Goal: Task Accomplishment & Management: Complete application form

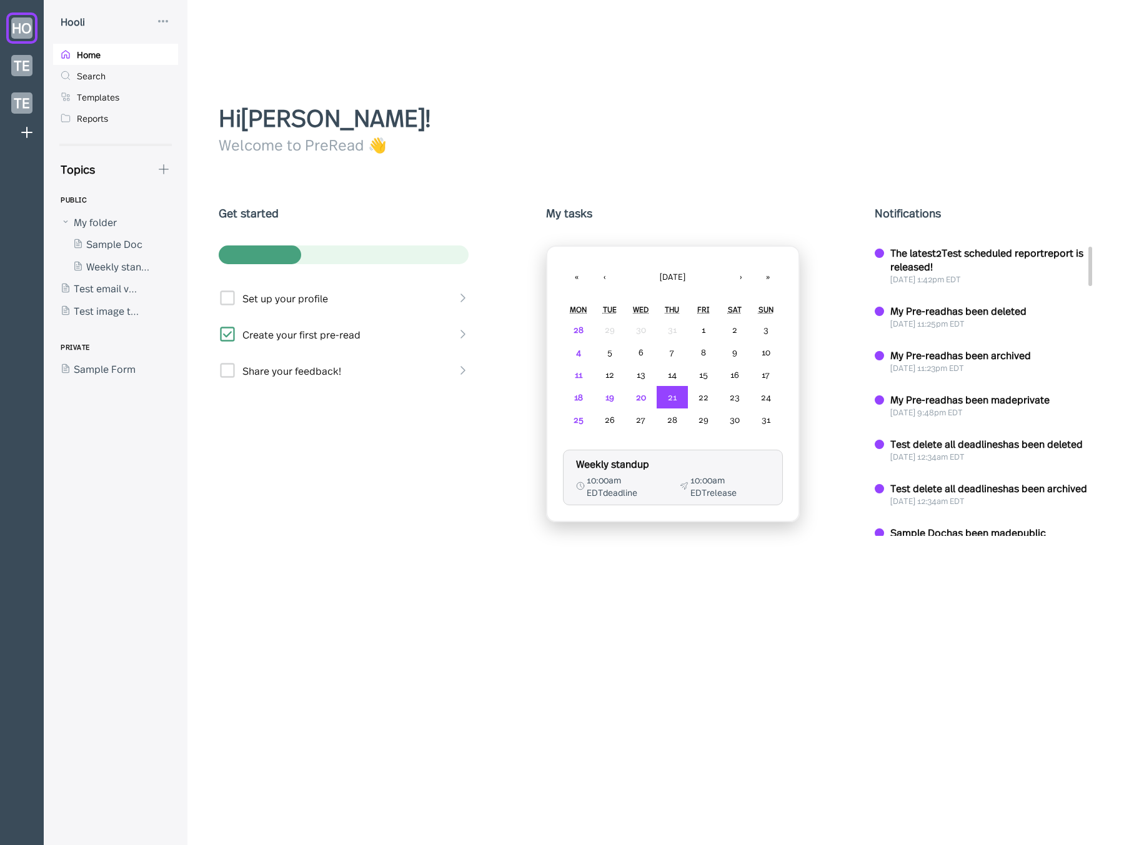
click at [155, 161] on div "Topics" at bounding box center [111, 169] width 117 height 16
click at [163, 169] on icon at bounding box center [163, 168] width 9 height 9
click at [201, 207] on div "New Doc" at bounding box center [207, 202] width 41 height 14
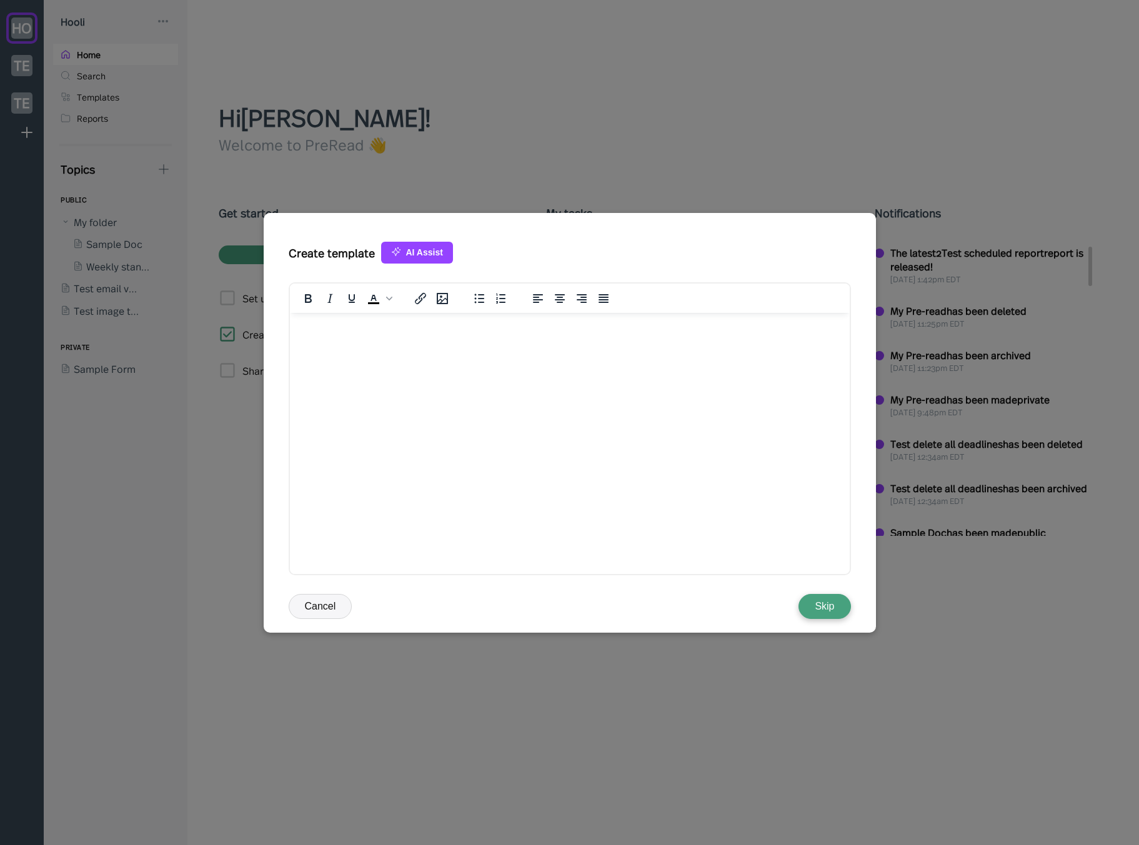
click at [407, 256] on button "AI Assist" at bounding box center [417, 253] width 72 height 22
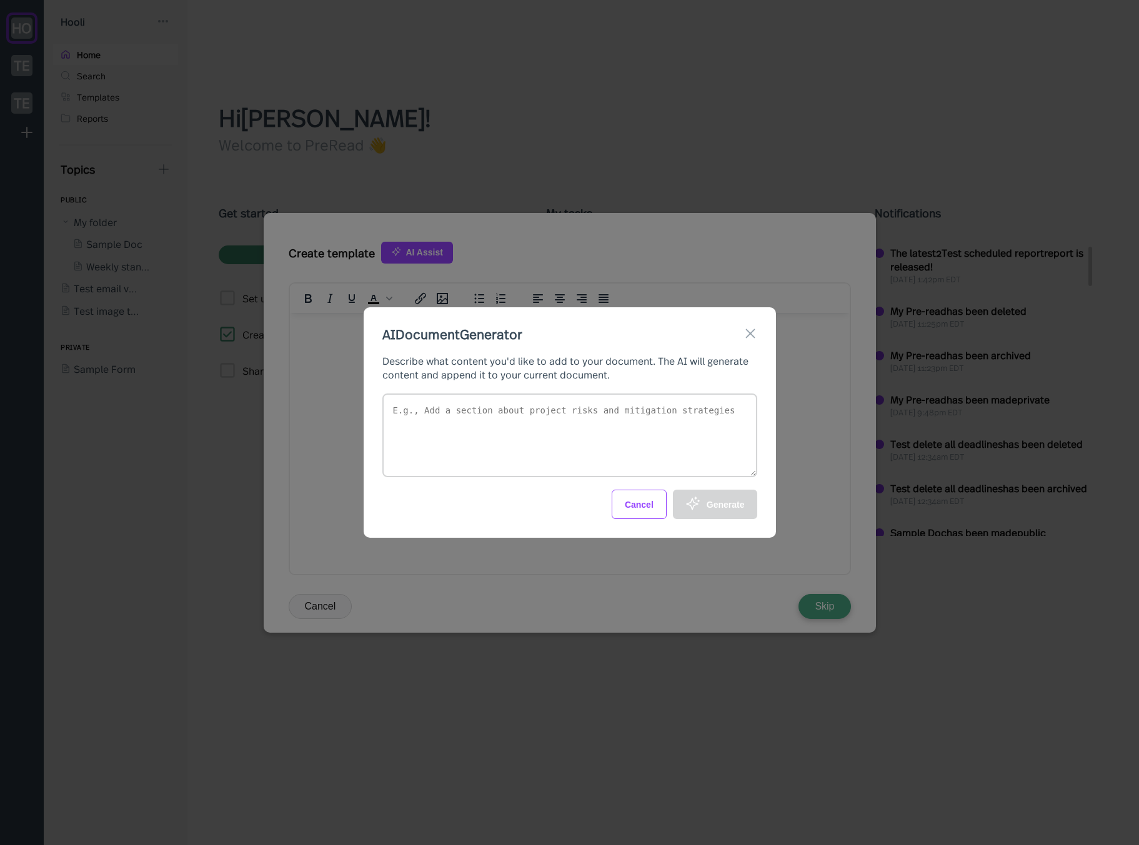
click at [656, 500] on button "Cancel" at bounding box center [638, 504] width 55 height 29
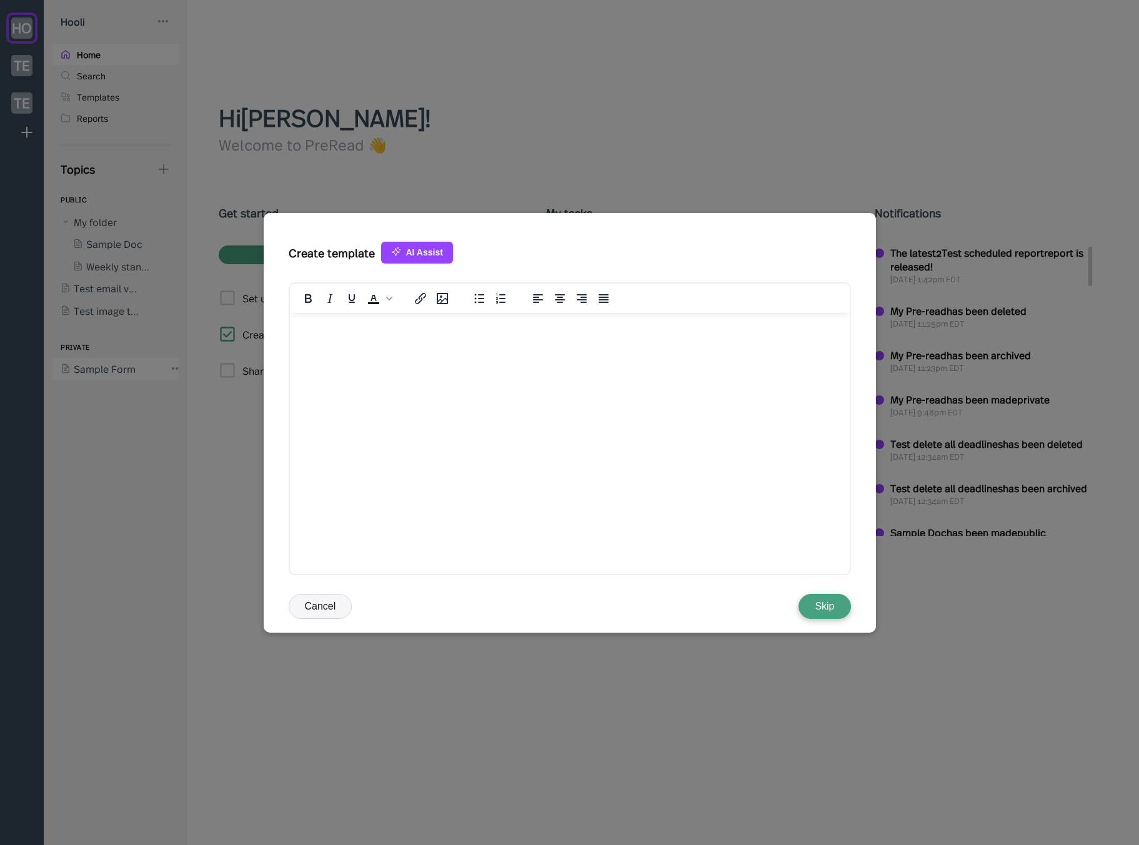
click at [156, 387] on div at bounding box center [569, 422] width 1139 height 845
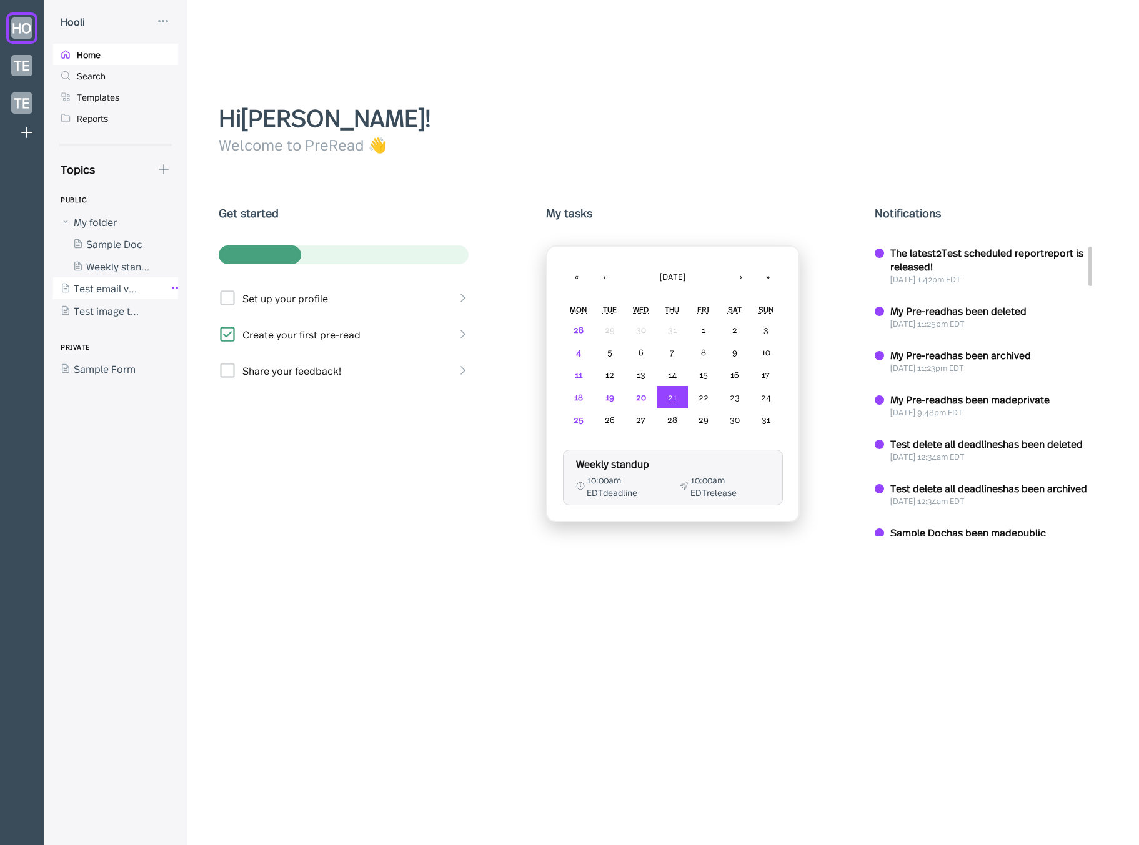
click at [169, 290] on icon at bounding box center [176, 287] width 15 height 15
click at [208, 217] on div at bounding box center [569, 422] width 1139 height 845
click at [157, 174] on icon at bounding box center [164, 169] width 14 height 14
click at [538, 139] on div at bounding box center [569, 422] width 1139 height 845
drag, startPoint x: 162, startPoint y: 157, endPoint x: 166, endPoint y: 169, distance: 12.4
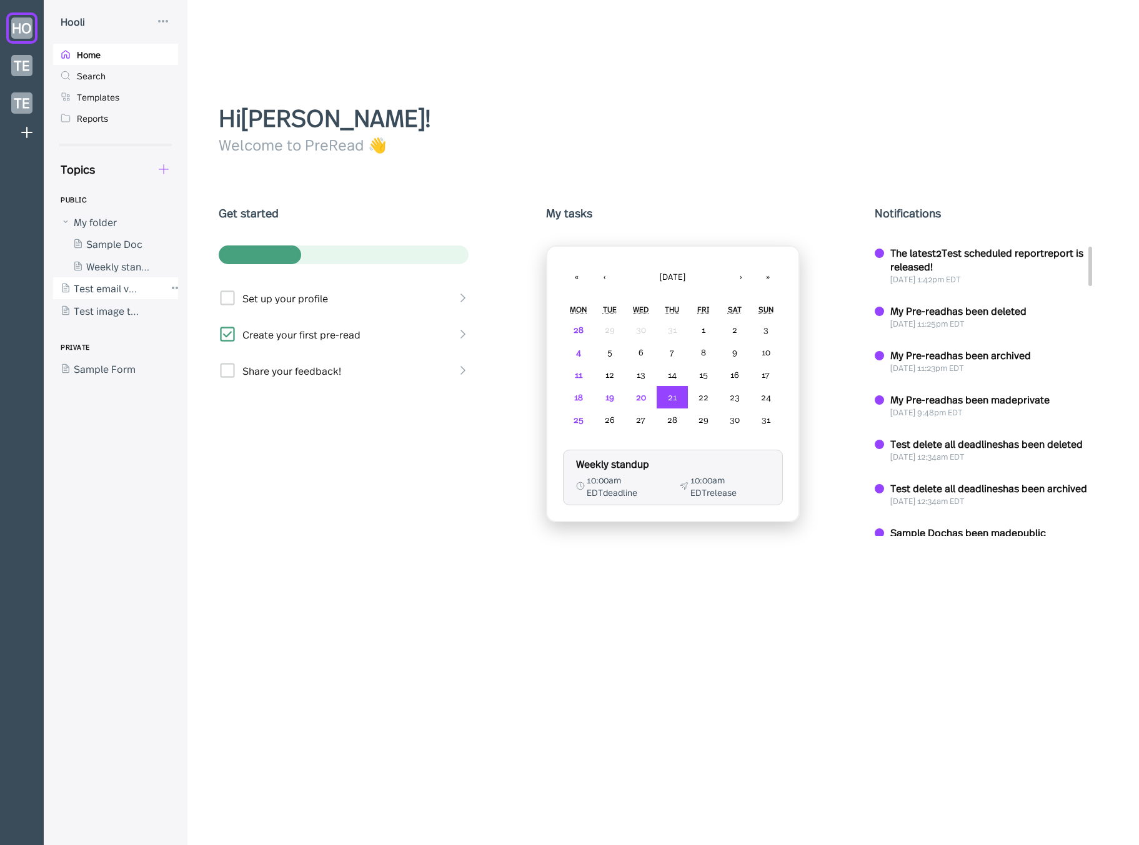
click at [162, 157] on div "Hooli Home Search Templates Reports Topics PUBLIC My folder Sample Doc Weekly s…" at bounding box center [116, 422] width 144 height 845
click at [172, 179] on div "Topics PUBLIC My folder Sample Doc Weekly standup Test email via s3 Test image …" at bounding box center [116, 503] width 144 height 684
click at [164, 169] on icon at bounding box center [164, 169] width 14 height 14
click at [249, 237] on div "New Form" at bounding box center [220, 228] width 125 height 26
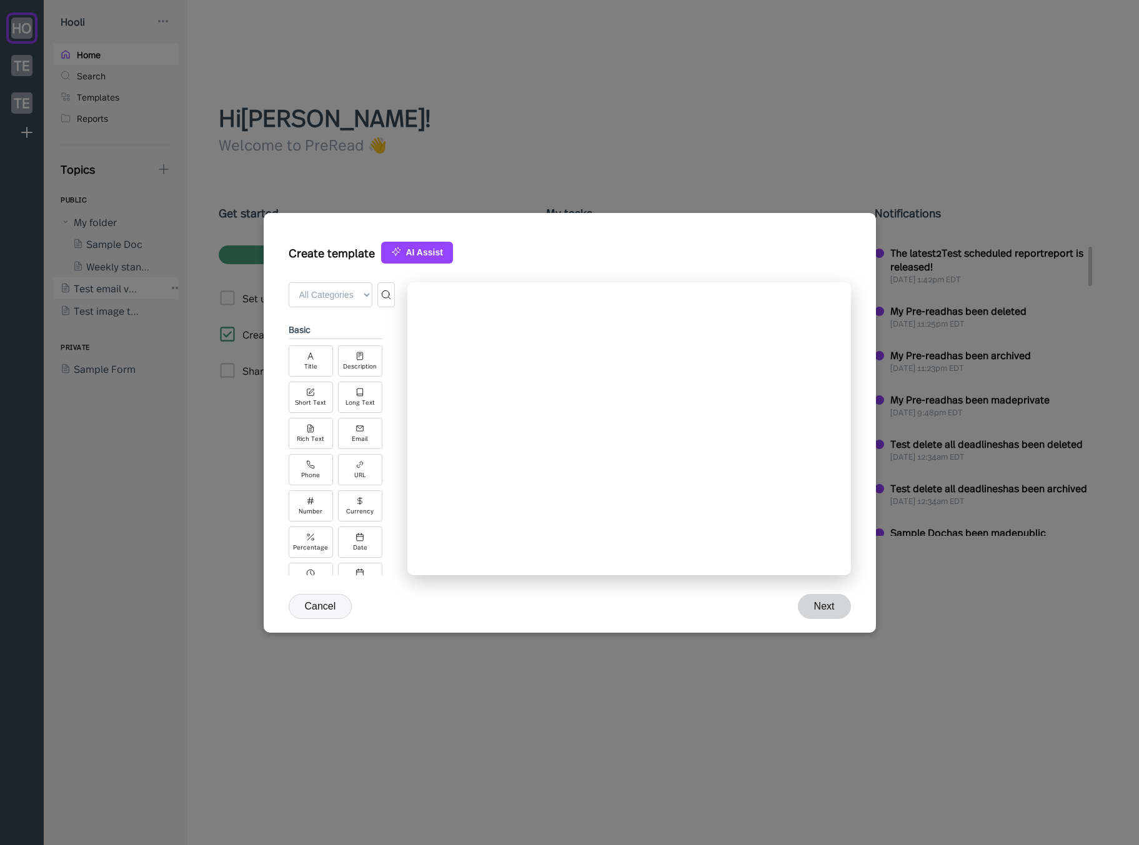
click at [379, 590] on div "← Back to Form All Categories Basic Advanced Integrations basic Title Descripti…" at bounding box center [342, 442] width 106 height 320
click at [338, 595] on div "← Back to Form All Categories Basic Advanced Integrations basic Title Descripti…" at bounding box center [342, 442] width 106 height 320
click at [214, 534] on div at bounding box center [569, 422] width 1139 height 845
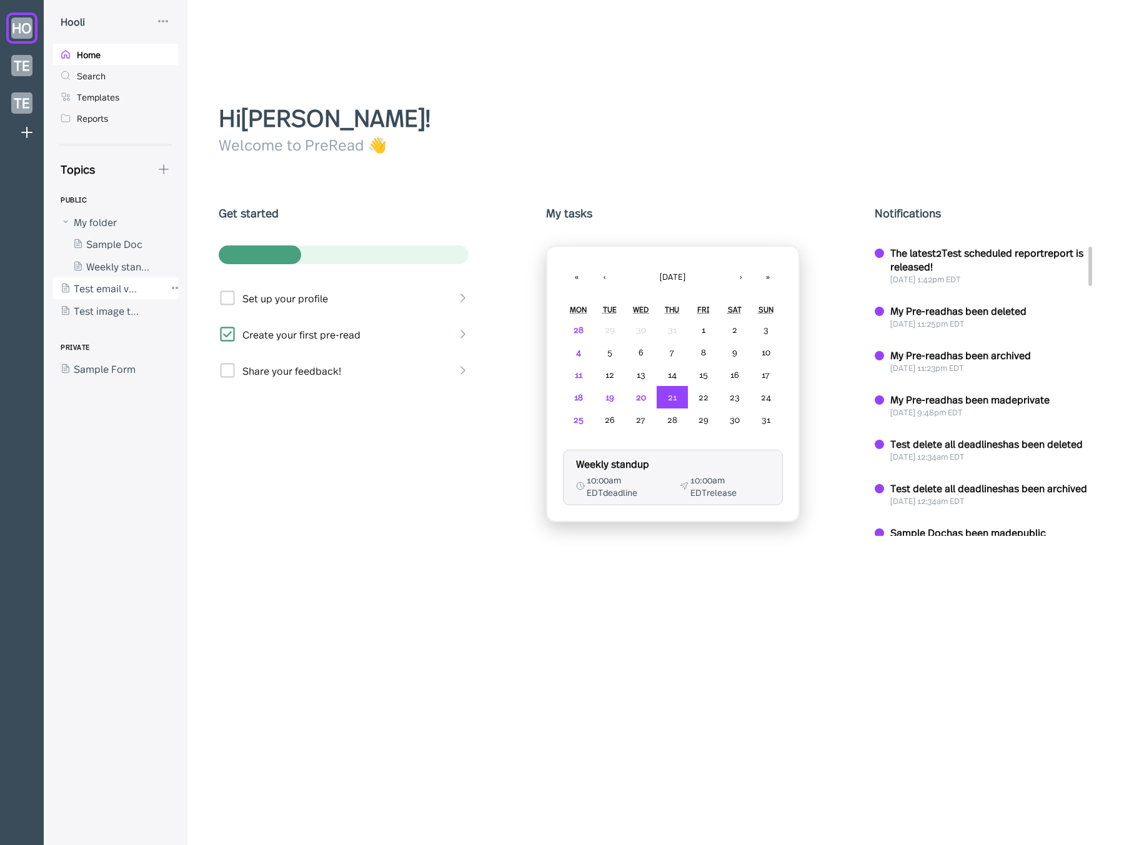
click at [263, 457] on div "Get started Set up your profile Create your first pre-read Share your feedback!" at bounding box center [345, 363] width 252 height 317
click at [166, 169] on icon at bounding box center [164, 169] width 14 height 14
click at [197, 232] on div "New Form" at bounding box center [210, 229] width 47 height 14
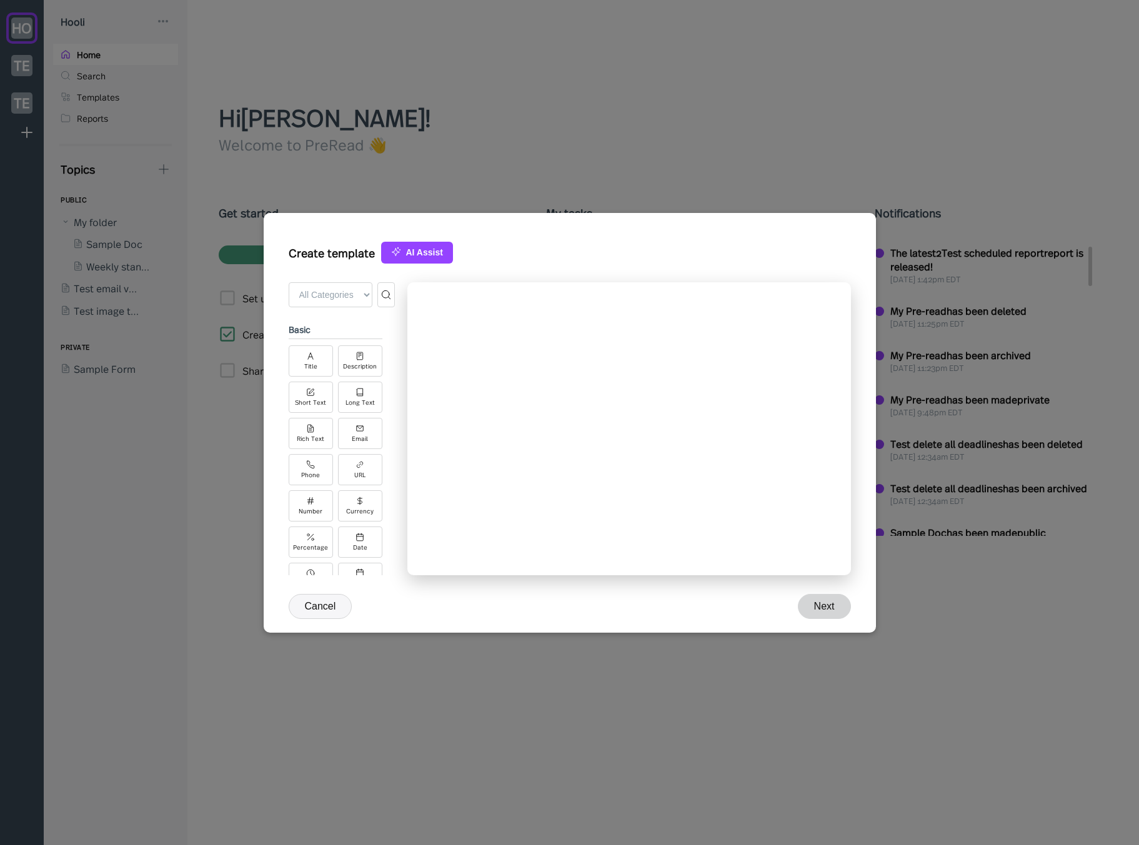
click at [336, 609] on button "Cancel" at bounding box center [321, 606] width 64 height 25
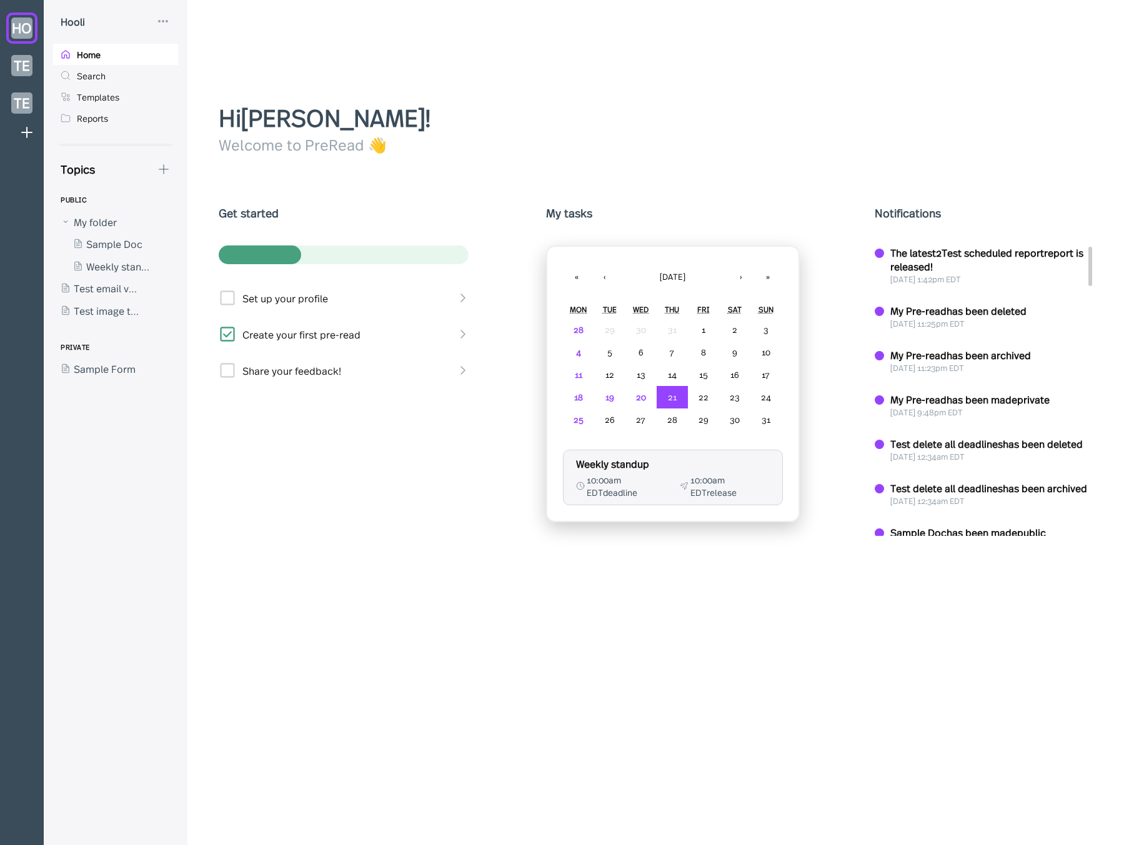
click at [158, 161] on div "Topics" at bounding box center [111, 169] width 117 height 16
click at [164, 170] on icon at bounding box center [164, 169] width 14 height 14
click at [201, 195] on div "New Doc" at bounding box center [207, 202] width 41 height 14
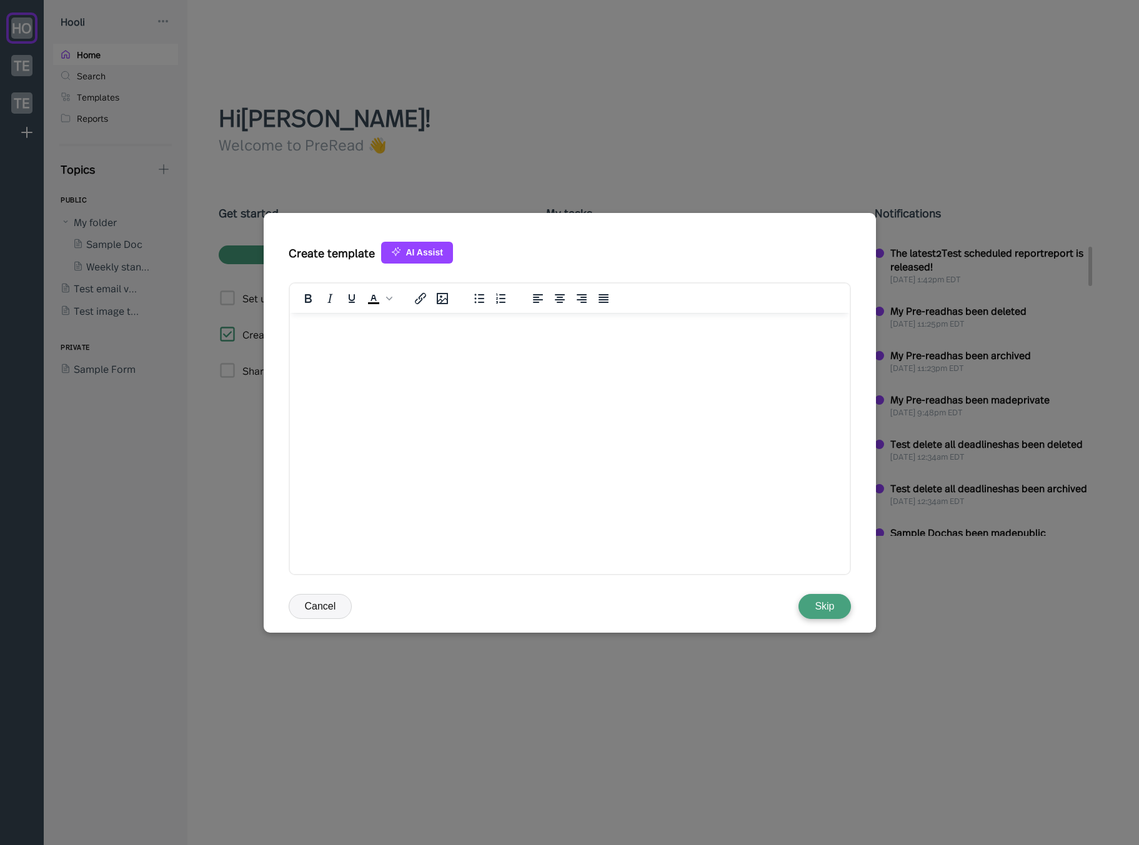
click at [400, 253] on button "AI Assist" at bounding box center [417, 253] width 72 height 22
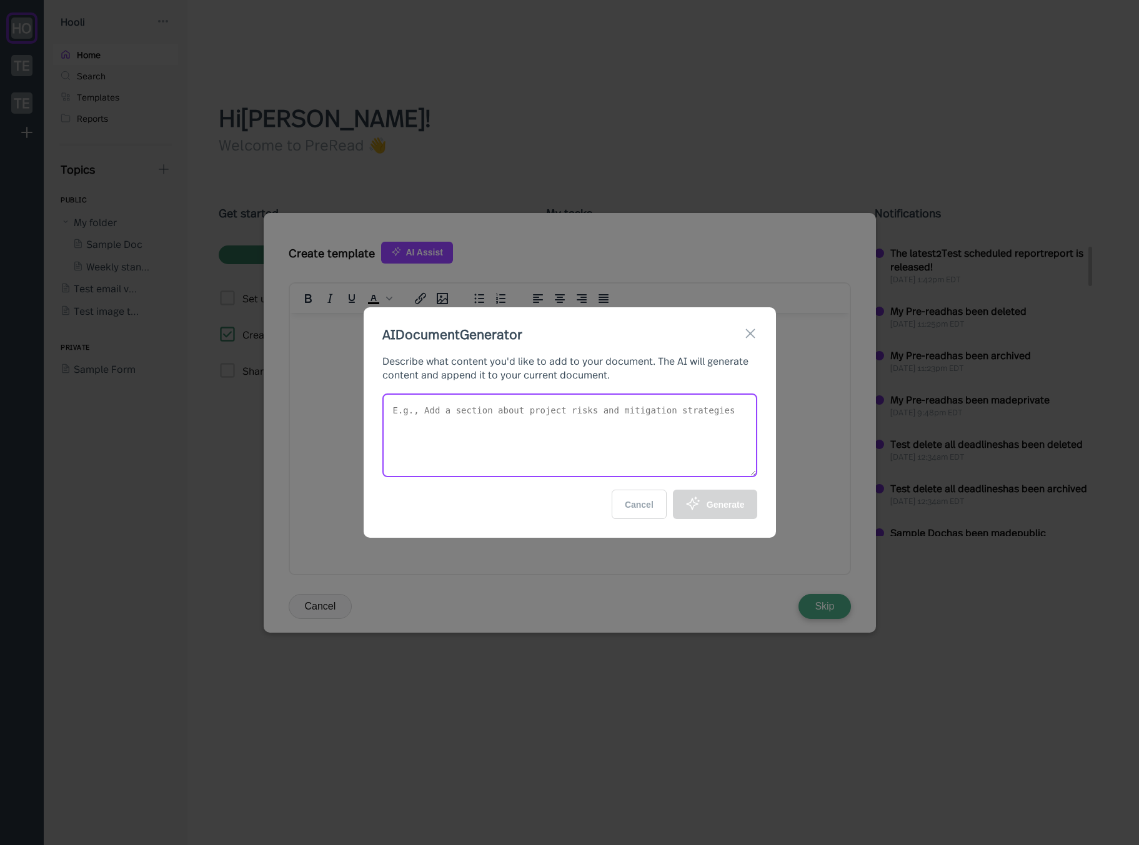
click at [505, 423] on textarea at bounding box center [569, 435] width 375 height 84
type textarea "G"
type textarea "Create a sales update template for a sales team to high level update the rest o…"
click at [720, 460] on textarea "Create a sales update template for a sales team to high level update the rest o…" at bounding box center [569, 435] width 375 height 84
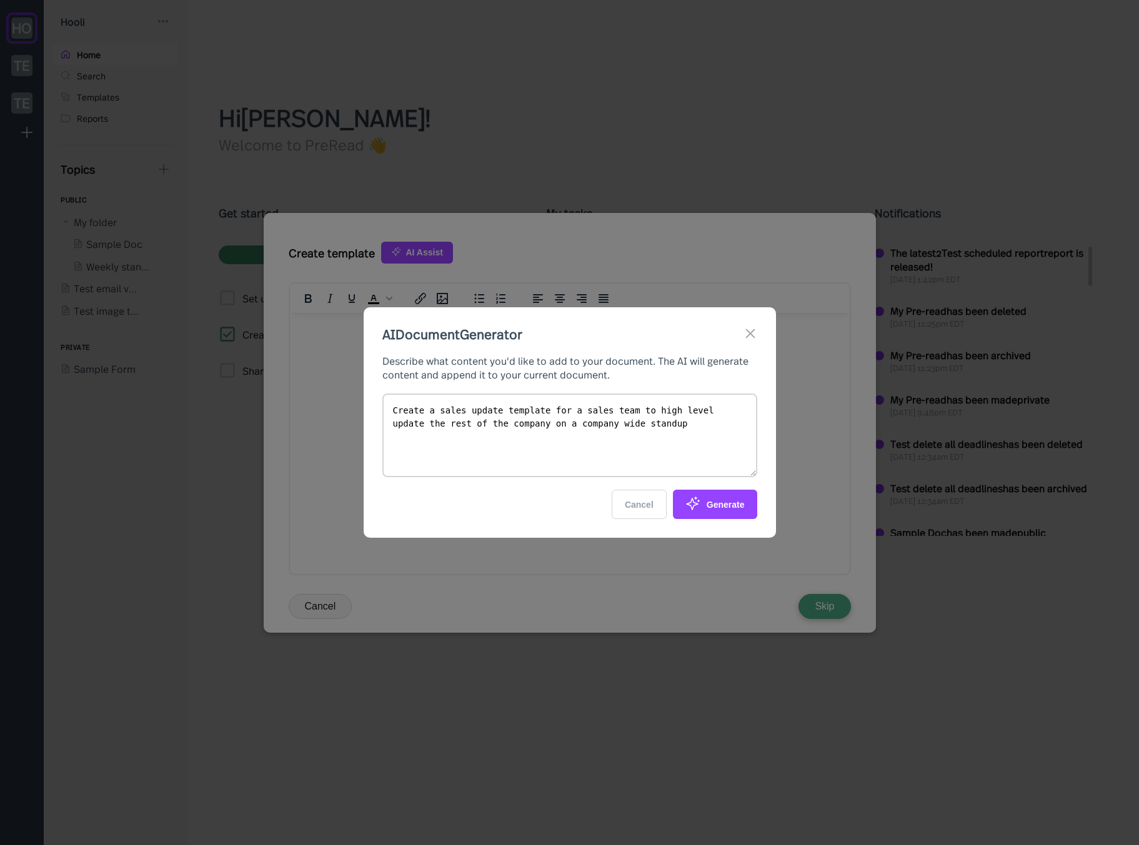
click at [718, 504] on div "Generate" at bounding box center [714, 504] width 59 height 17
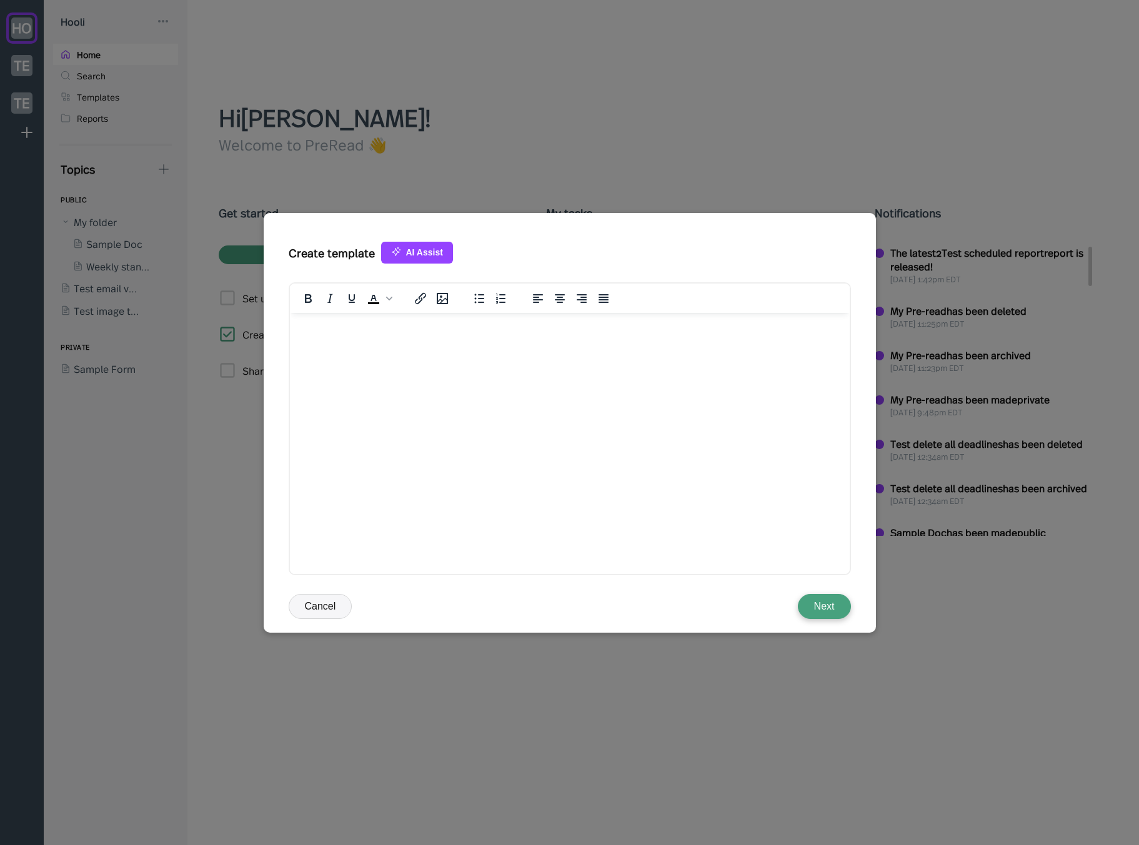
click at [826, 604] on button "Next" at bounding box center [824, 606] width 53 height 25
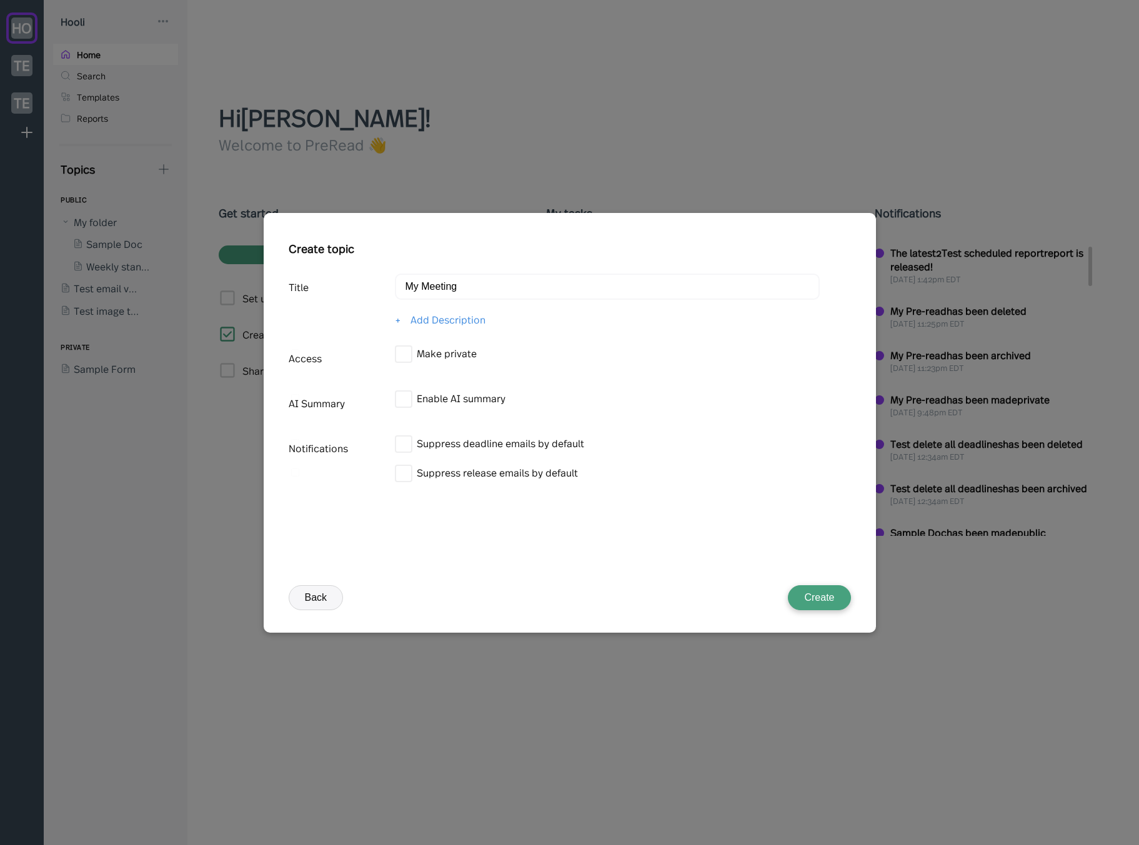
click at [814, 598] on button "Create" at bounding box center [819, 597] width 62 height 25
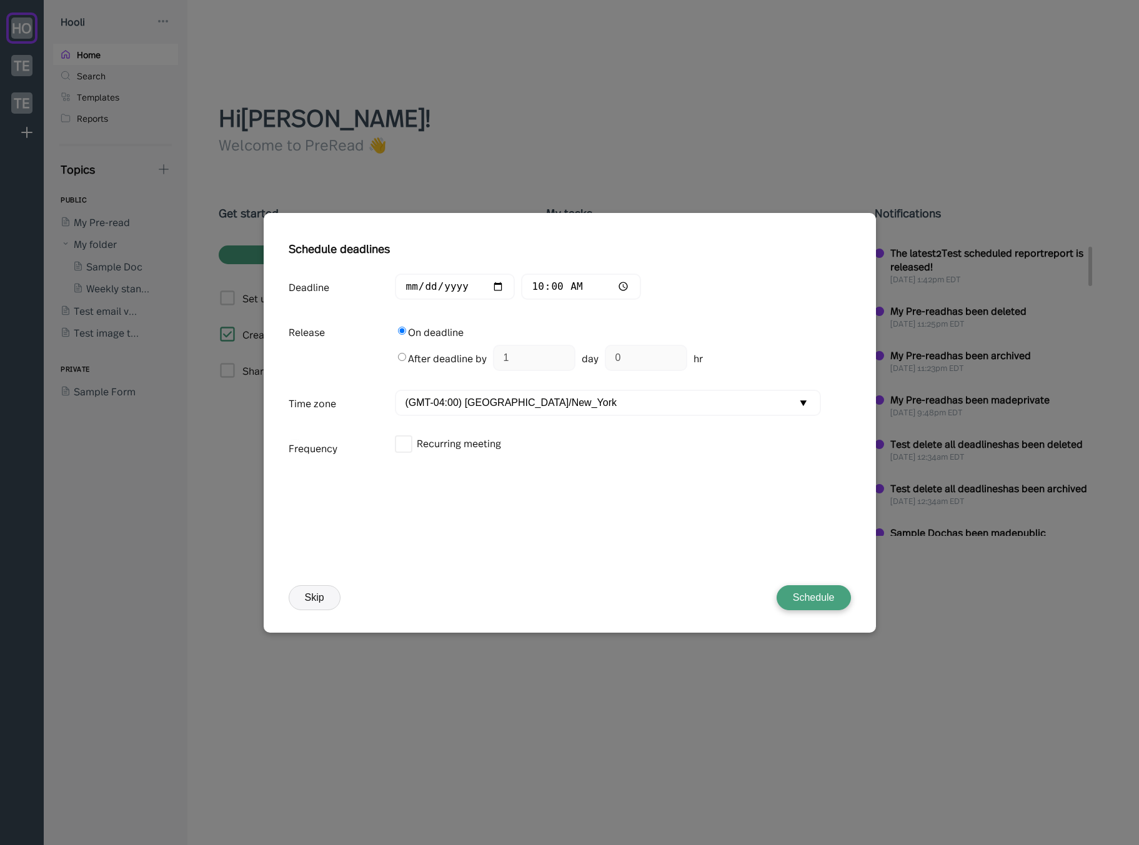
click at [327, 604] on button "Skip" at bounding box center [315, 597] width 52 height 25
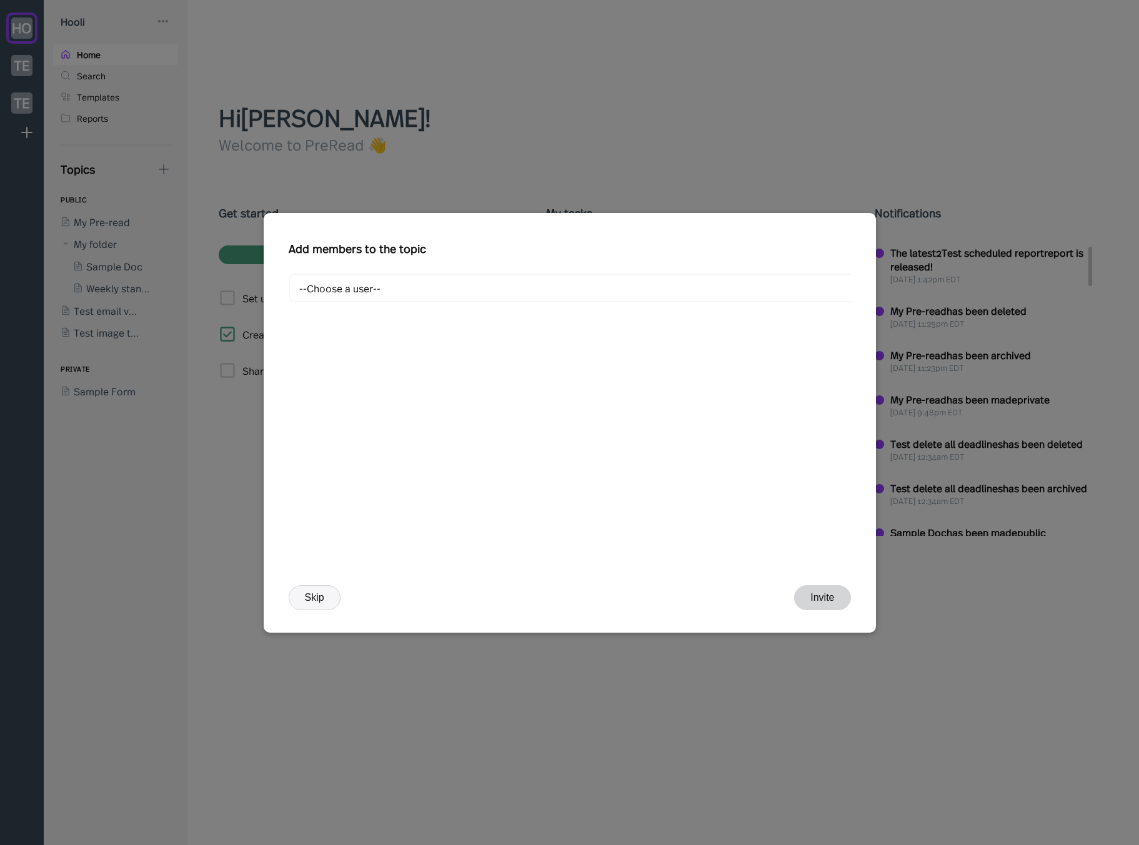
click at [309, 597] on button "Skip" at bounding box center [315, 597] width 52 height 25
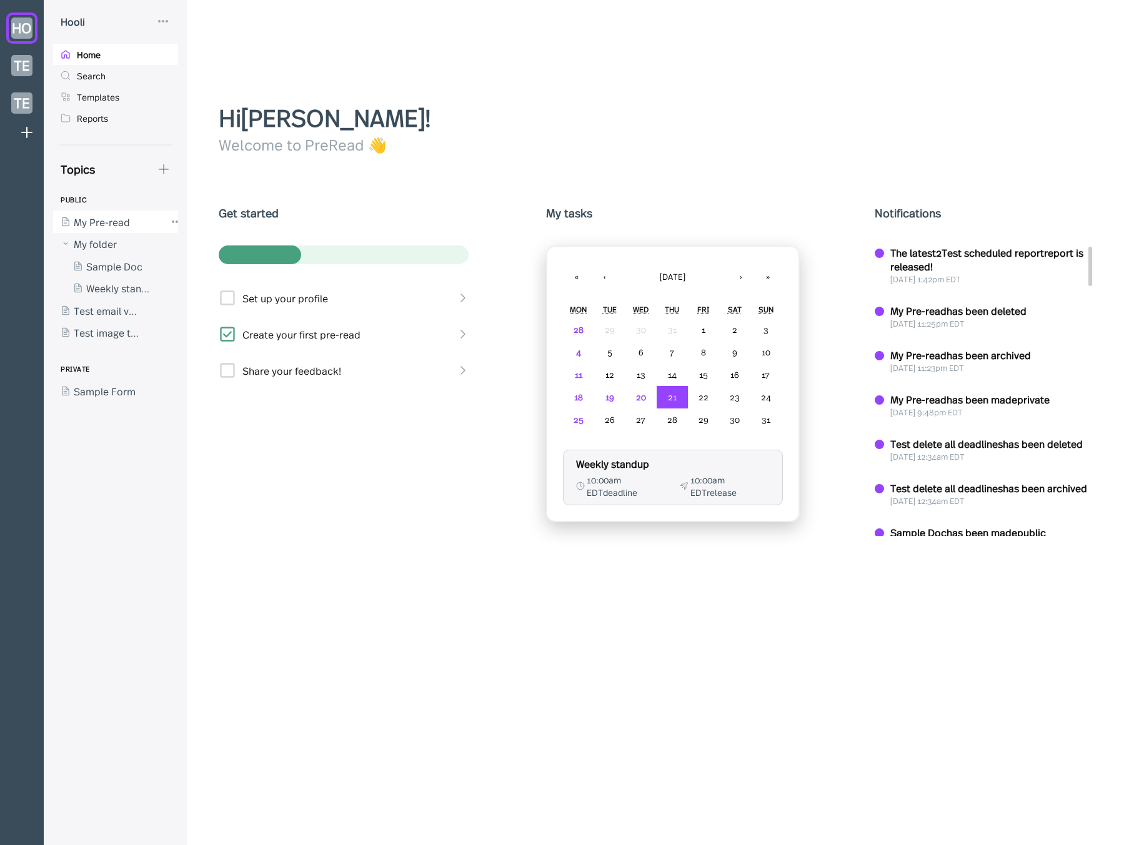
click at [104, 221] on div at bounding box center [109, 221] width 112 height 22
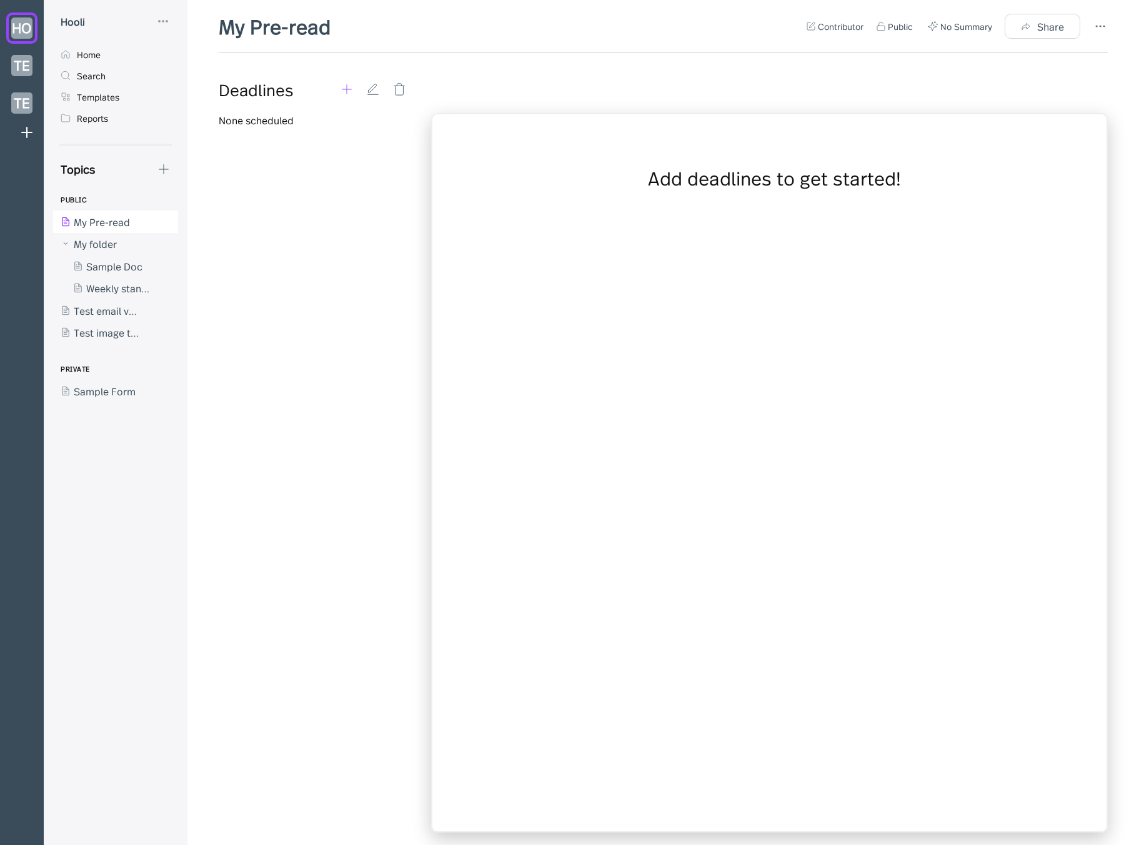
click at [347, 92] on icon at bounding box center [346, 89] width 9 height 9
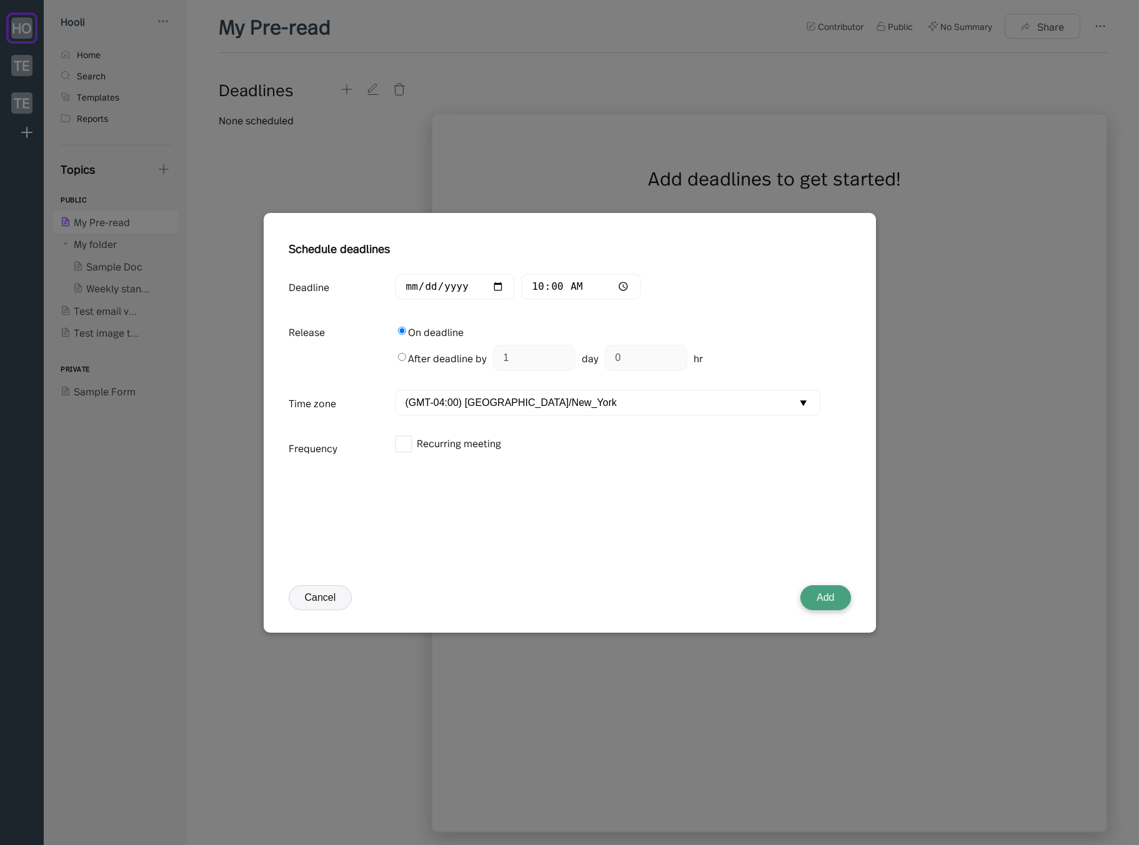
click at [833, 592] on button "Add" at bounding box center [825, 597] width 50 height 25
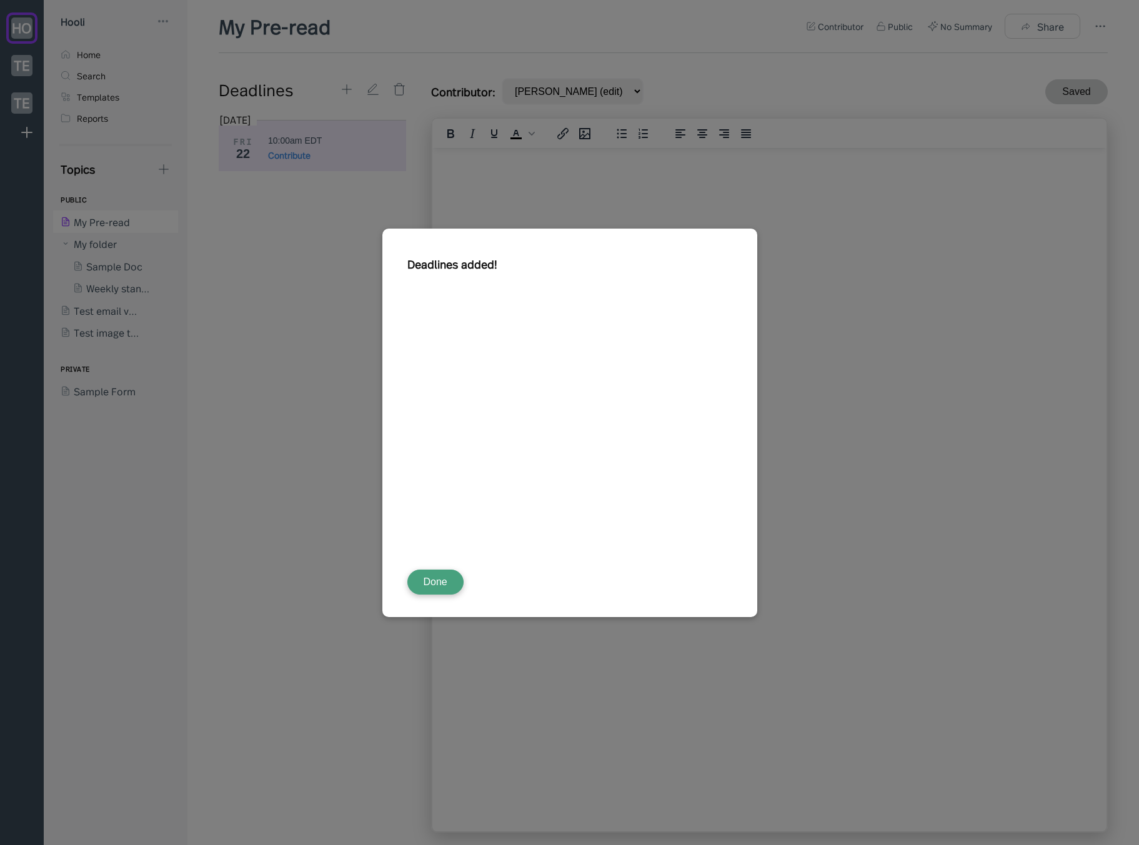
click at [438, 581] on button "Done" at bounding box center [435, 582] width 56 height 25
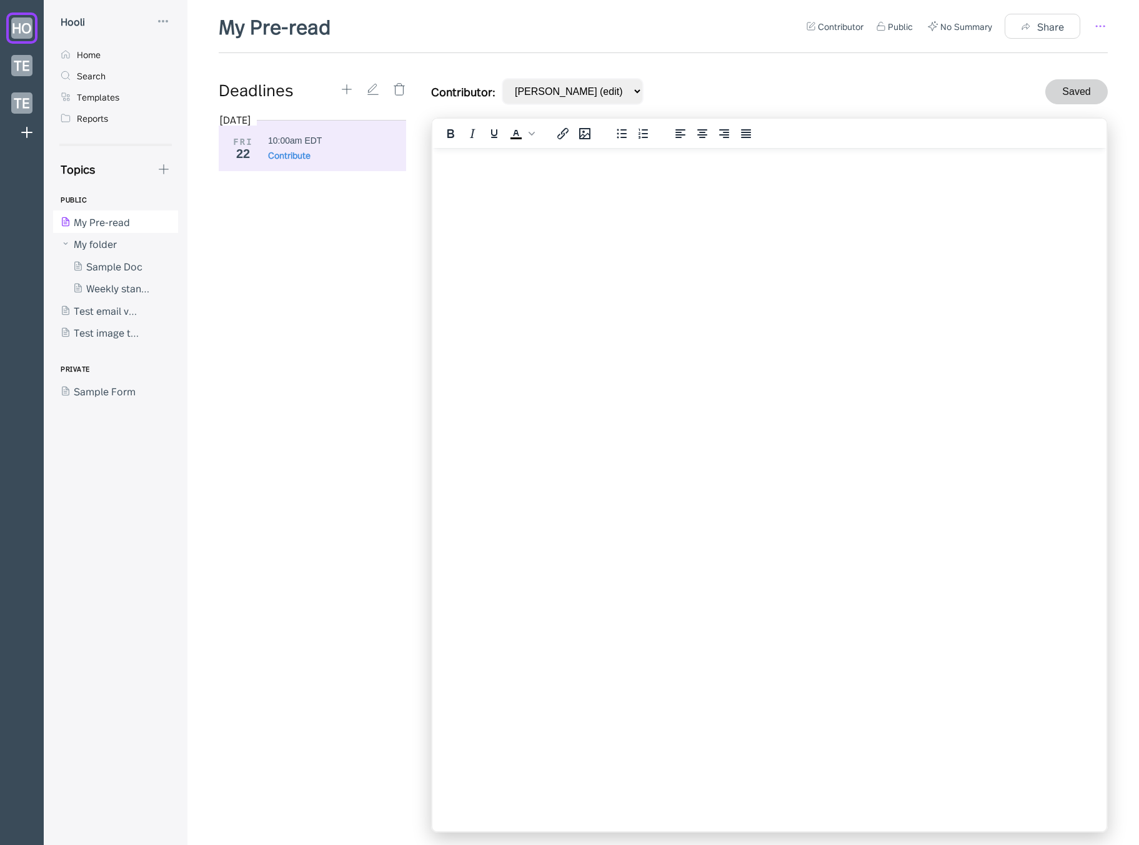
click at [1095, 31] on icon at bounding box center [1099, 26] width 15 height 15
click at [1058, 89] on div "Template" at bounding box center [1045, 96] width 100 height 14
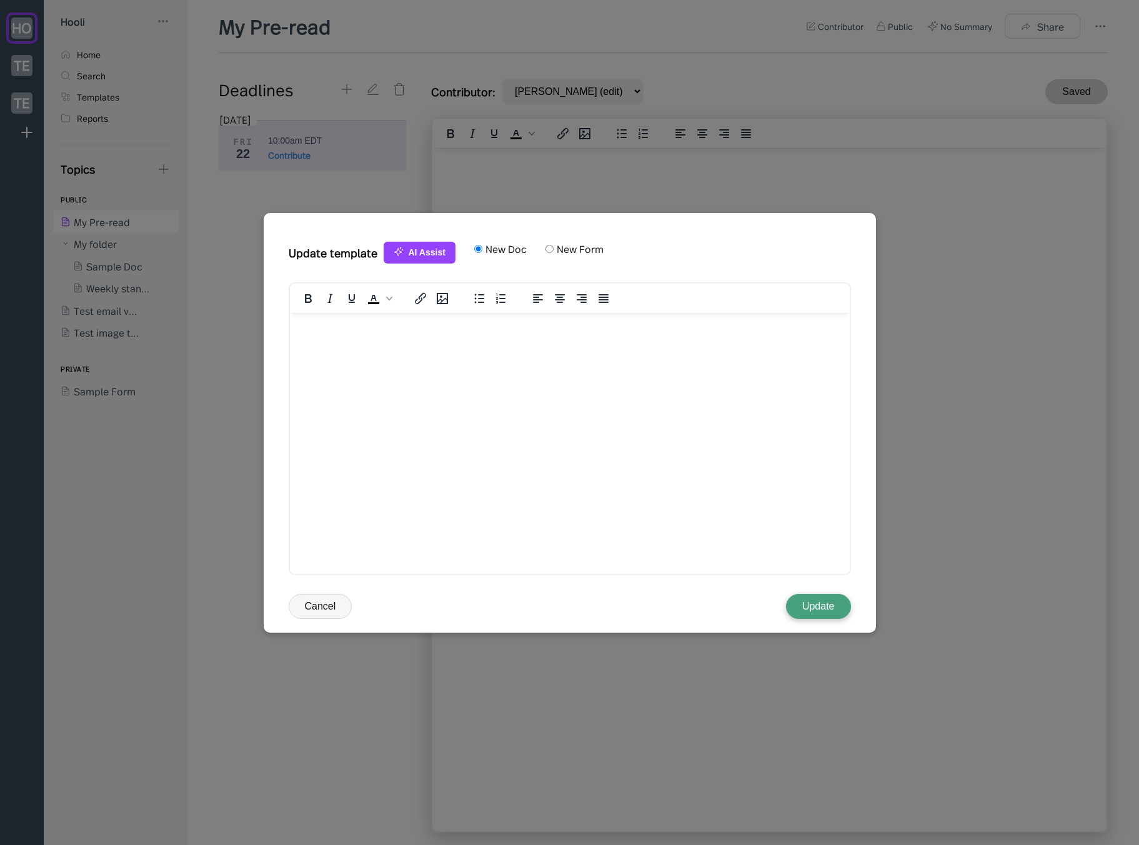
click at [831, 616] on button "Update" at bounding box center [818, 606] width 65 height 25
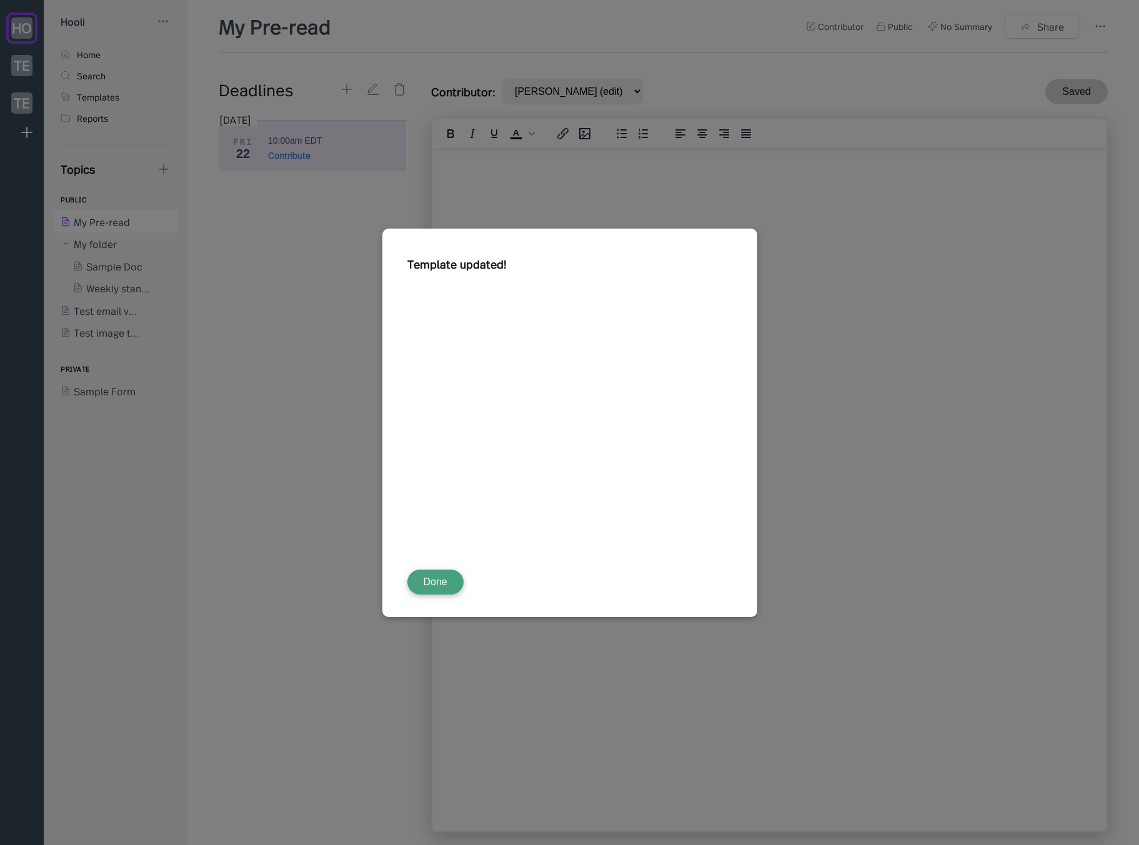
click at [455, 575] on button "Done" at bounding box center [435, 582] width 56 height 25
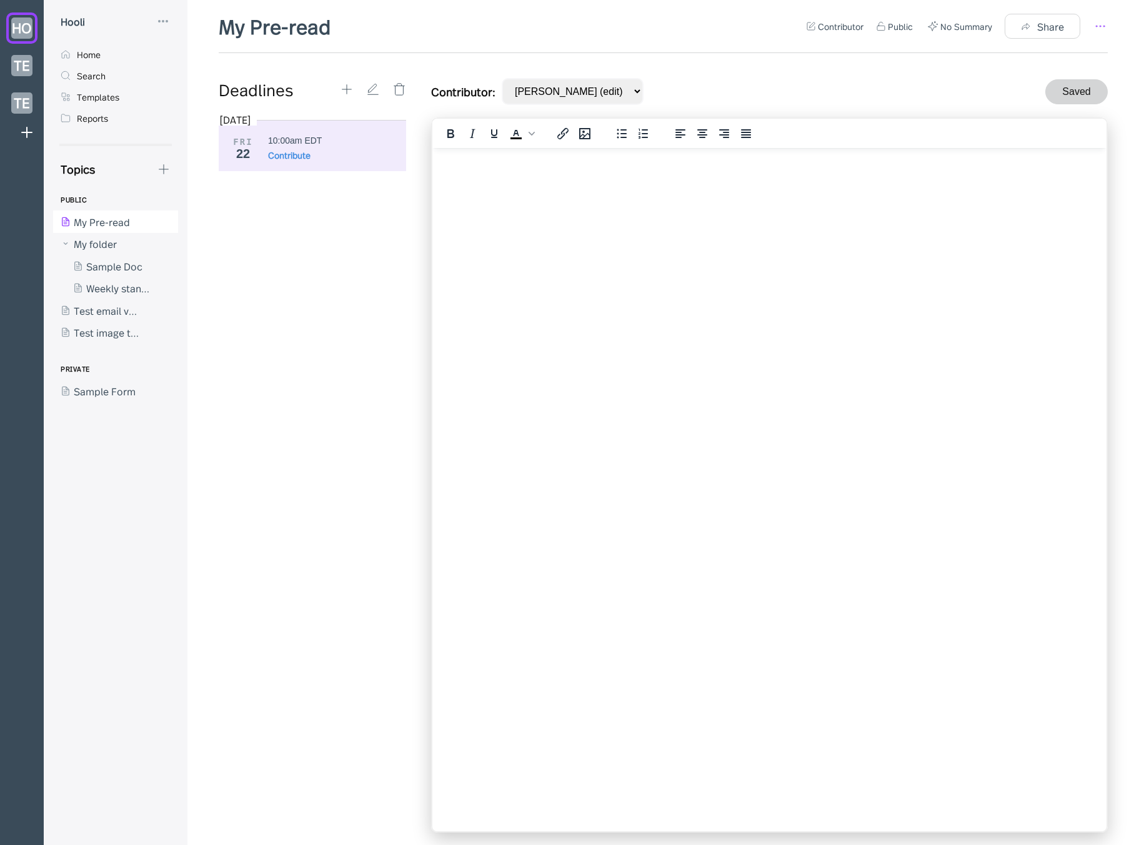
click at [1098, 25] on icon at bounding box center [1099, 26] width 15 height 15
click at [1055, 87] on div "Template" at bounding box center [1044, 95] width 125 height 26
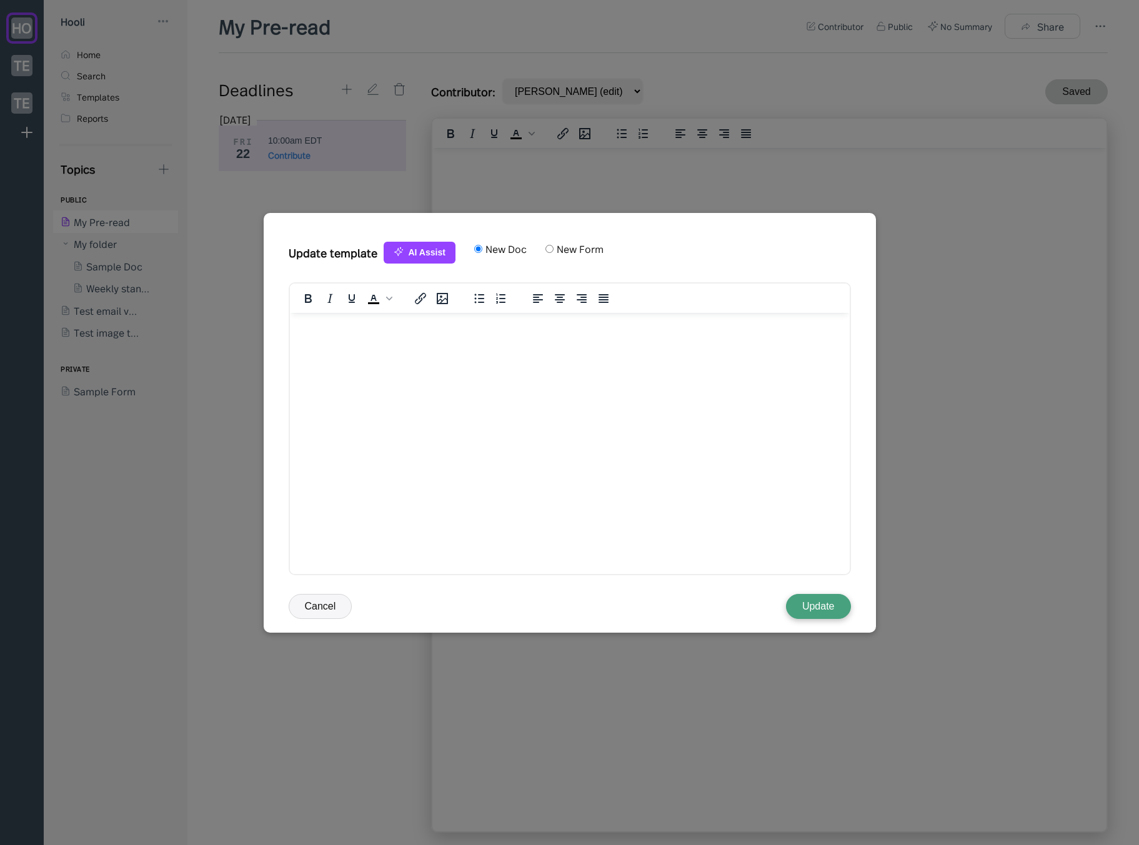
click at [561, 245] on label "New Form" at bounding box center [578, 249] width 50 height 14
click at [553, 245] on input "New Form" at bounding box center [549, 249] width 8 height 8
radio input "true"
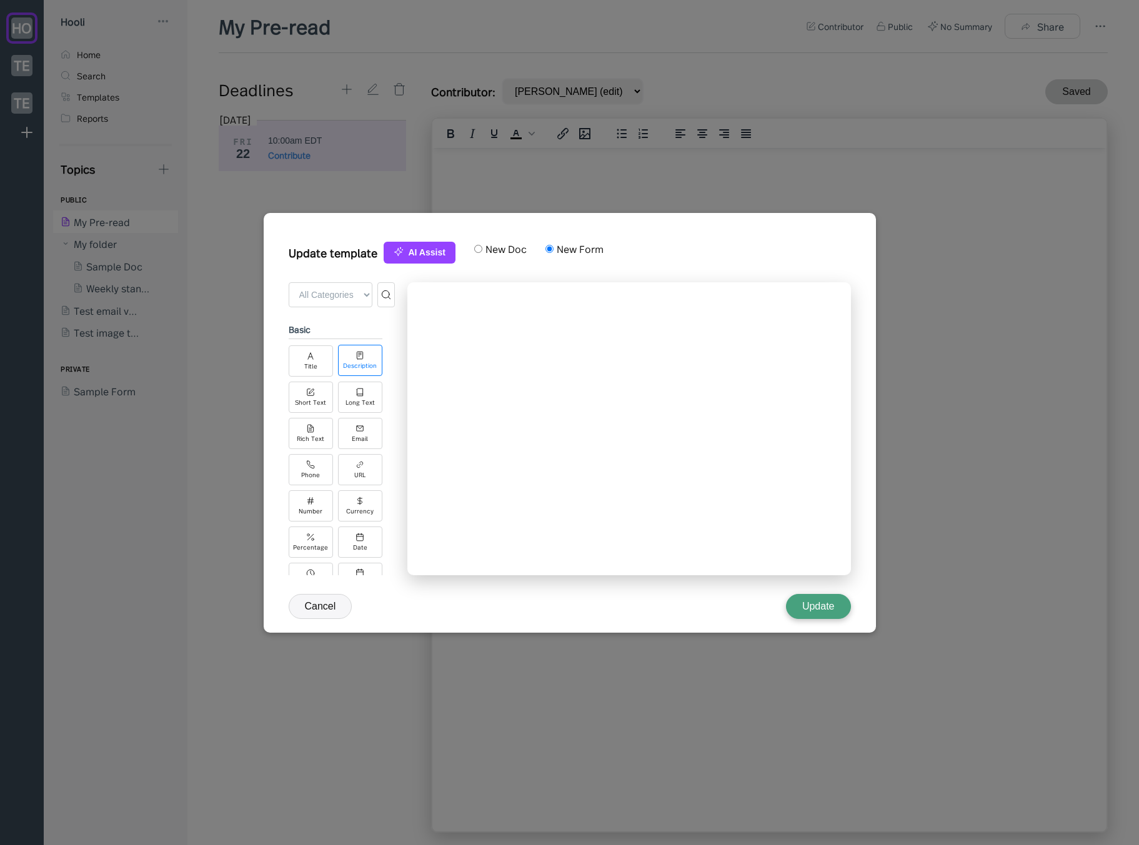
click at [347, 365] on div "Description" at bounding box center [360, 365] width 34 height 7
click at [360, 389] on icon at bounding box center [359, 391] width 9 height 9
click at [799, 605] on button "Update" at bounding box center [818, 606] width 65 height 25
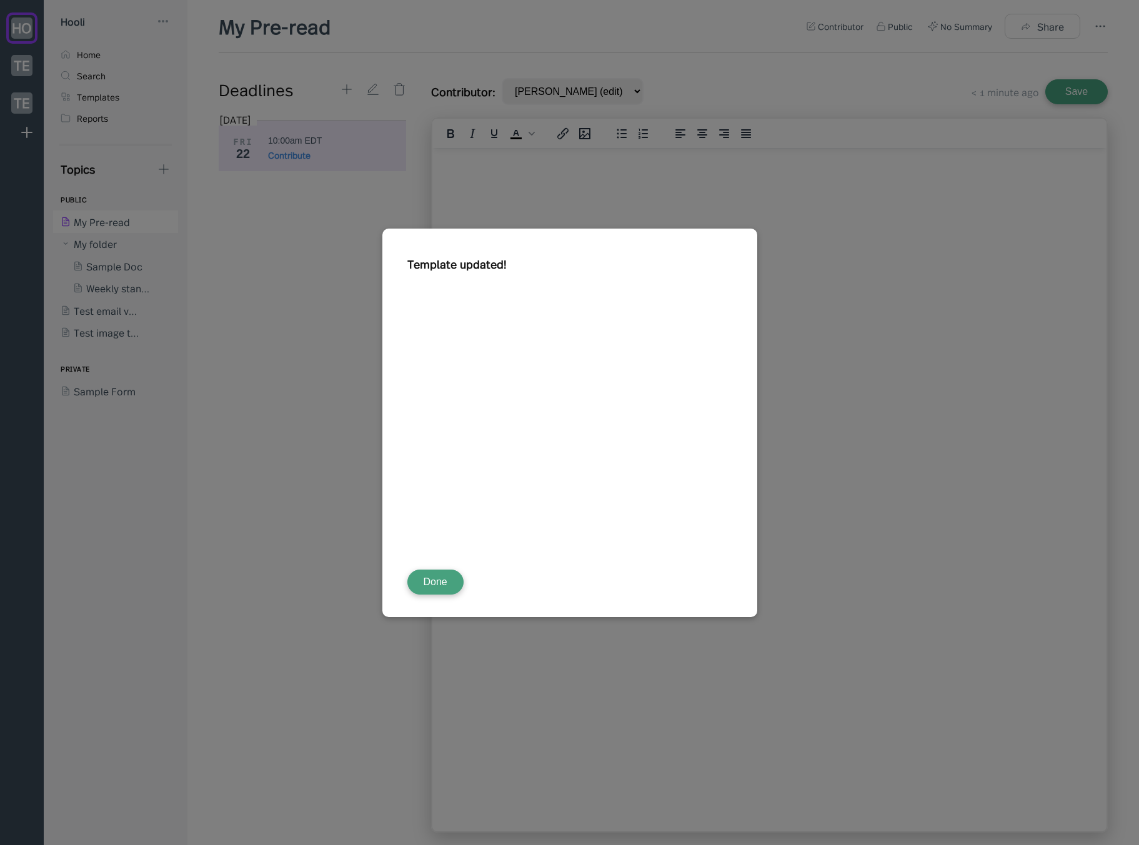
click at [420, 580] on button "Done" at bounding box center [435, 582] width 56 height 25
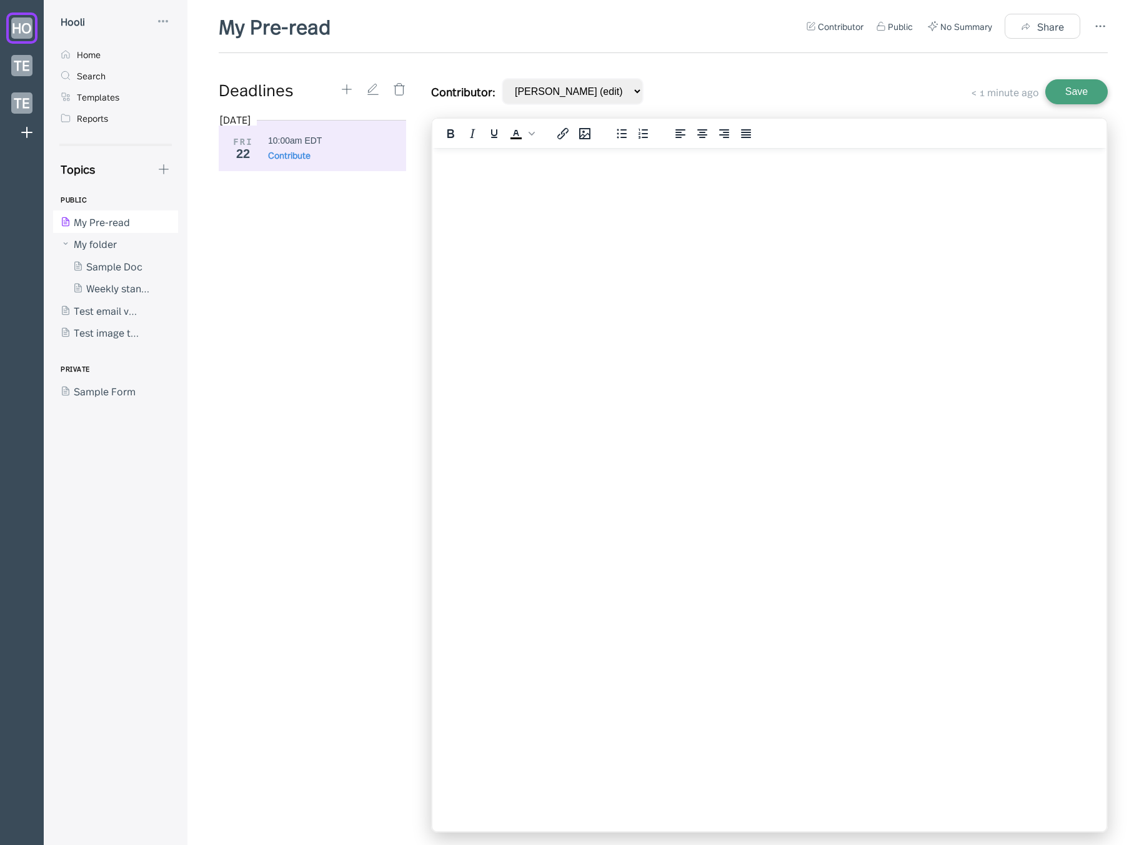
click at [1109, 22] on div "My Pre-read Contributor Public No Summary Share Deadlines [DATE] FRI 22 10:00am…" at bounding box center [662, 422] width 951 height 845
click at [1104, 26] on icon at bounding box center [1099, 26] width 15 height 15
click at [1027, 94] on div "Template" at bounding box center [1033, 96] width 44 height 14
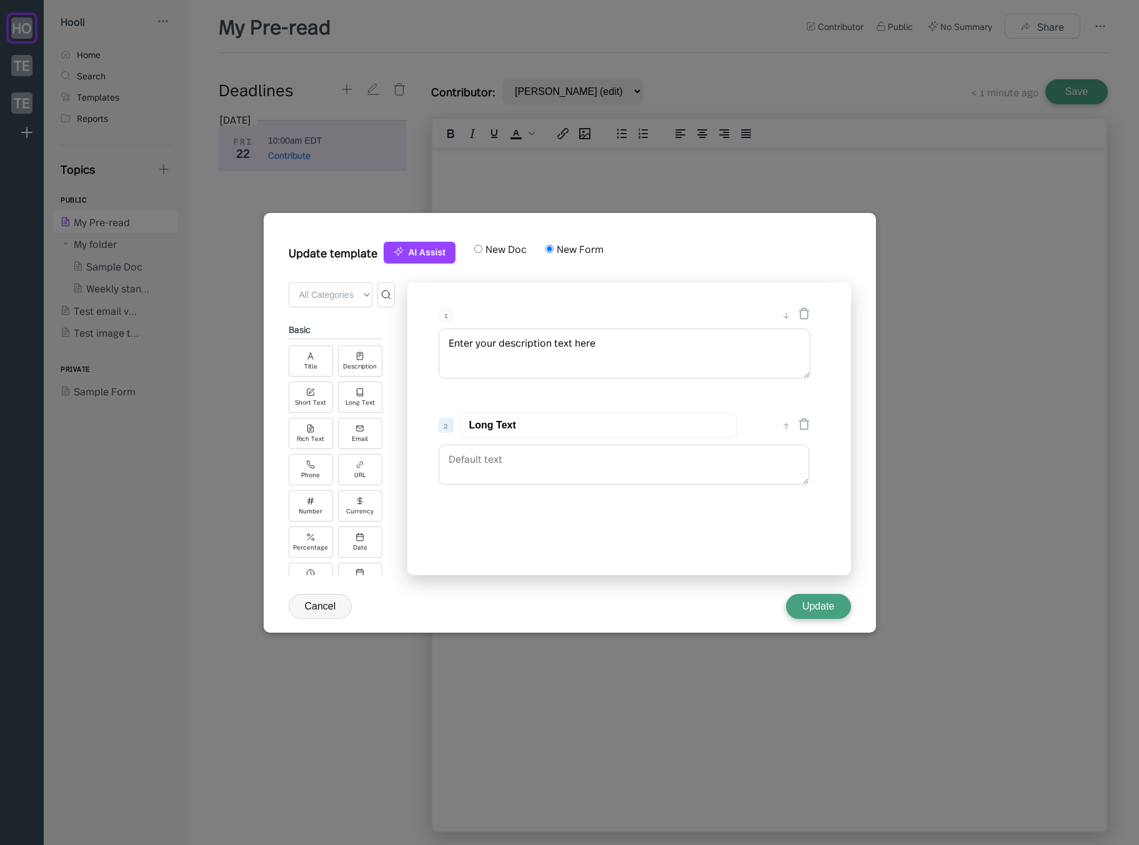
click at [498, 250] on label "New Doc" at bounding box center [504, 249] width 44 height 14
click at [482, 250] on input "New Doc" at bounding box center [478, 249] width 8 height 8
radio input "true"
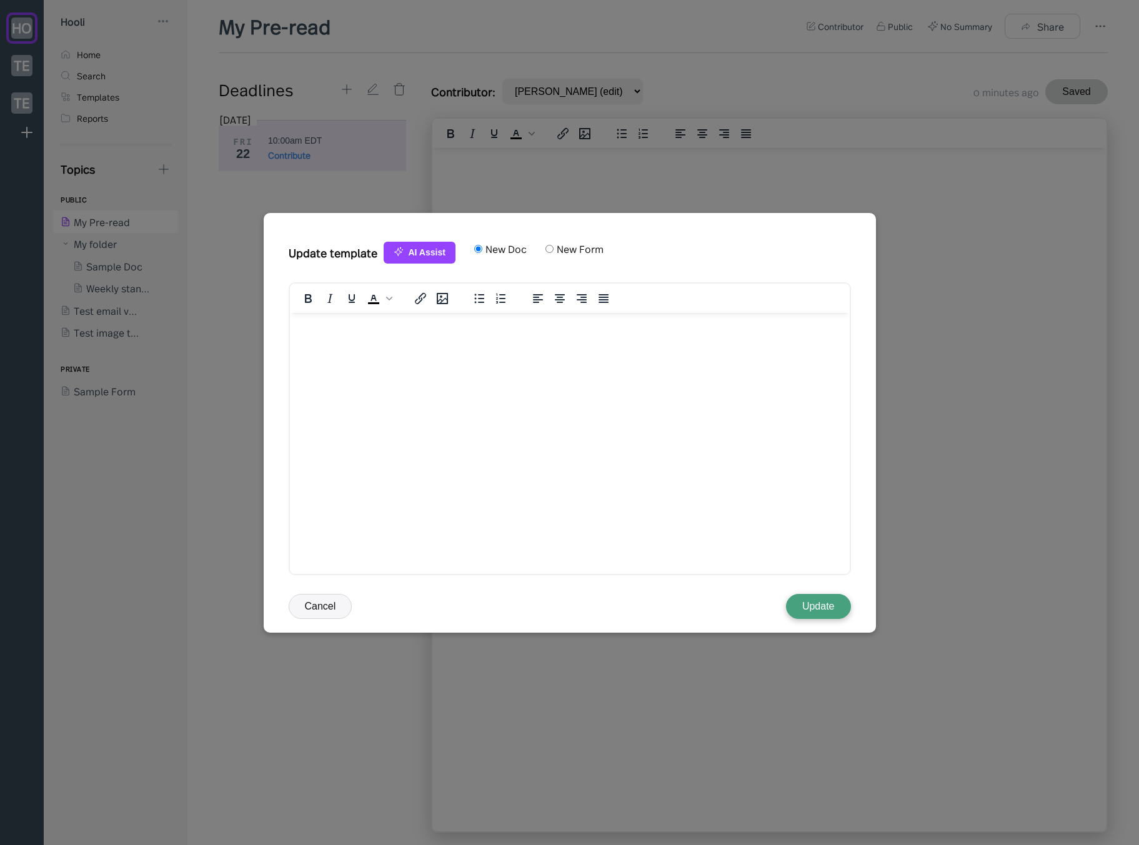
click at [827, 610] on button "Update" at bounding box center [818, 606] width 65 height 25
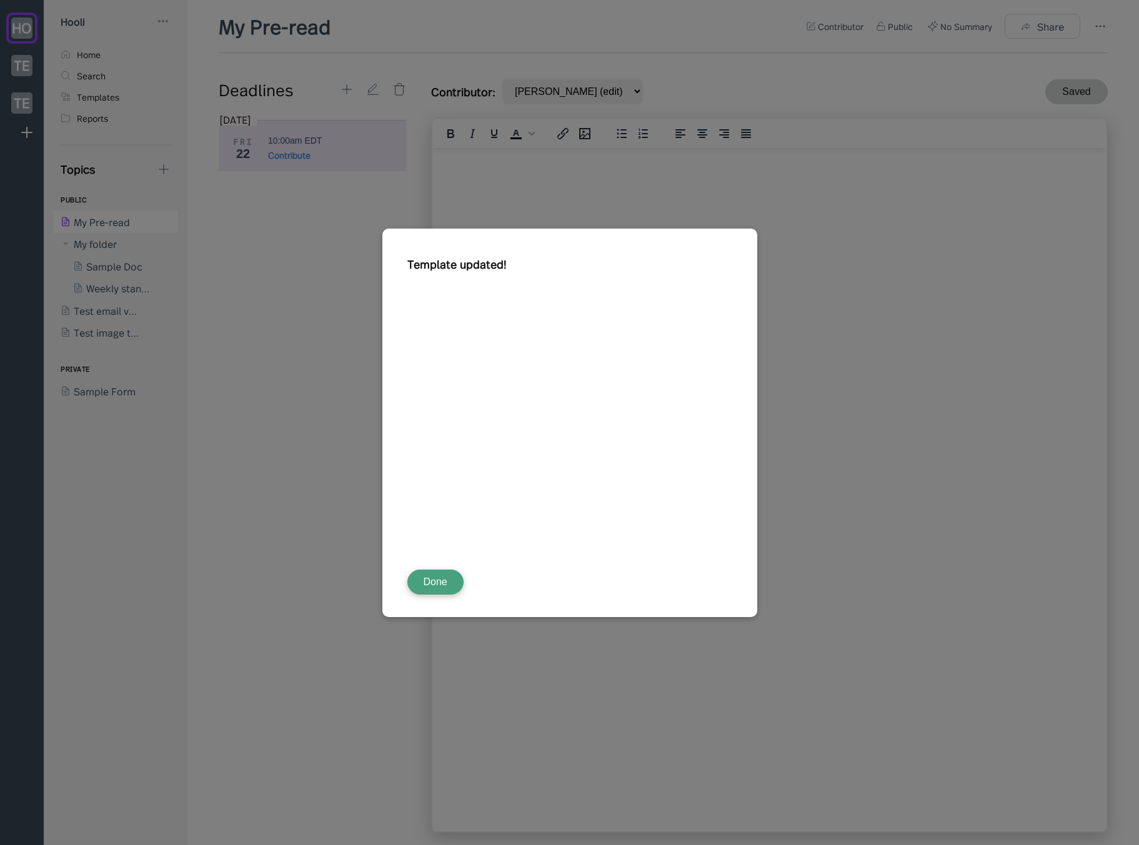
click at [450, 584] on button "Done" at bounding box center [435, 582] width 56 height 25
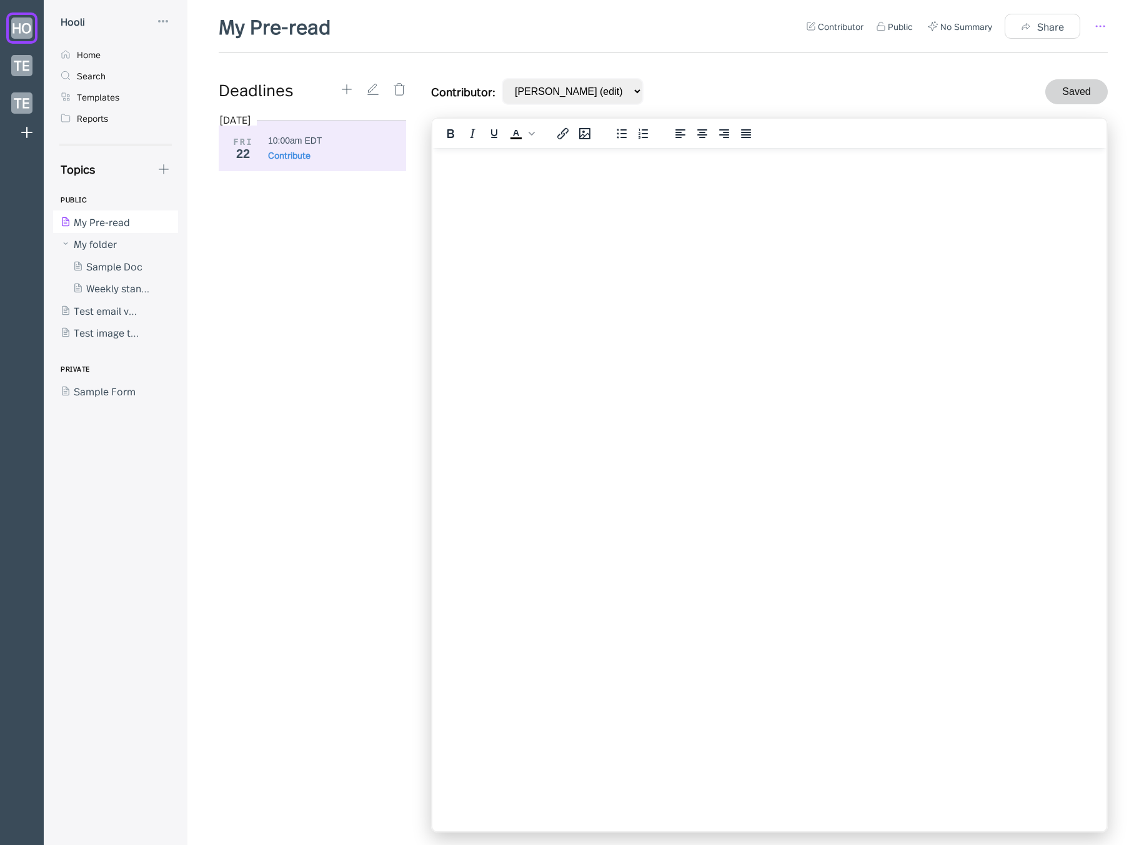
click at [1104, 21] on icon at bounding box center [1099, 26] width 15 height 15
click at [1052, 94] on div "Template" at bounding box center [1033, 96] width 44 height 14
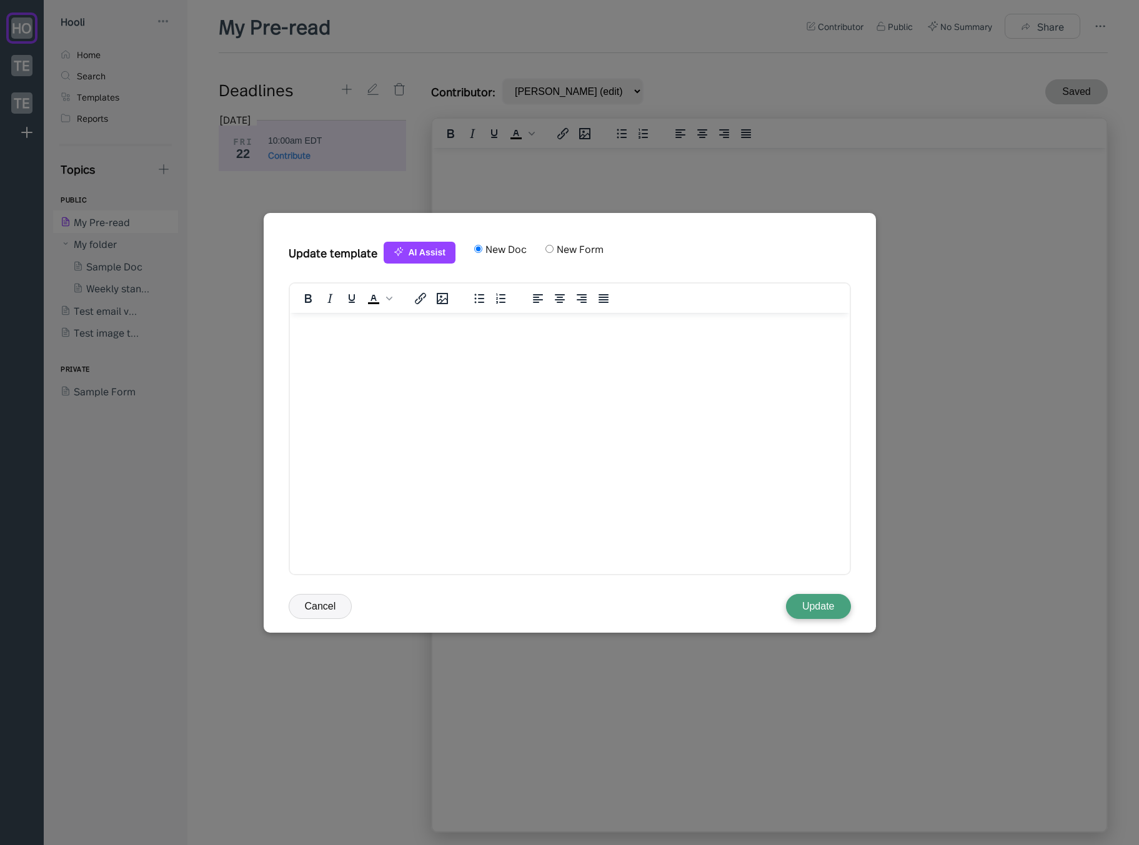
click at [576, 255] on div "Update template AI Assist New Doc New Form" at bounding box center [570, 258] width 562 height 47
click at [572, 252] on label "New Form" at bounding box center [578, 249] width 50 height 14
click at [553, 252] on input "New Form" at bounding box center [549, 249] width 8 height 8
radio input "true"
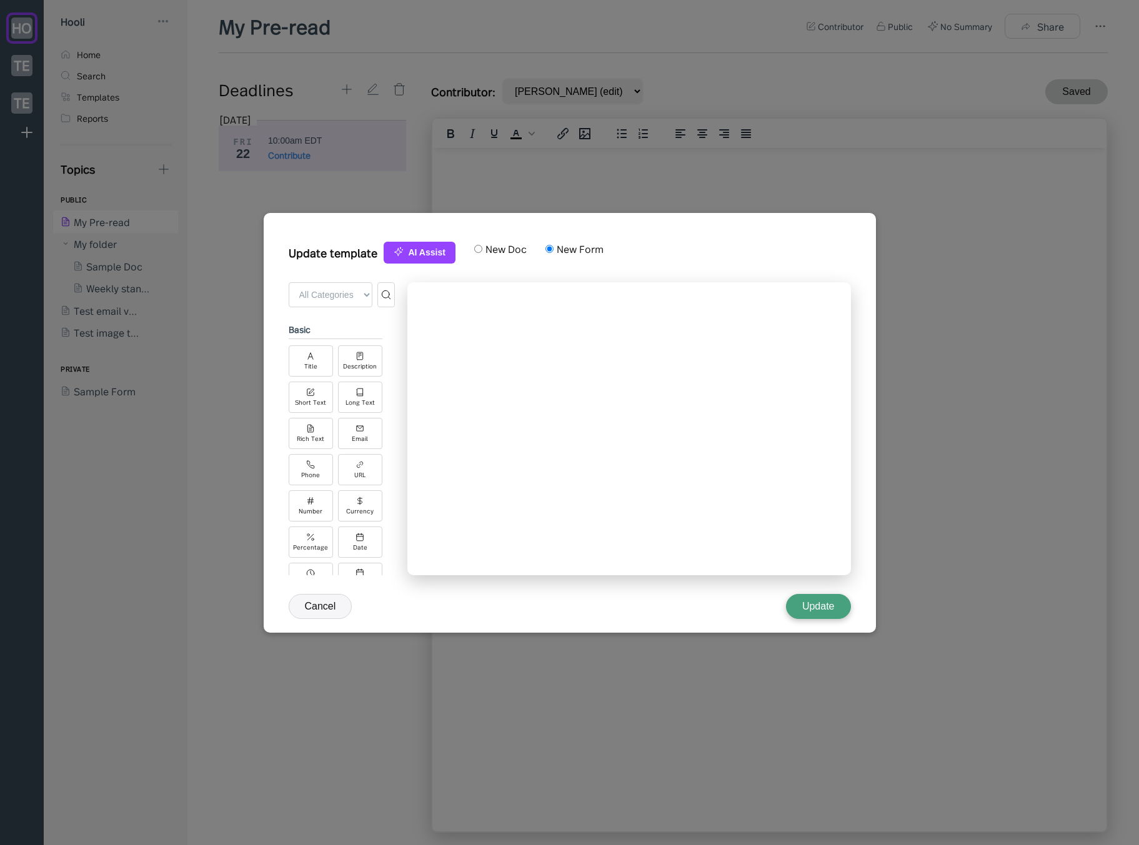
click at [508, 247] on label "New Doc" at bounding box center [504, 249] width 44 height 14
click at [482, 247] on input "New Doc" at bounding box center [478, 249] width 8 height 8
radio input "true"
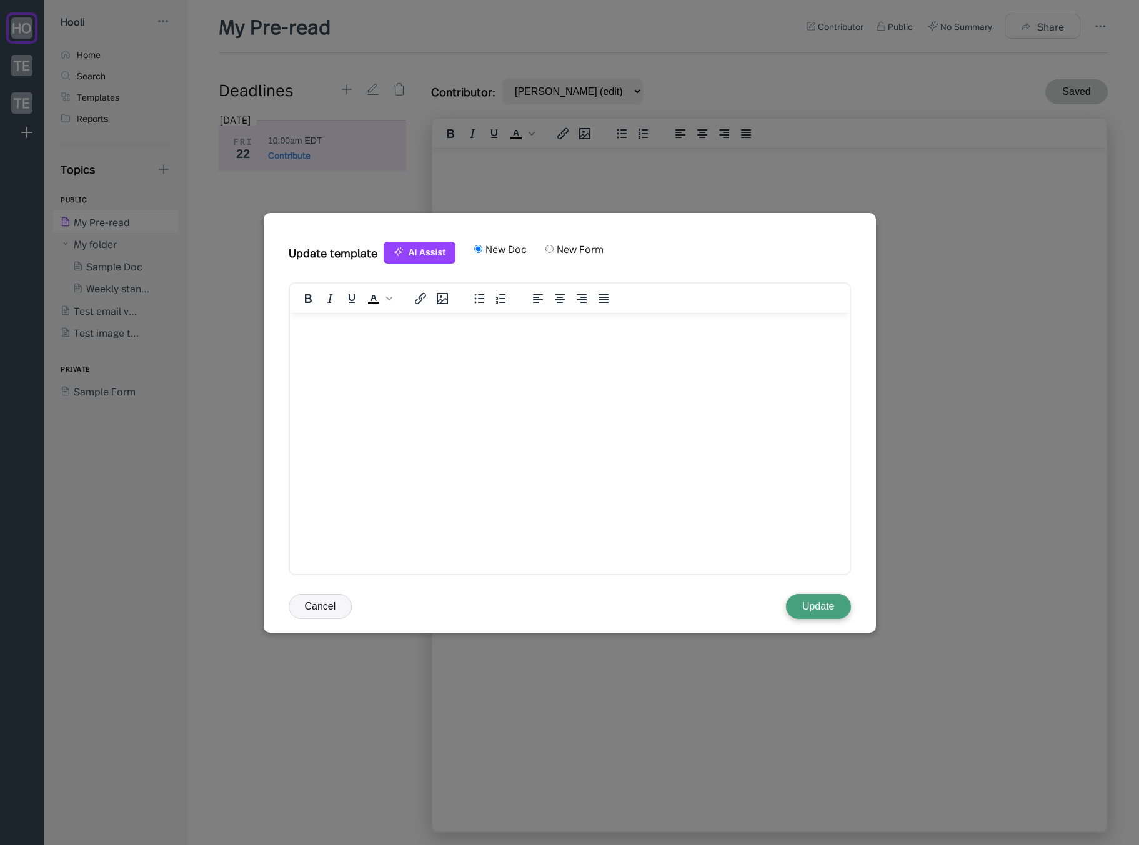
click at [329, 605] on button "Cancel" at bounding box center [321, 606] width 64 height 25
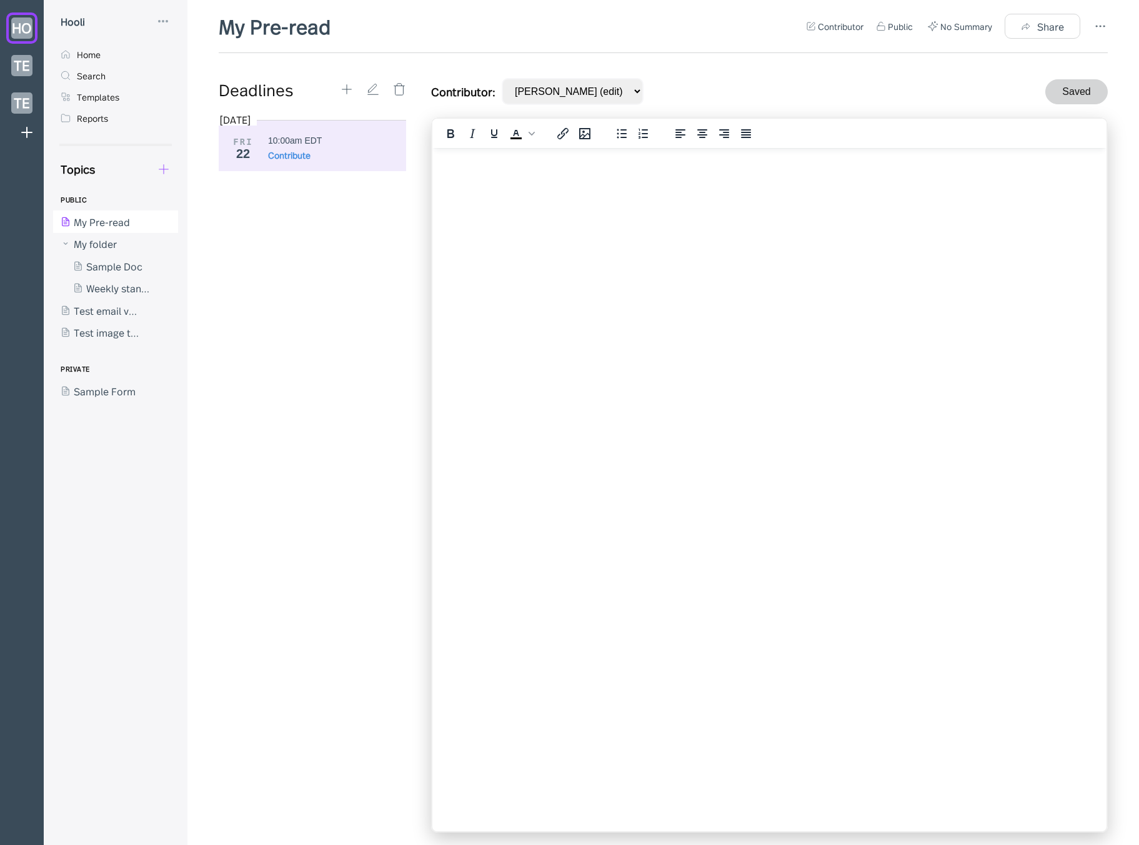
click at [159, 168] on icon at bounding box center [164, 169] width 14 height 14
click at [214, 229] on div "New Form" at bounding box center [210, 229] width 47 height 14
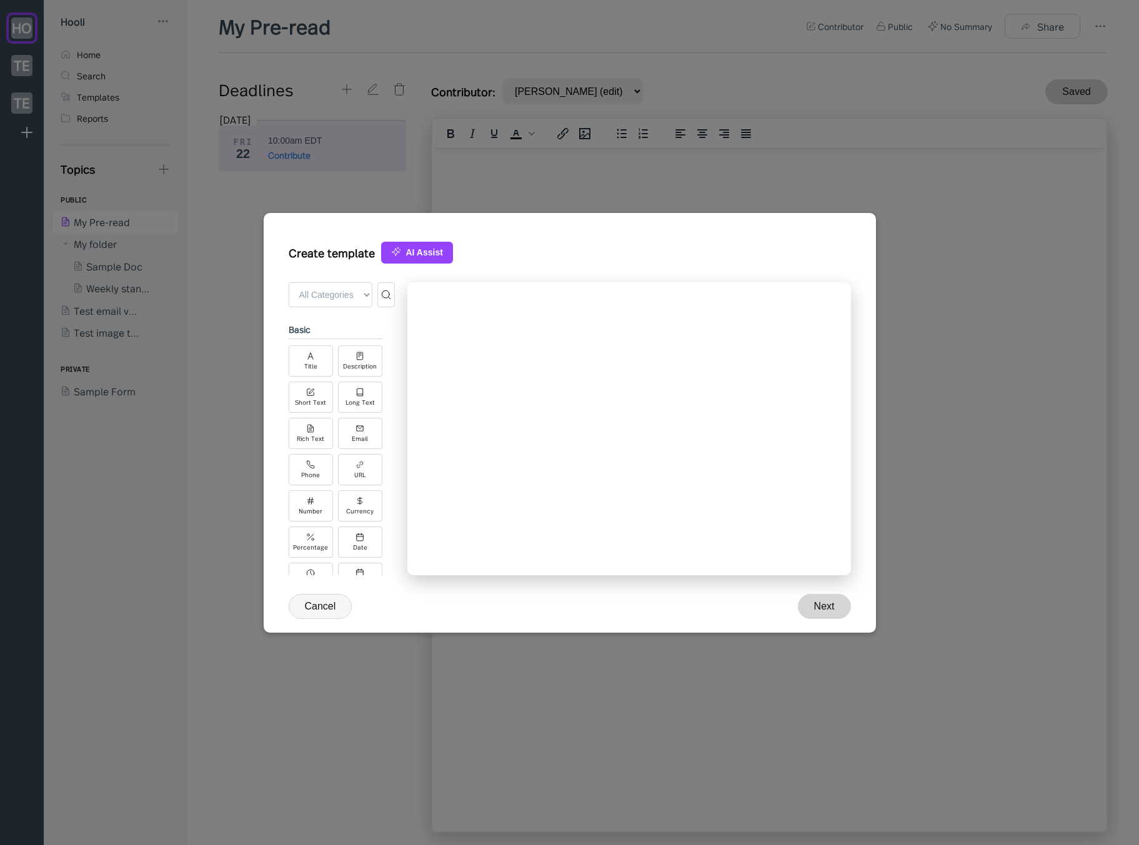
click at [315, 603] on button "Cancel" at bounding box center [321, 606] width 64 height 25
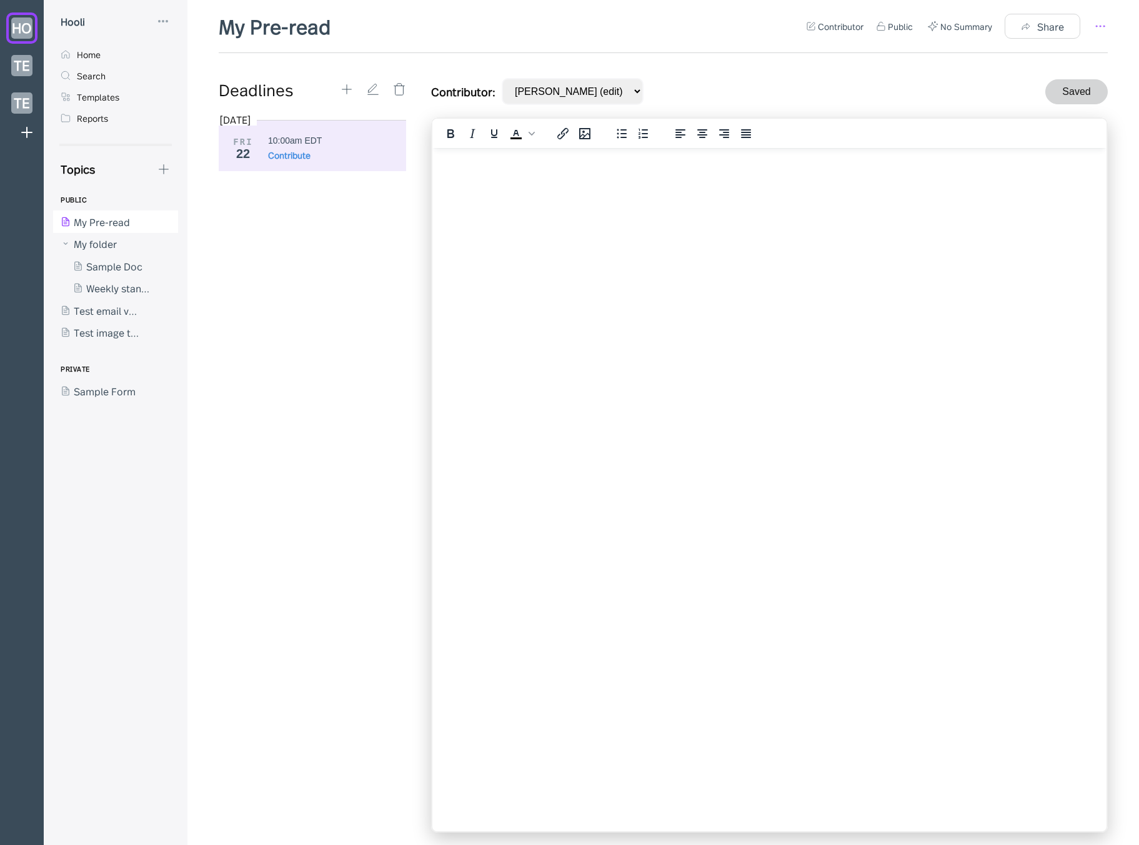
click at [1103, 27] on circle at bounding box center [1103, 26] width 1 height 1
click at [1059, 98] on div "Template" at bounding box center [1045, 96] width 100 height 14
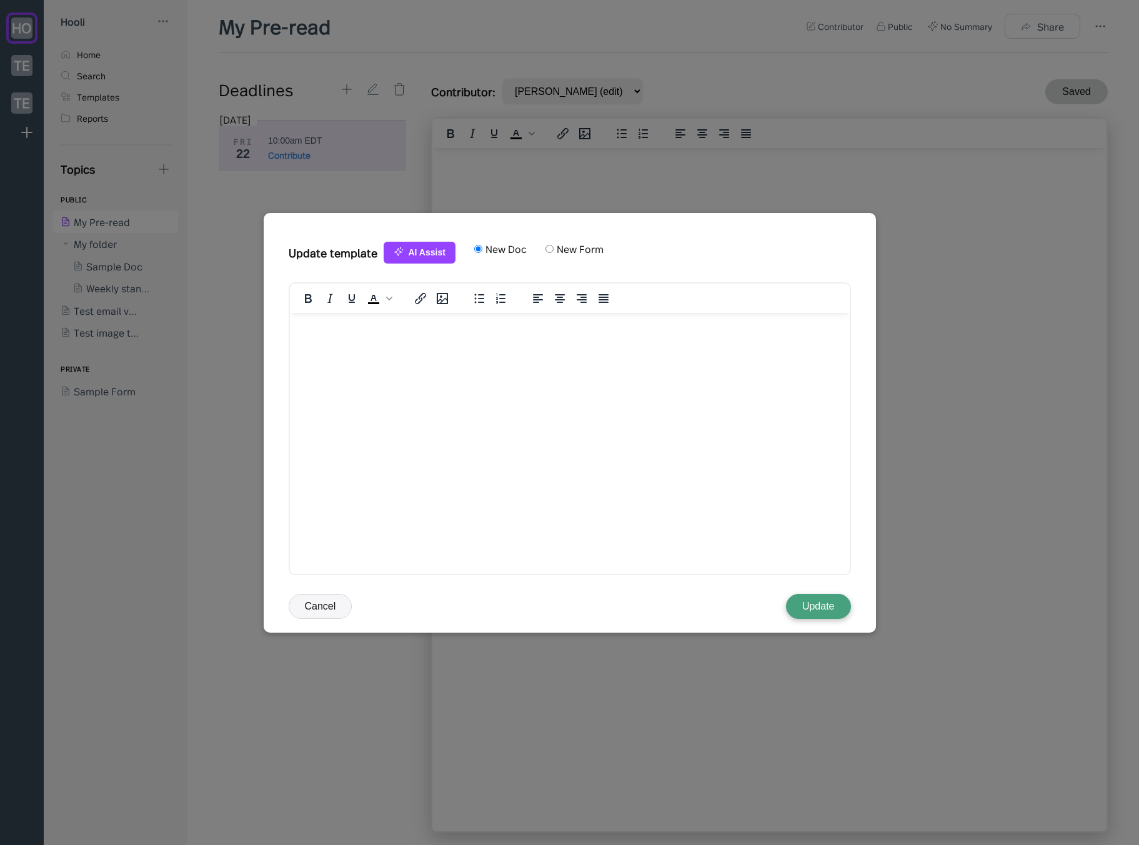
click at [565, 249] on label "New Form" at bounding box center [578, 249] width 50 height 14
click at [553, 249] on input "New Form" at bounding box center [549, 249] width 8 height 8
radio input "true"
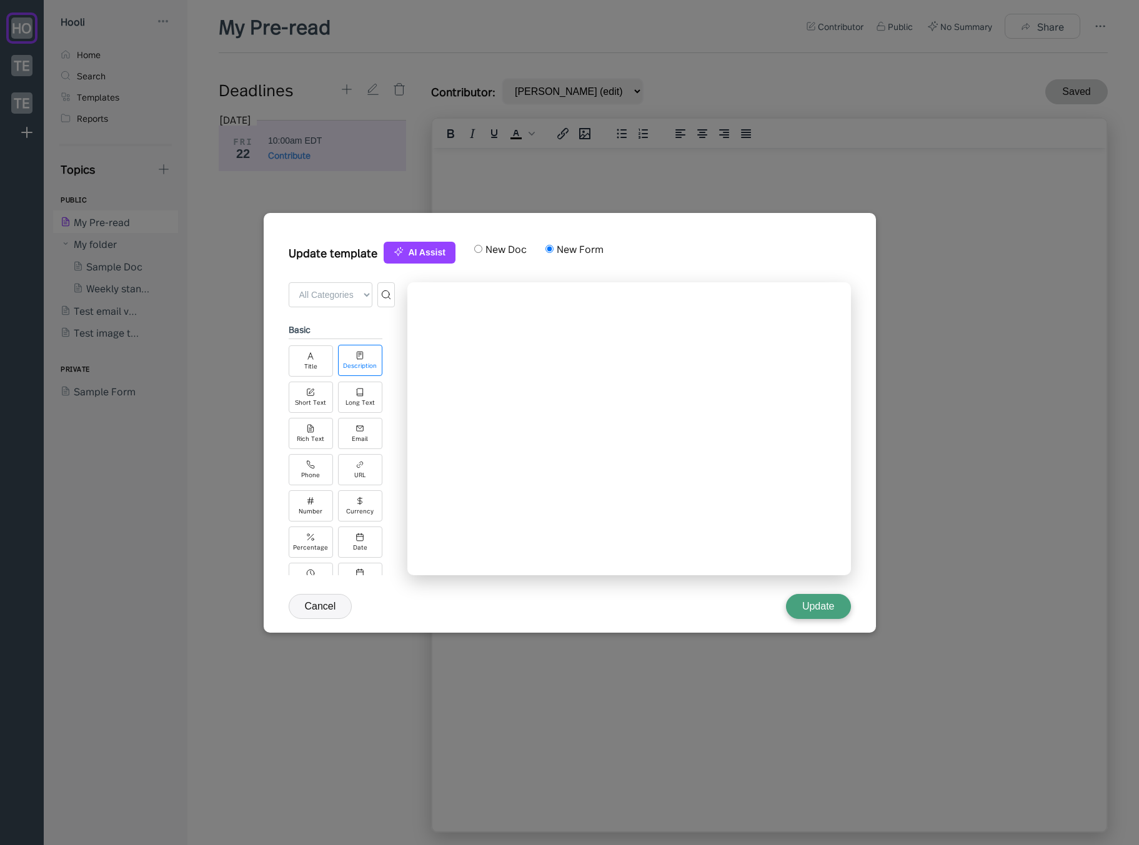
click at [369, 359] on div "Description" at bounding box center [360, 360] width 44 height 31
click at [366, 396] on div "Long Text" at bounding box center [360, 396] width 44 height 31
click at [500, 252] on label "New Doc" at bounding box center [504, 249] width 44 height 14
click at [482, 252] on input "New Doc" at bounding box center [478, 249] width 8 height 8
radio input "true"
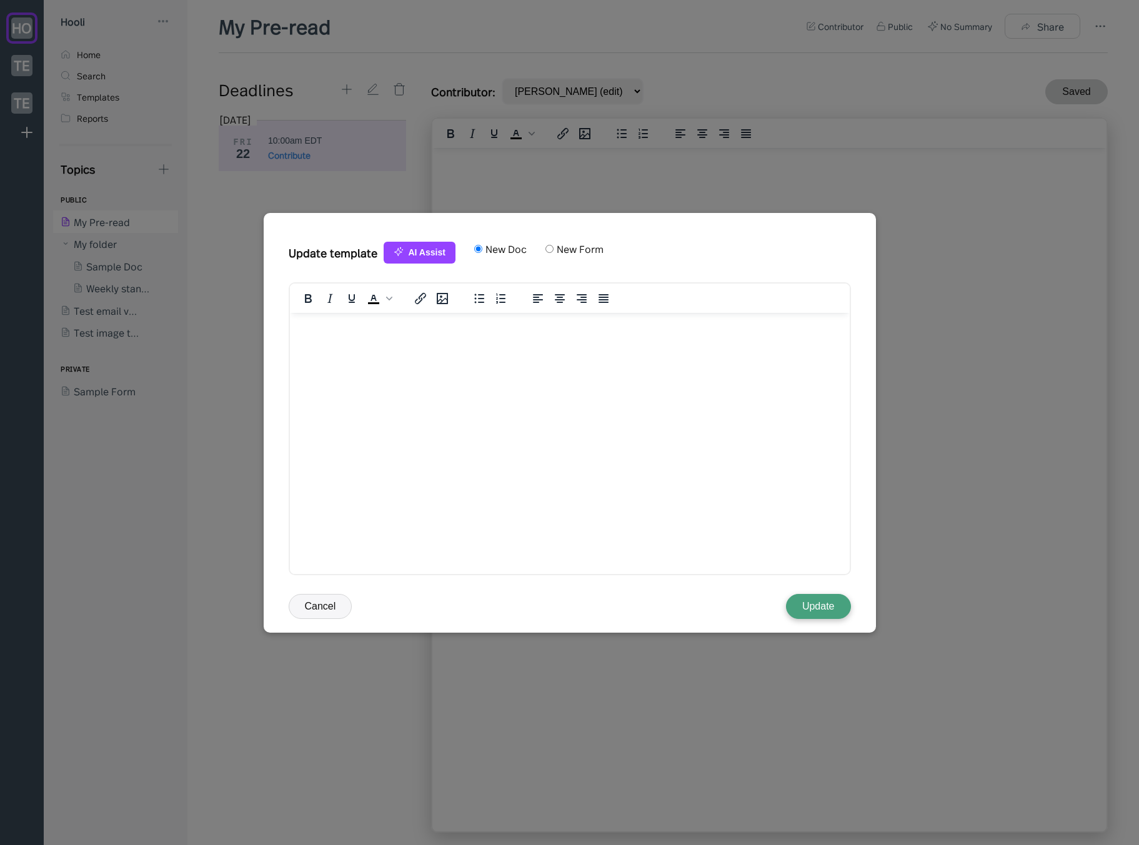
click at [568, 250] on label "New Form" at bounding box center [578, 249] width 50 height 14
click at [553, 250] on input "New Form" at bounding box center [549, 249] width 8 height 8
radio input "true"
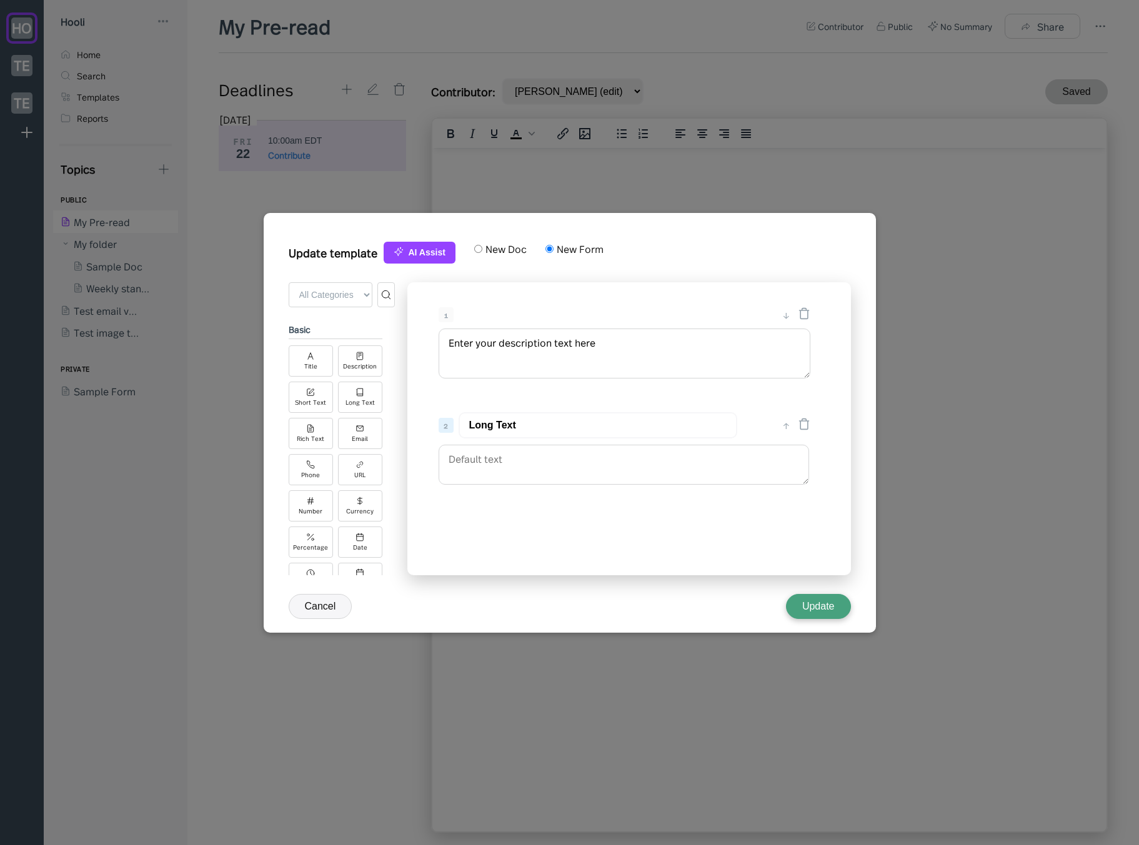
click at [926, 237] on div at bounding box center [569, 422] width 1139 height 845
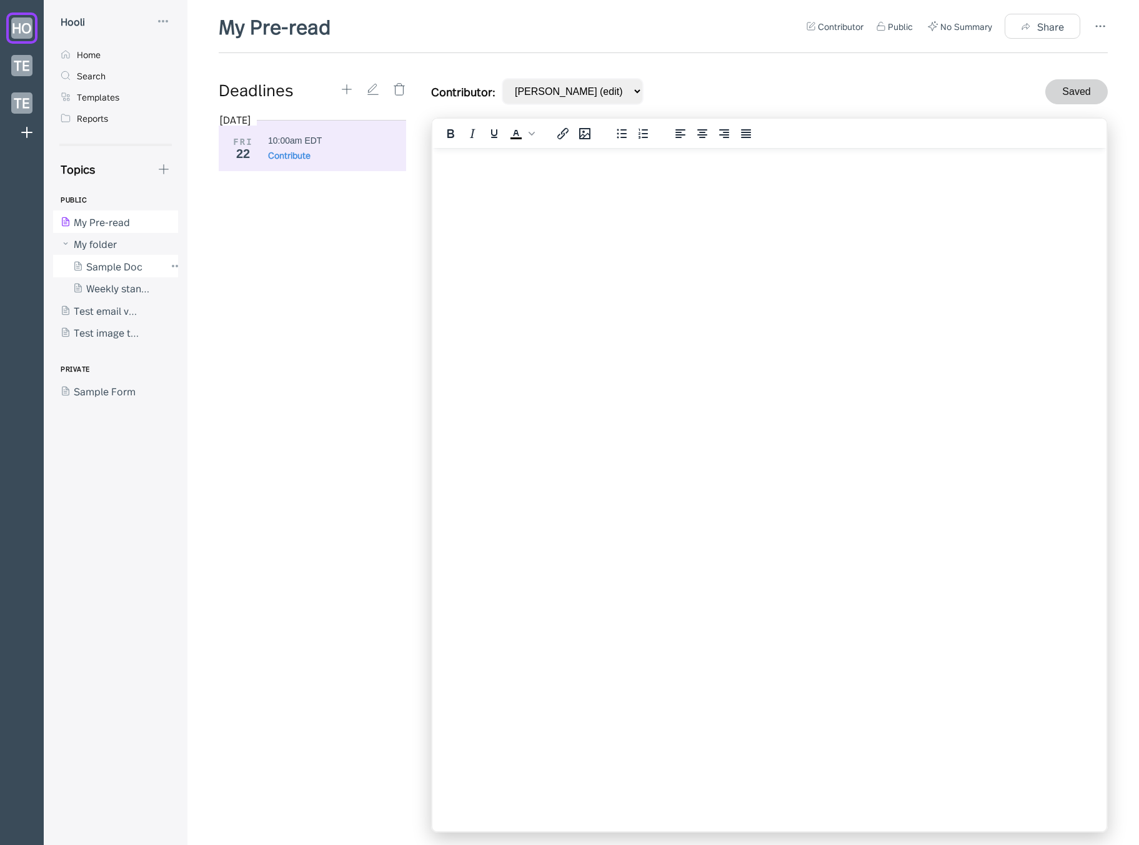
click at [120, 264] on div at bounding box center [109, 266] width 112 height 22
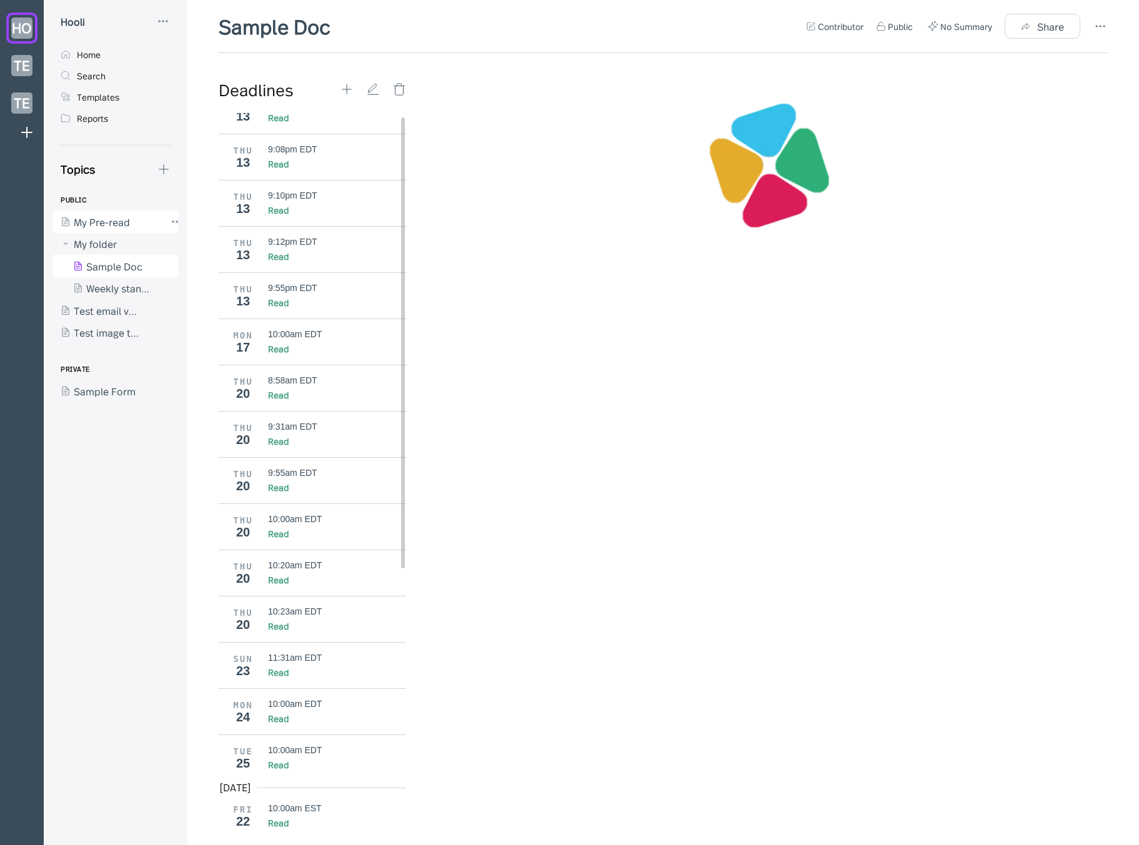
click at [123, 222] on div at bounding box center [109, 221] width 112 height 22
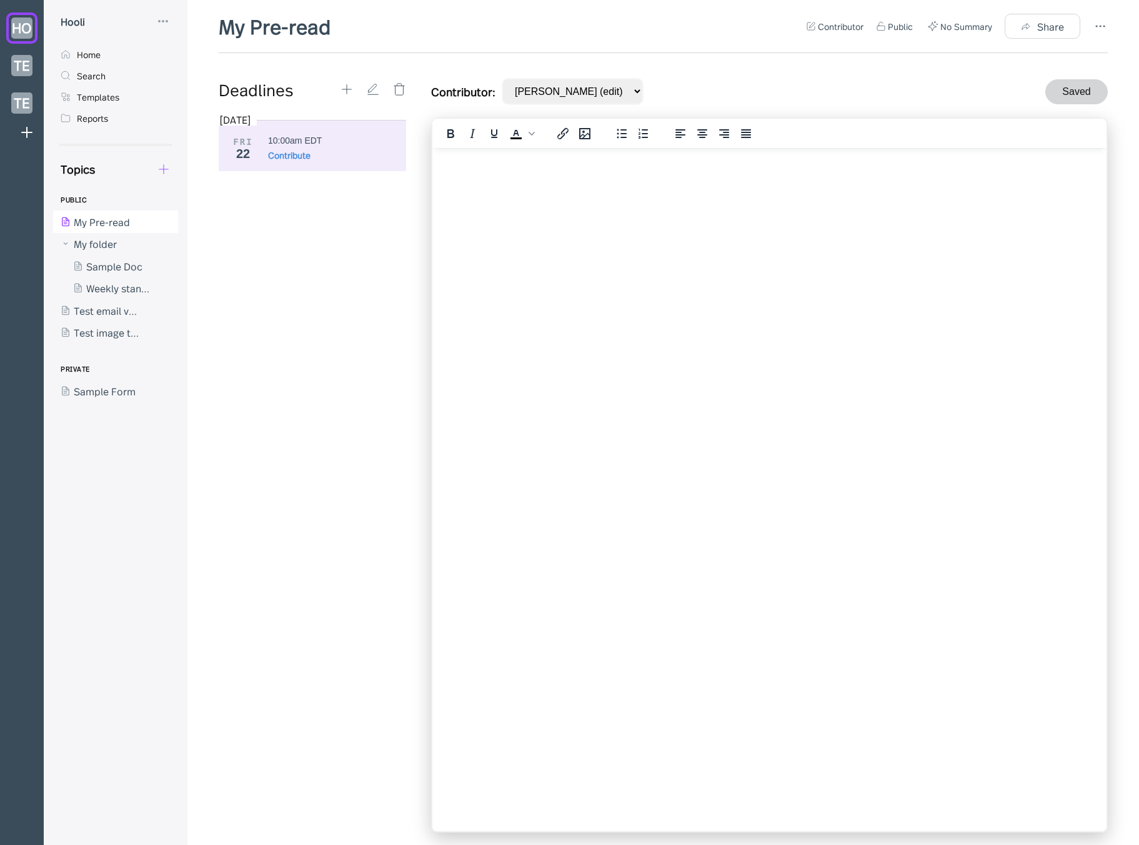
click at [167, 172] on icon at bounding box center [164, 169] width 14 height 14
click at [242, 225] on div "New Form" at bounding box center [221, 229] width 100 height 14
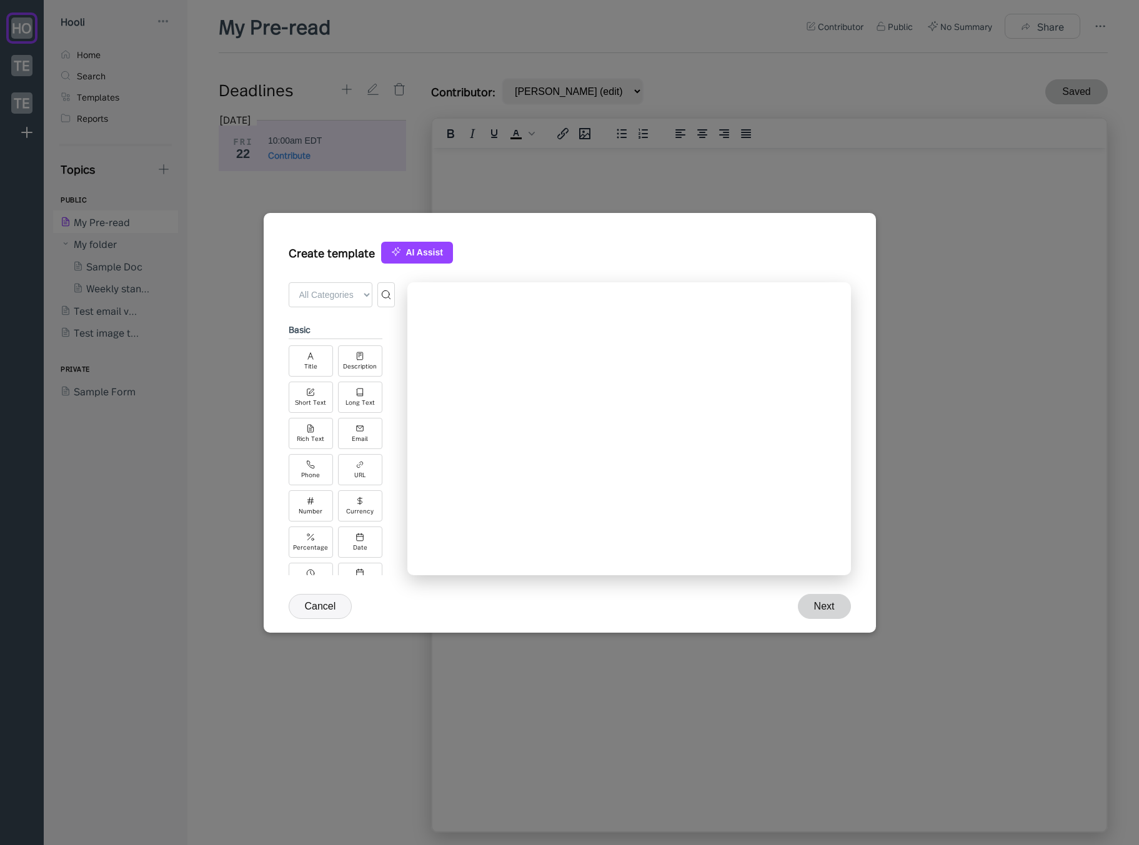
click at [405, 245] on button "AI Assist" at bounding box center [417, 253] width 72 height 22
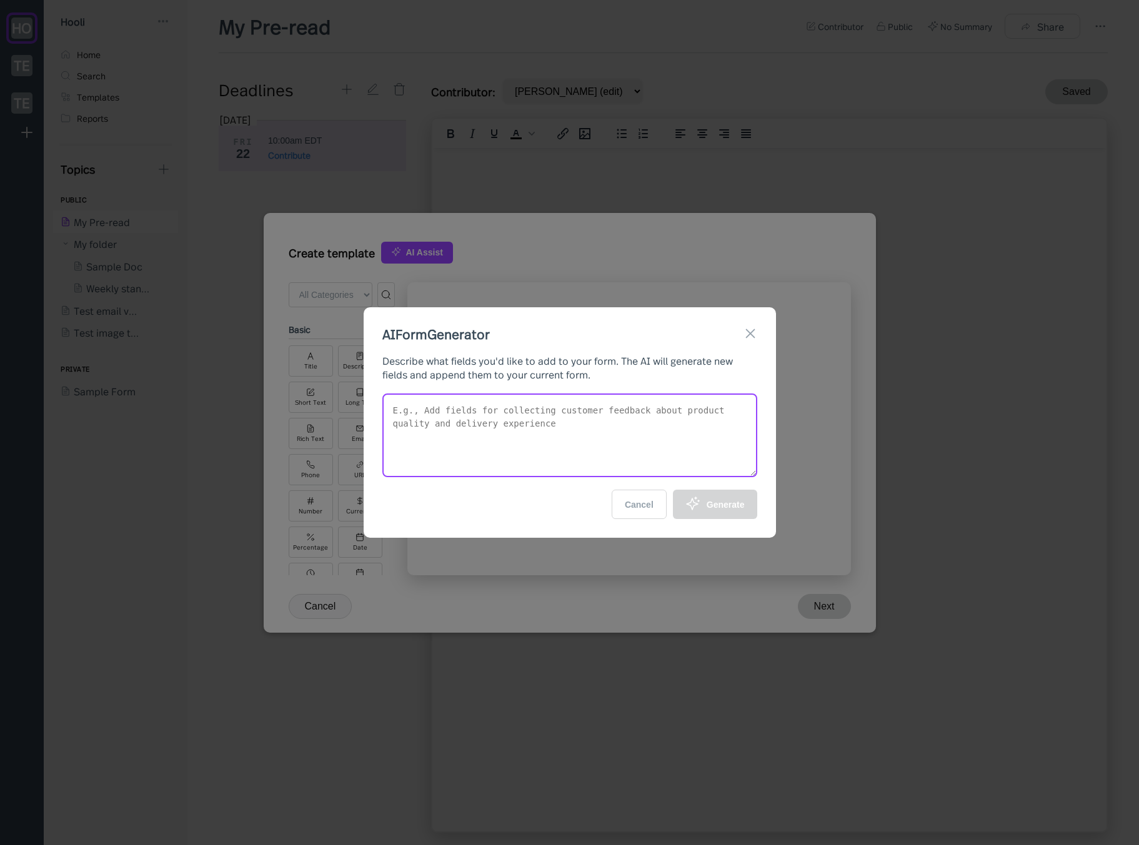
drag, startPoint x: 545, startPoint y: 407, endPoint x: 547, endPoint y: 399, distance: 7.9
click at [545, 407] on textarea at bounding box center [569, 435] width 375 height 84
type textarea "Create a template for a sales team to update the rest of the team on a company …"
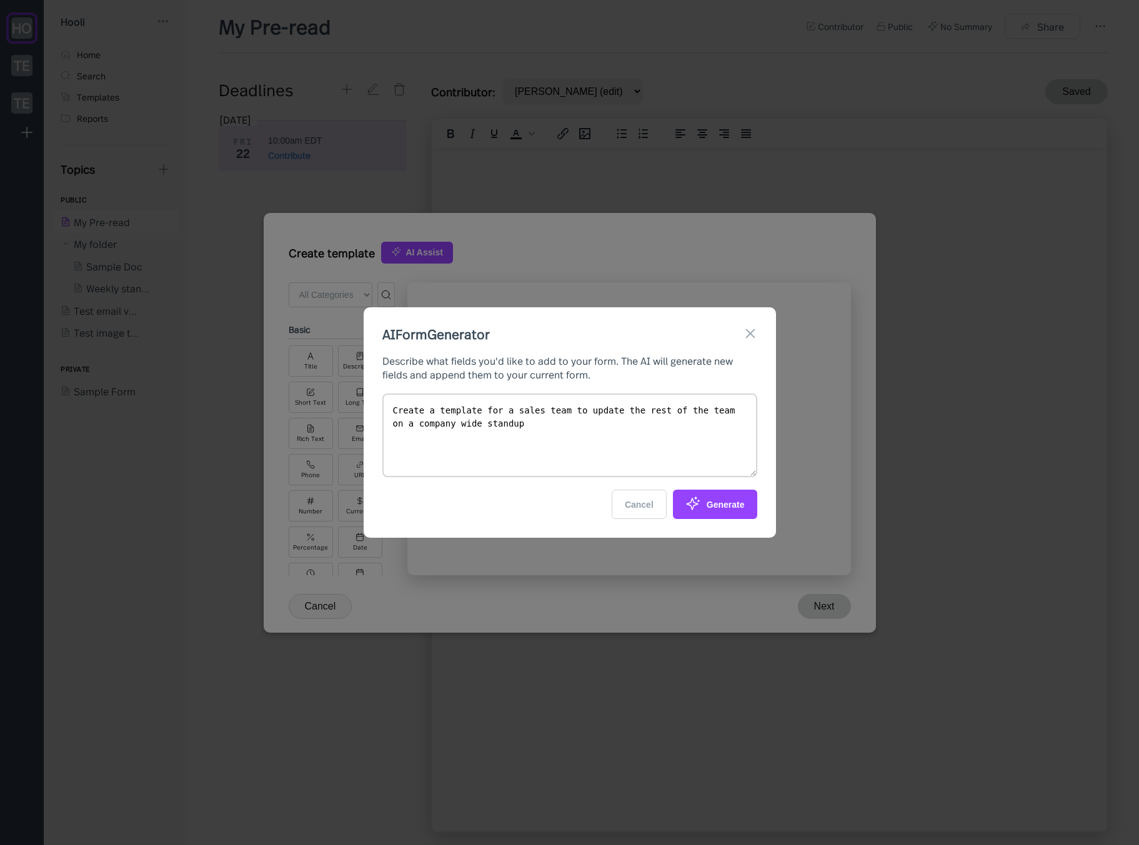
click at [703, 508] on div "Generate" at bounding box center [714, 504] width 59 height 17
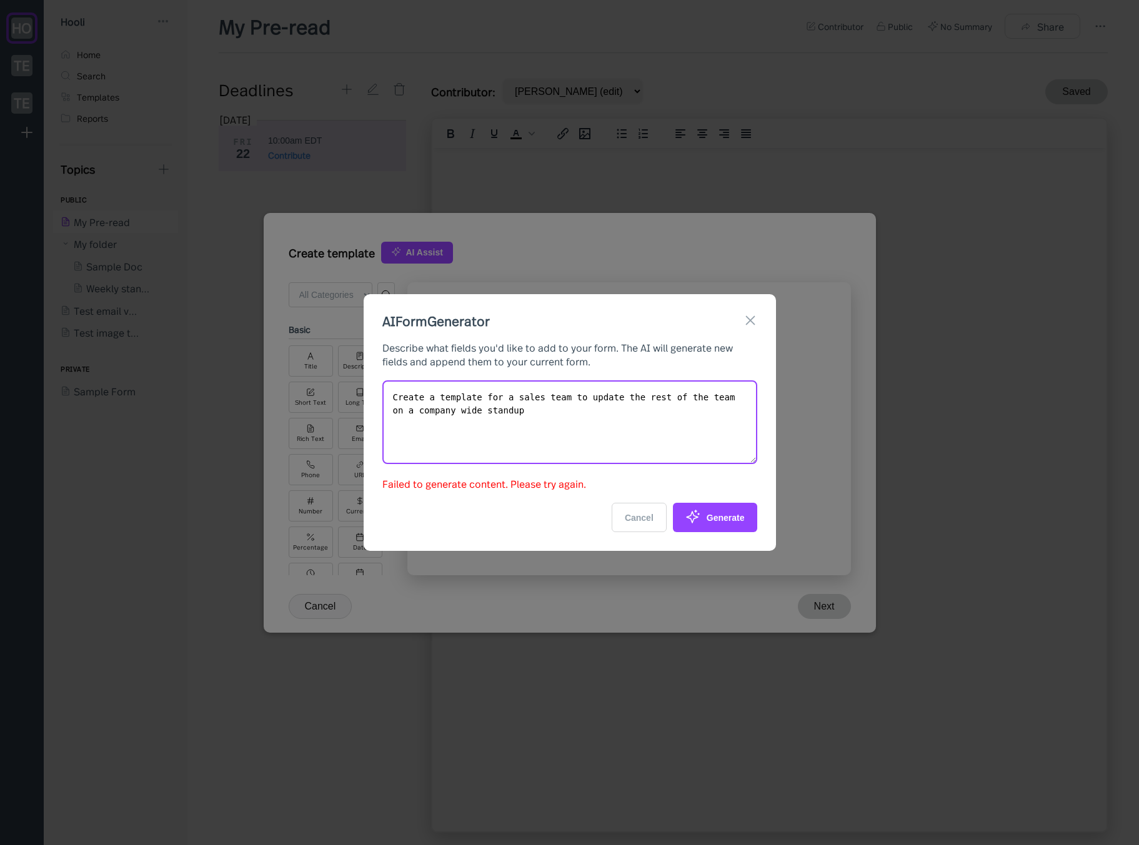
click at [650, 430] on textarea "Create a template for a sales team to update the rest of the team on a company …" at bounding box center [569, 422] width 375 height 84
click at [706, 522] on div "Generate" at bounding box center [714, 517] width 59 height 17
click at [706, 509] on div "Generate" at bounding box center [714, 517] width 59 height 17
click at [533, 418] on textarea "Create a template for a sales team to update the rest of the team on a company …" at bounding box center [569, 422] width 375 height 84
click at [711, 511] on div "Generate" at bounding box center [714, 517] width 59 height 17
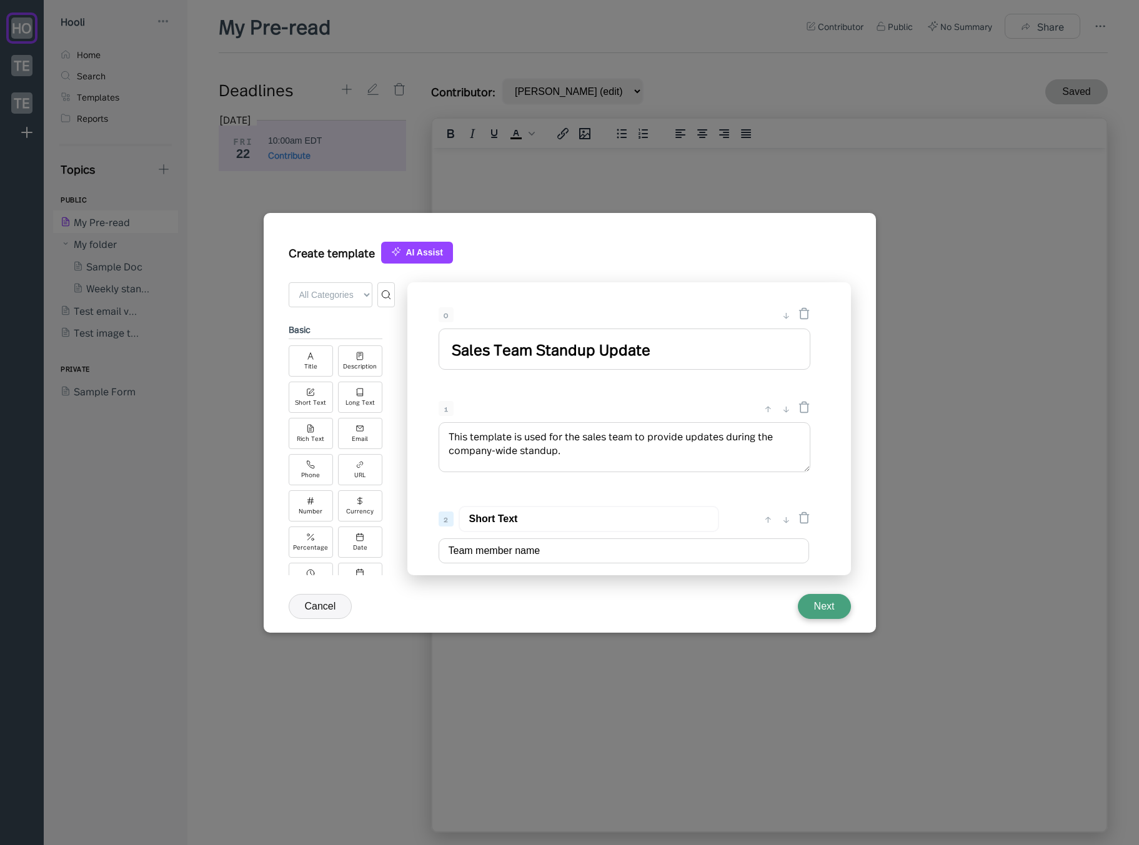
click at [555, 399] on div "1 ↑ ↓ This template is used for the sales team to provide updates during the co…" at bounding box center [624, 438] width 397 height 86
click at [834, 606] on button "Next" at bounding box center [824, 606] width 53 height 25
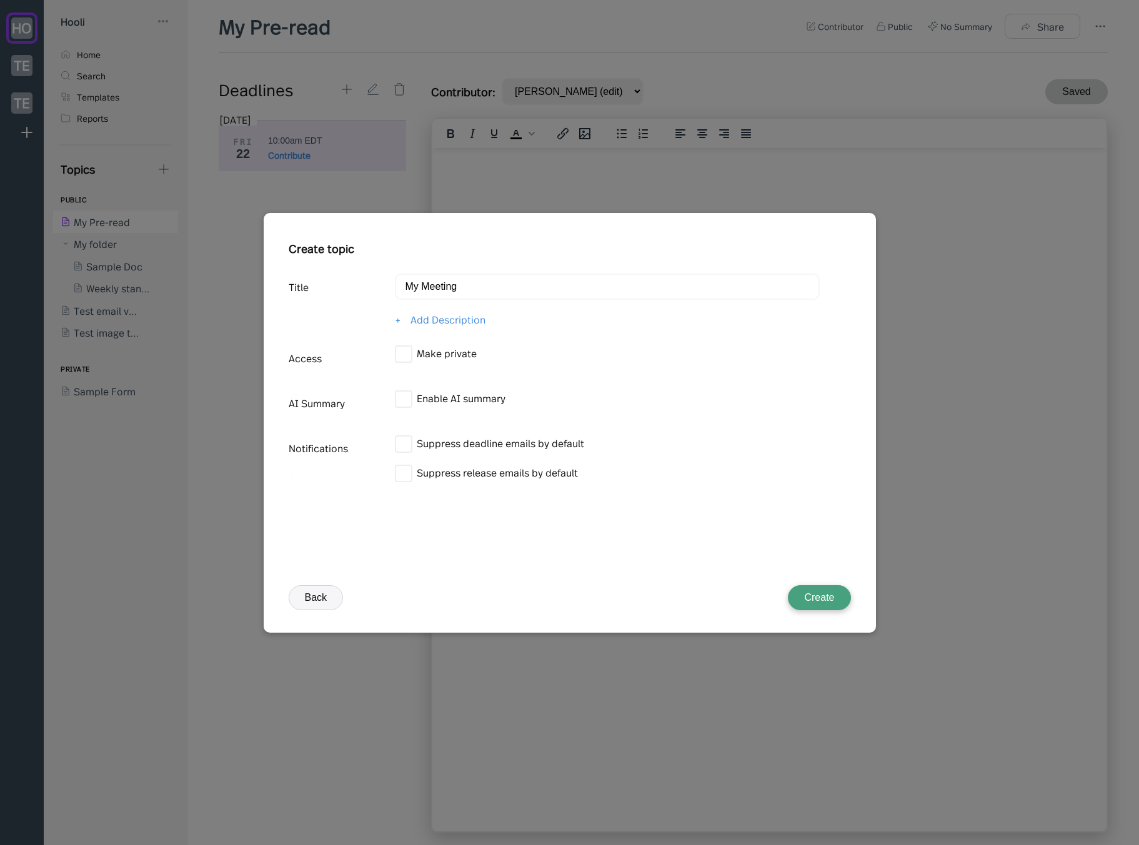
click at [827, 594] on button "Create" at bounding box center [819, 597] width 62 height 25
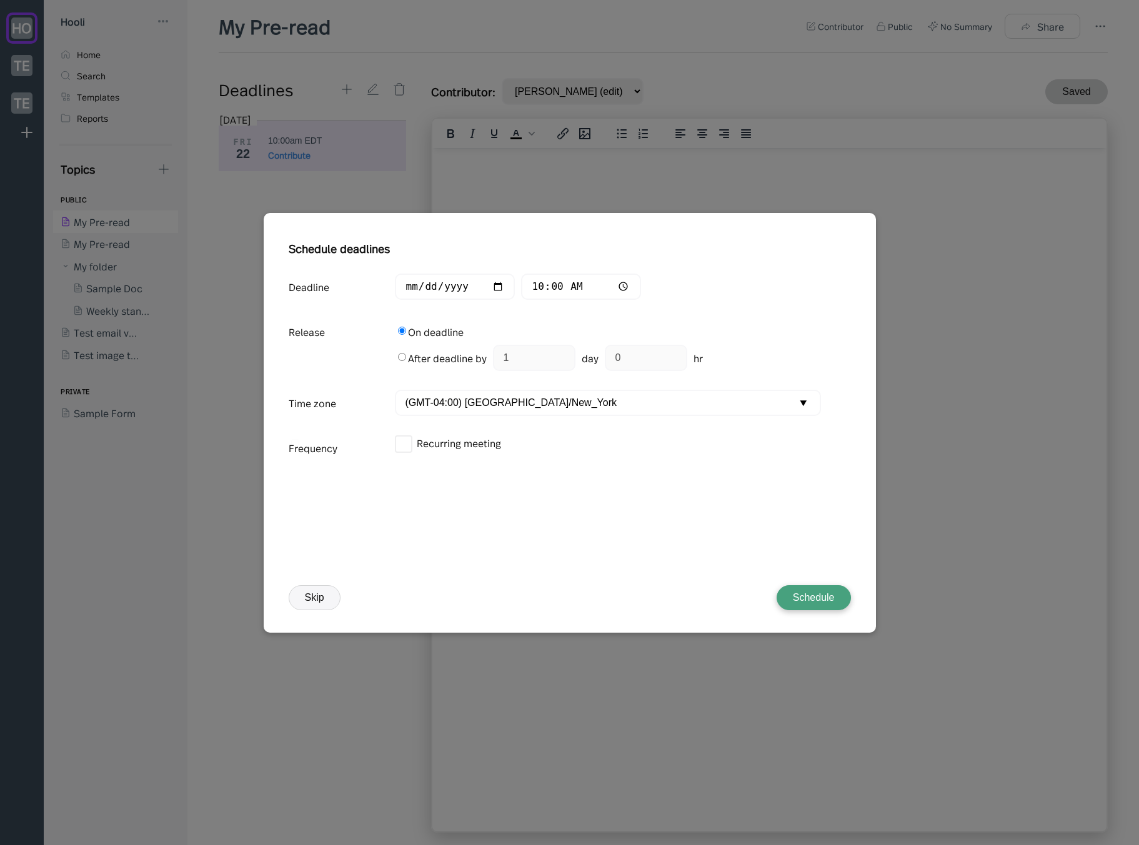
click at [814, 601] on button "Schedule" at bounding box center [813, 597] width 74 height 25
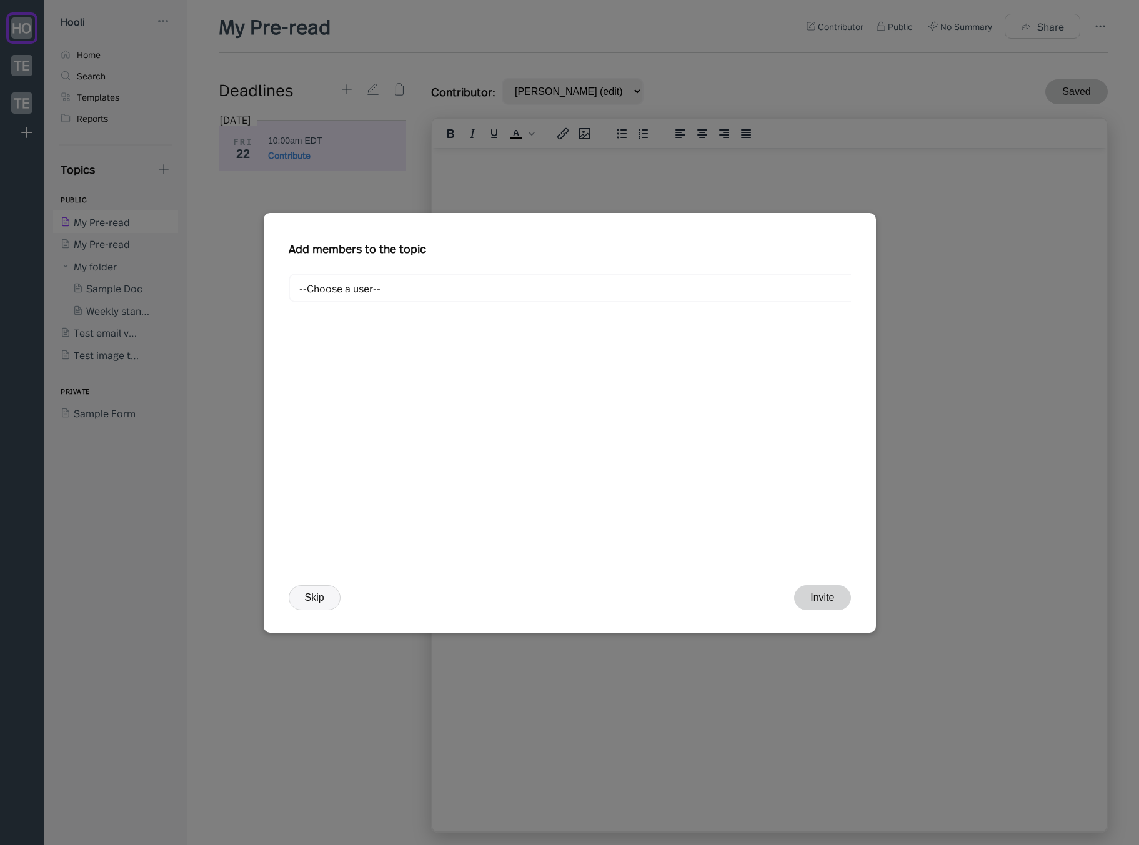
click at [317, 600] on button "Skip" at bounding box center [315, 597] width 52 height 25
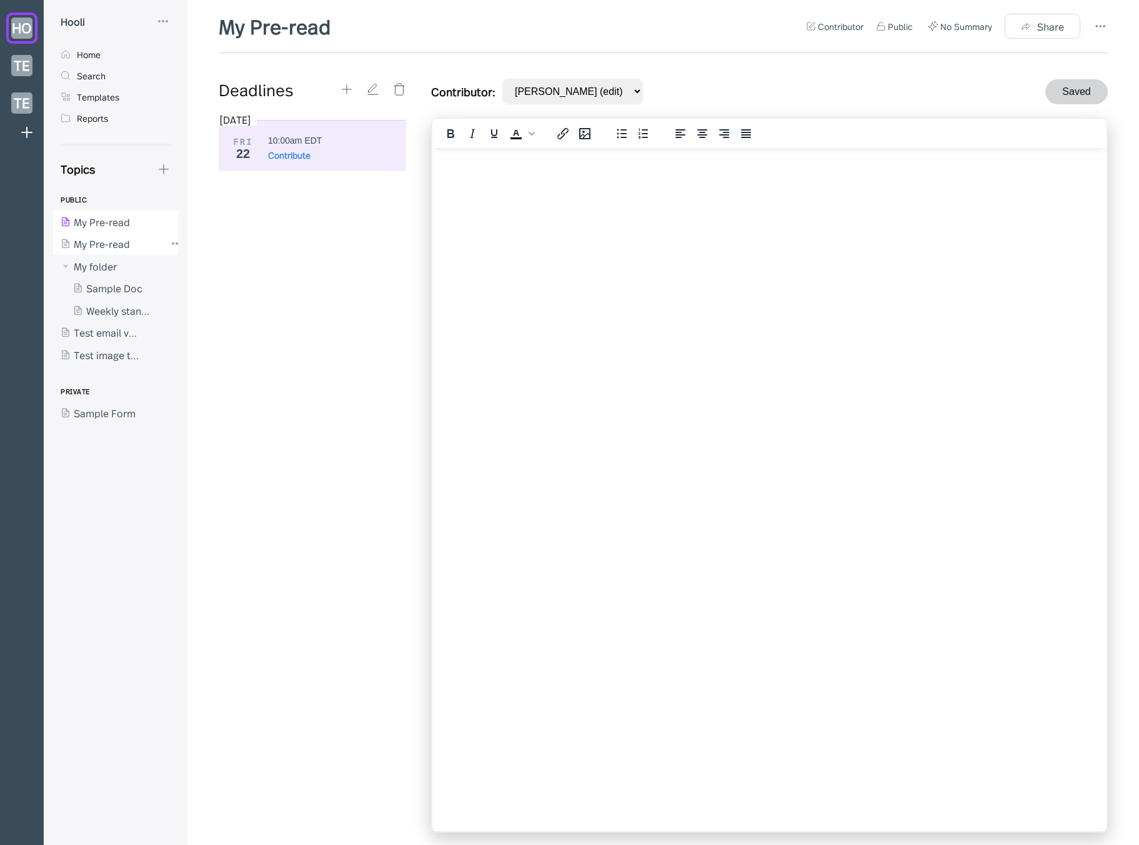
click at [108, 235] on div at bounding box center [109, 244] width 112 height 22
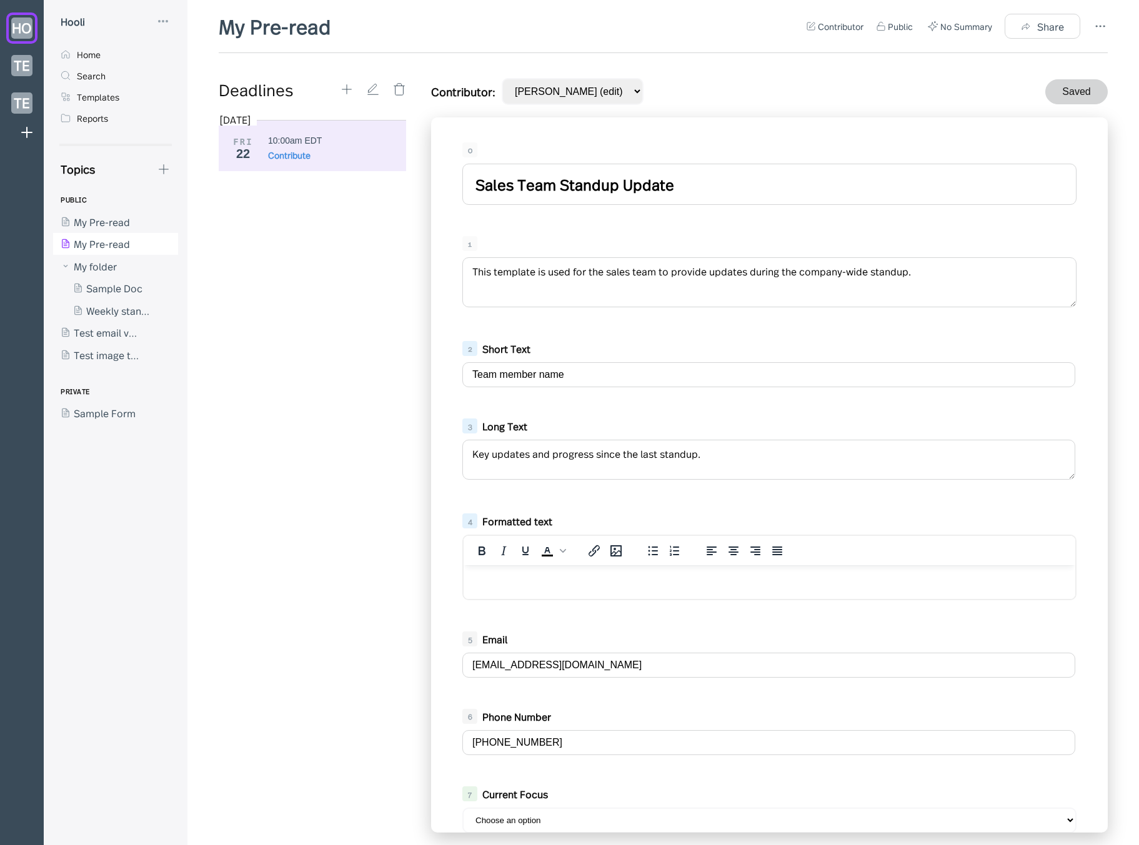
click at [693, 66] on div "My Pre-read Contributor Public No Summary Share Deadlines [DATE] FRI 22 10:00am…" at bounding box center [663, 428] width 889 height 833
click at [342, 96] on icon at bounding box center [347, 89] width 14 height 14
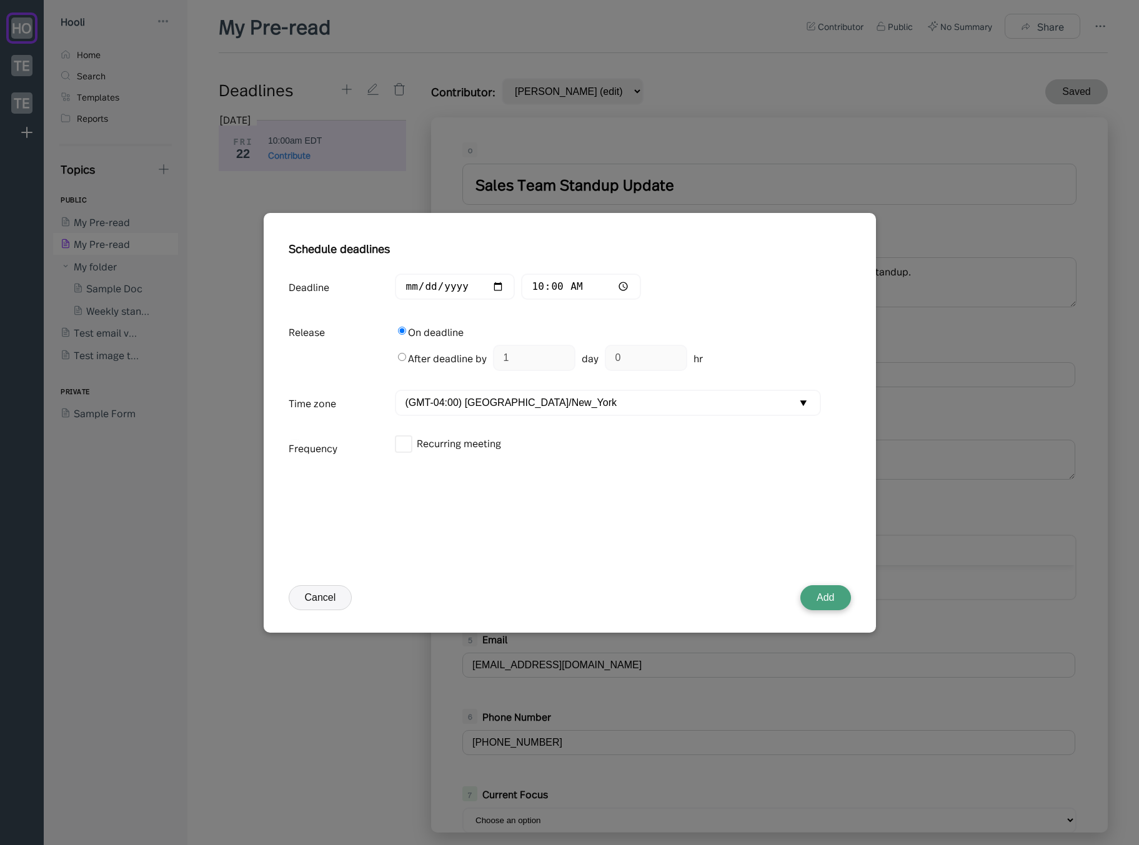
click at [480, 503] on div "Deadline [DATE] 10:00 Release On deadline After deadline by 1 day 0 hr Time zon…" at bounding box center [574, 420] width 571 height 293
click at [450, 254] on div "Schedule deadlines Deadline [DATE] 10:00 Release On deadline After deadline by …" at bounding box center [570, 400] width 562 height 331
click at [308, 590] on button "Cancel" at bounding box center [321, 597] width 64 height 25
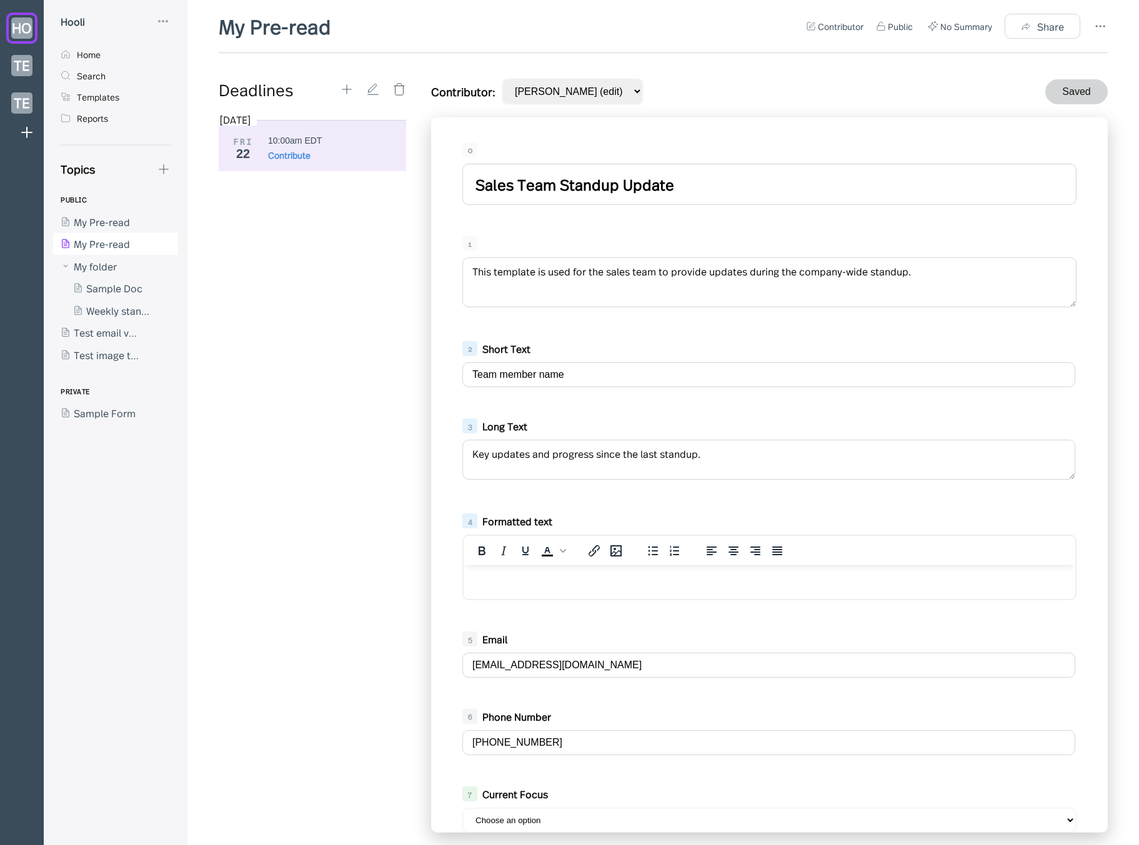
click at [1109, 21] on div "My Pre-read Contributor Public No Summary Share Deadlines [DATE] FRI 22 10:00am…" at bounding box center [662, 422] width 951 height 845
click at [1102, 27] on icon at bounding box center [1099, 26] width 15 height 15
click at [1039, 94] on div "Template" at bounding box center [1033, 96] width 44 height 14
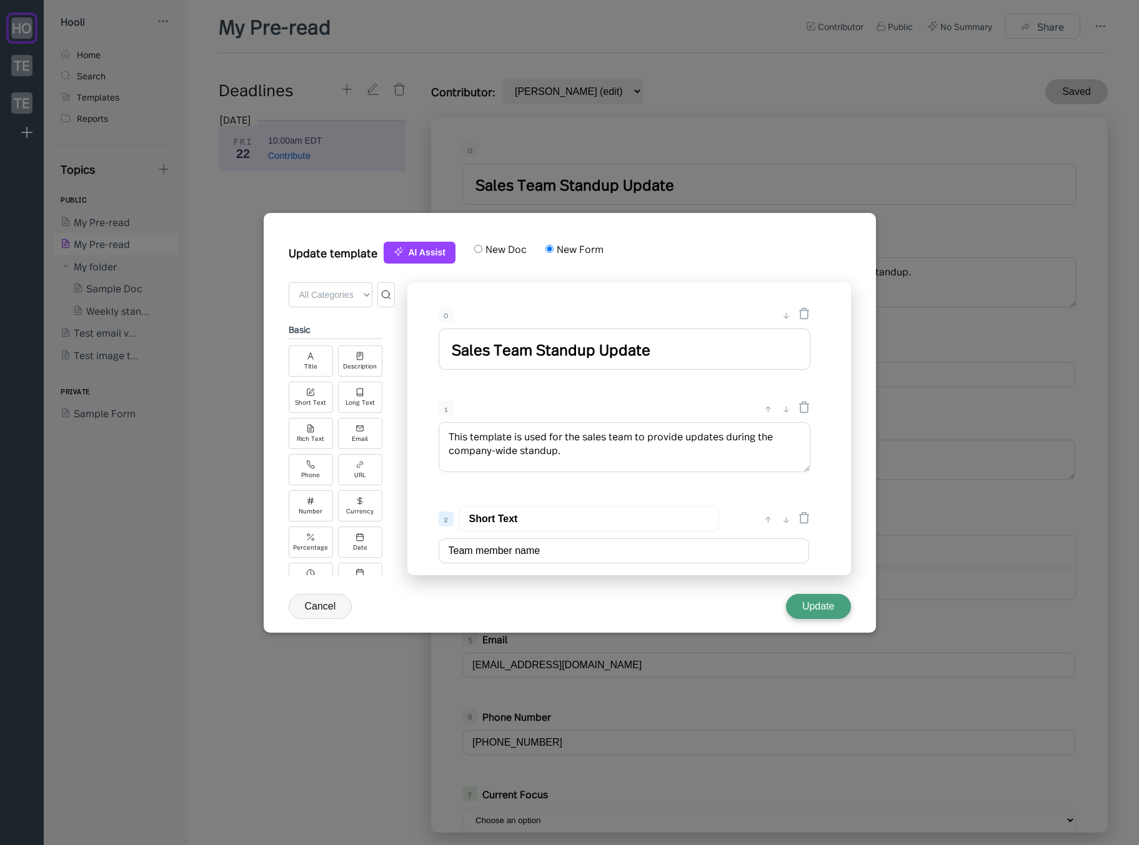
click at [513, 251] on label "New Doc" at bounding box center [504, 249] width 44 height 14
click at [482, 251] on input "New Doc" at bounding box center [478, 249] width 8 height 8
radio input "true"
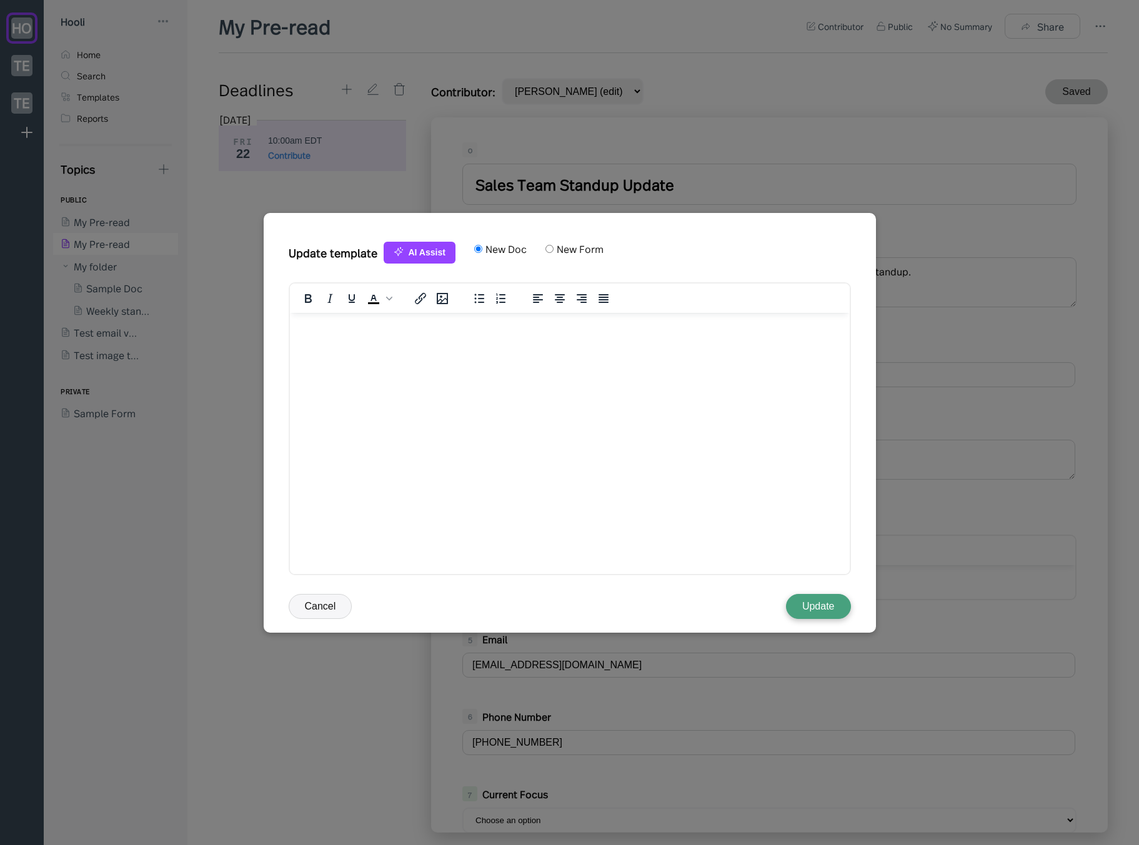
click at [565, 254] on label "New Form" at bounding box center [578, 249] width 50 height 14
click at [553, 253] on input "New Form" at bounding box center [549, 249] width 8 height 8
radio input "true"
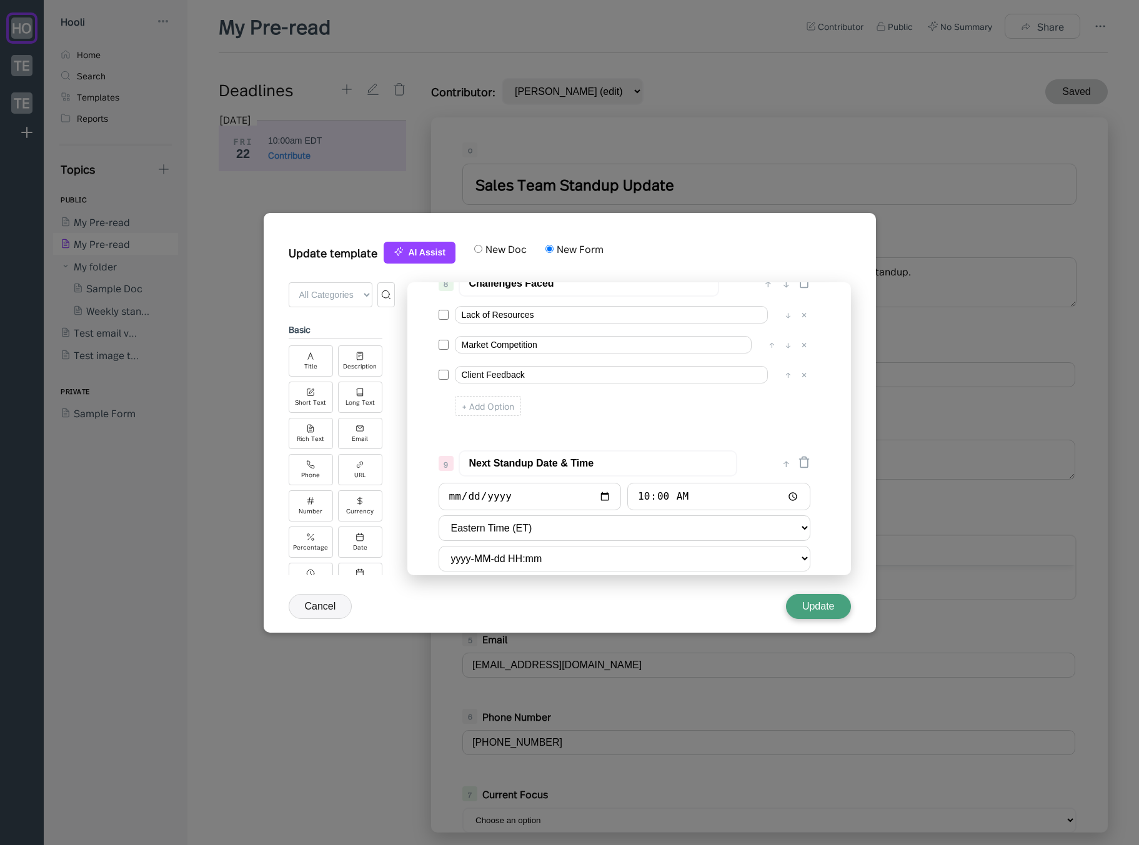
scroll to position [946, 0]
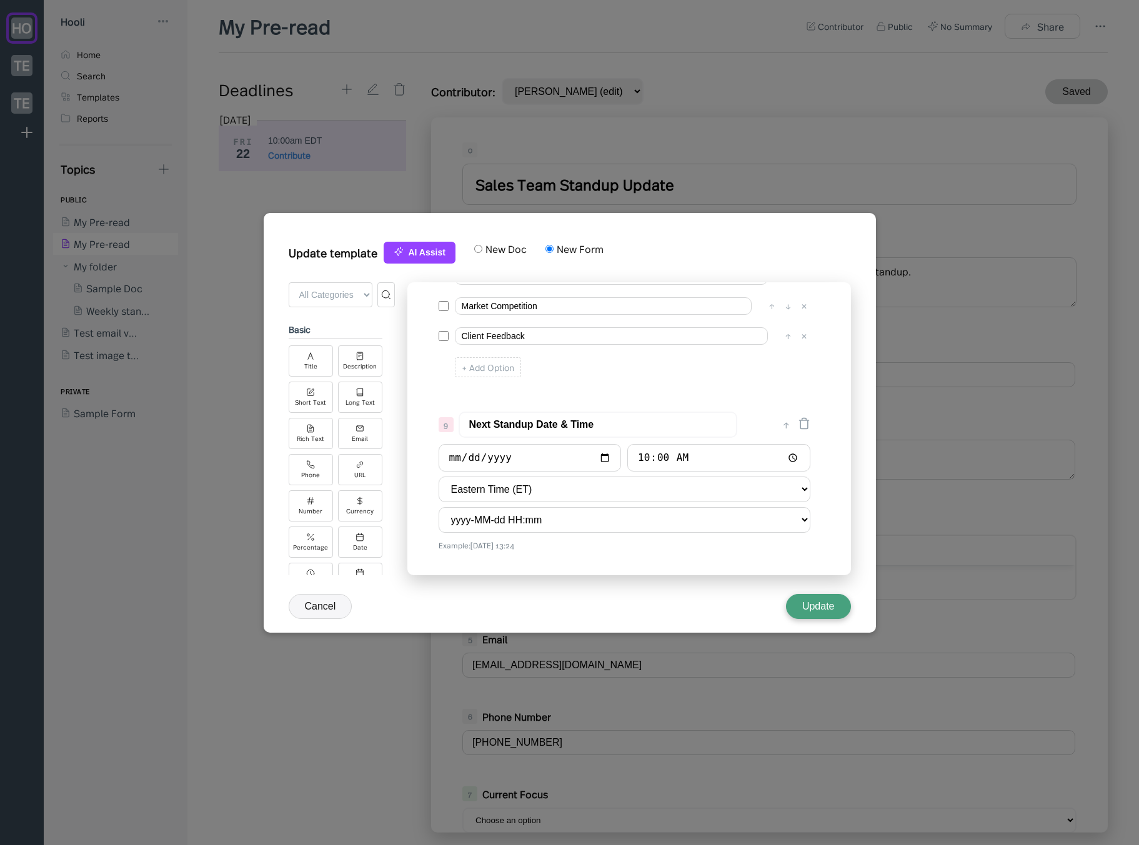
click at [492, 249] on label "New Doc" at bounding box center [504, 249] width 44 height 14
click at [482, 249] on input "New Doc" at bounding box center [478, 249] width 8 height 8
radio input "true"
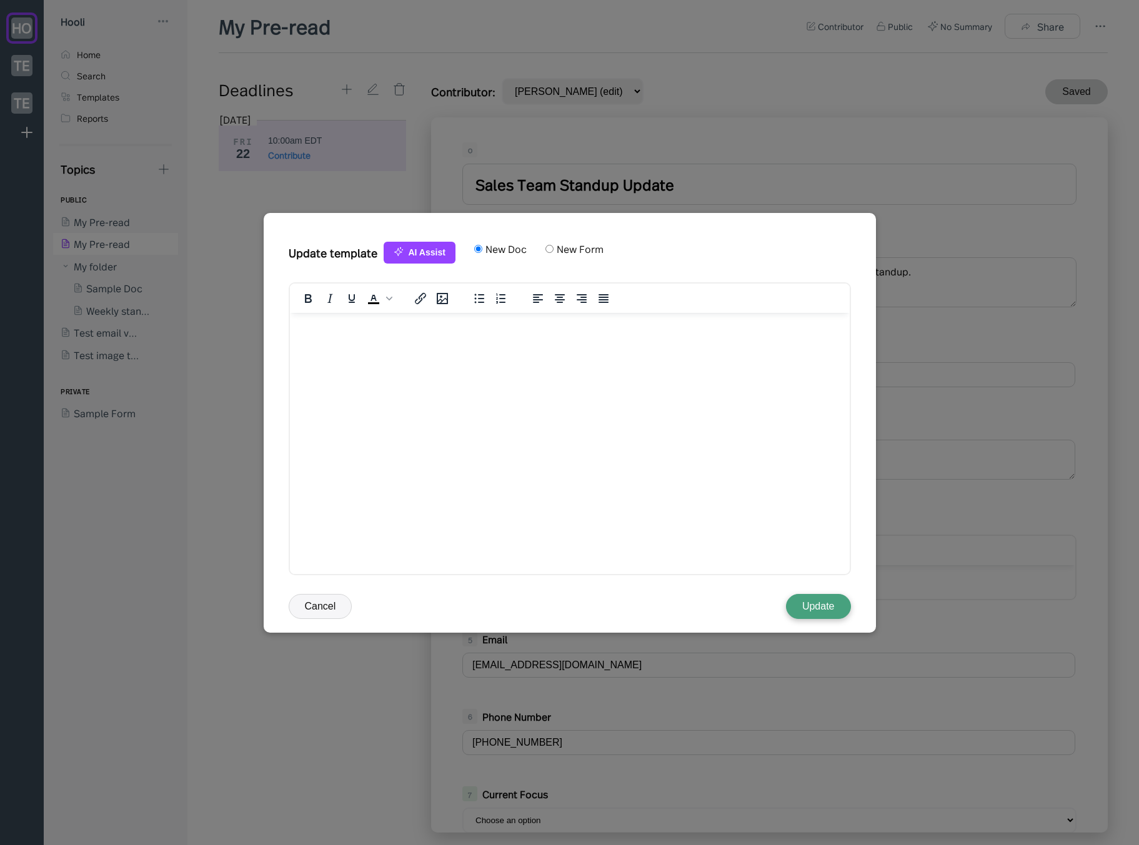
click at [568, 247] on label "New Form" at bounding box center [578, 249] width 50 height 14
click at [553, 247] on input "New Form" at bounding box center [549, 249] width 8 height 8
radio input "true"
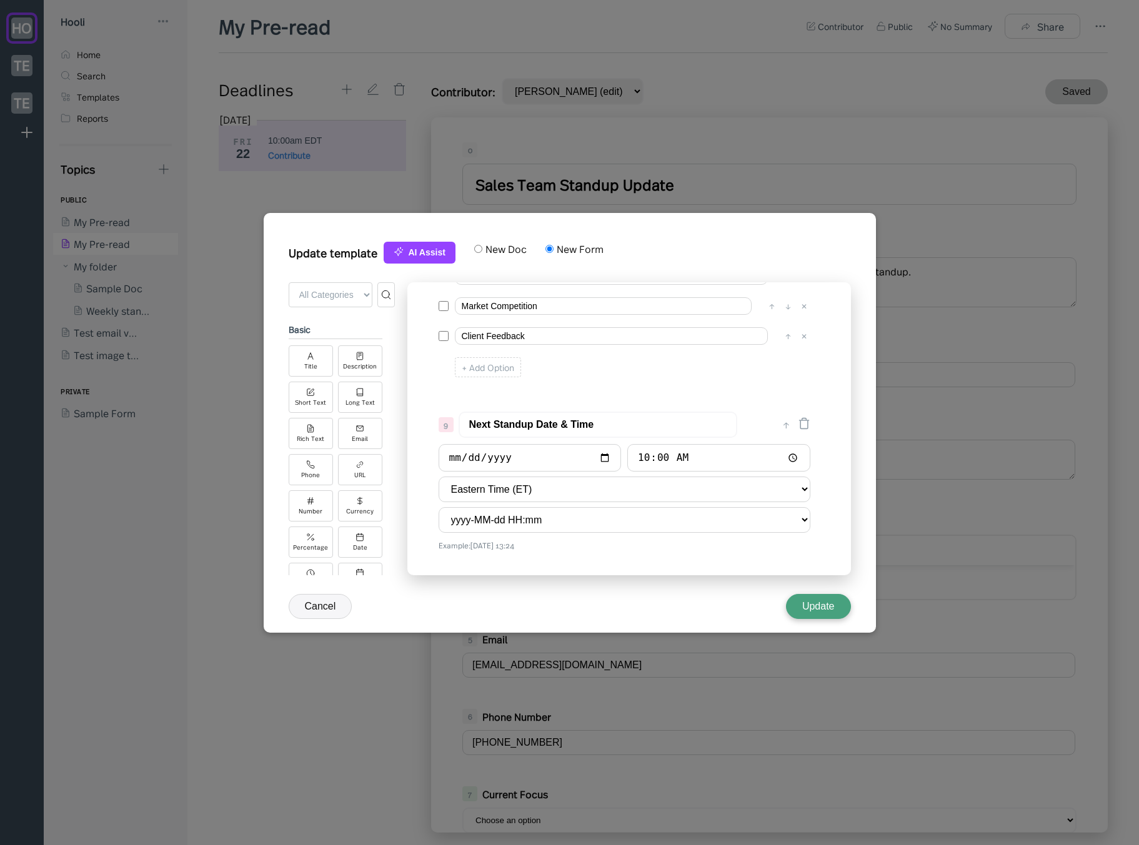
scroll to position [0, 0]
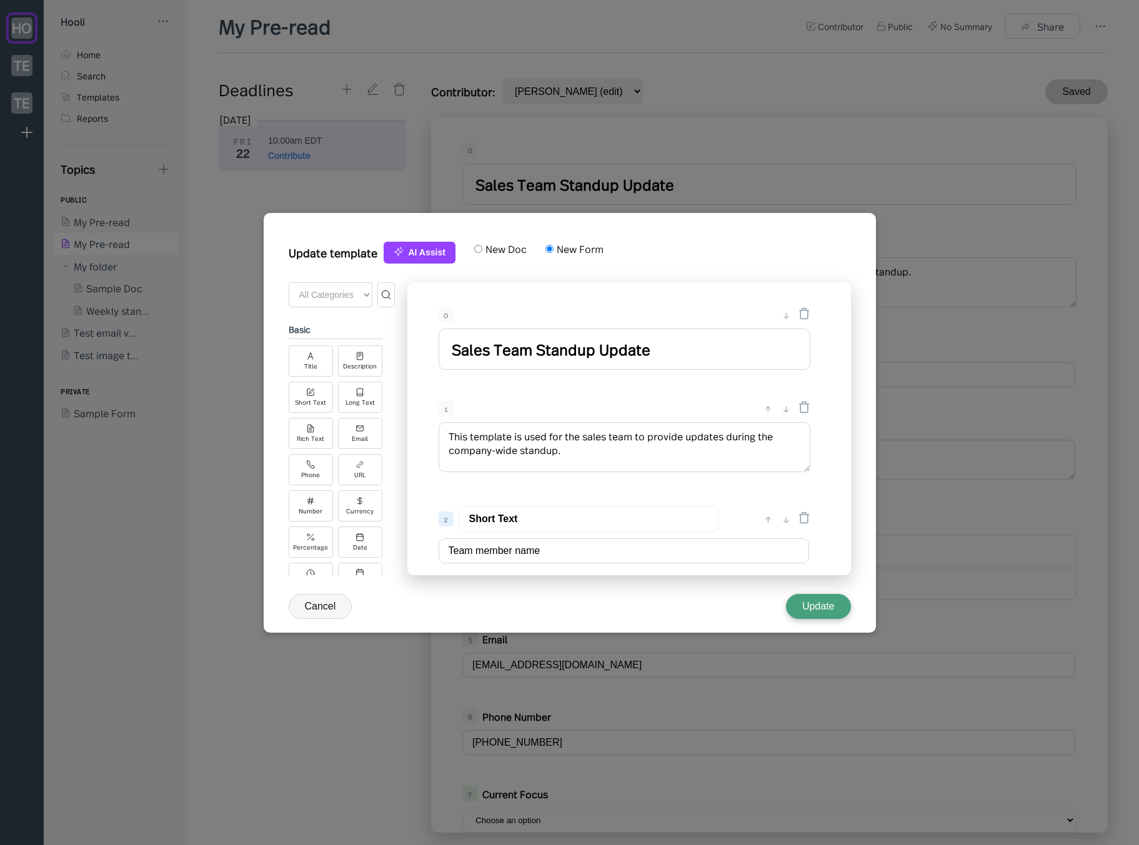
click at [487, 245] on label "New Doc" at bounding box center [504, 249] width 44 height 14
click at [482, 245] on input "New Doc" at bounding box center [478, 249] width 8 height 8
radio input "true"
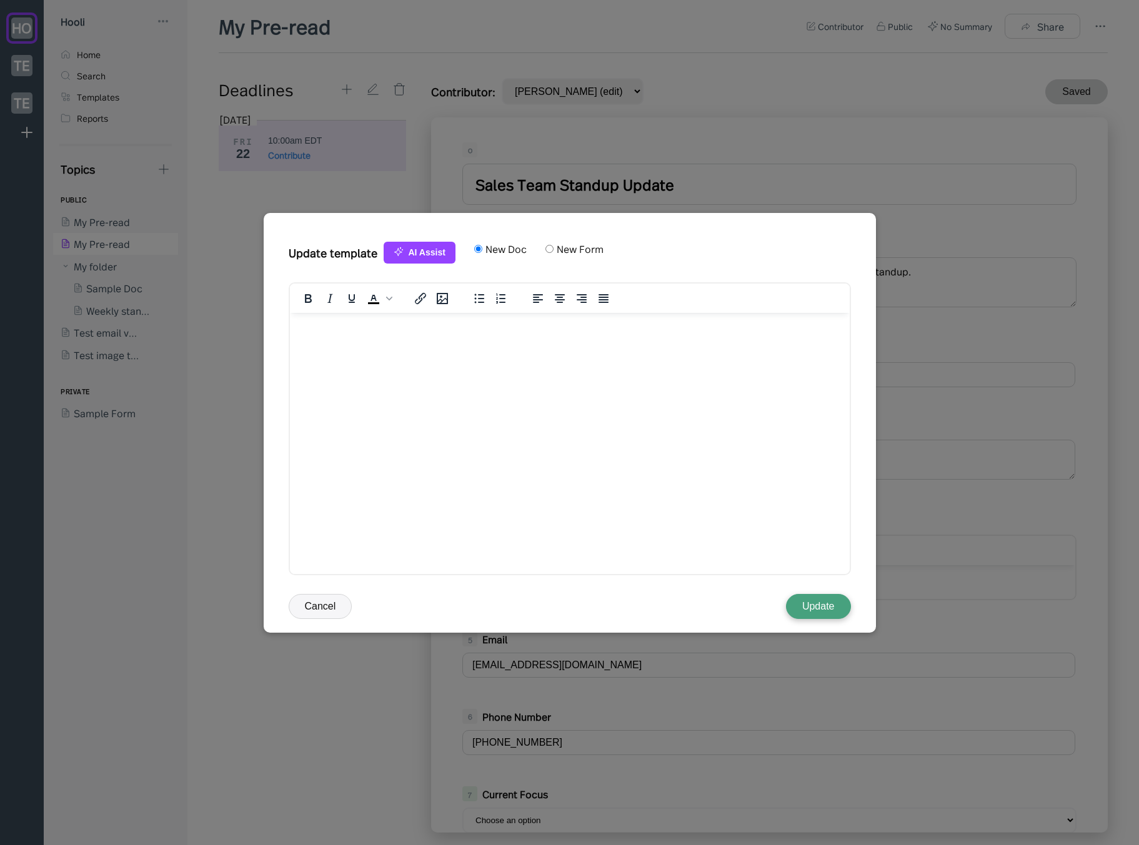
click at [440, 255] on button "AI Assist" at bounding box center [419, 253] width 72 height 22
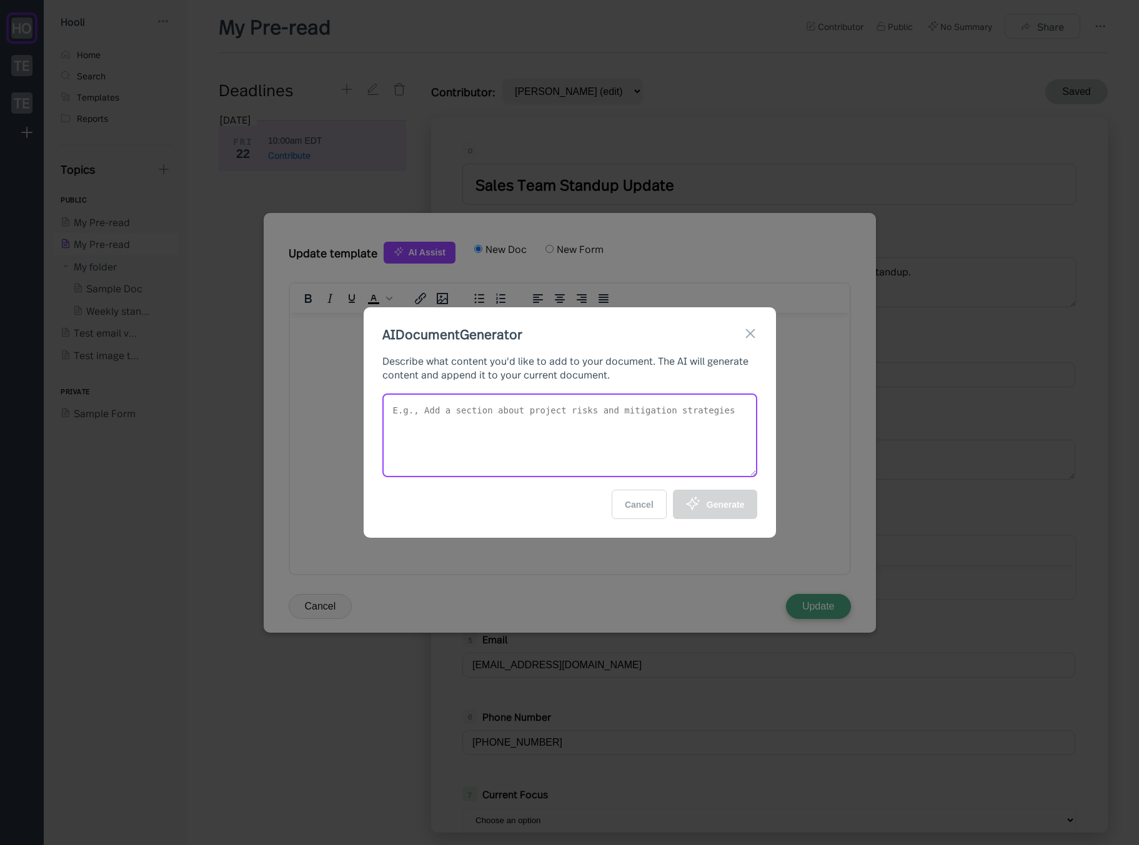
click at [561, 438] on textarea at bounding box center [569, 435] width 375 height 84
type textarea "Generate a new summary for the sales team to use"
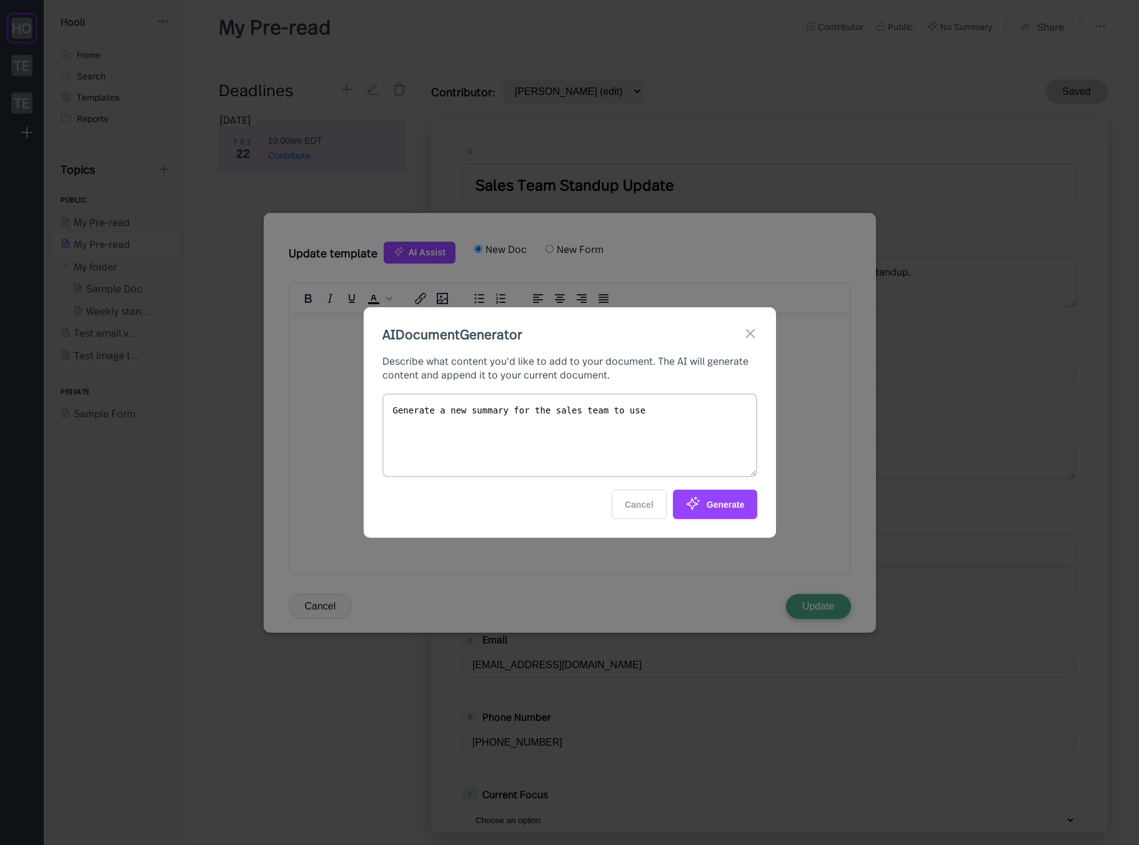
click at [708, 517] on button "Generate" at bounding box center [715, 504] width 84 height 29
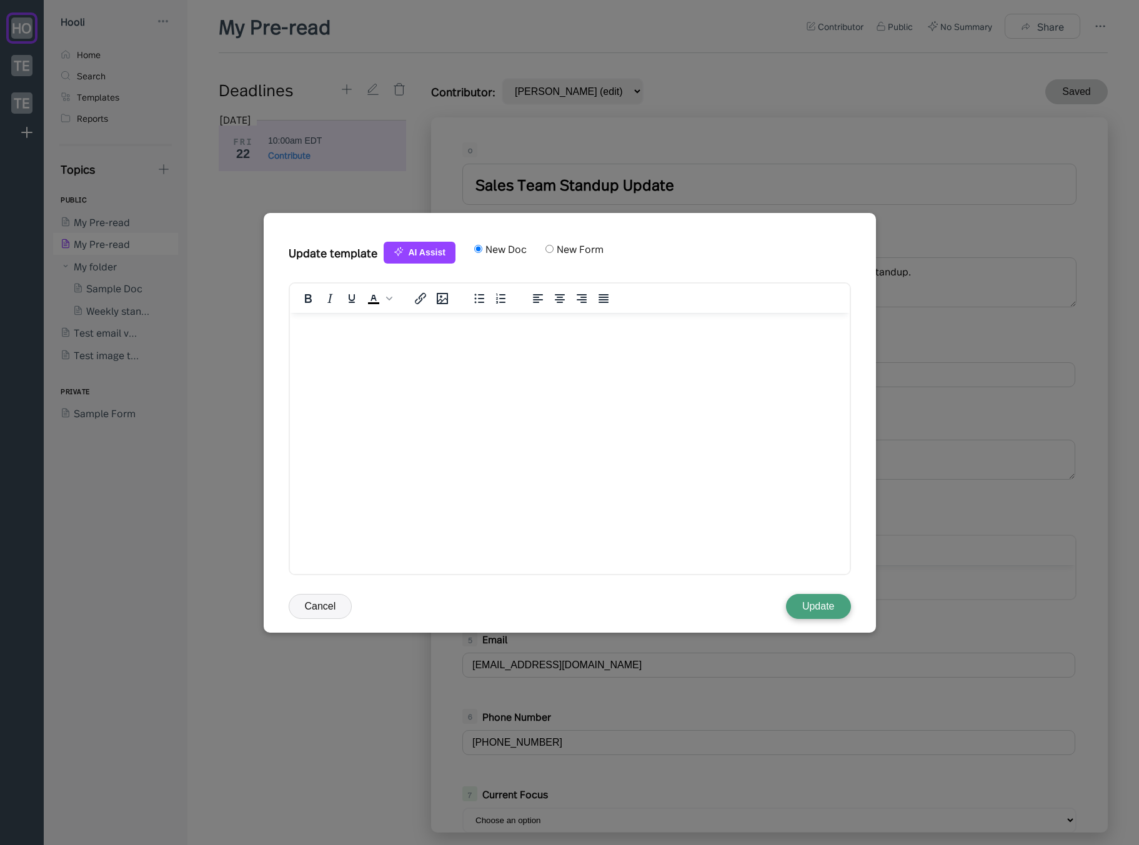
click at [554, 249] on label "New Form" at bounding box center [578, 249] width 50 height 14
click at [553, 249] on input "New Form" at bounding box center [549, 249] width 8 height 8
radio input "true"
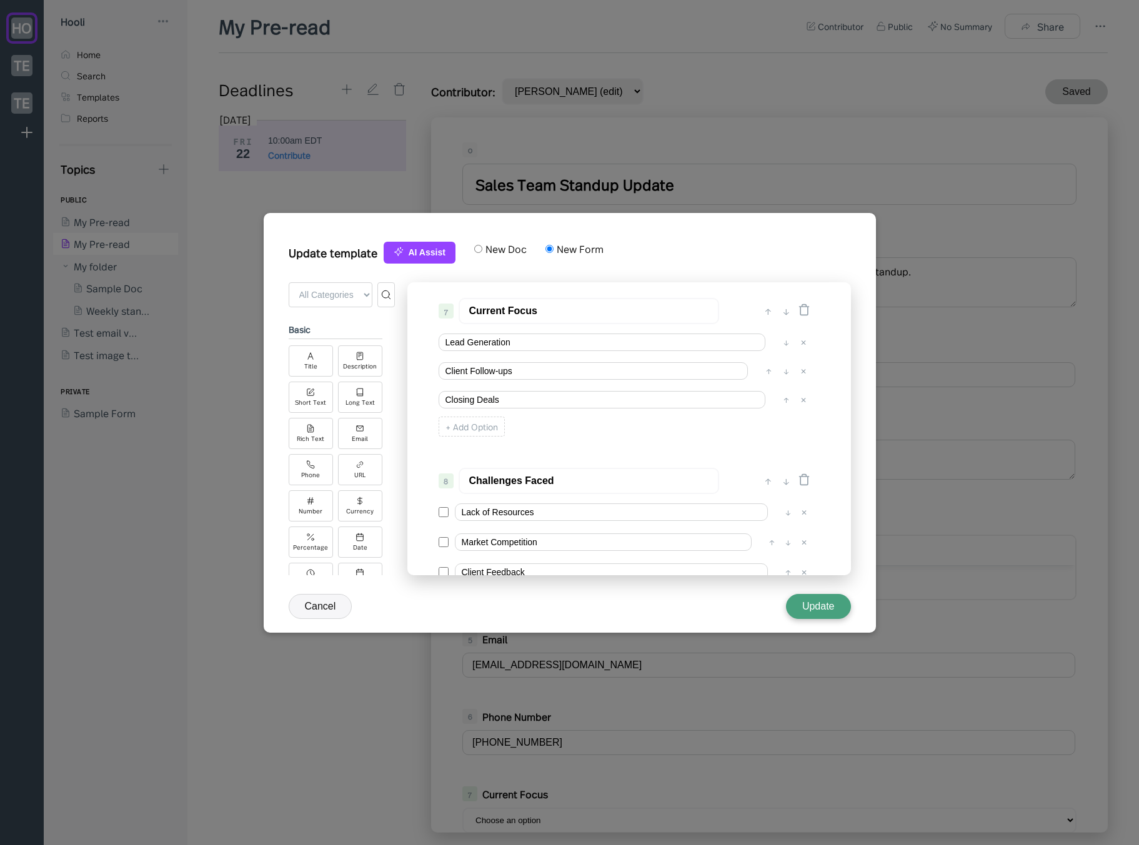
scroll to position [410, 0]
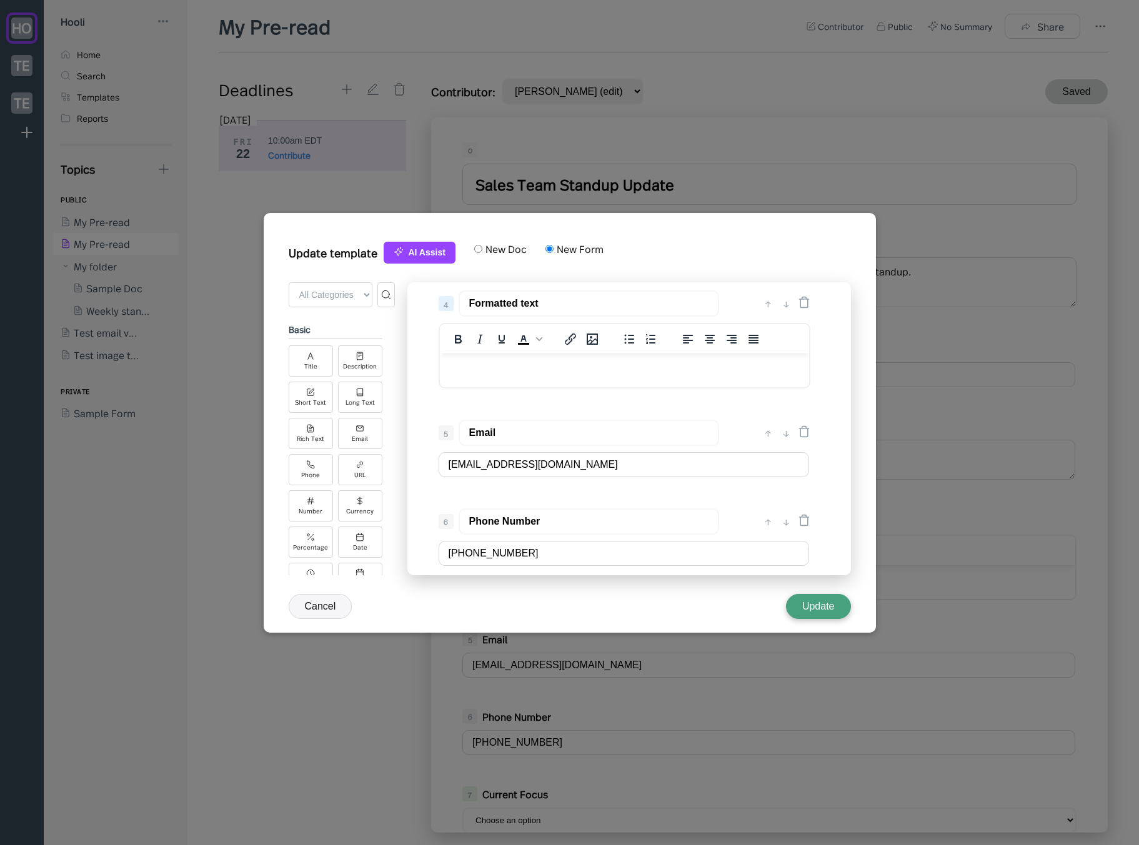
click at [500, 250] on label "New Doc" at bounding box center [504, 249] width 44 height 14
click at [482, 250] on input "New Doc" at bounding box center [478, 249] width 8 height 8
radio input "true"
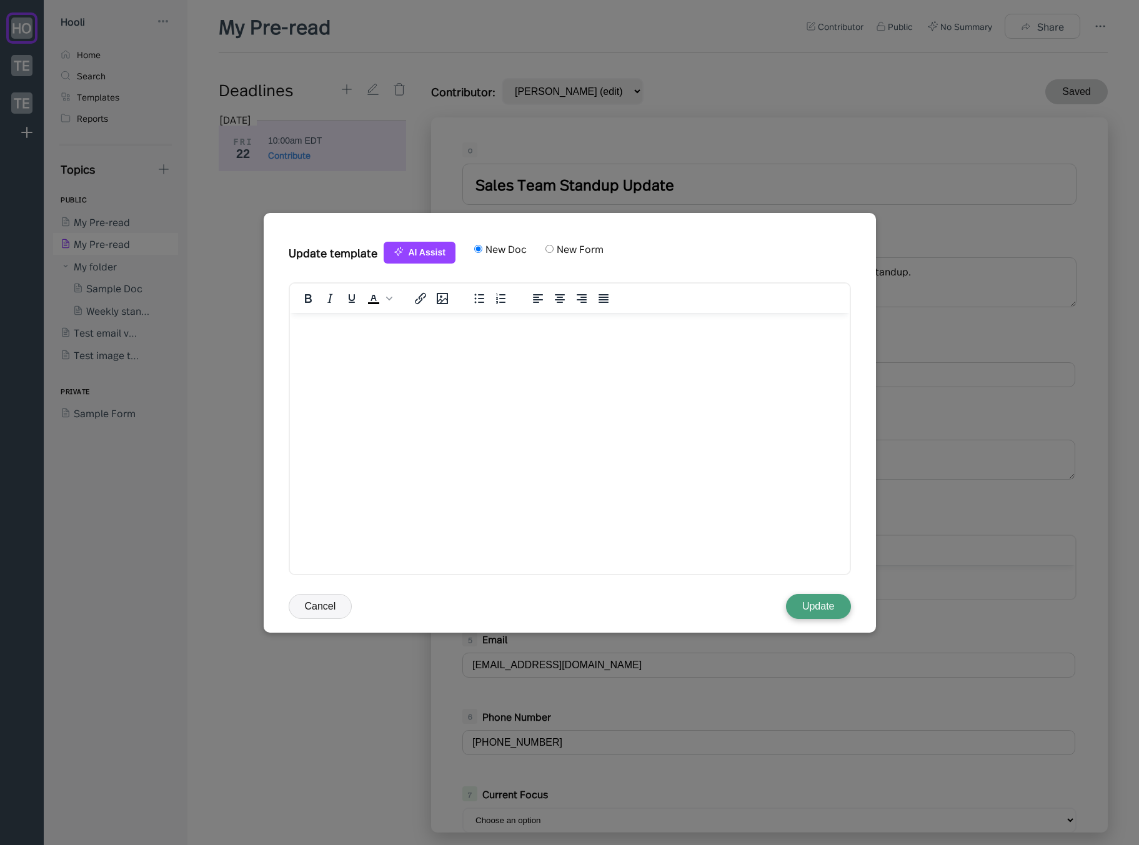
click at [823, 606] on button "Update" at bounding box center [818, 606] width 65 height 25
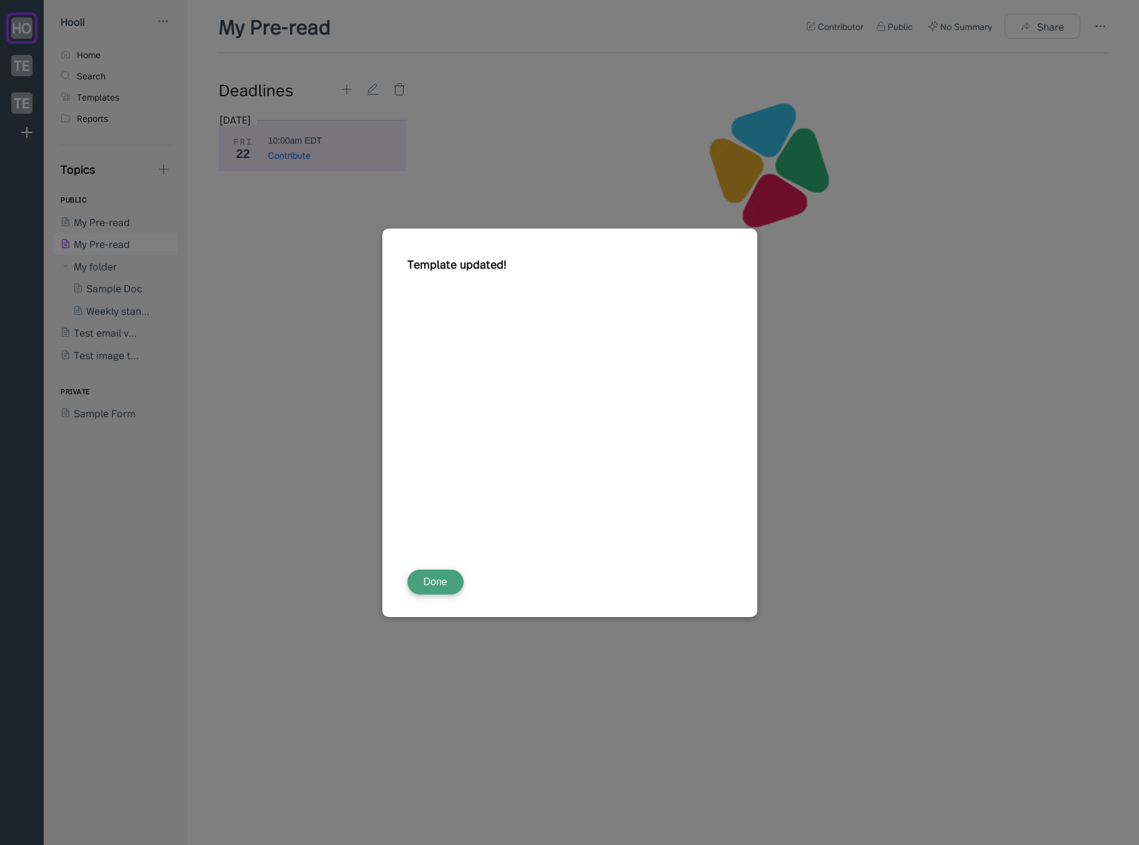
click at [443, 583] on button "Done" at bounding box center [435, 582] width 56 height 25
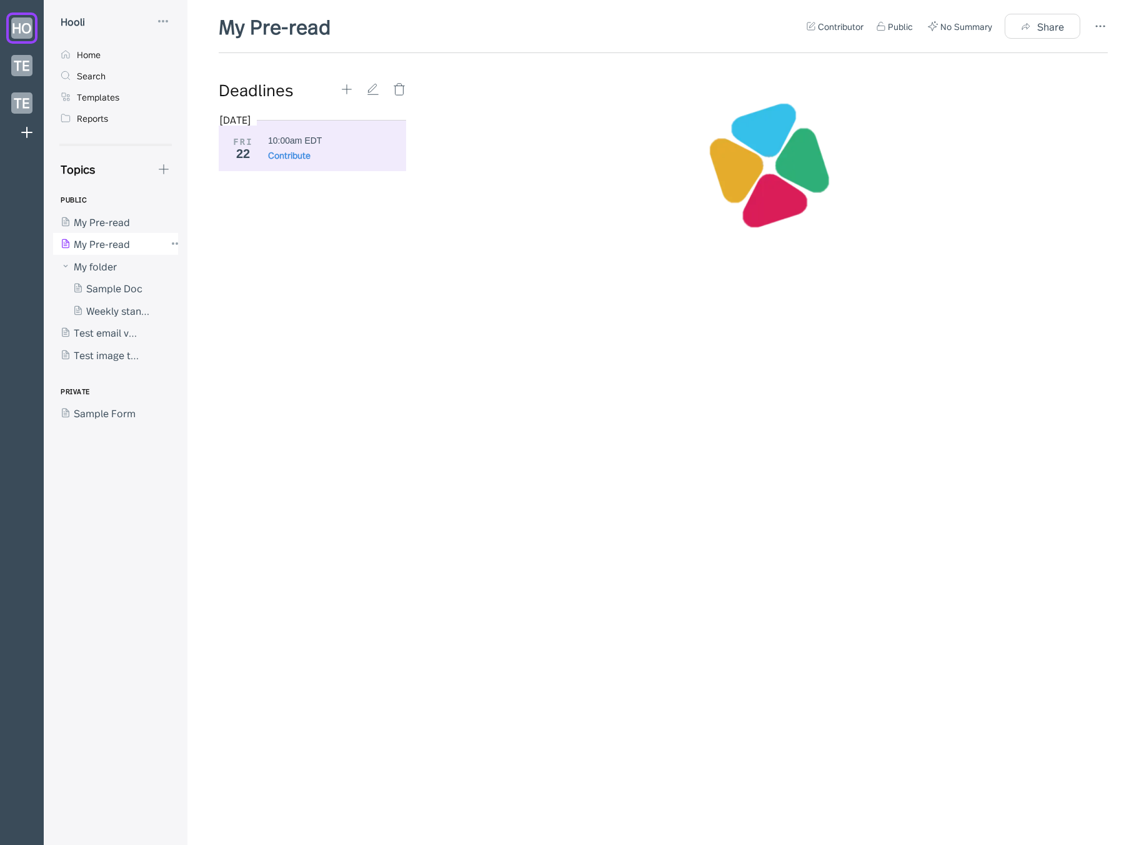
click at [105, 246] on div at bounding box center [109, 244] width 112 height 22
click at [115, 218] on div at bounding box center [109, 221] width 112 height 22
click at [114, 245] on div at bounding box center [109, 244] width 112 height 22
click at [97, 229] on div at bounding box center [109, 221] width 112 height 22
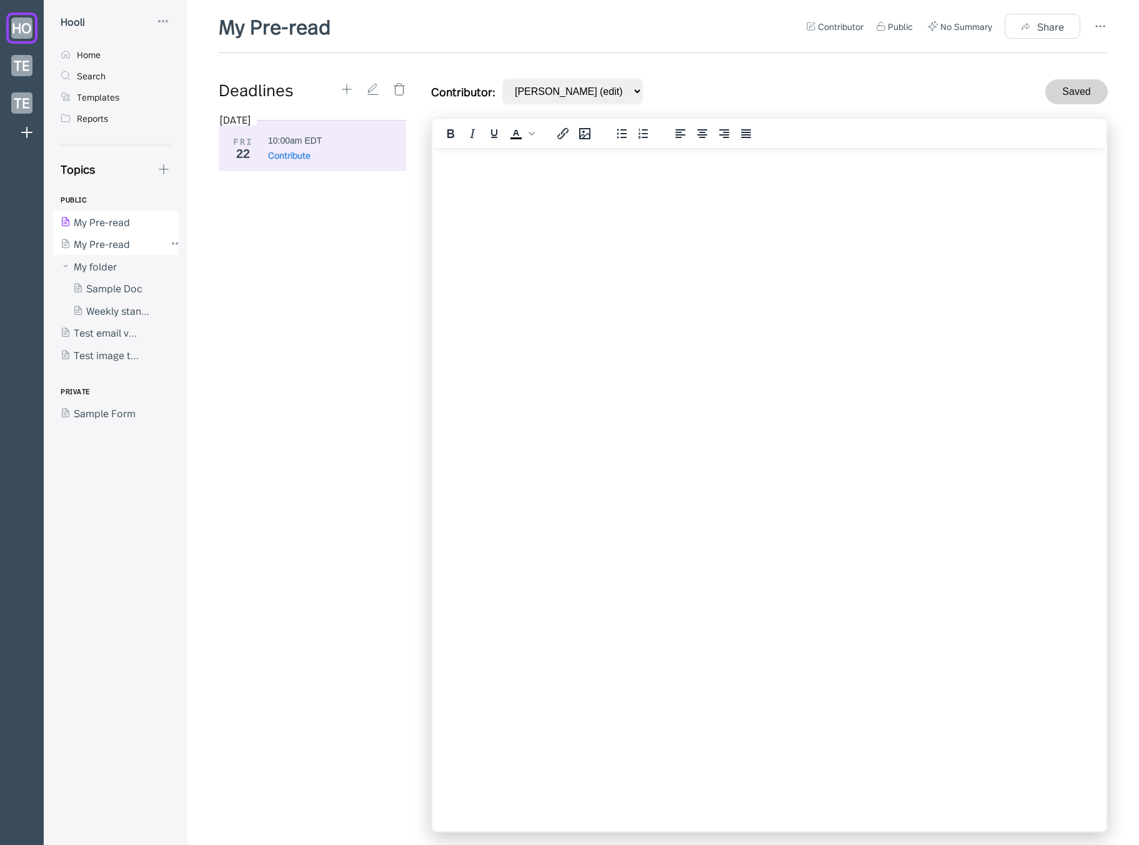
click at [114, 245] on div at bounding box center [109, 244] width 112 height 22
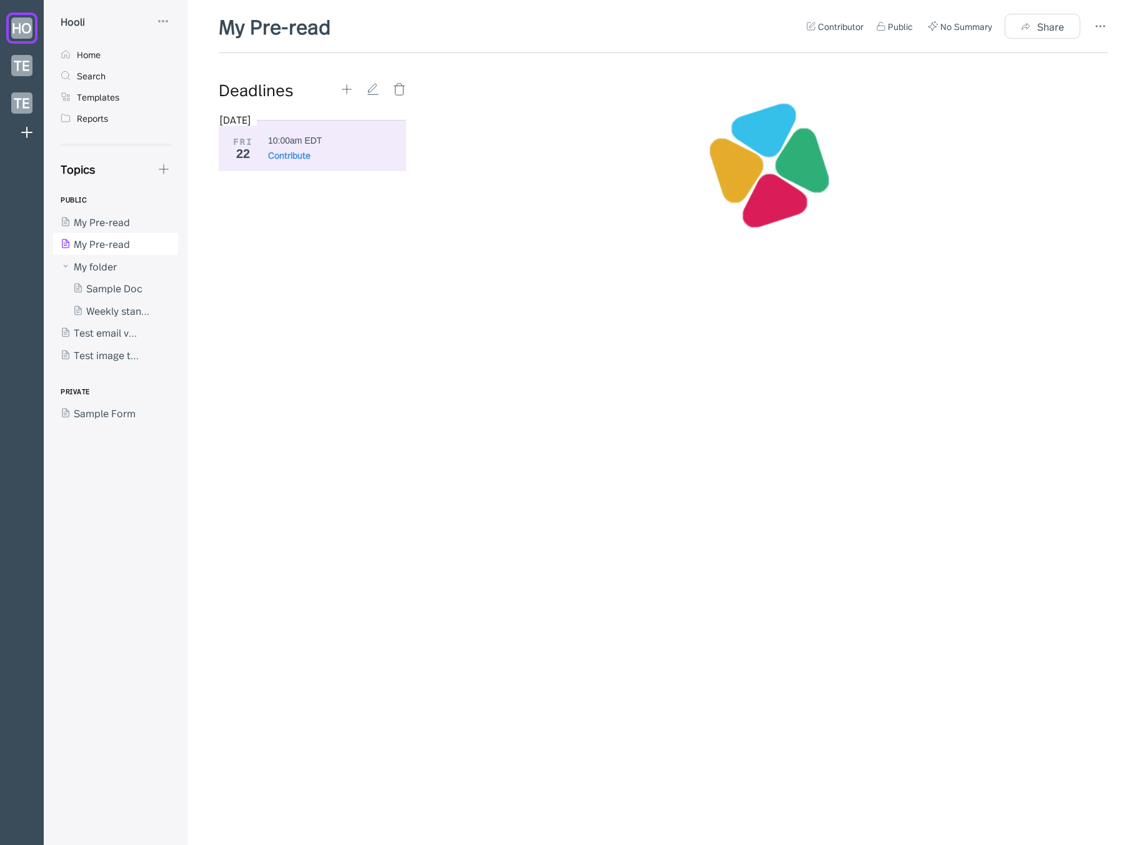
click at [1089, 27] on div "Contributor Public No Summary Share" at bounding box center [957, 26] width 302 height 25
click at [1094, 24] on icon at bounding box center [1099, 26] width 15 height 15
click at [1050, 96] on div "Template" at bounding box center [1033, 96] width 44 height 14
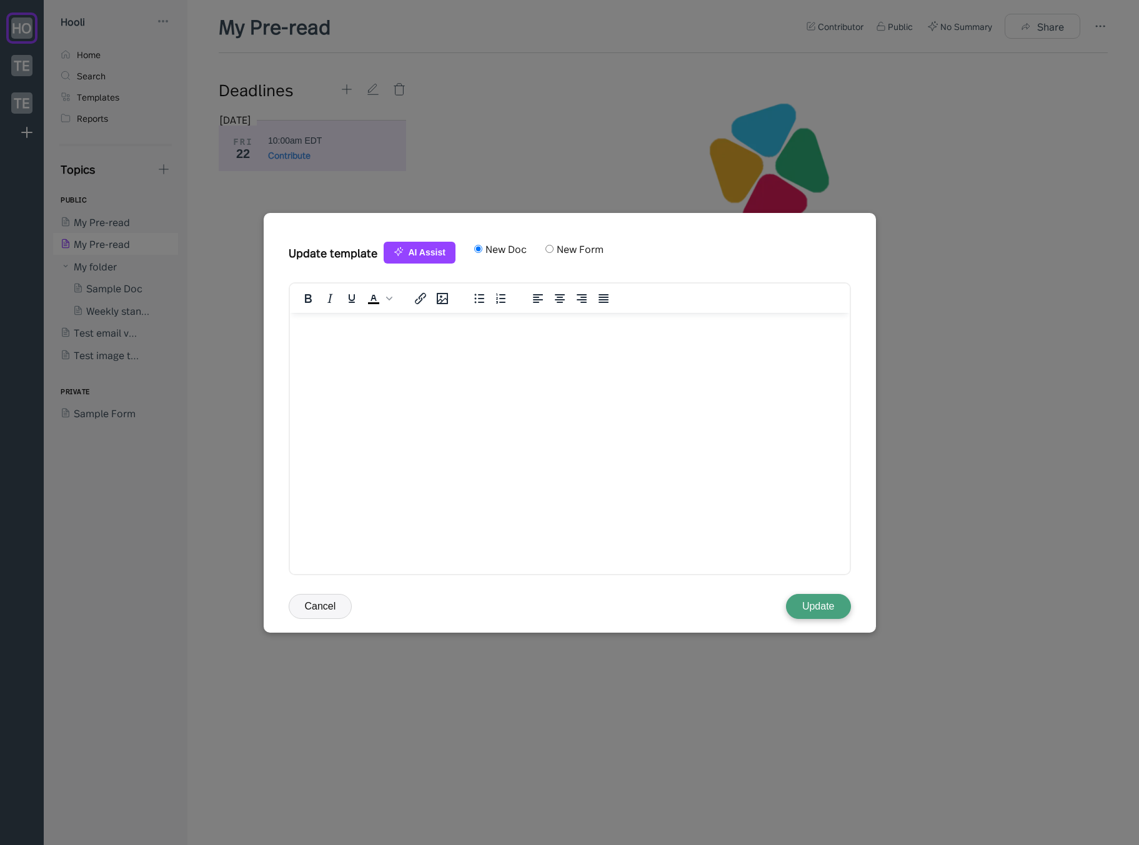
click at [552, 249] on input "New Form" at bounding box center [549, 249] width 8 height 8
radio input "true"
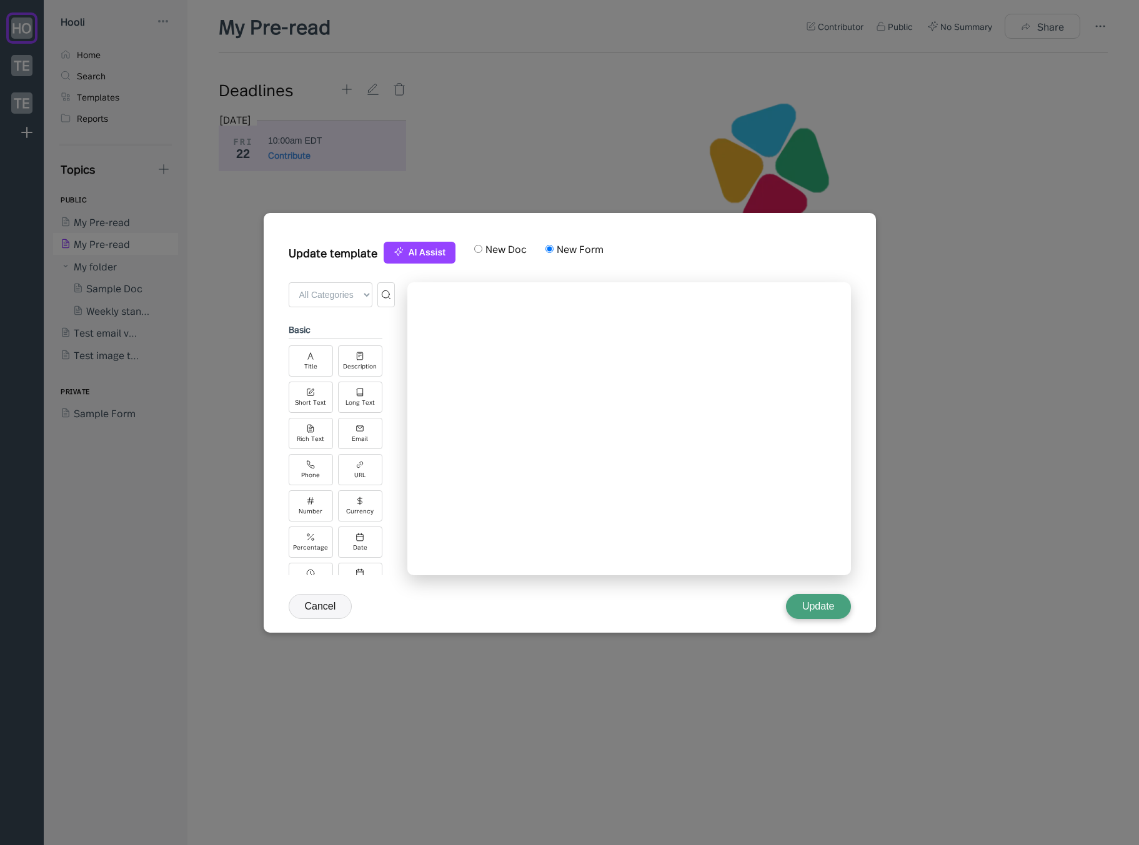
click at [822, 602] on button "Update" at bounding box center [818, 606] width 65 height 25
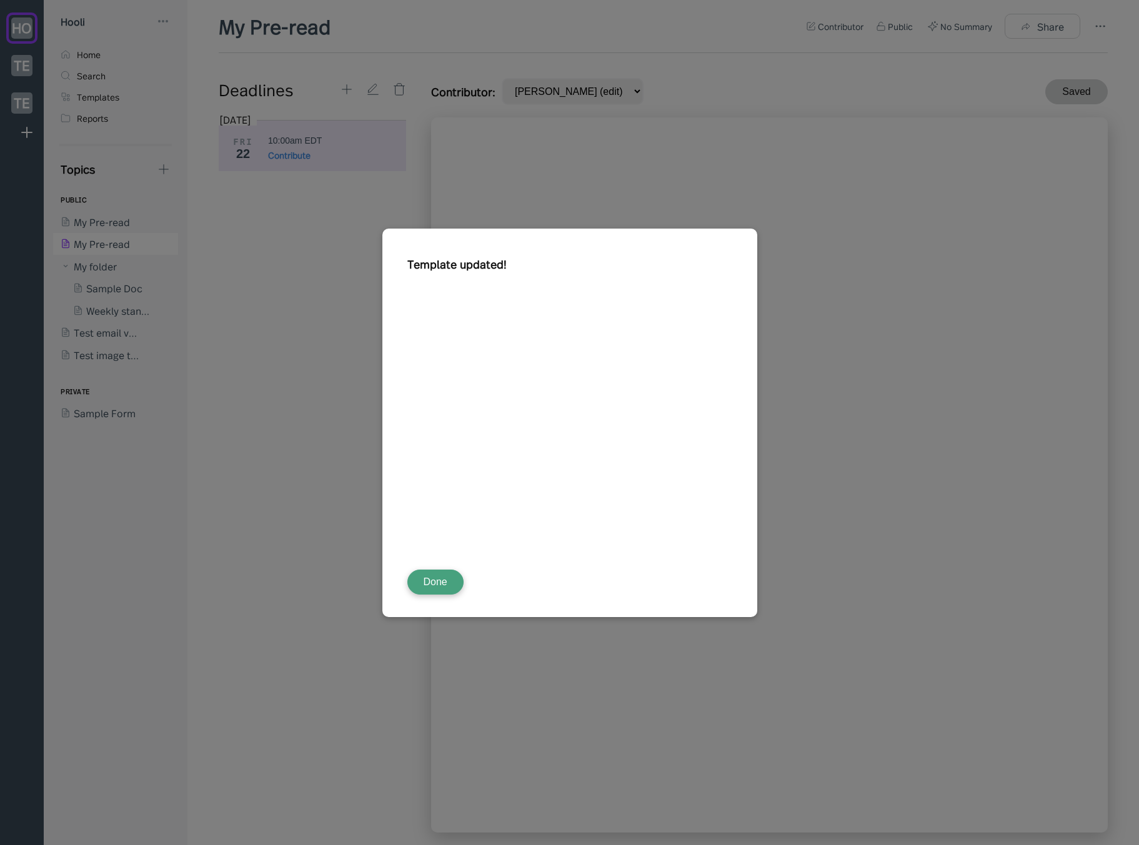
click at [436, 580] on button "Done" at bounding box center [435, 582] width 56 height 25
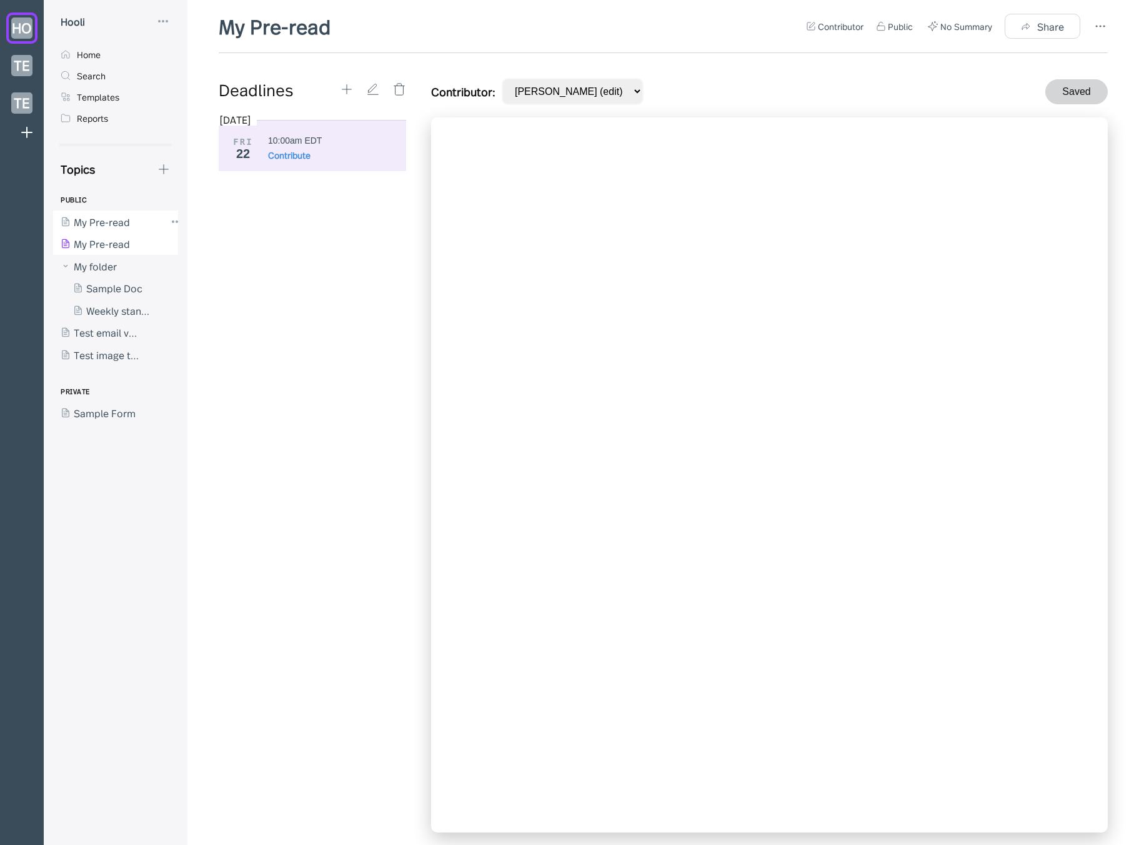
click at [118, 231] on div at bounding box center [109, 221] width 112 height 22
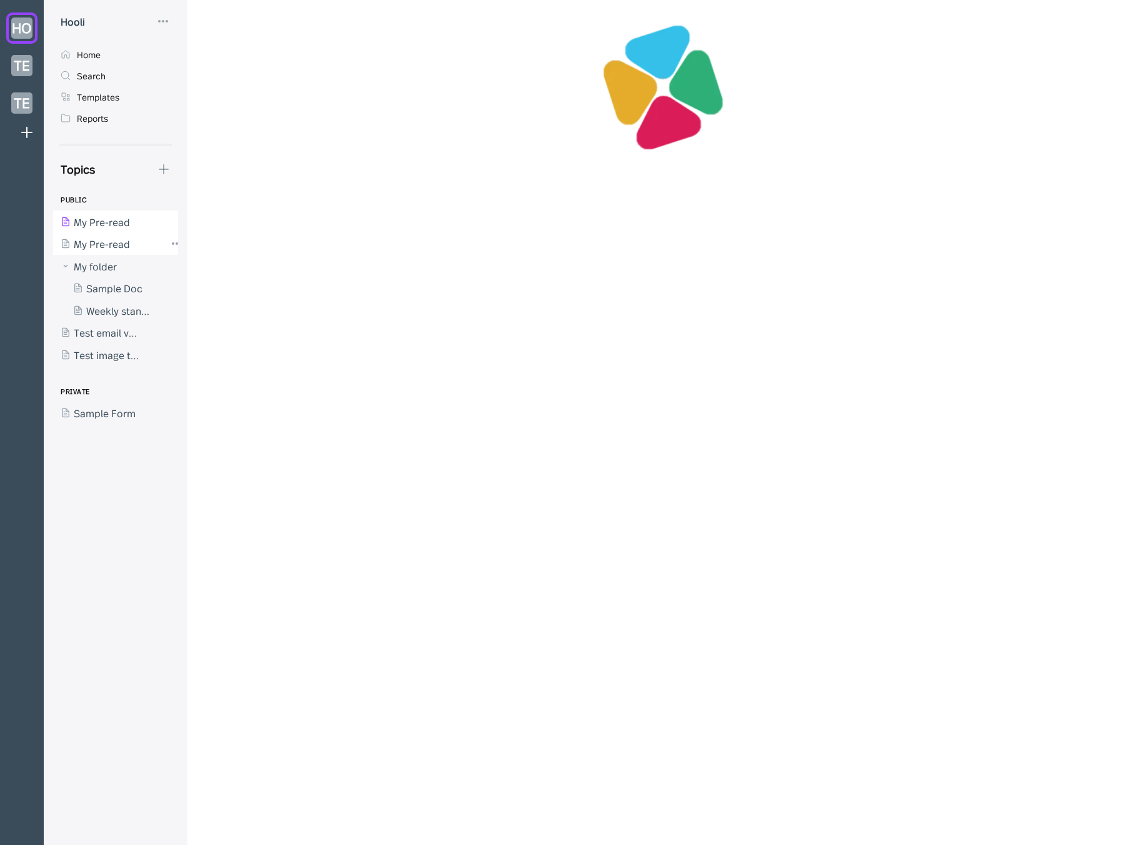
click at [117, 249] on div at bounding box center [109, 244] width 112 height 22
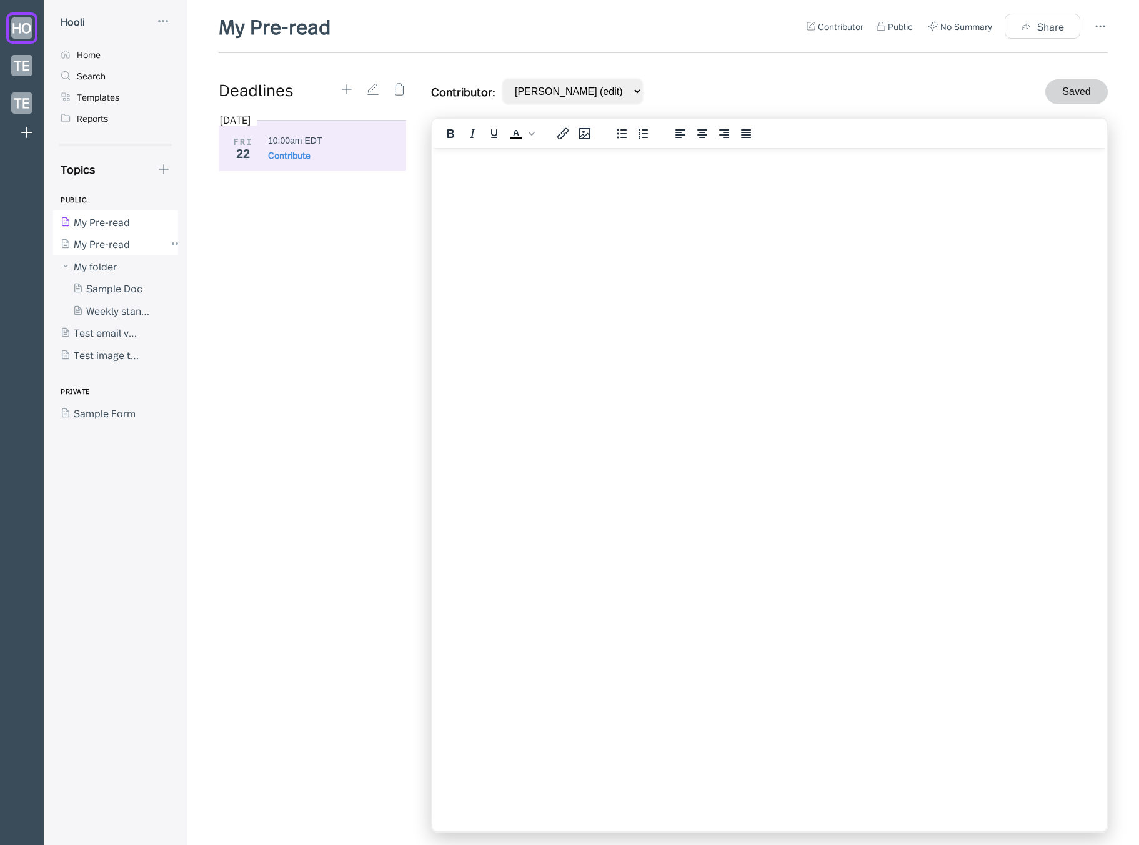
click at [130, 237] on div at bounding box center [109, 244] width 112 height 22
click at [1102, 28] on icon at bounding box center [1099, 26] width 15 height 15
click at [1037, 92] on div "Template" at bounding box center [1033, 96] width 44 height 14
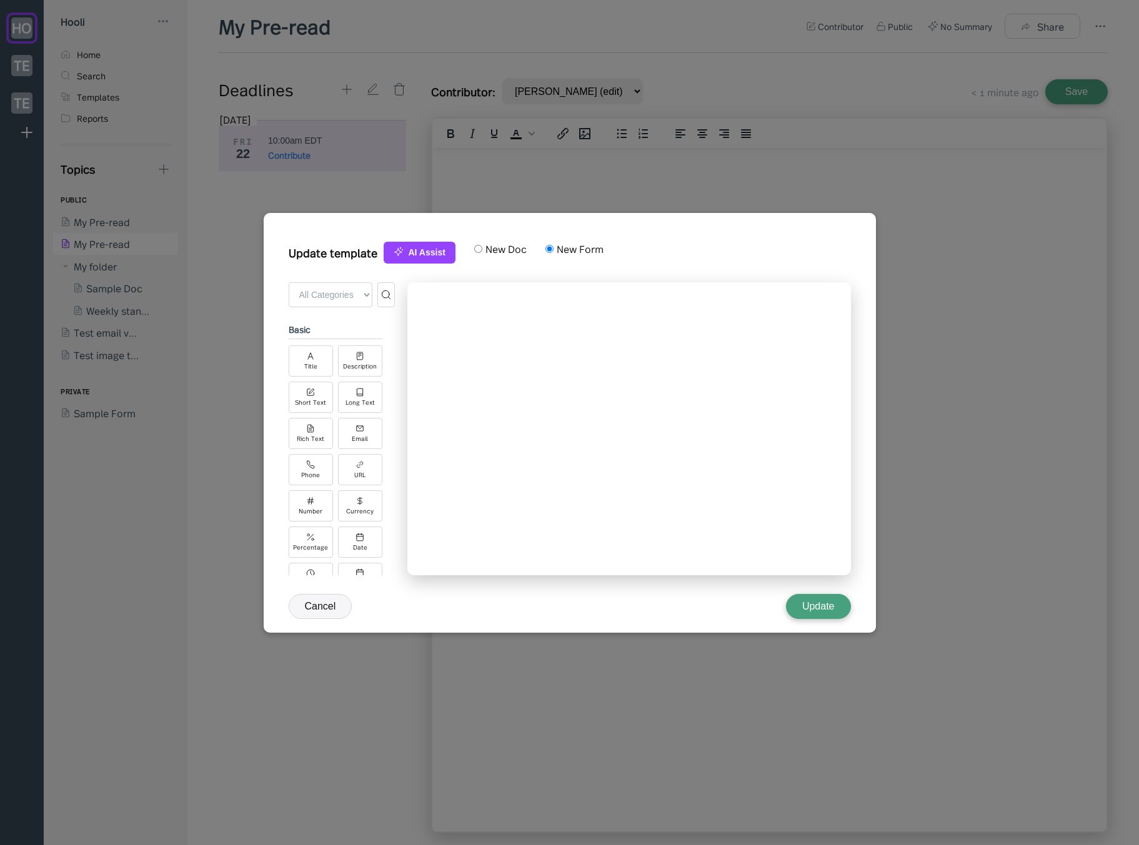
click at [483, 252] on label "New Doc" at bounding box center [504, 249] width 44 height 14
click at [482, 252] on input "New Doc" at bounding box center [478, 249] width 8 height 8
radio input "true"
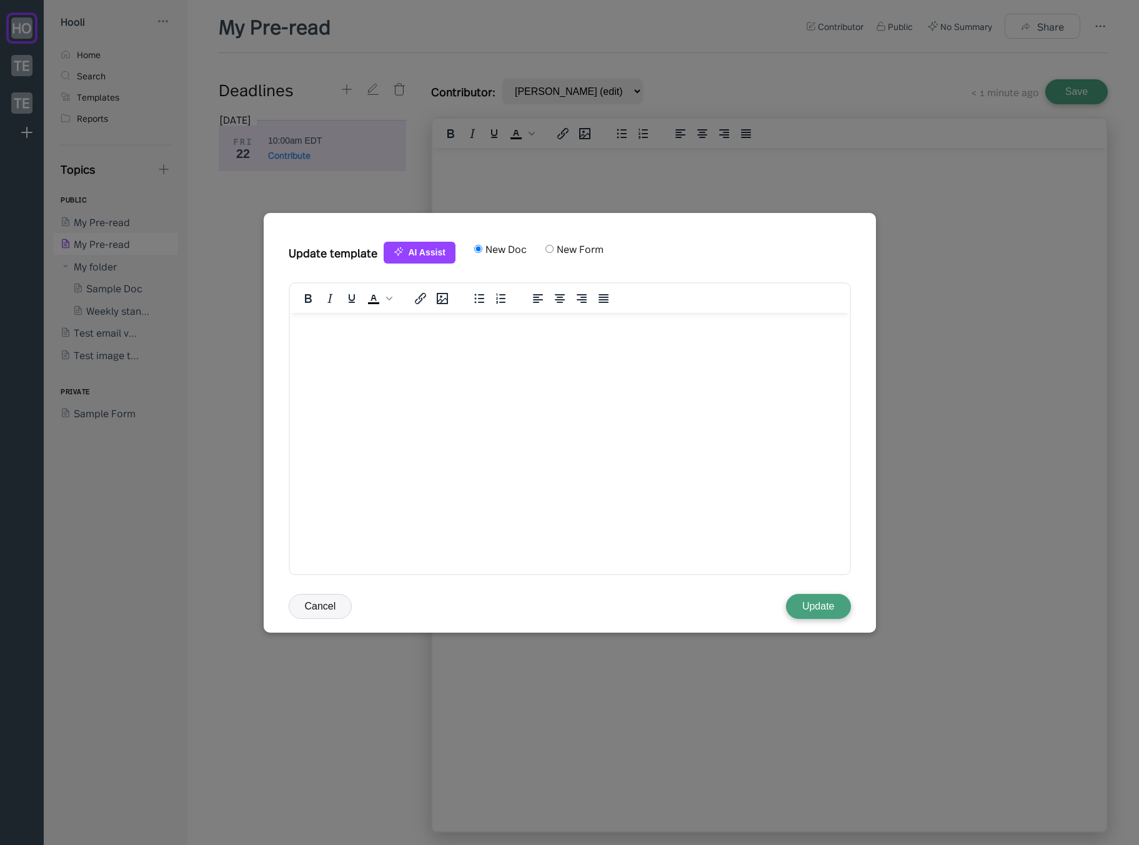
click at [558, 251] on label "New Form" at bounding box center [578, 249] width 50 height 14
click at [553, 251] on input "New Form" at bounding box center [549, 249] width 8 height 8
radio input "true"
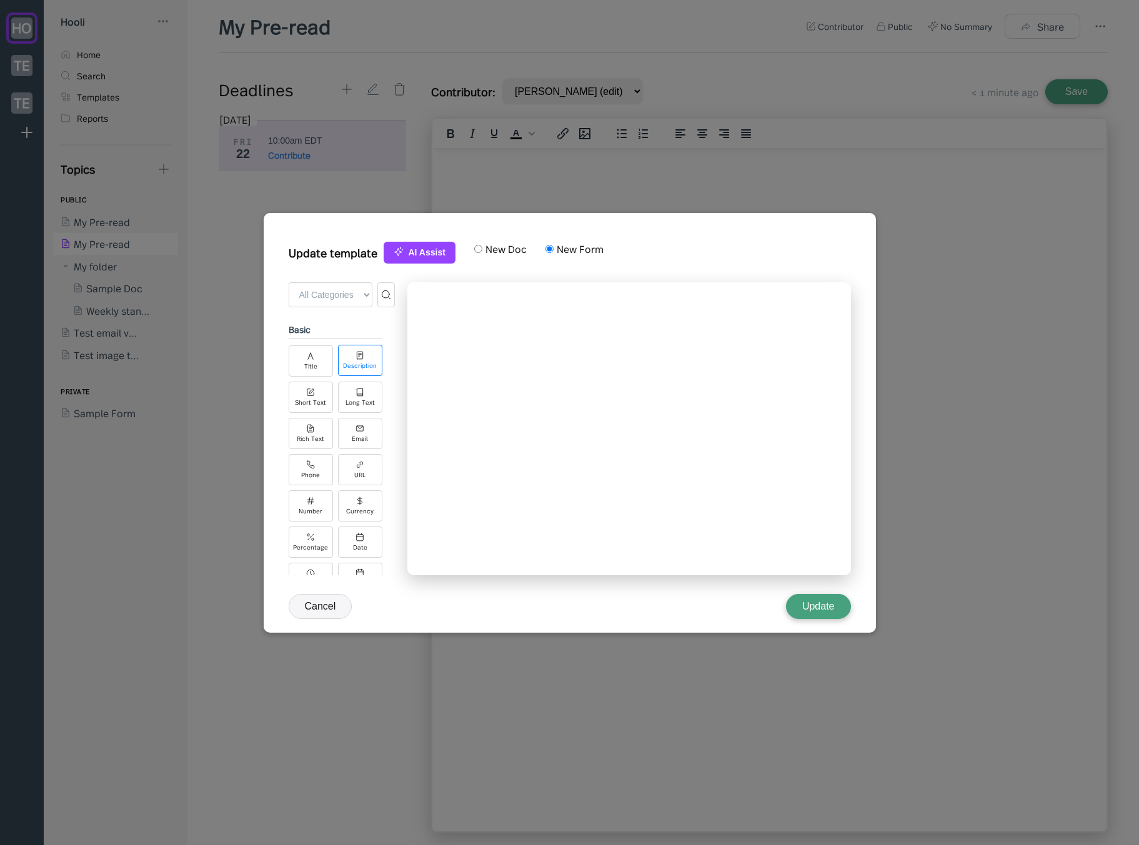
click at [366, 361] on div "Description" at bounding box center [360, 360] width 44 height 31
click at [355, 406] on div "Long Text" at bounding box center [360, 396] width 44 height 31
click at [360, 443] on div "Email" at bounding box center [360, 432] width 44 height 31
click at [805, 603] on button "Update" at bounding box center [818, 606] width 65 height 25
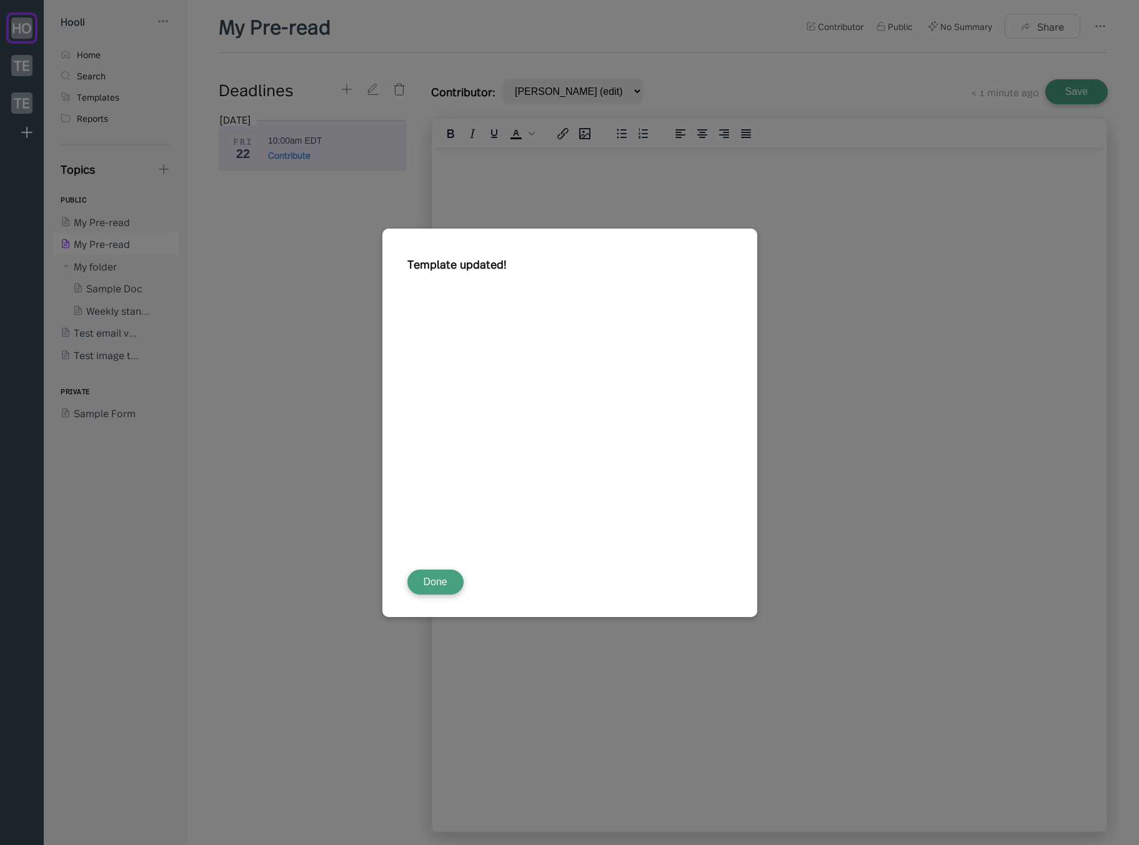
click at [437, 591] on button "Done" at bounding box center [435, 582] width 56 height 25
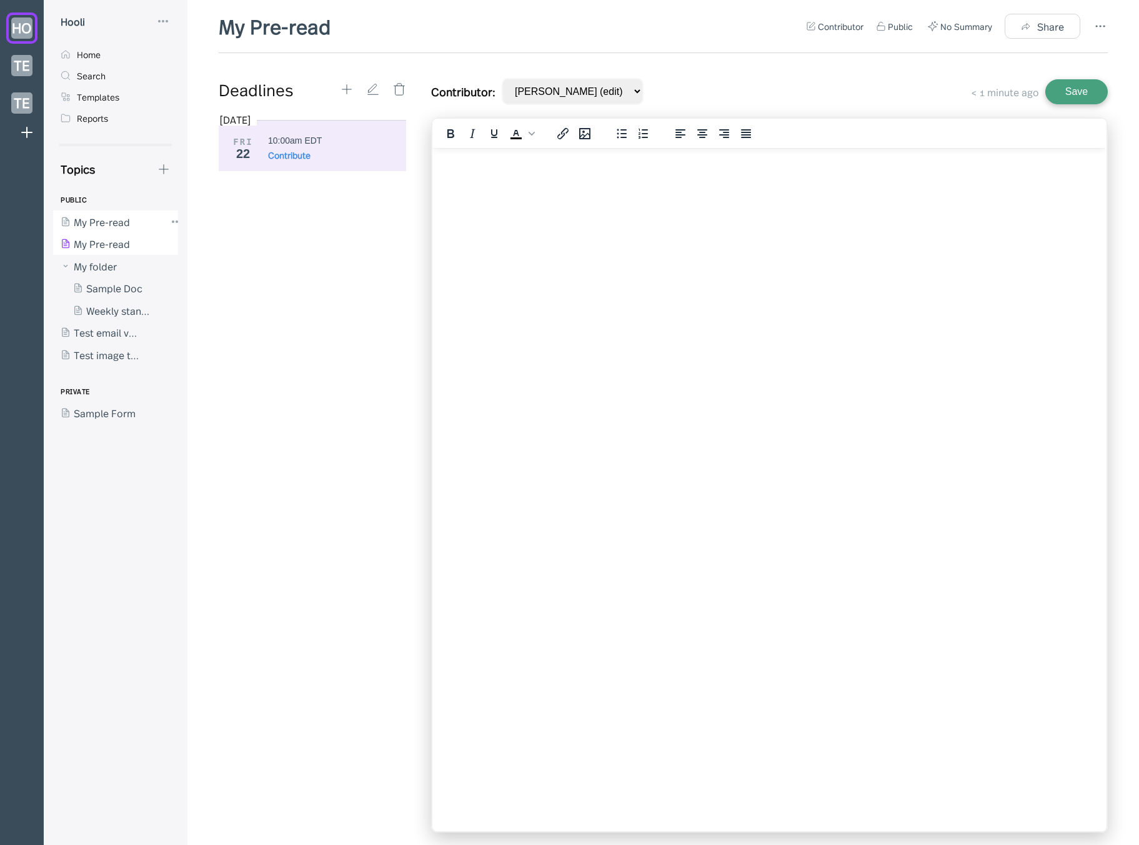
click at [120, 212] on div at bounding box center [109, 221] width 112 height 22
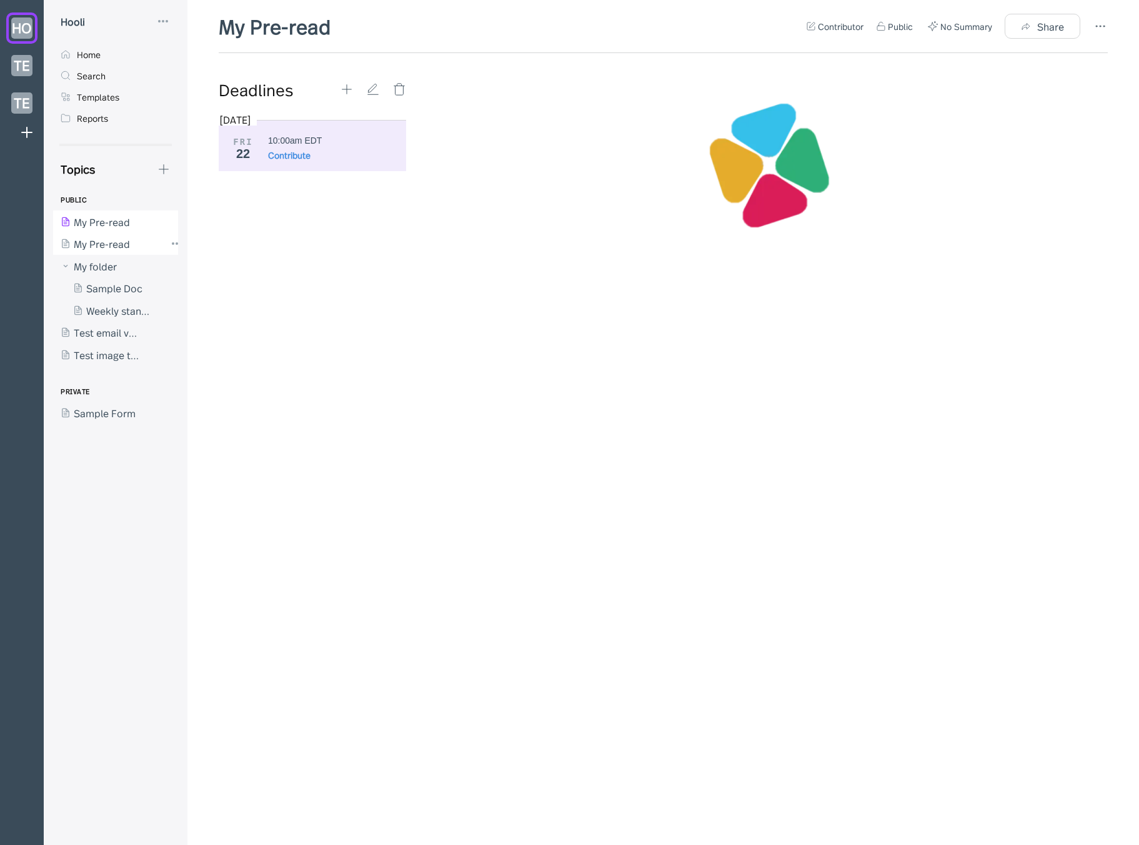
click at [123, 247] on div at bounding box center [109, 244] width 112 height 22
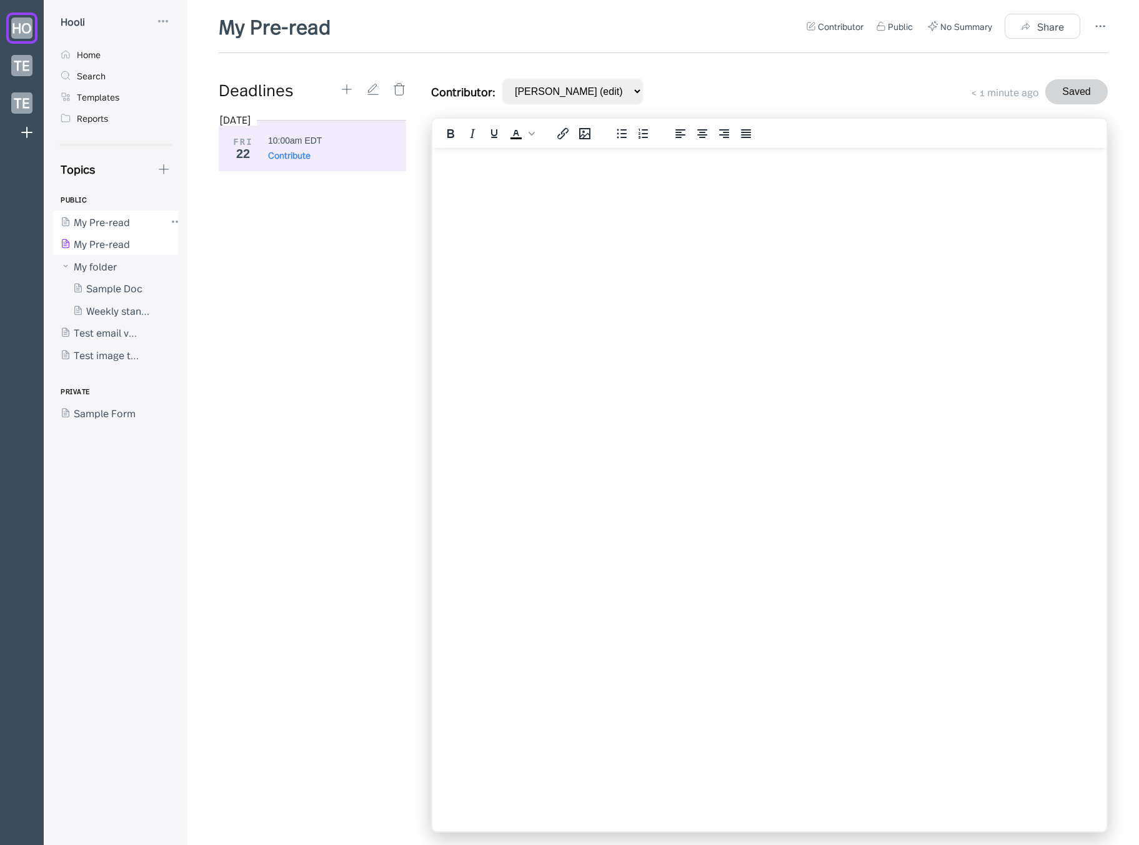
click at [121, 225] on div at bounding box center [109, 221] width 112 height 22
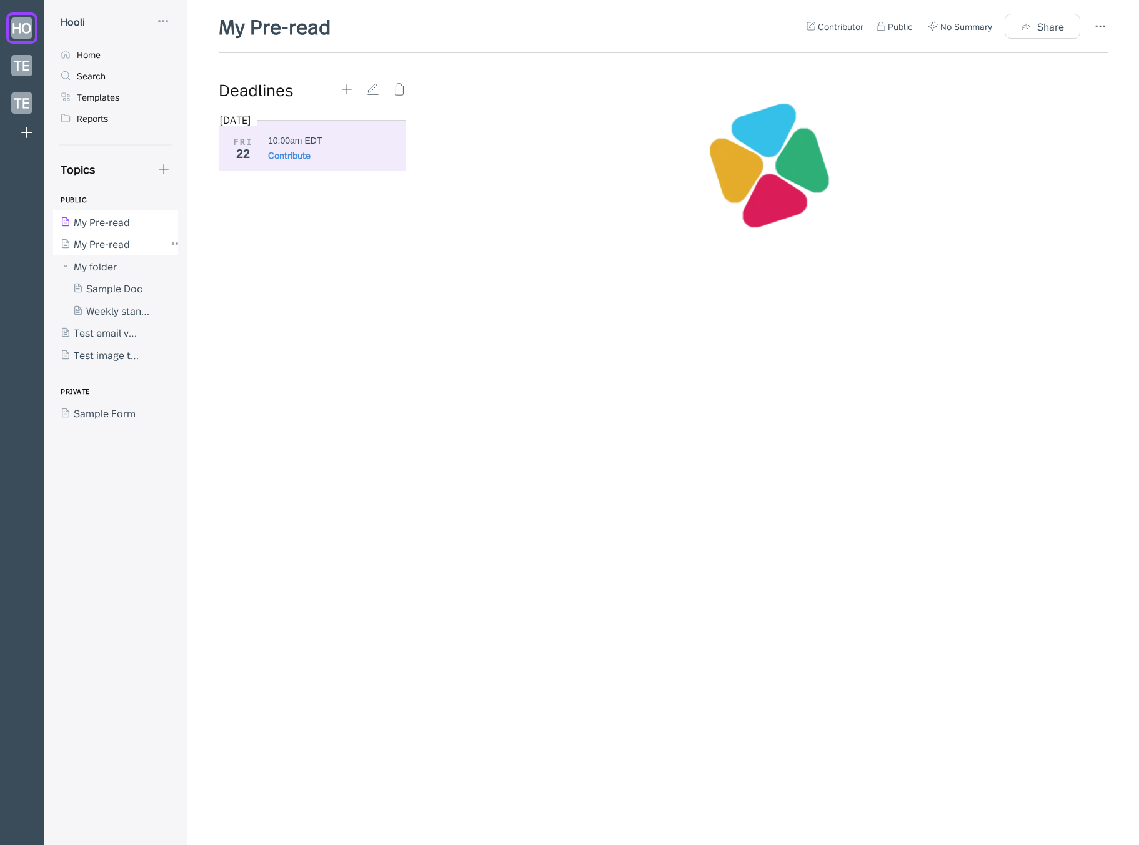
click at [116, 243] on div at bounding box center [109, 244] width 112 height 22
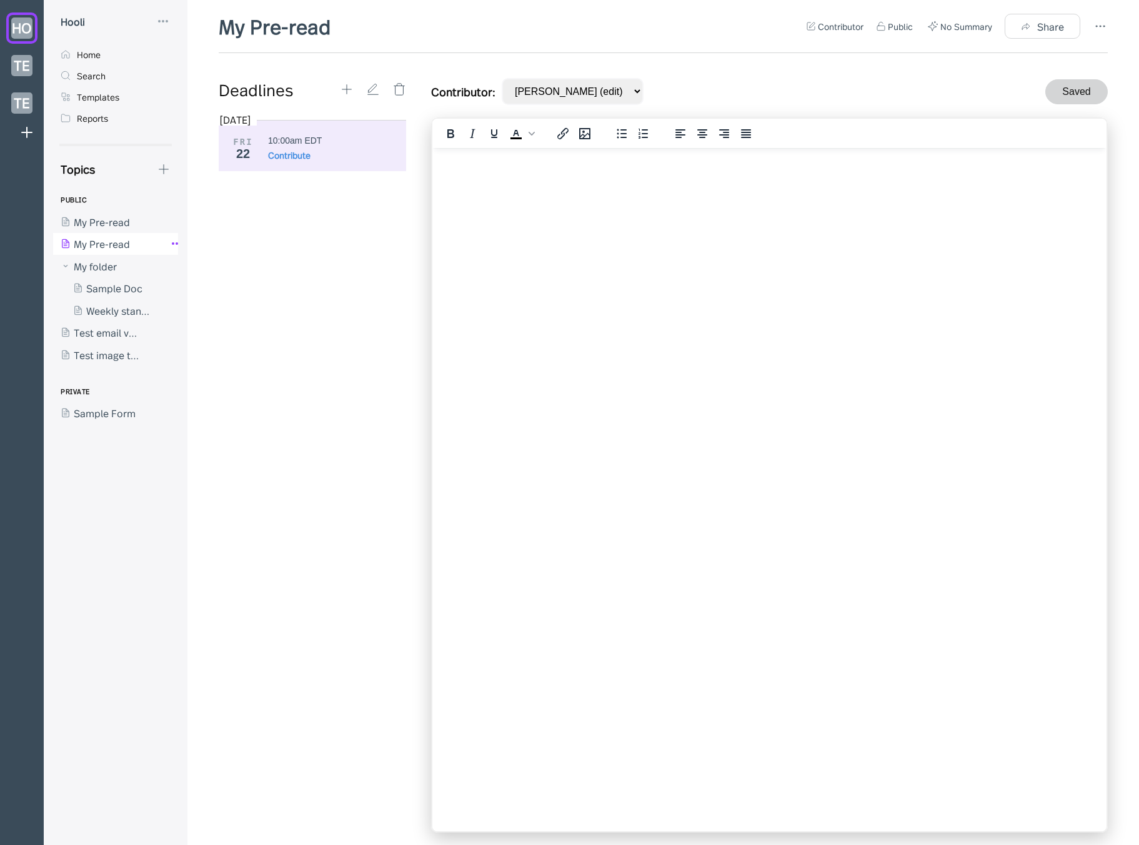
click at [169, 247] on icon at bounding box center [176, 243] width 15 height 15
click at [1119, 27] on div "My Pre-read Contributor Public No Summary Share Deadlines [DATE] FRI 22 10:00am…" at bounding box center [662, 422] width 951 height 845
click at [1105, 26] on icon at bounding box center [1099, 26] width 15 height 15
click at [1046, 180] on div "Archive" at bounding box center [1044, 188] width 125 height 26
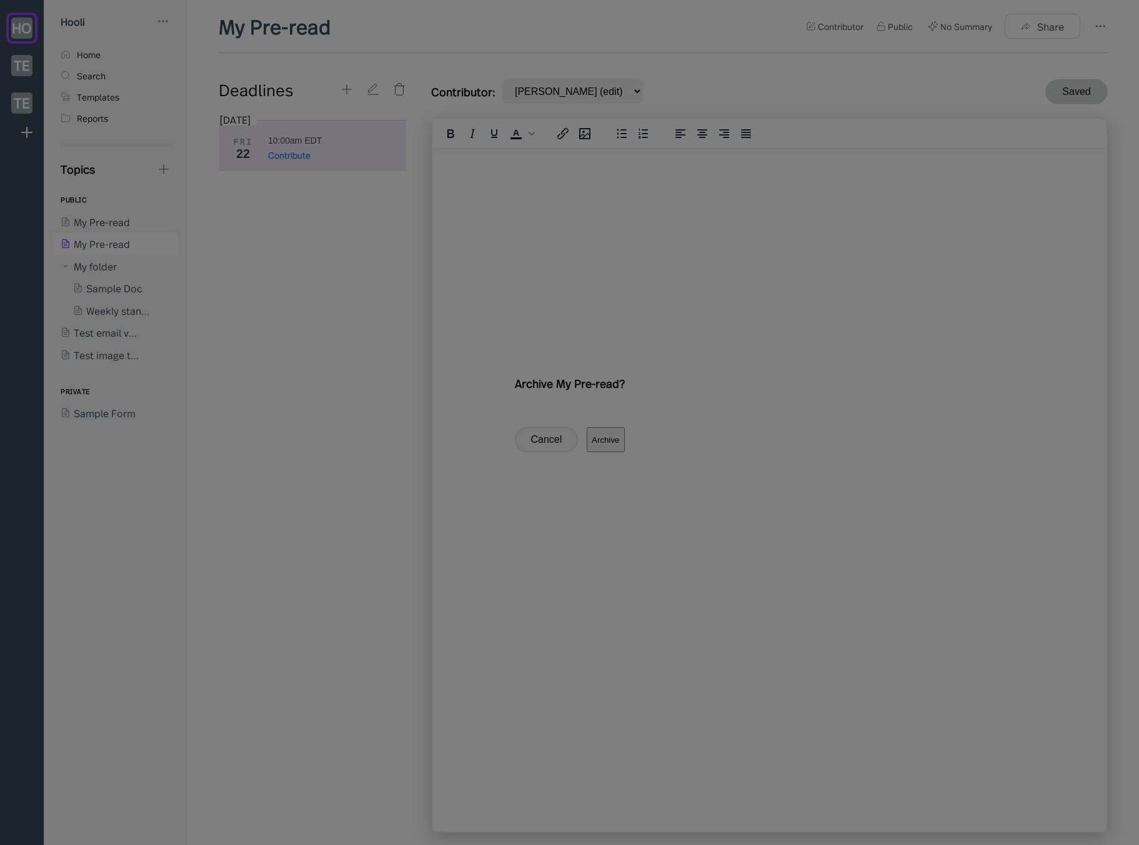
click at [624, 452] on button "Archive" at bounding box center [604, 439] width 37 height 25
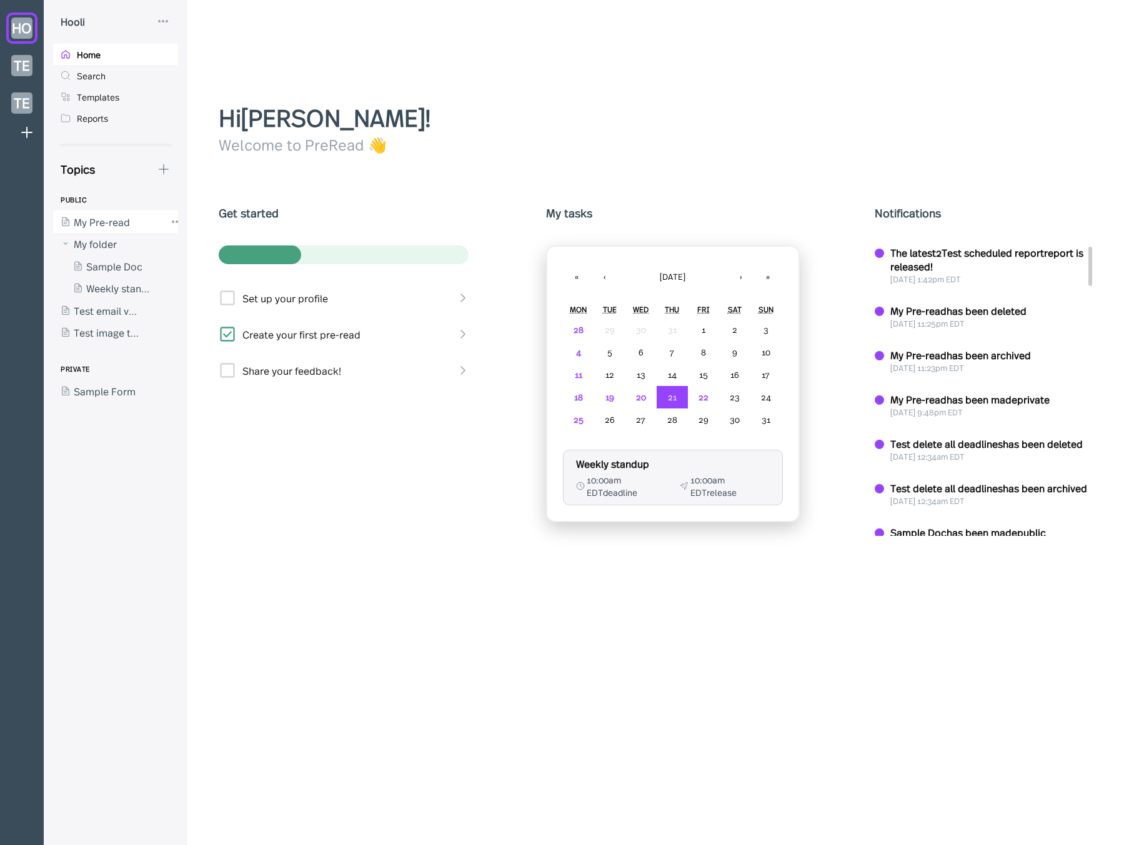
click at [112, 227] on div at bounding box center [109, 221] width 112 height 22
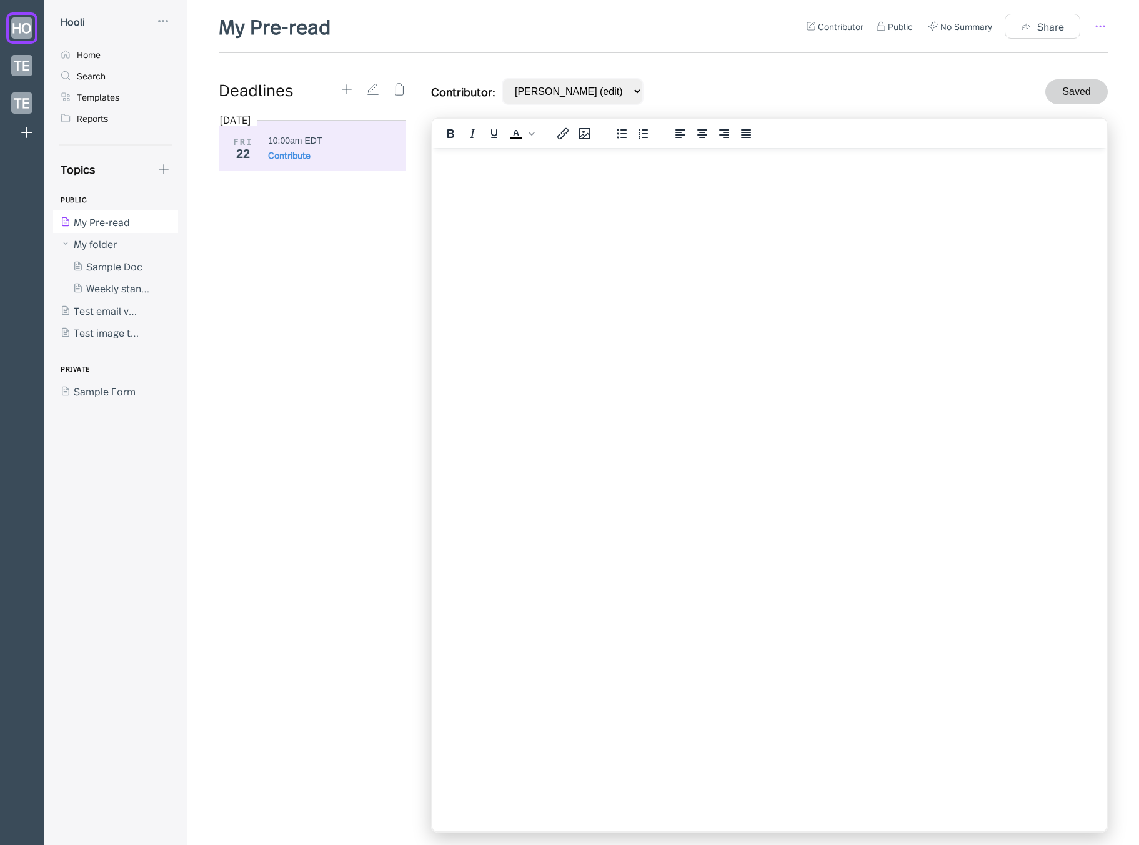
click at [1102, 26] on icon at bounding box center [1099, 26] width 15 height 15
click at [1057, 190] on div "Archive" at bounding box center [1045, 188] width 100 height 14
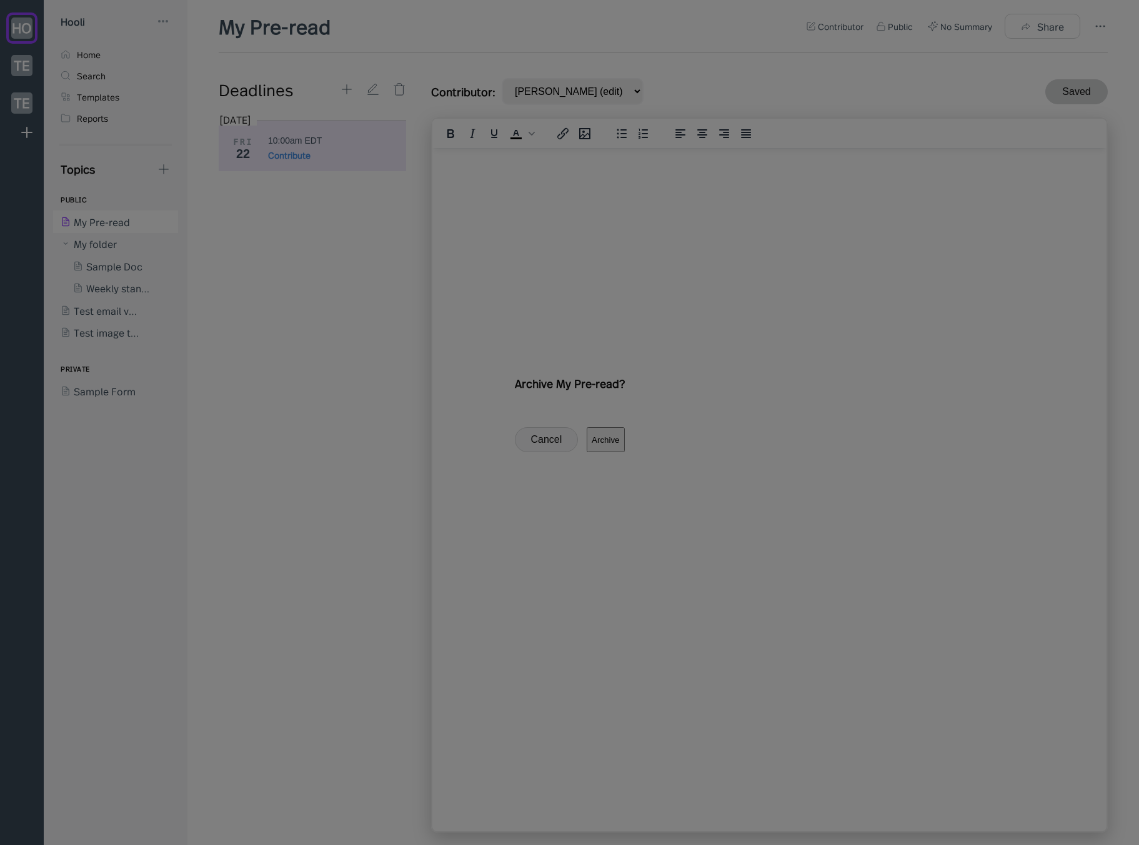
click at [624, 452] on button "Archive" at bounding box center [604, 439] width 37 height 25
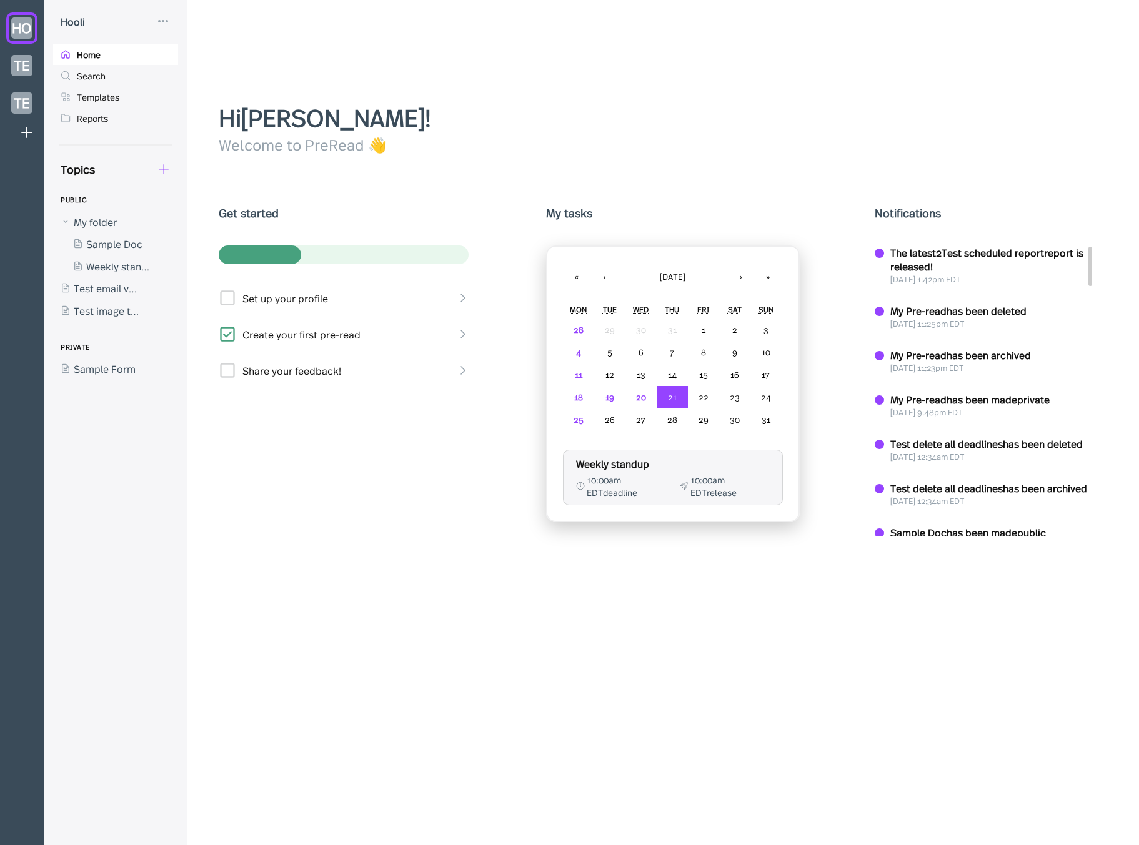
click at [164, 169] on icon at bounding box center [164, 169] width 14 height 14
click at [215, 229] on div "New Form" at bounding box center [210, 229] width 47 height 14
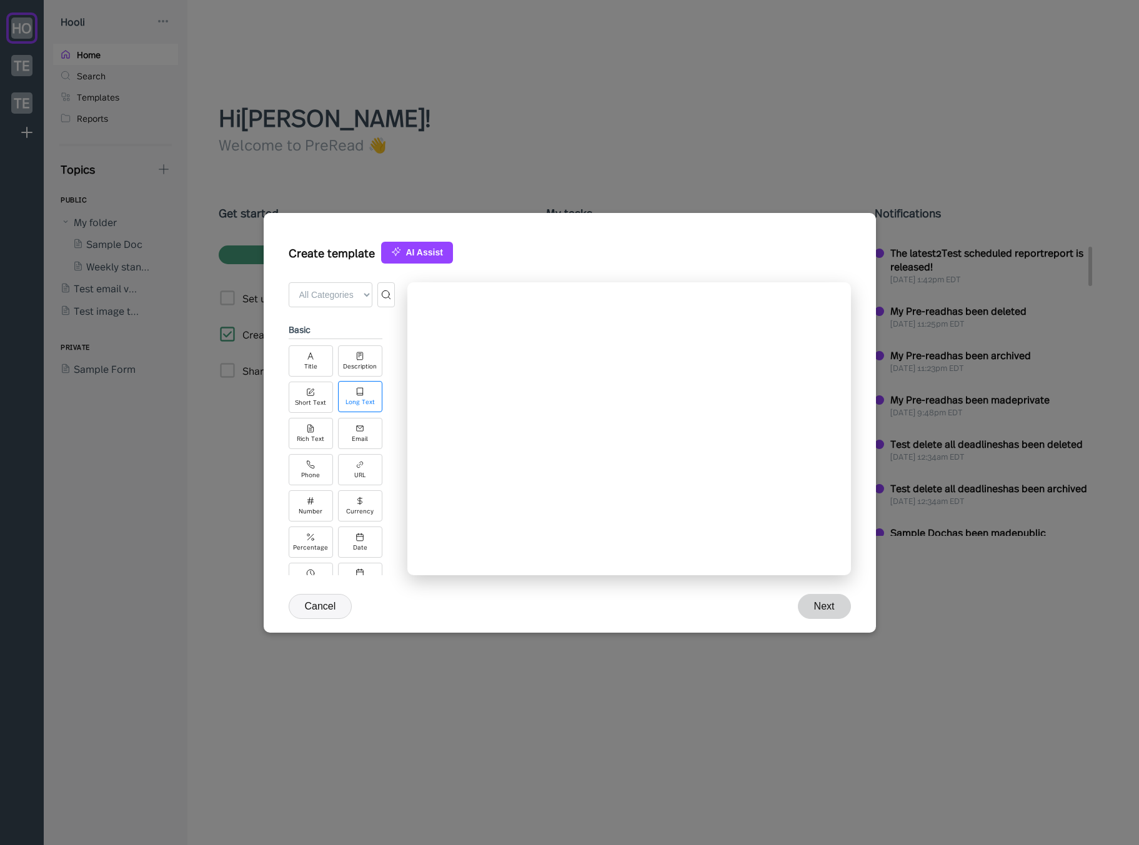
click at [354, 381] on div "Long Text" at bounding box center [360, 396] width 44 height 31
click at [317, 428] on div "Rich Text" at bounding box center [311, 432] width 44 height 31
click at [357, 432] on div "Email" at bounding box center [360, 432] width 44 height 31
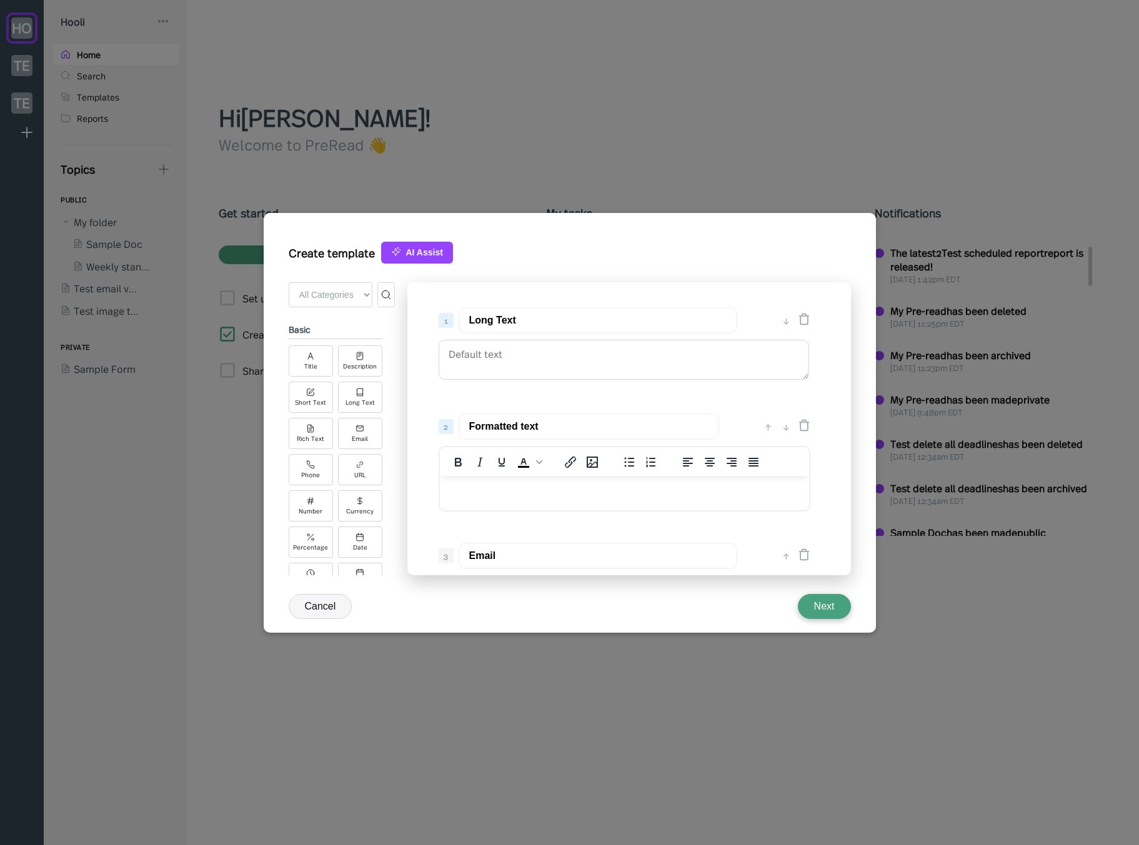
click at [831, 608] on button "Next" at bounding box center [824, 606] width 53 height 25
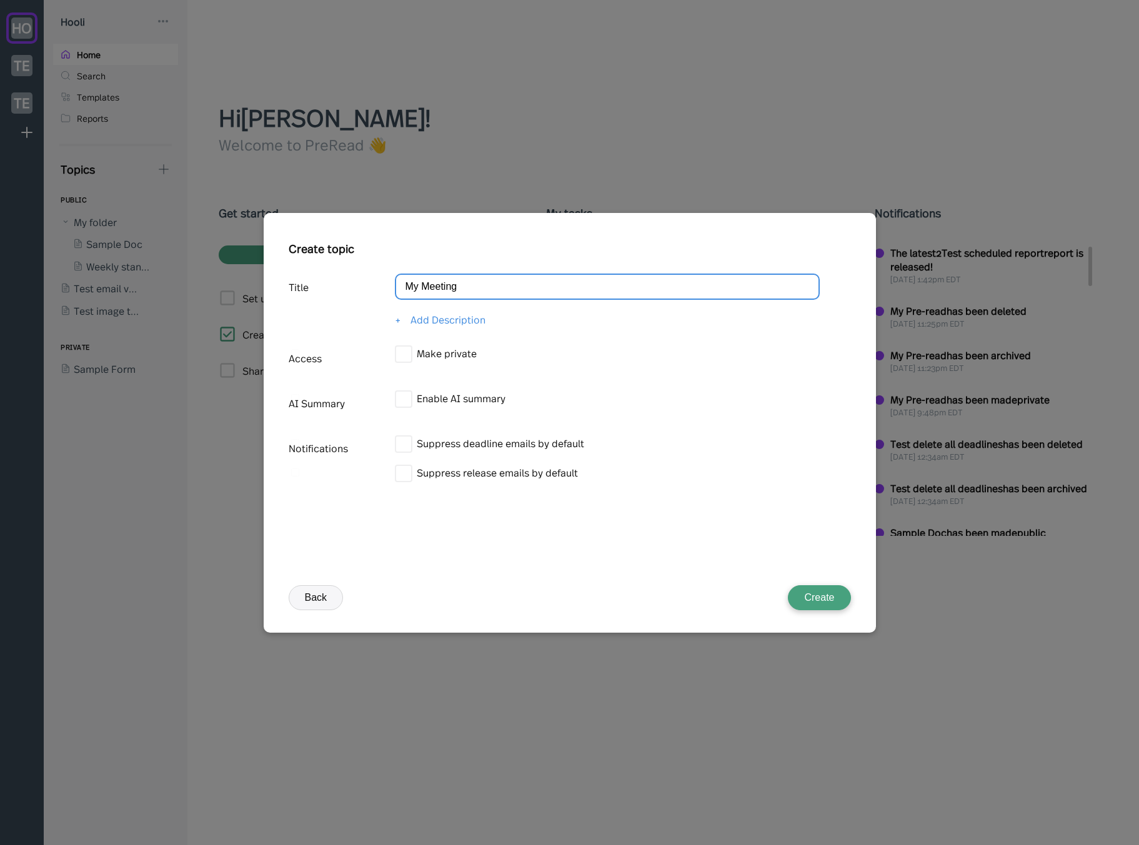
click at [507, 288] on input "My Meeting" at bounding box center [607, 287] width 425 height 26
type input "My Meeting 2"
click at [809, 592] on button "Create" at bounding box center [819, 597] width 62 height 25
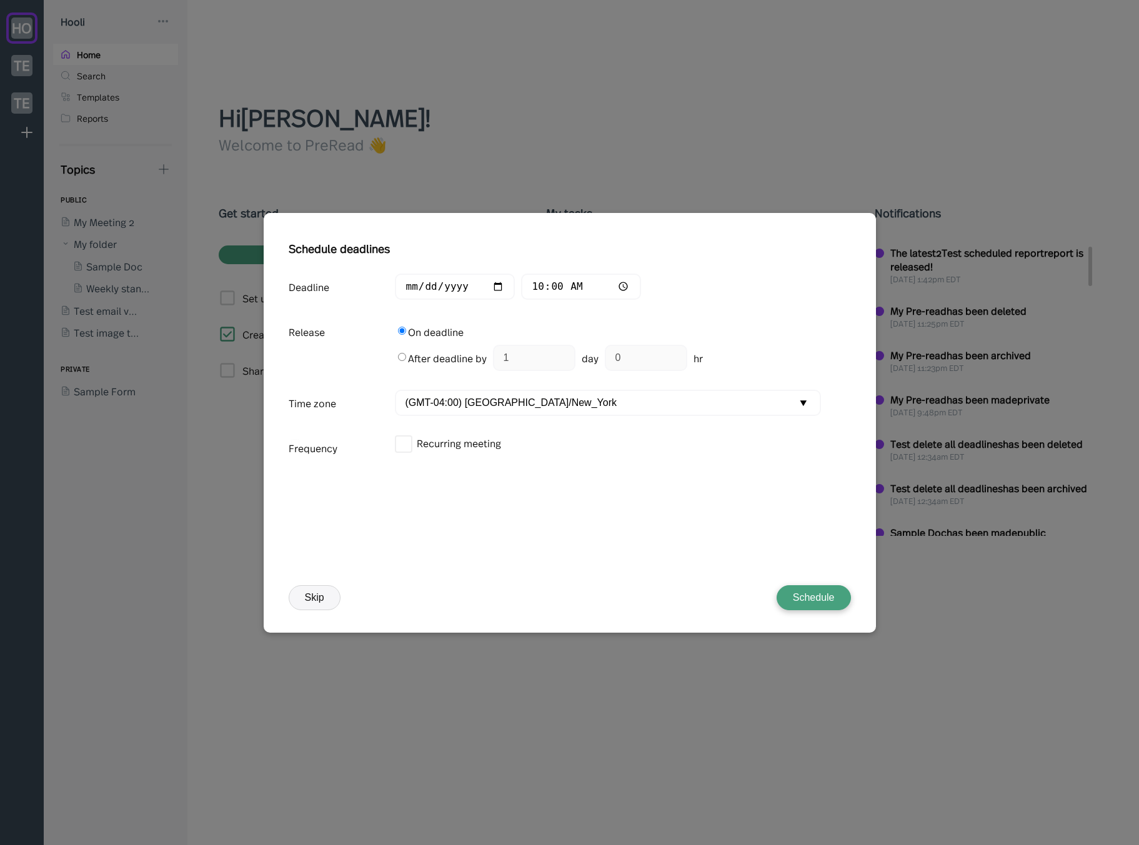
click at [807, 600] on button "Schedule" at bounding box center [813, 597] width 74 height 25
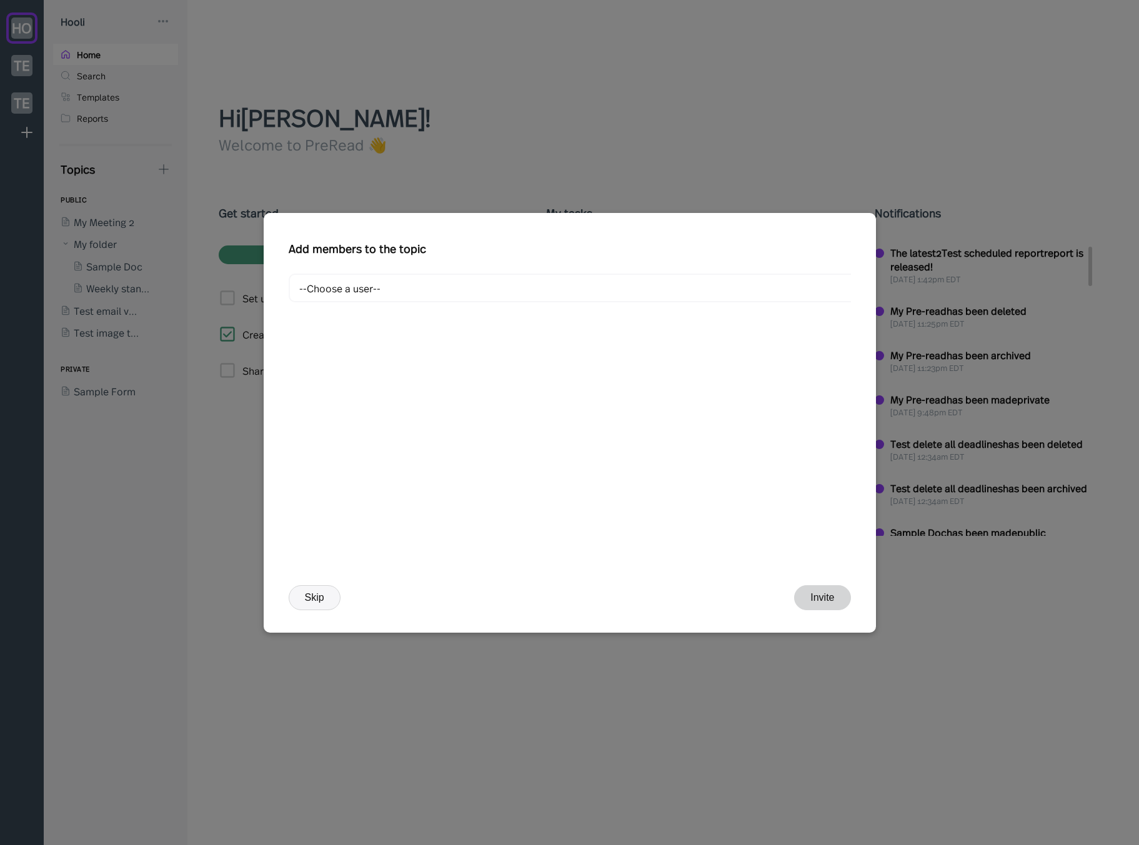
click at [315, 605] on button "Skip" at bounding box center [315, 597] width 52 height 25
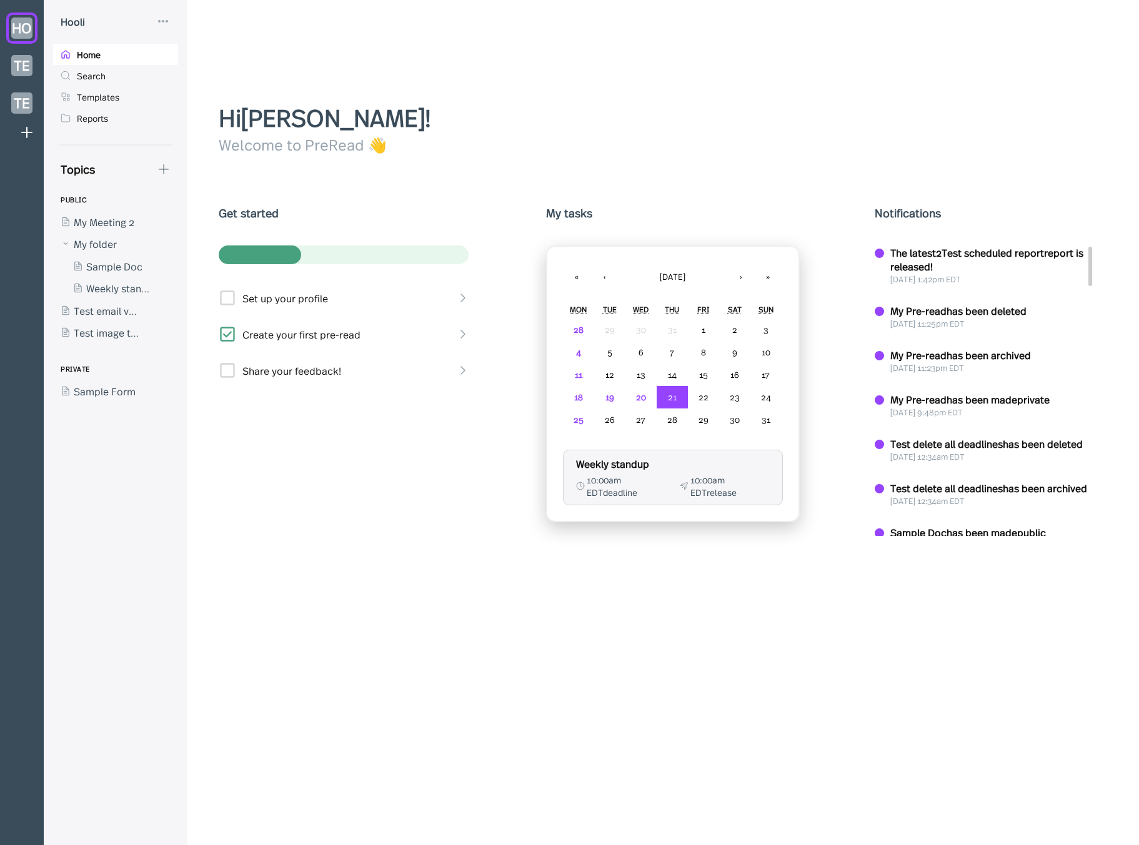
click at [122, 207] on div "PUBLIC" at bounding box center [120, 199] width 134 height 21
click at [121, 217] on div at bounding box center [109, 221] width 112 height 22
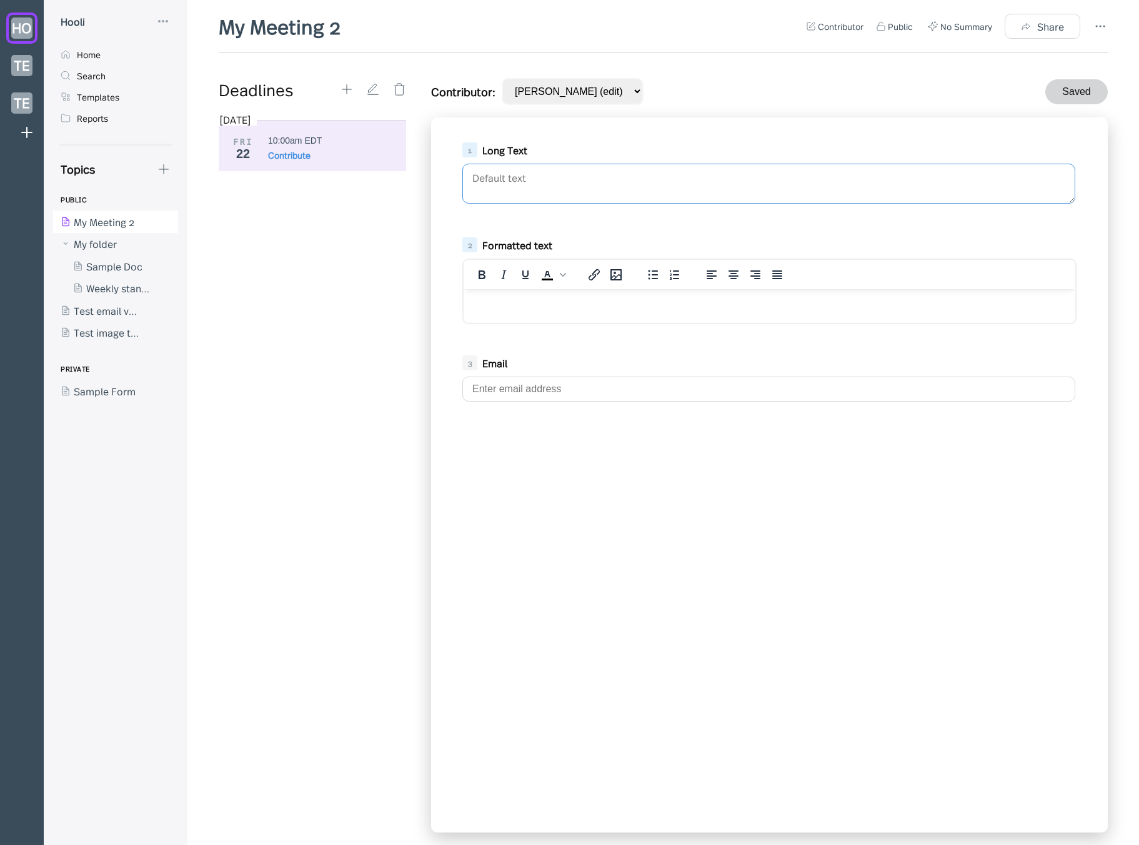
click at [602, 175] on textarea at bounding box center [768, 184] width 613 height 40
type textarea "ewrqewre"
click at [1066, 98] on button "Save" at bounding box center [1076, 91] width 62 height 25
click at [1101, 26] on circle at bounding box center [1099, 26] width 1 height 1
click at [1049, 91] on div "Template" at bounding box center [1033, 96] width 44 height 14
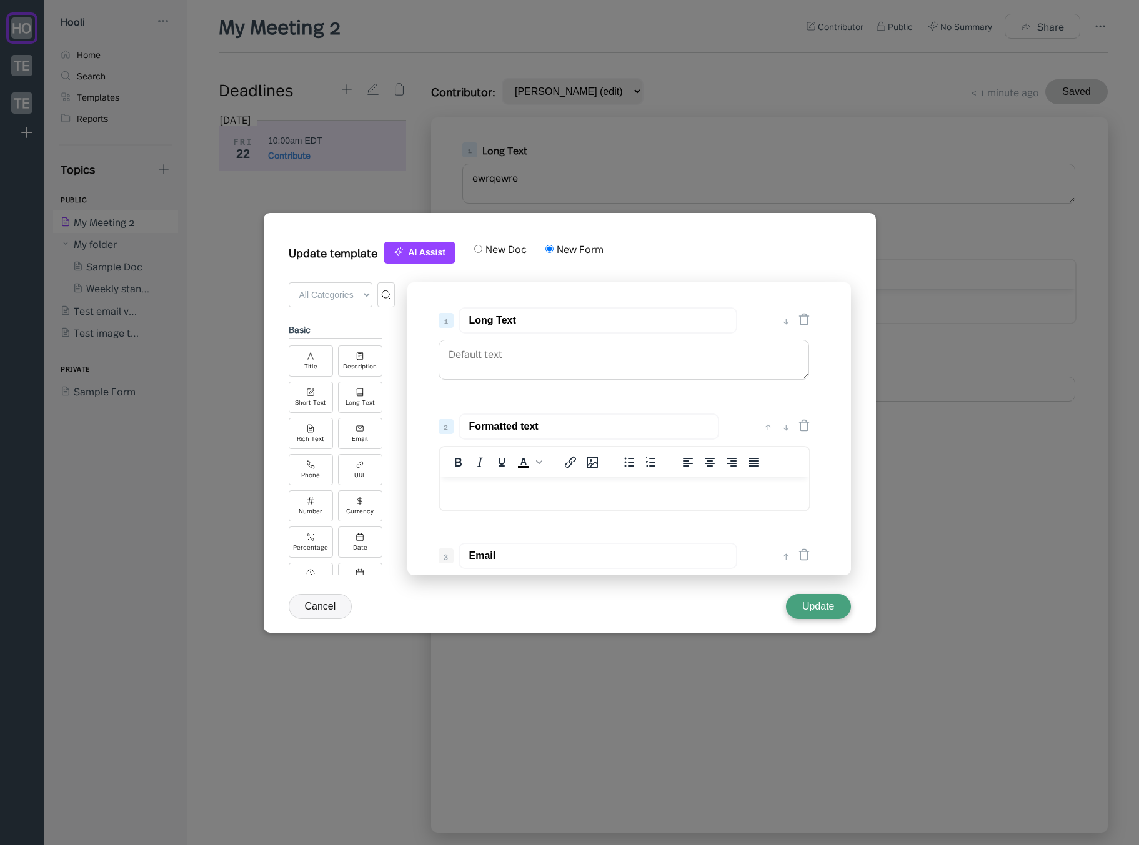
click at [502, 249] on label "New Doc" at bounding box center [504, 249] width 44 height 14
click at [482, 249] on input "New Doc" at bounding box center [478, 249] width 8 height 8
radio input "true"
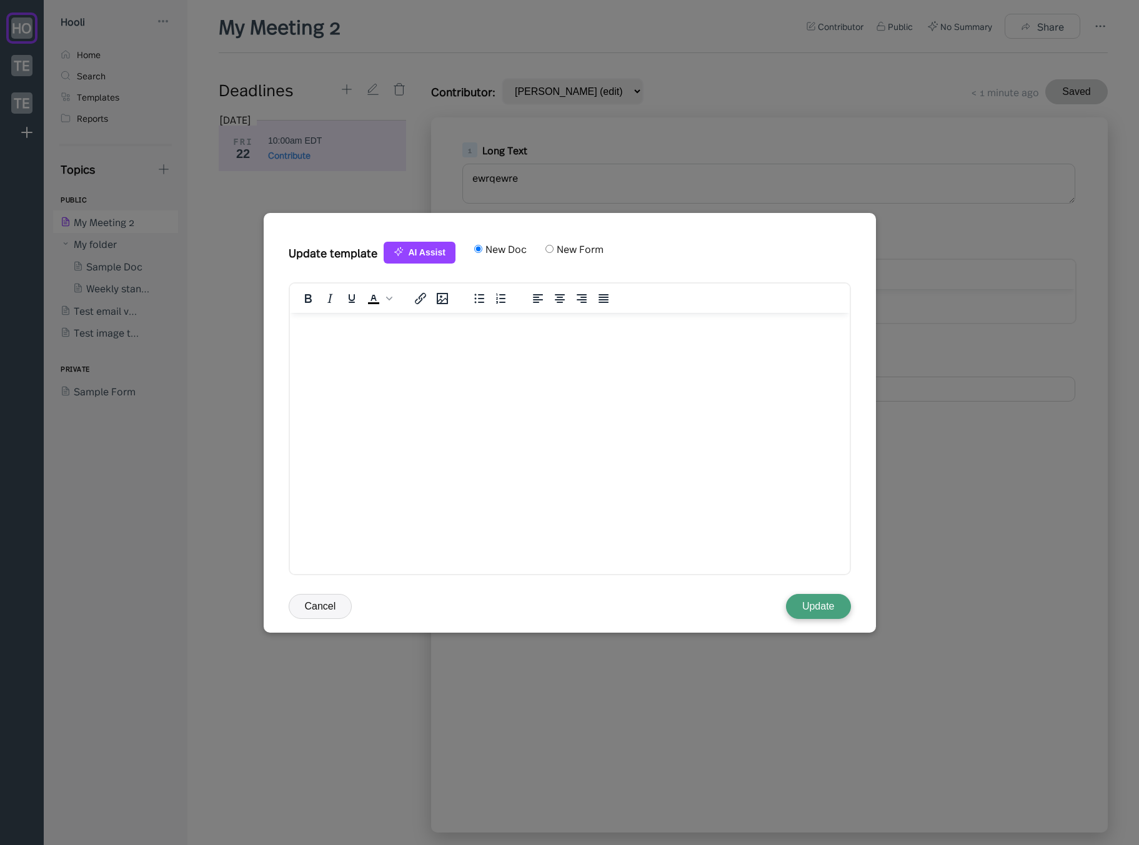
click at [813, 608] on button "Update" at bounding box center [818, 606] width 65 height 25
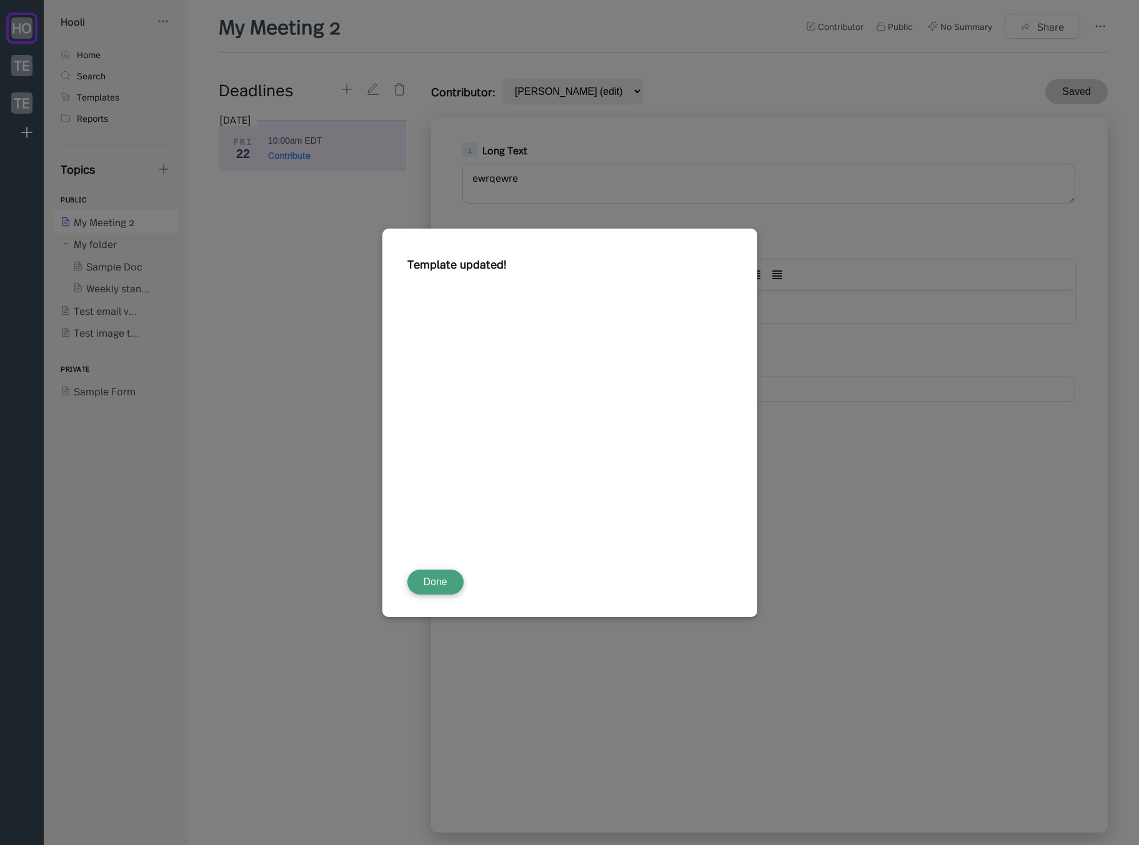
click at [427, 579] on button "Done" at bounding box center [435, 582] width 56 height 25
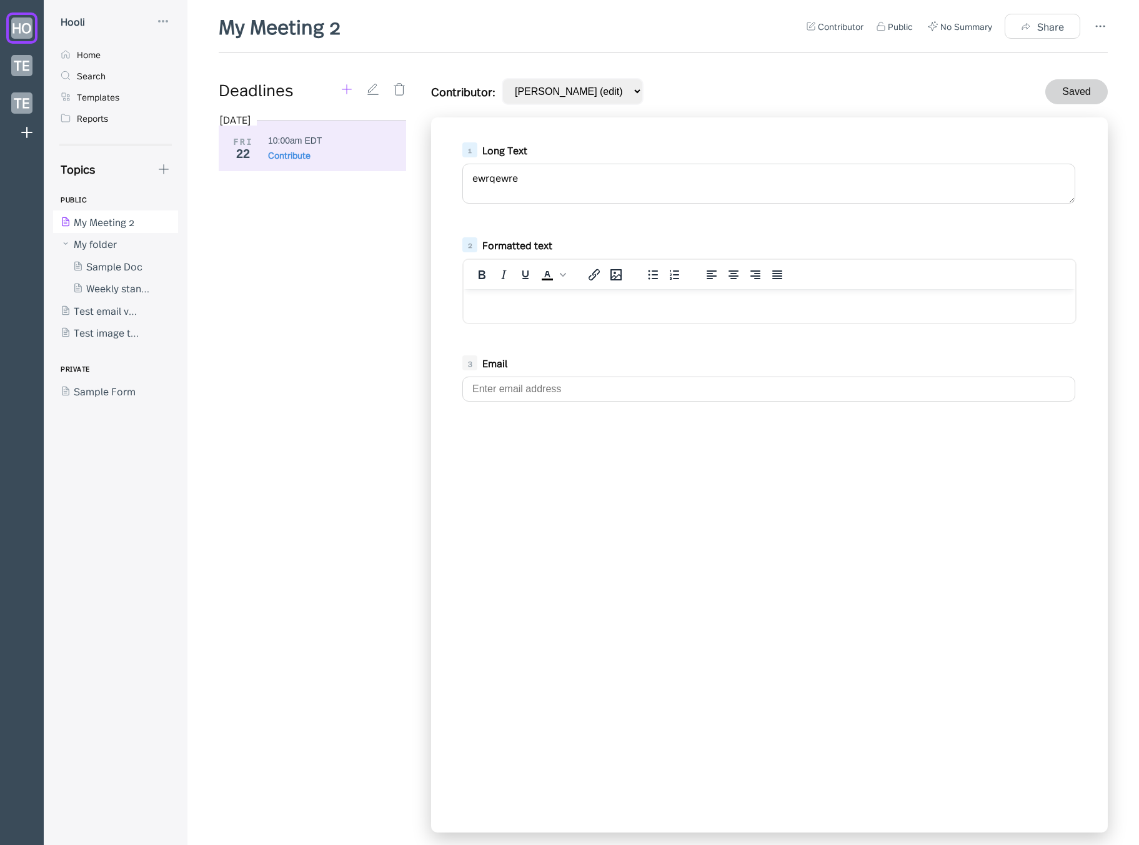
click at [342, 84] on icon at bounding box center [347, 89] width 14 height 14
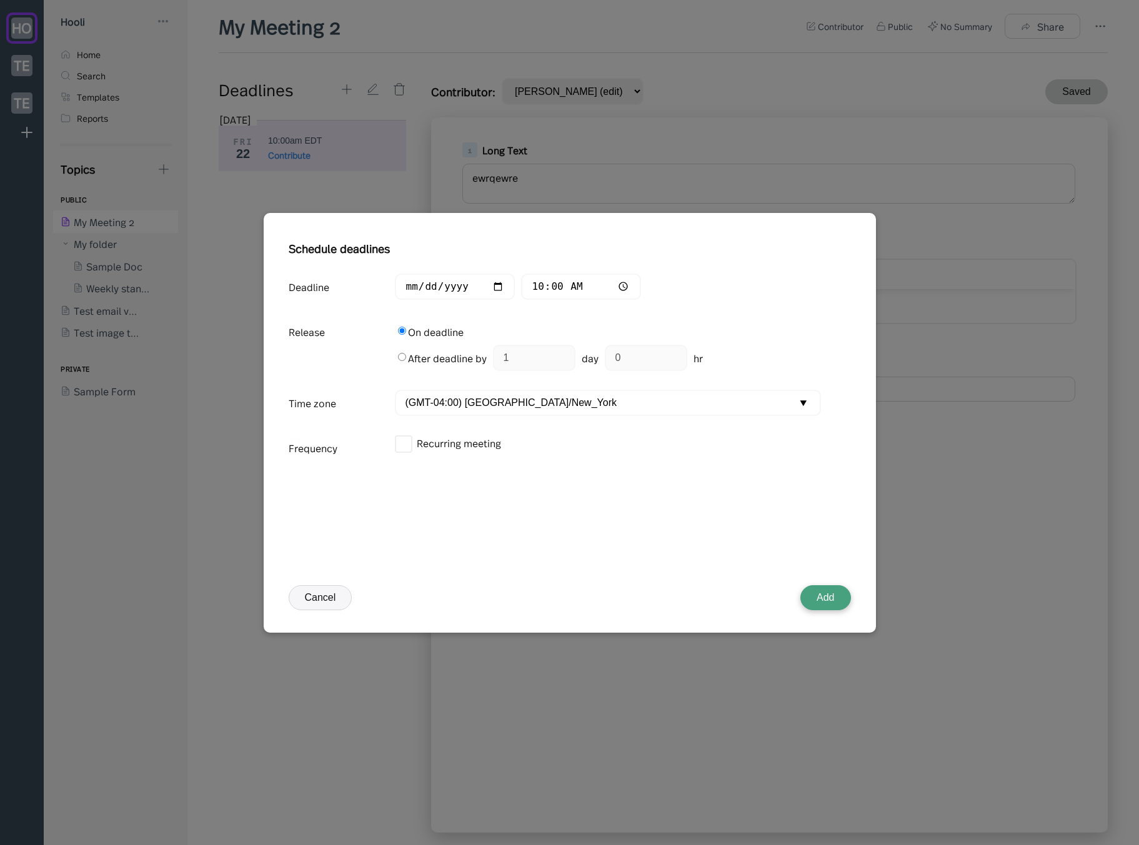
click at [824, 593] on button "Add" at bounding box center [825, 597] width 50 height 25
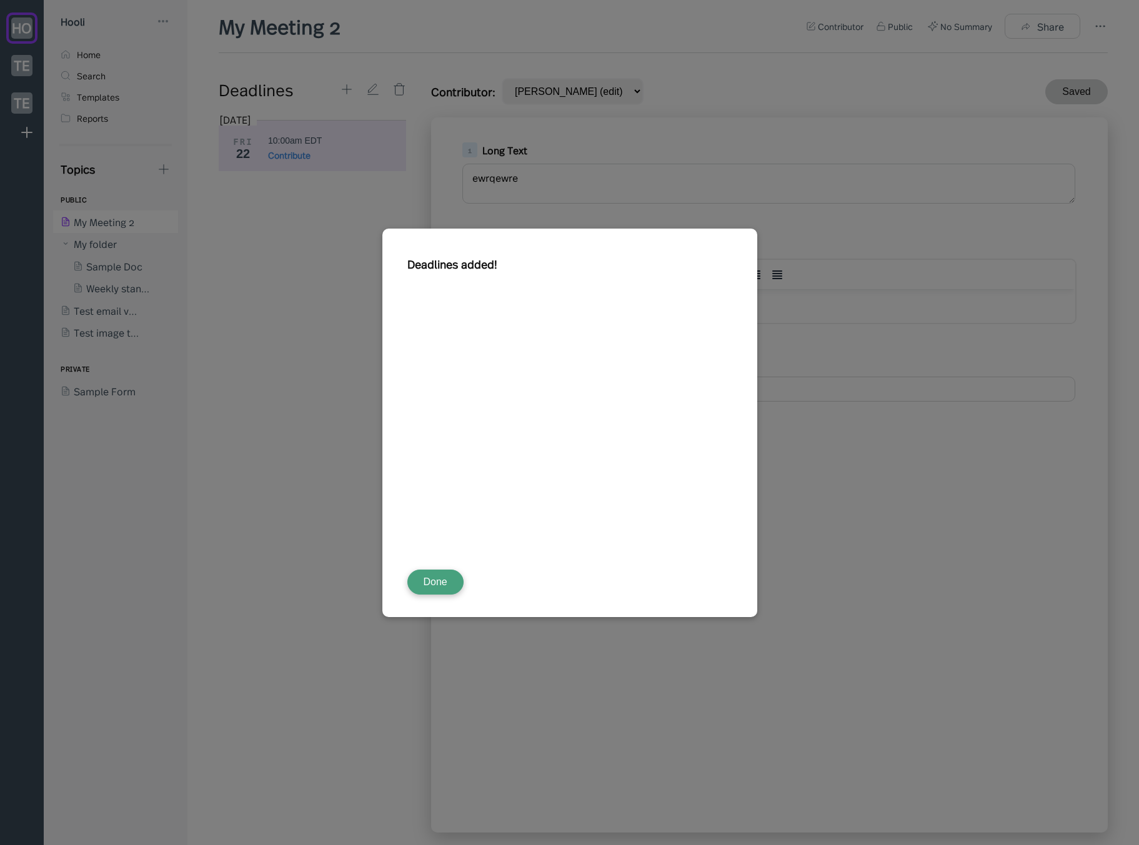
click at [450, 582] on button "Done" at bounding box center [435, 582] width 56 height 25
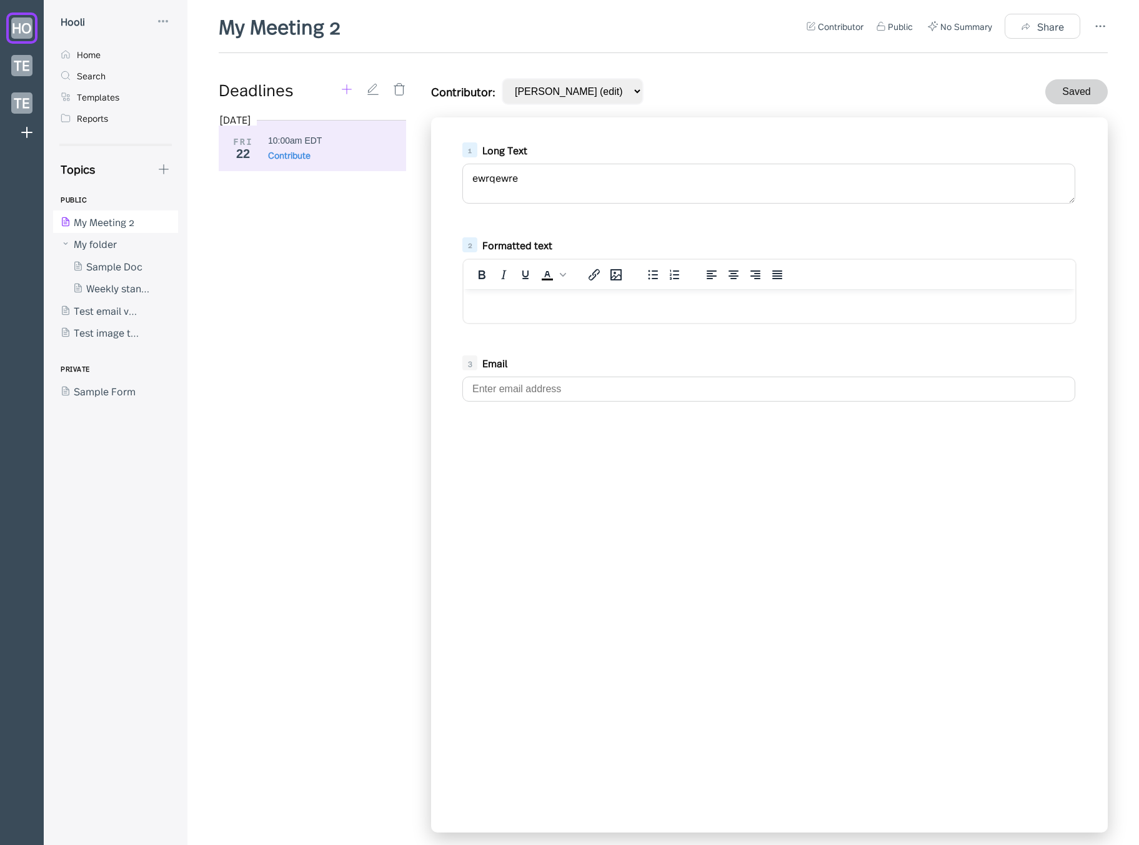
click at [349, 84] on icon at bounding box center [347, 89] width 14 height 14
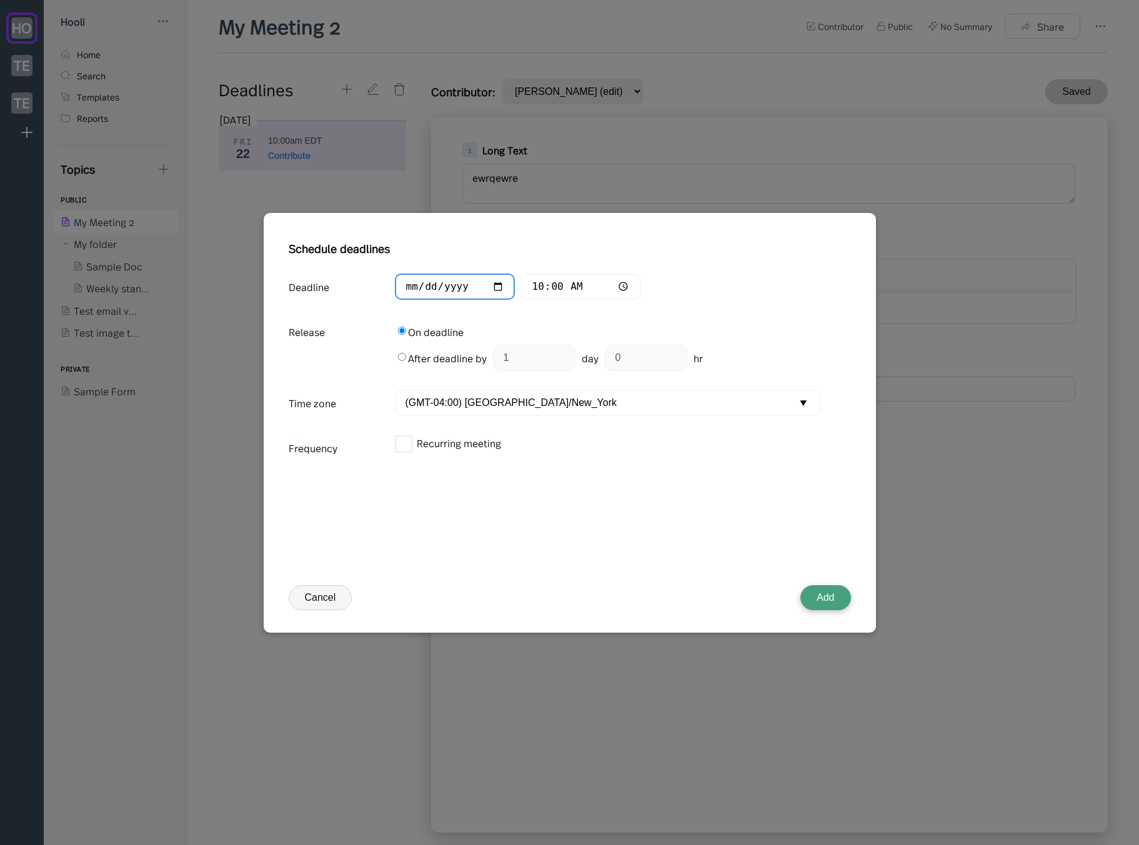
click at [436, 281] on input "[DATE]" at bounding box center [455, 287] width 120 height 27
click at [547, 286] on input "10:00" at bounding box center [581, 287] width 120 height 27
type input "11:00"
click at [828, 600] on button "Add" at bounding box center [825, 597] width 50 height 25
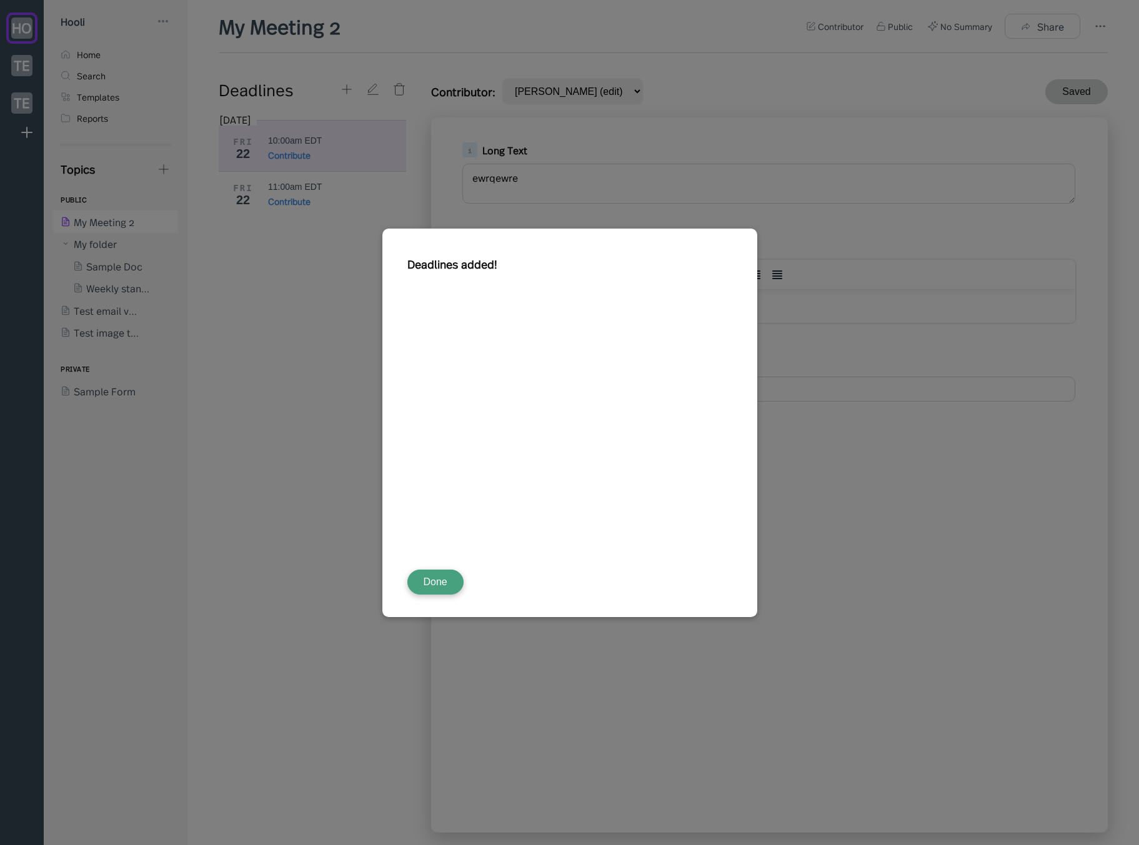
click at [440, 578] on button "Done" at bounding box center [435, 582] width 56 height 25
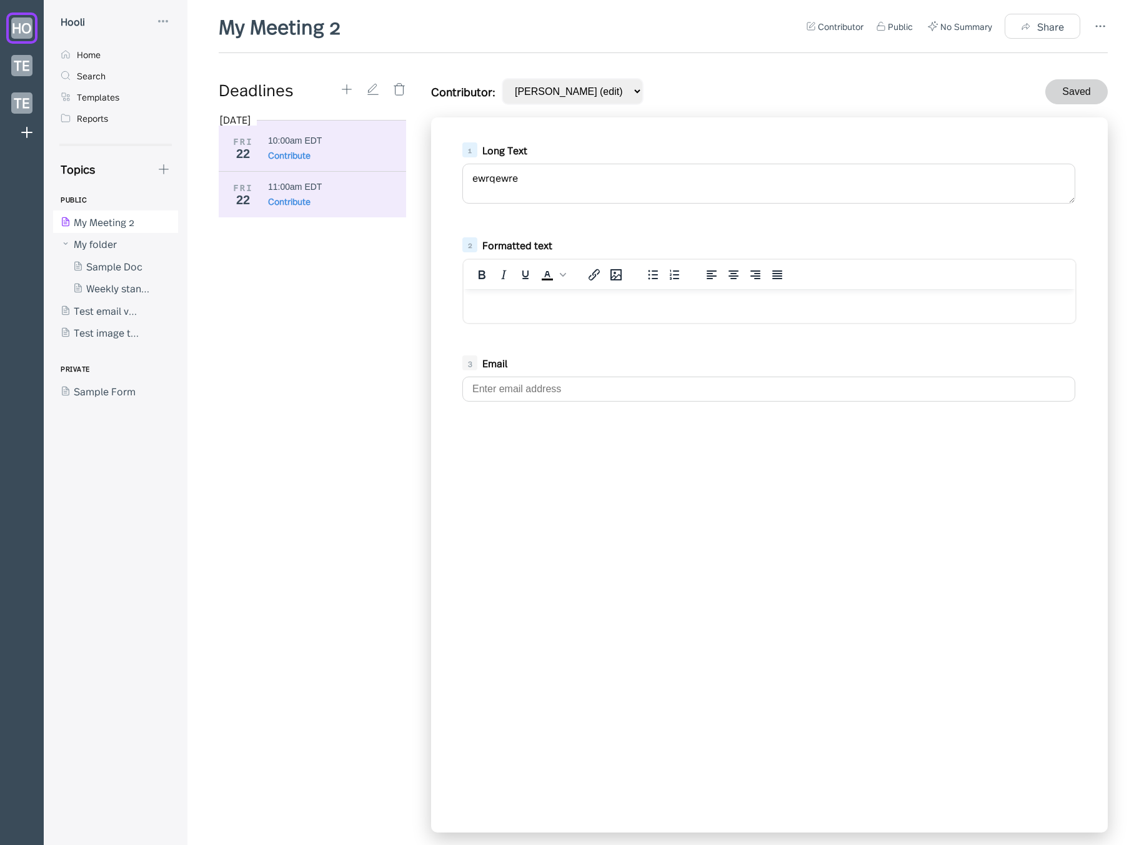
click at [319, 194] on div "11:00am EDT Contribute" at bounding box center [337, 195] width 139 height 26
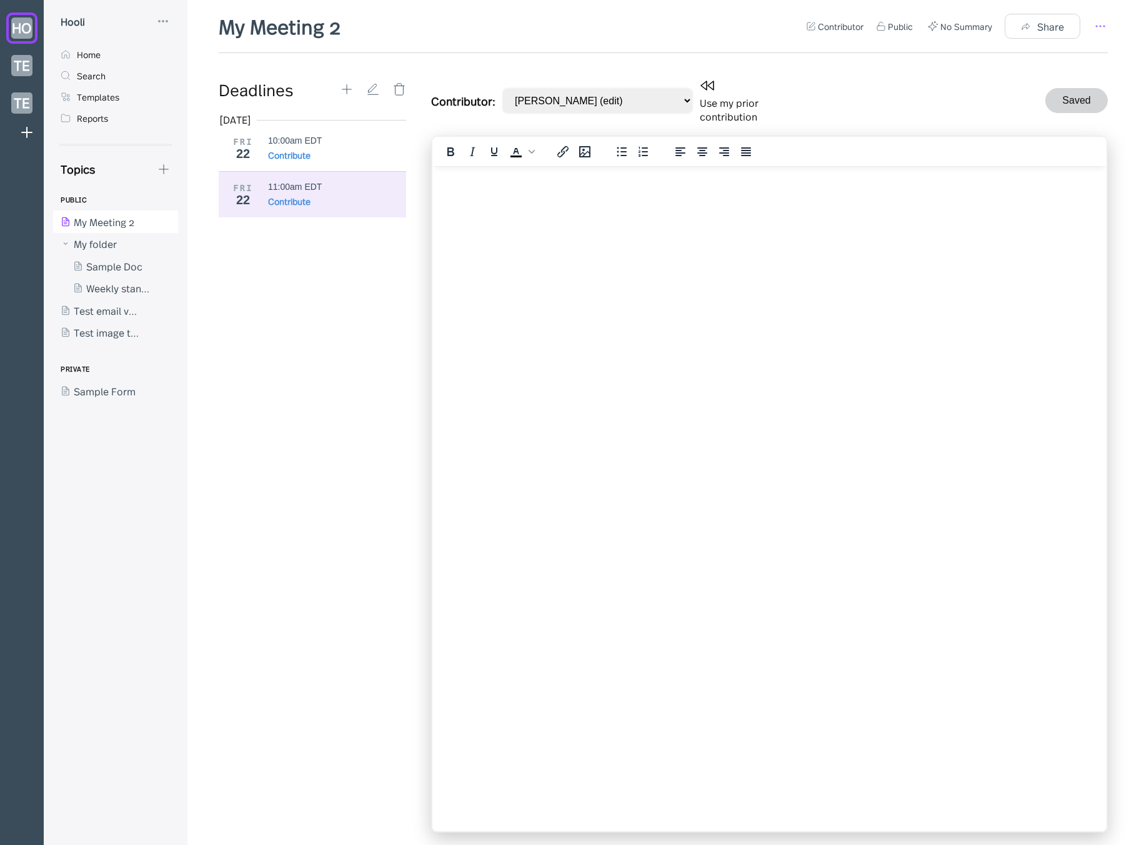
click at [1096, 31] on icon at bounding box center [1099, 26] width 15 height 15
click at [1052, 99] on div "Template" at bounding box center [1033, 96] width 44 height 14
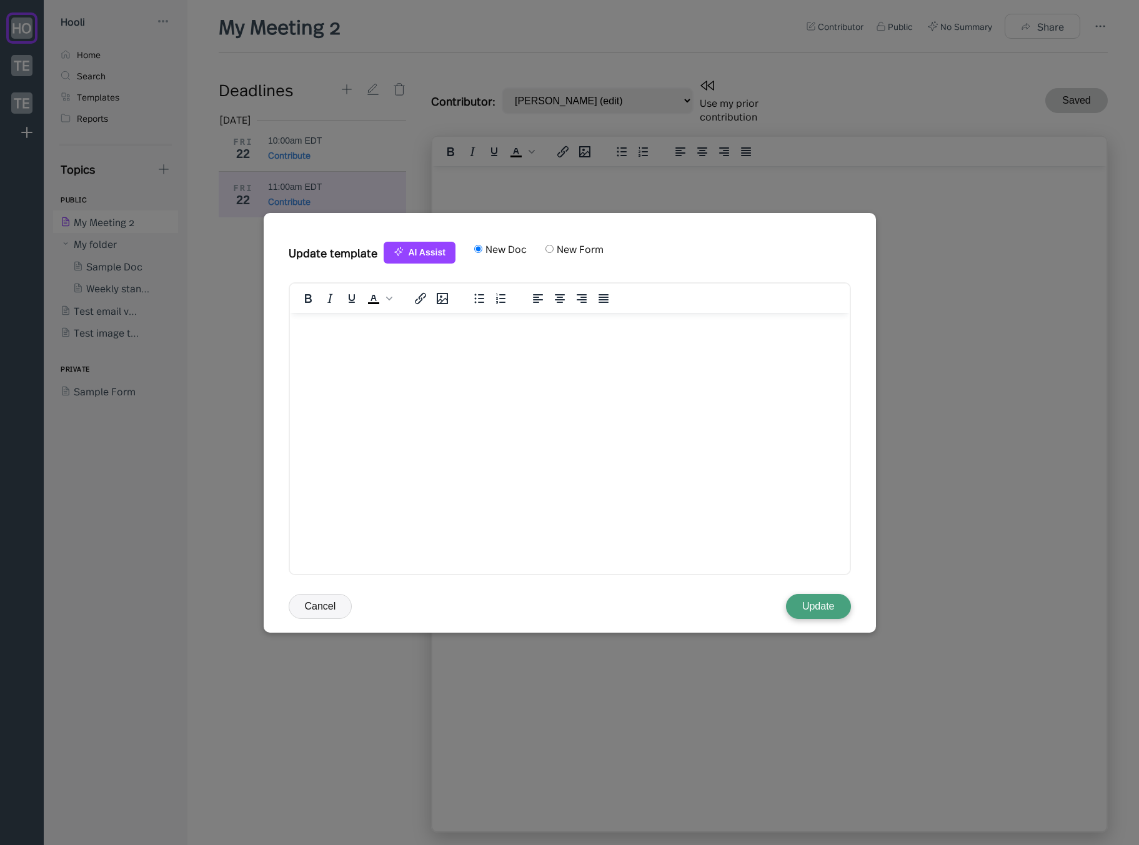
click at [560, 250] on label "New Form" at bounding box center [578, 249] width 50 height 14
click at [553, 250] on input "New Form" at bounding box center [549, 249] width 8 height 8
radio input "true"
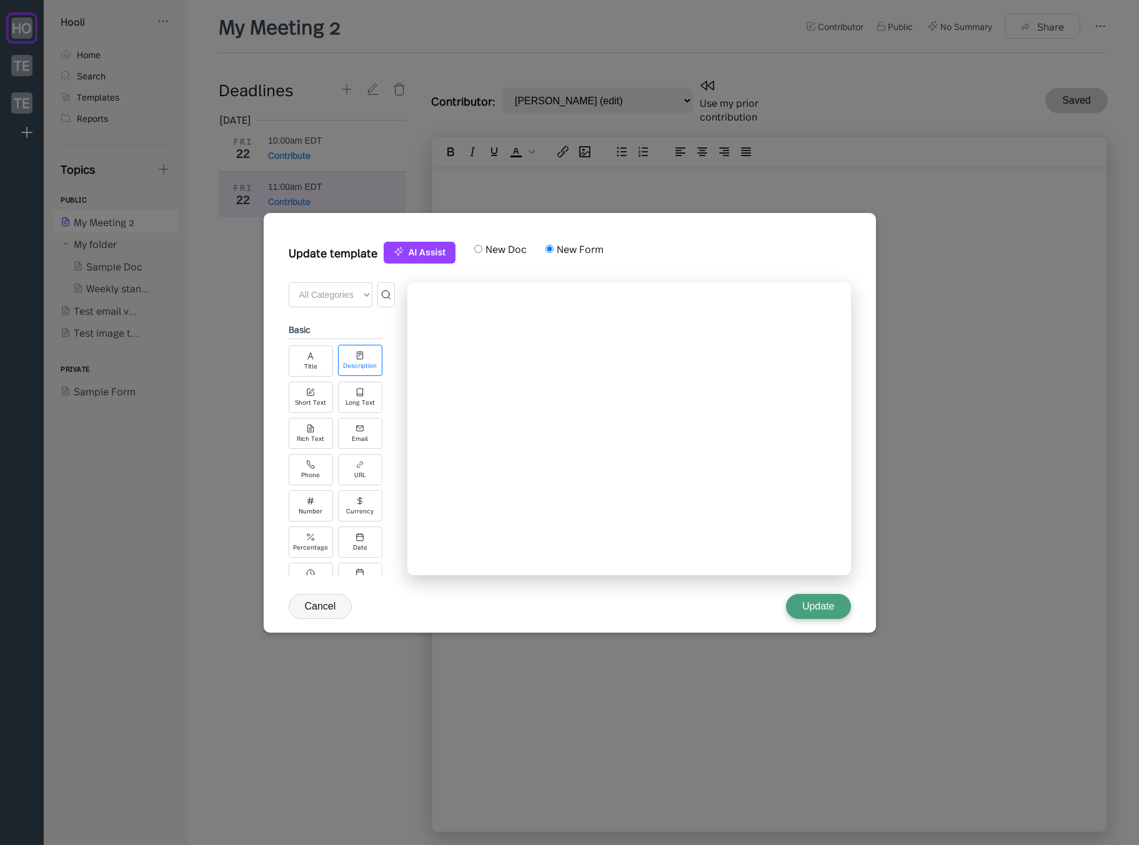
click at [352, 370] on div "Description" at bounding box center [360, 360] width 44 height 31
click at [349, 389] on div "Long Text" at bounding box center [360, 396] width 44 height 31
click at [831, 612] on button "Update" at bounding box center [818, 606] width 65 height 25
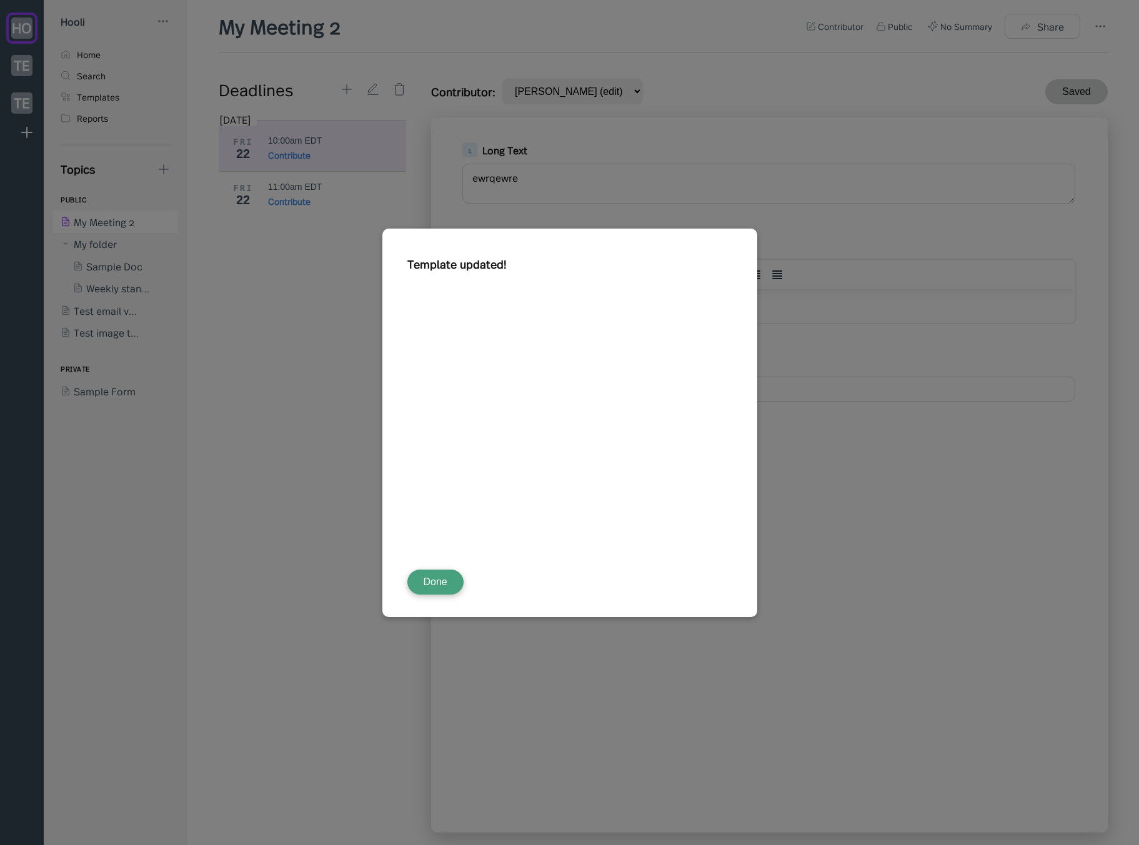
click at [437, 580] on button "Done" at bounding box center [435, 582] width 56 height 25
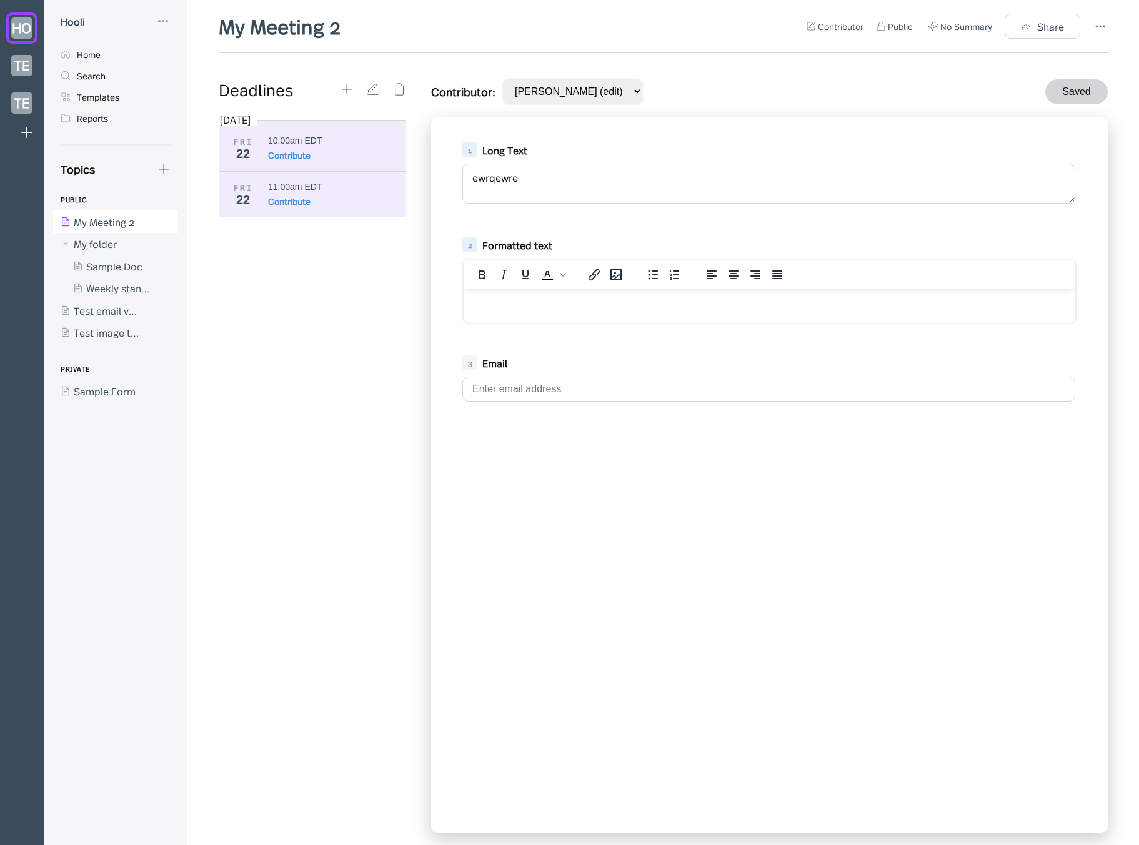
click at [274, 212] on div "FRI 22 11:00am EDT Contribute" at bounding box center [317, 194] width 197 height 46
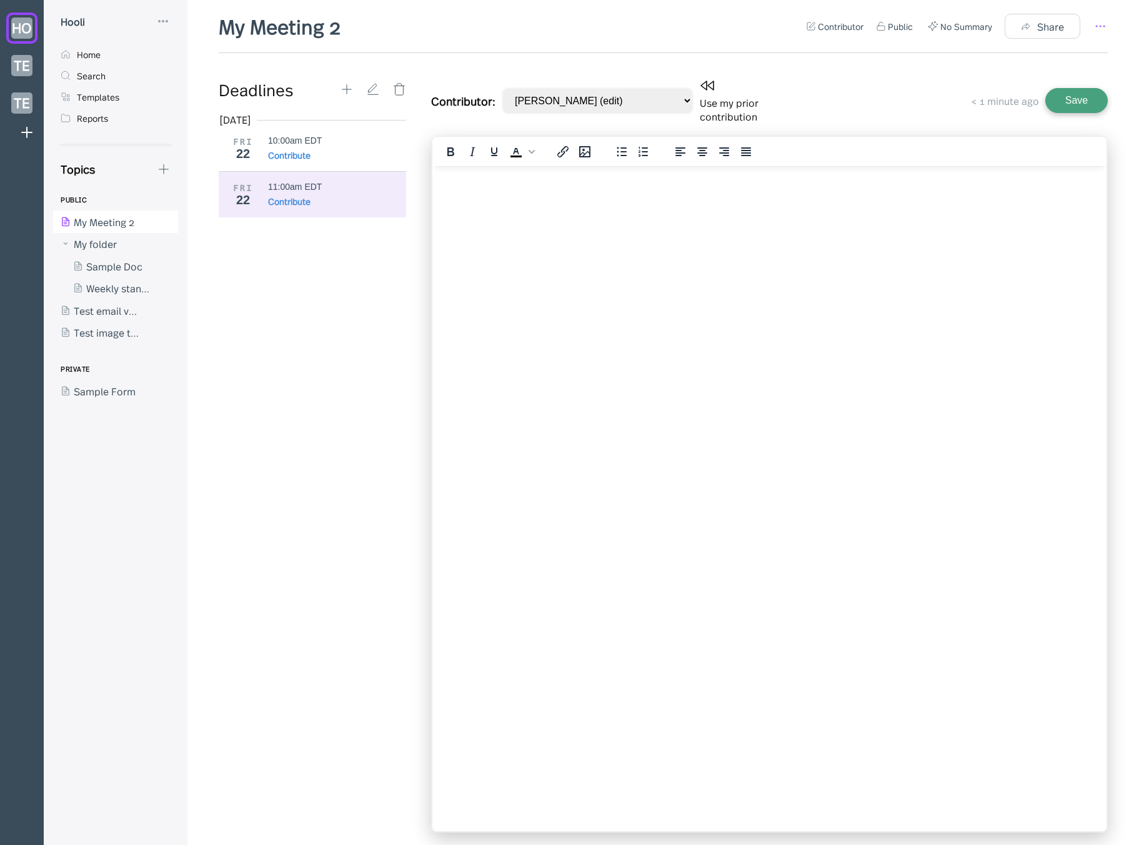
click at [1102, 28] on icon at bounding box center [1099, 26] width 15 height 15
click at [1052, 189] on div "Archive" at bounding box center [1045, 188] width 100 height 14
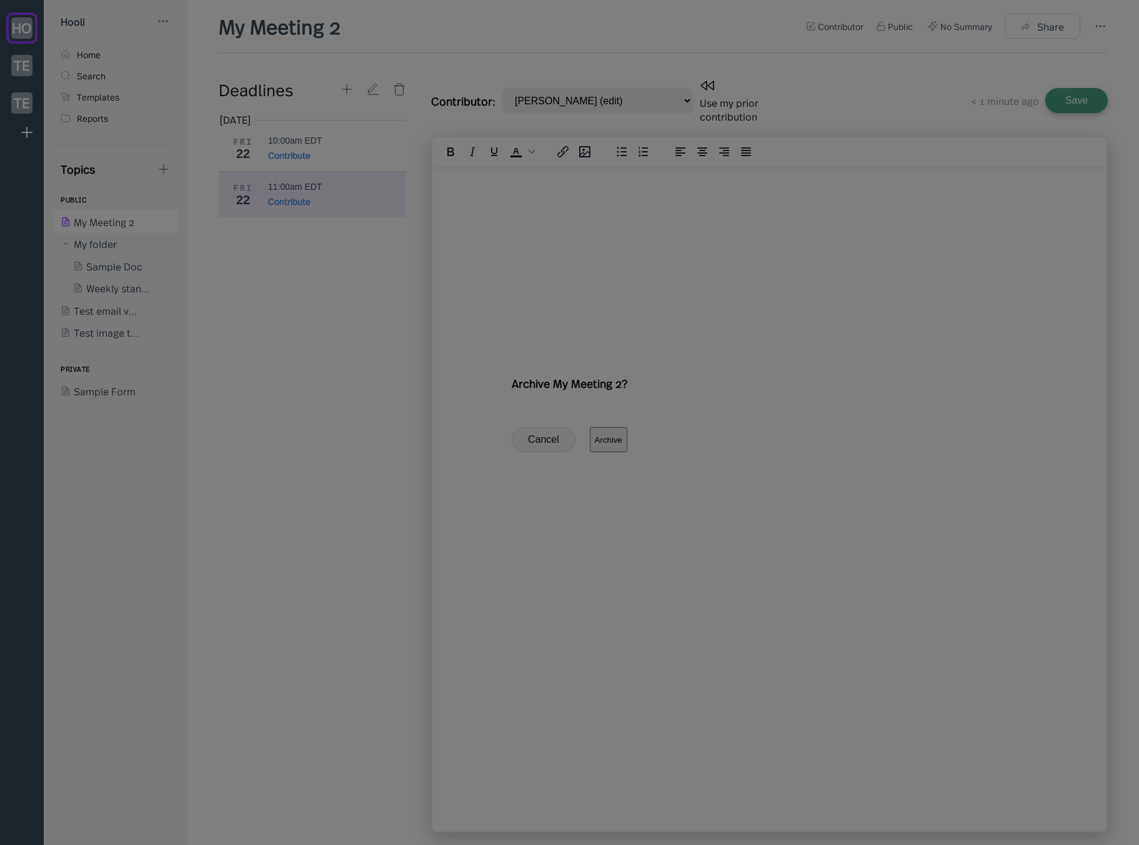
click at [627, 452] on button "Archive" at bounding box center [608, 439] width 37 height 25
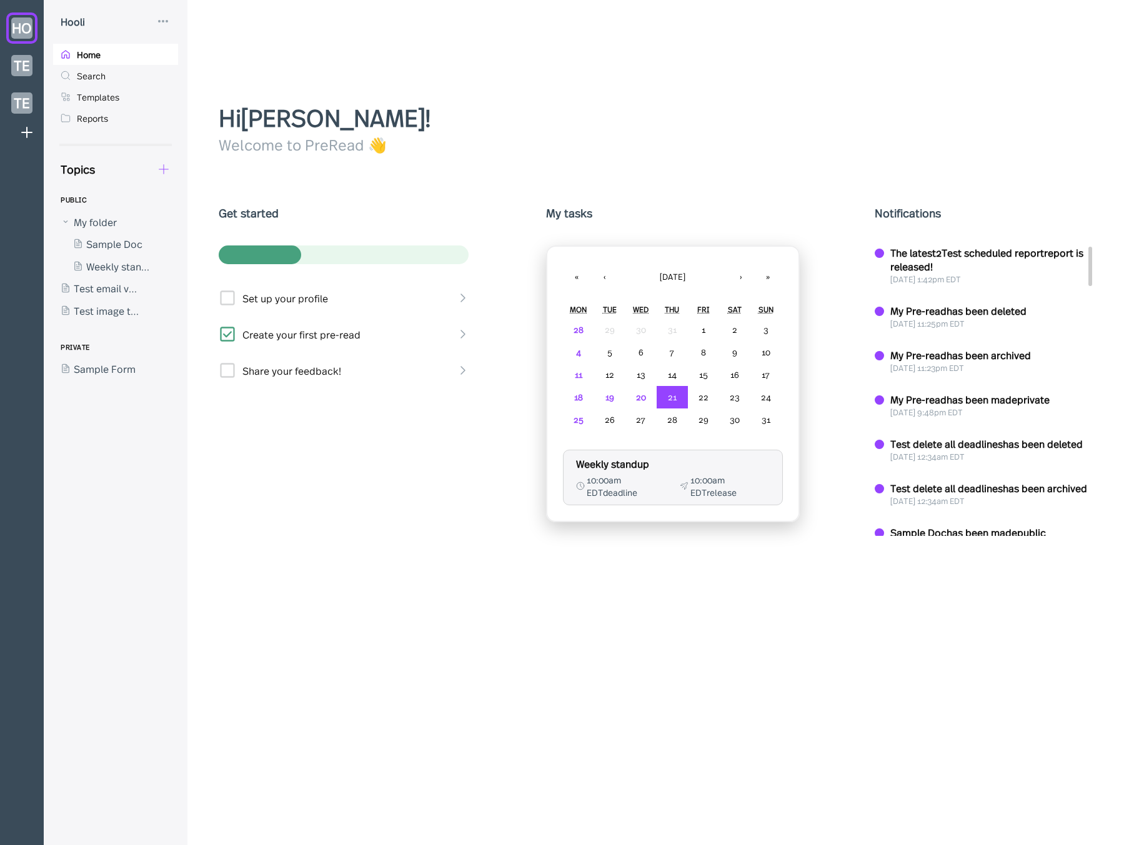
click at [159, 167] on icon at bounding box center [164, 169] width 14 height 14
click at [190, 225] on div "New Form" at bounding box center [210, 229] width 47 height 14
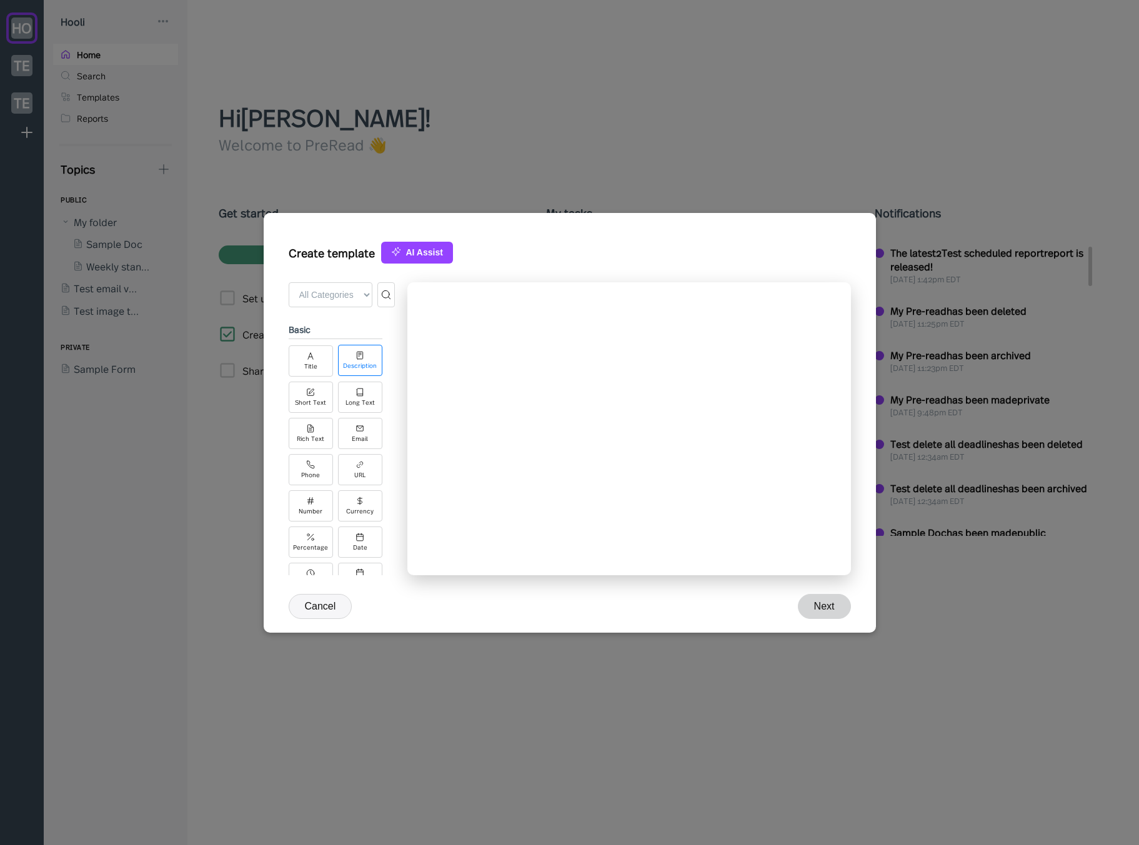
click at [362, 365] on div "Description" at bounding box center [360, 365] width 34 height 7
click at [365, 411] on div "Long Text" at bounding box center [360, 396] width 44 height 31
click at [362, 427] on icon at bounding box center [359, 427] width 9 height 9
click at [834, 606] on button "Next" at bounding box center [824, 606] width 53 height 25
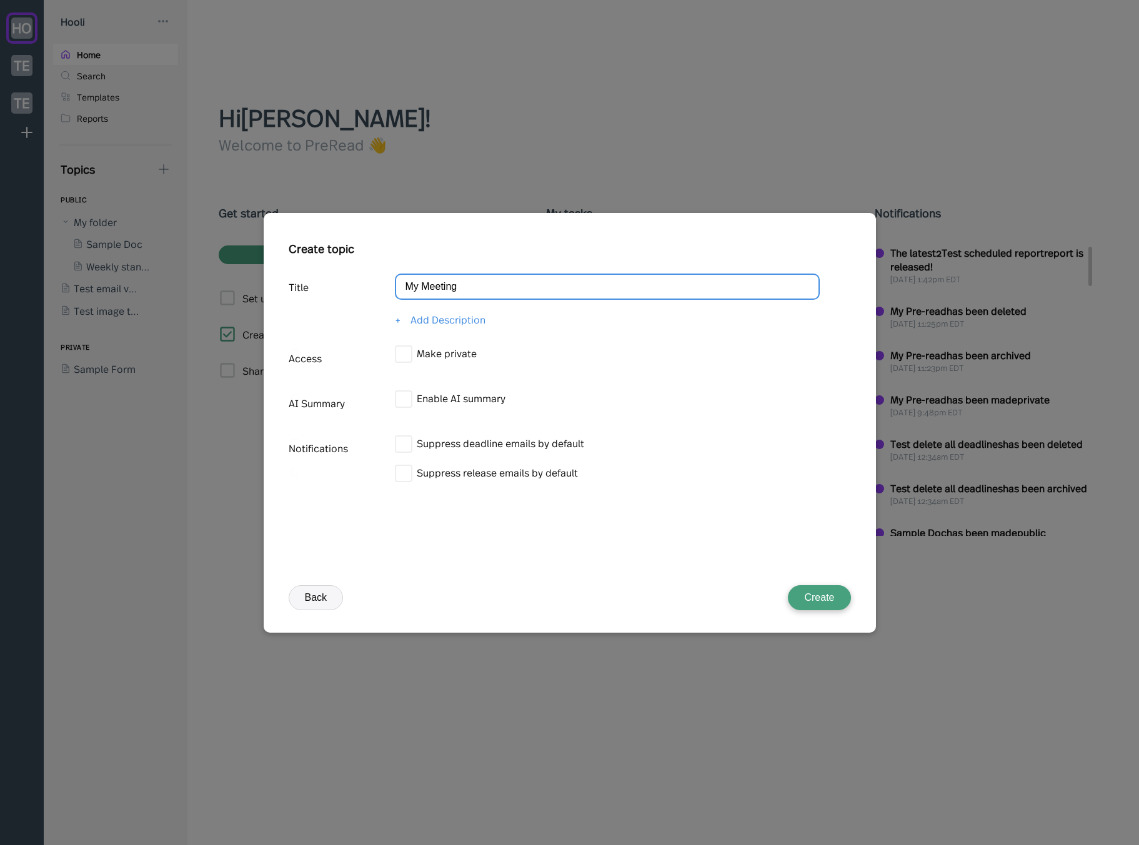
click at [517, 285] on input "My Meeting" at bounding box center [607, 287] width 425 height 26
type input "My Meeting 3"
click at [826, 600] on button "Create" at bounding box center [819, 597] width 62 height 25
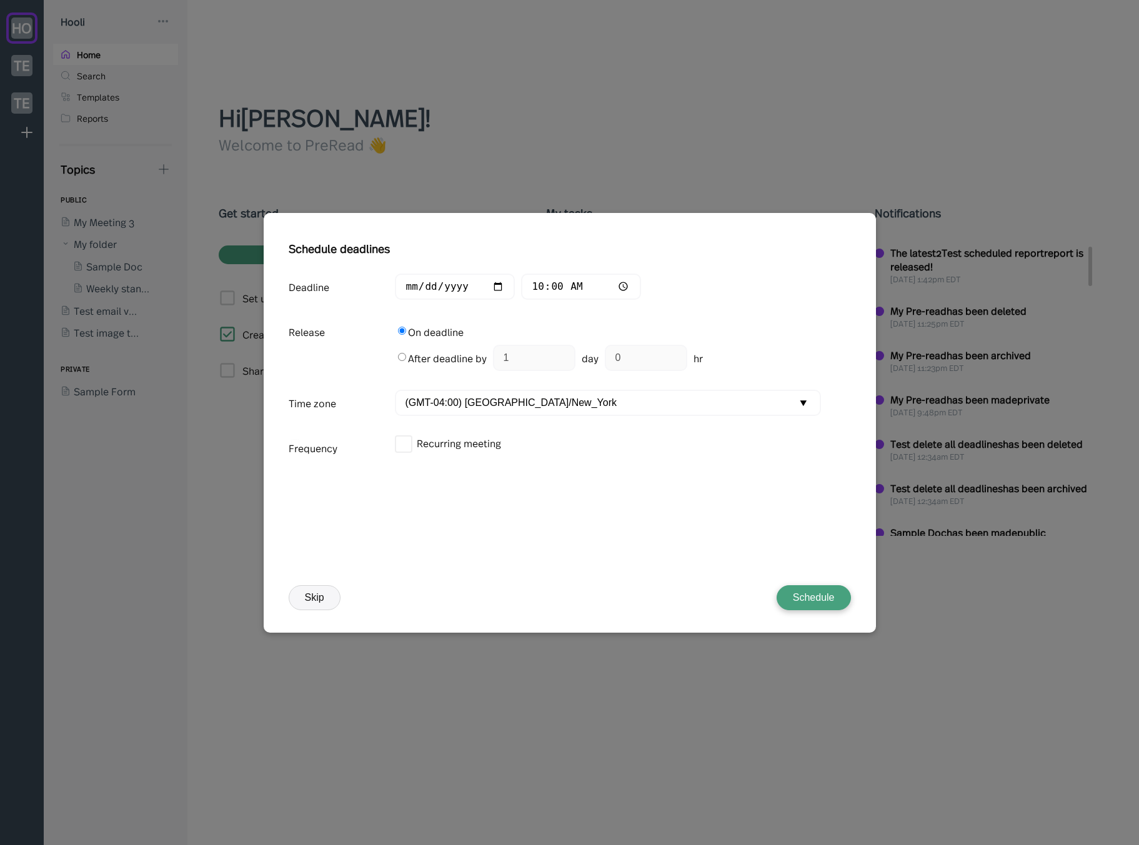
click at [828, 587] on button "Schedule" at bounding box center [813, 597] width 74 height 25
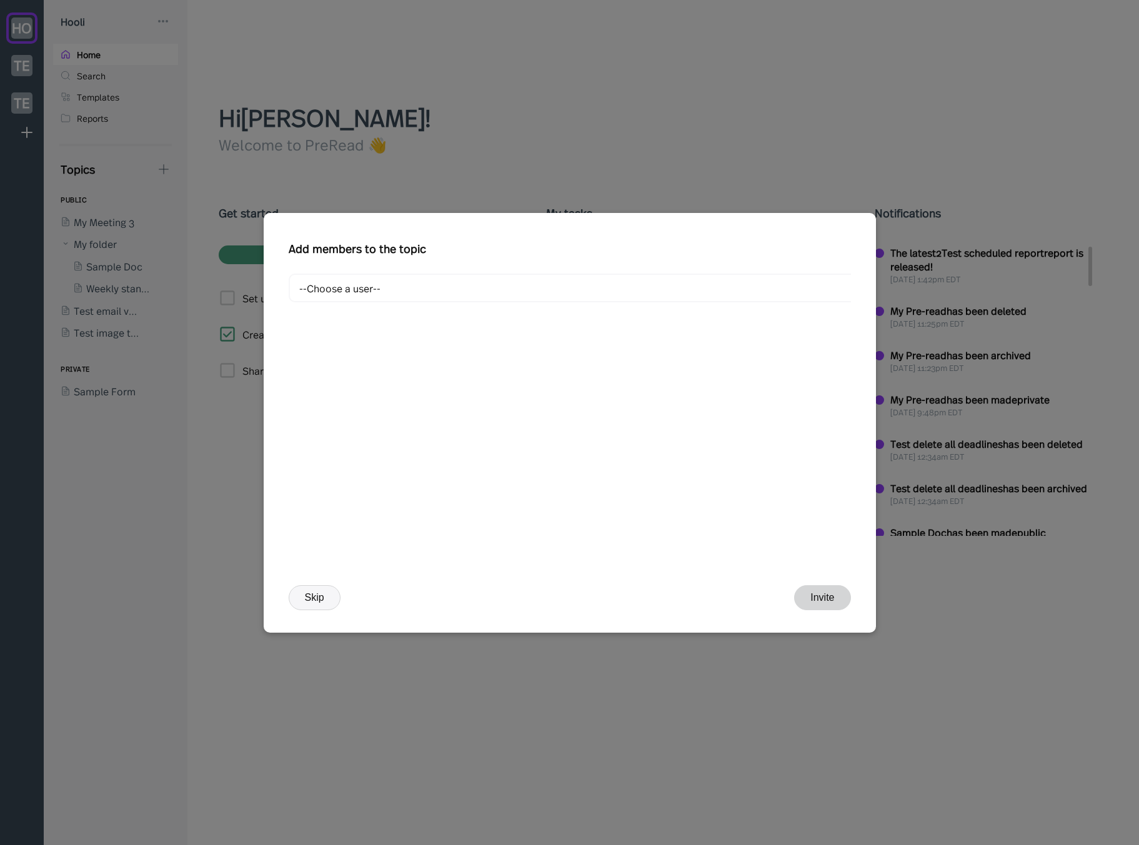
click at [316, 598] on button "Skip" at bounding box center [315, 597] width 52 height 25
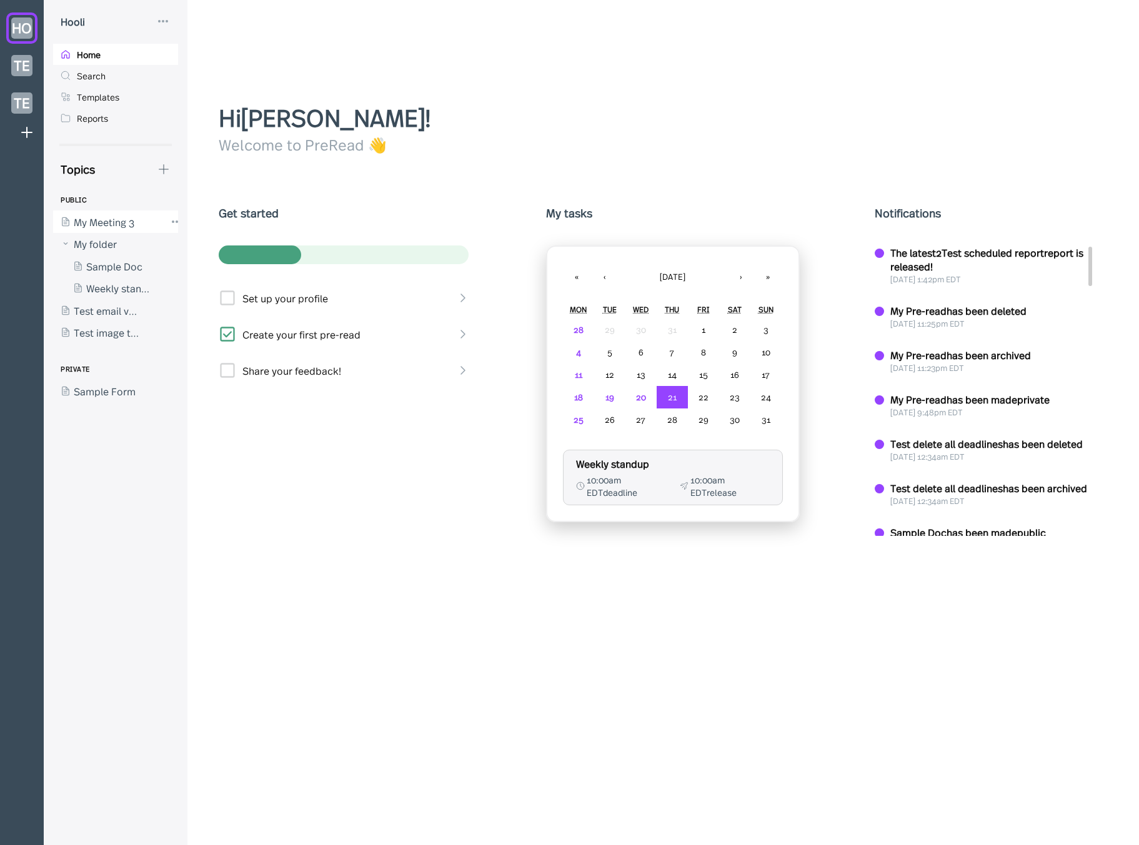
click at [89, 223] on div at bounding box center [109, 221] width 112 height 22
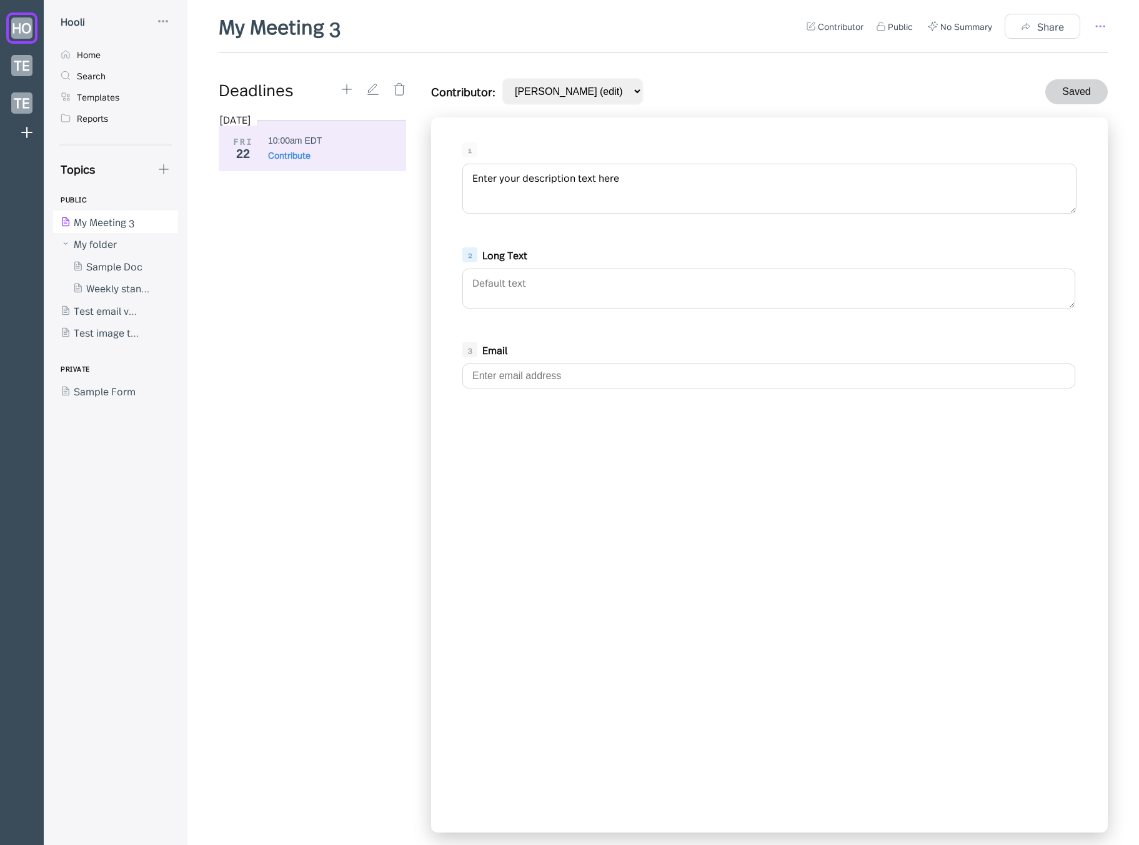
click at [1101, 26] on icon at bounding box center [1099, 26] width 15 height 15
click at [1044, 91] on div "Template" at bounding box center [1033, 96] width 44 height 14
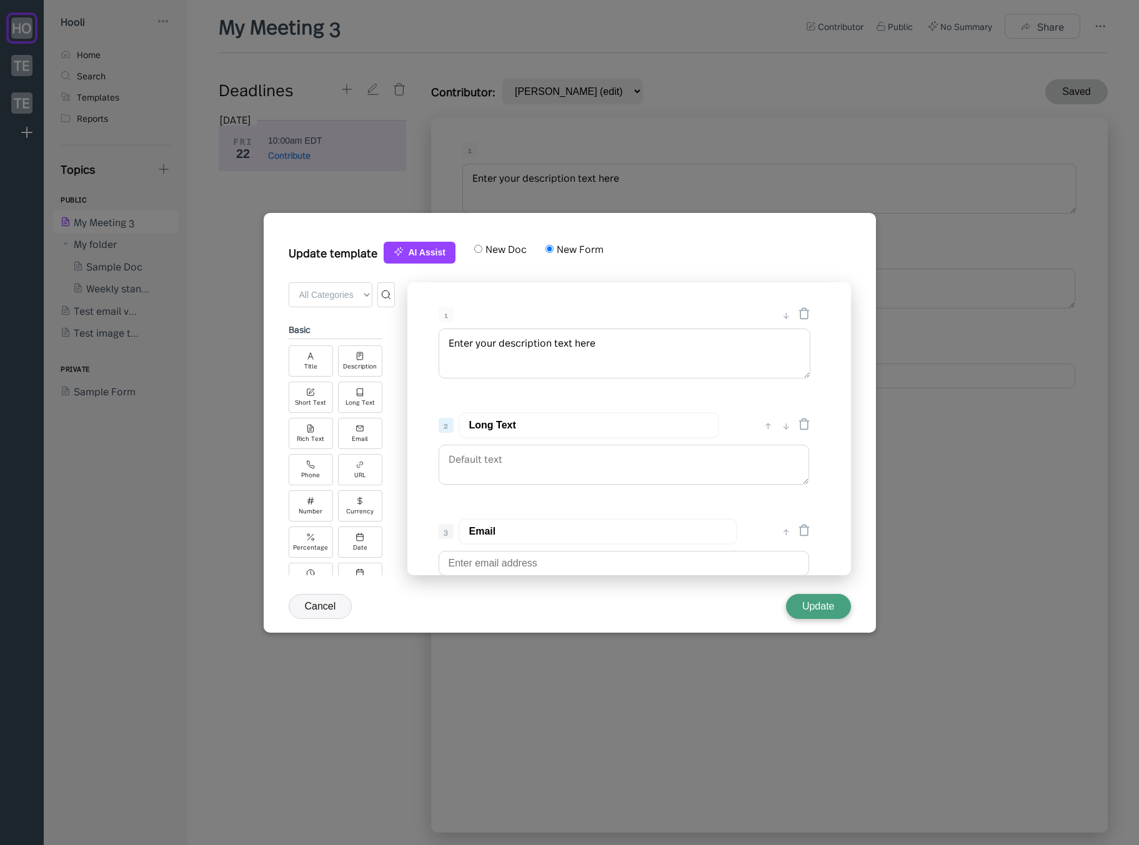
click at [508, 255] on div "Update template AI Assist New Doc New Form" at bounding box center [570, 258] width 562 height 47
click at [509, 250] on label "New Doc" at bounding box center [504, 249] width 44 height 14
click at [482, 250] on input "New Doc" at bounding box center [478, 249] width 8 height 8
radio input "true"
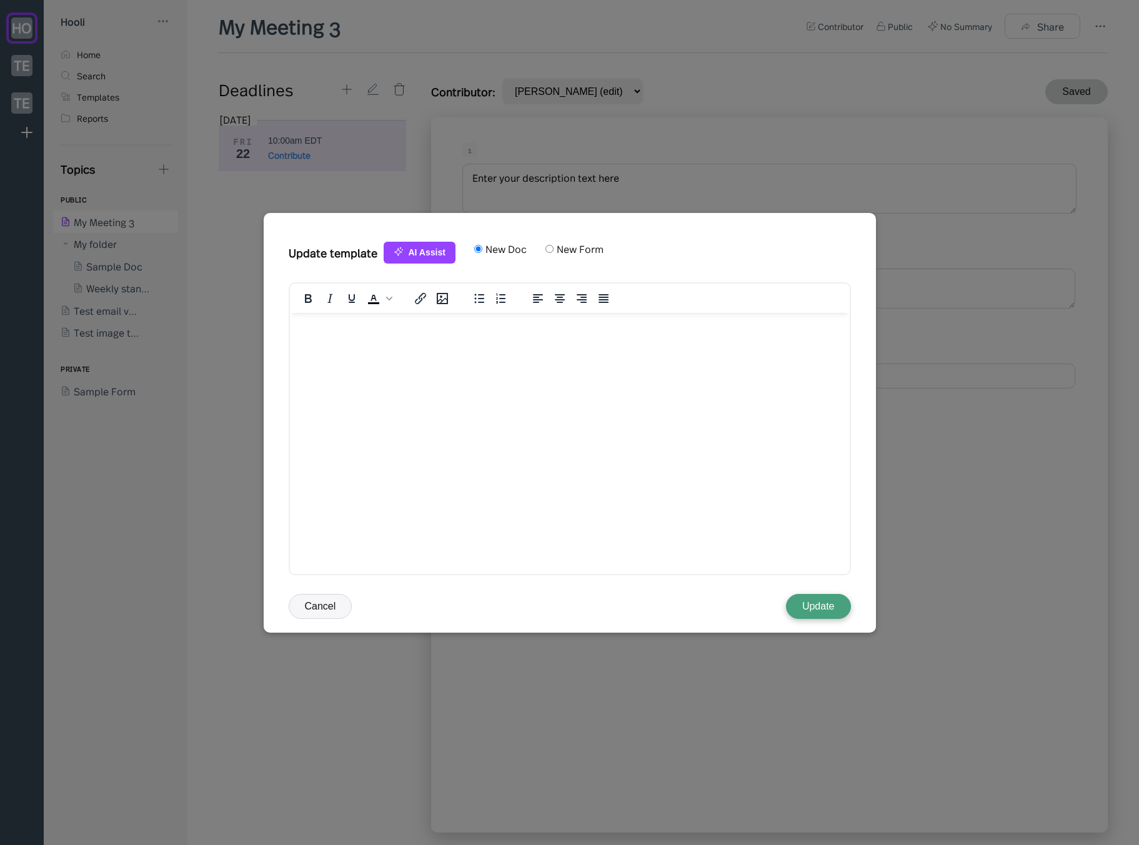
click at [816, 608] on button "Update" at bounding box center [818, 606] width 65 height 25
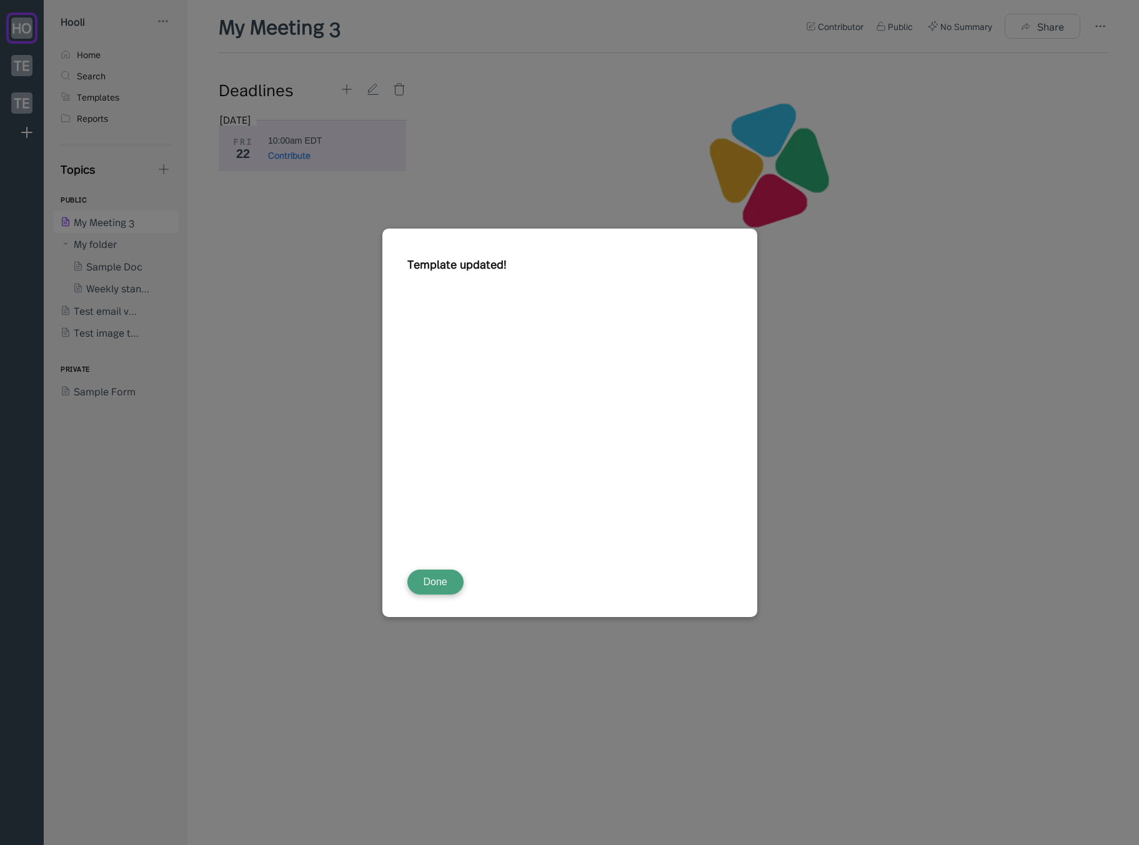
click at [432, 579] on button "Done" at bounding box center [435, 582] width 56 height 25
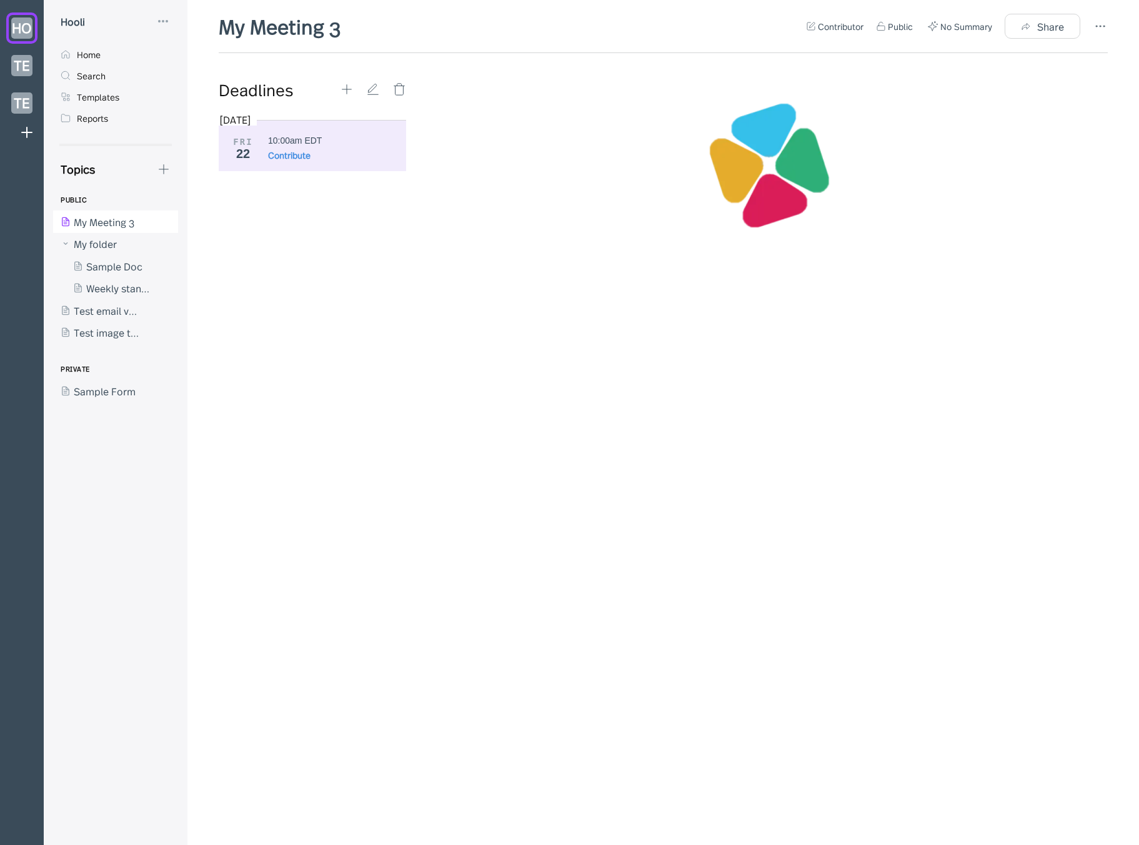
click at [285, 149] on div "Contribute" at bounding box center [289, 155] width 42 height 12
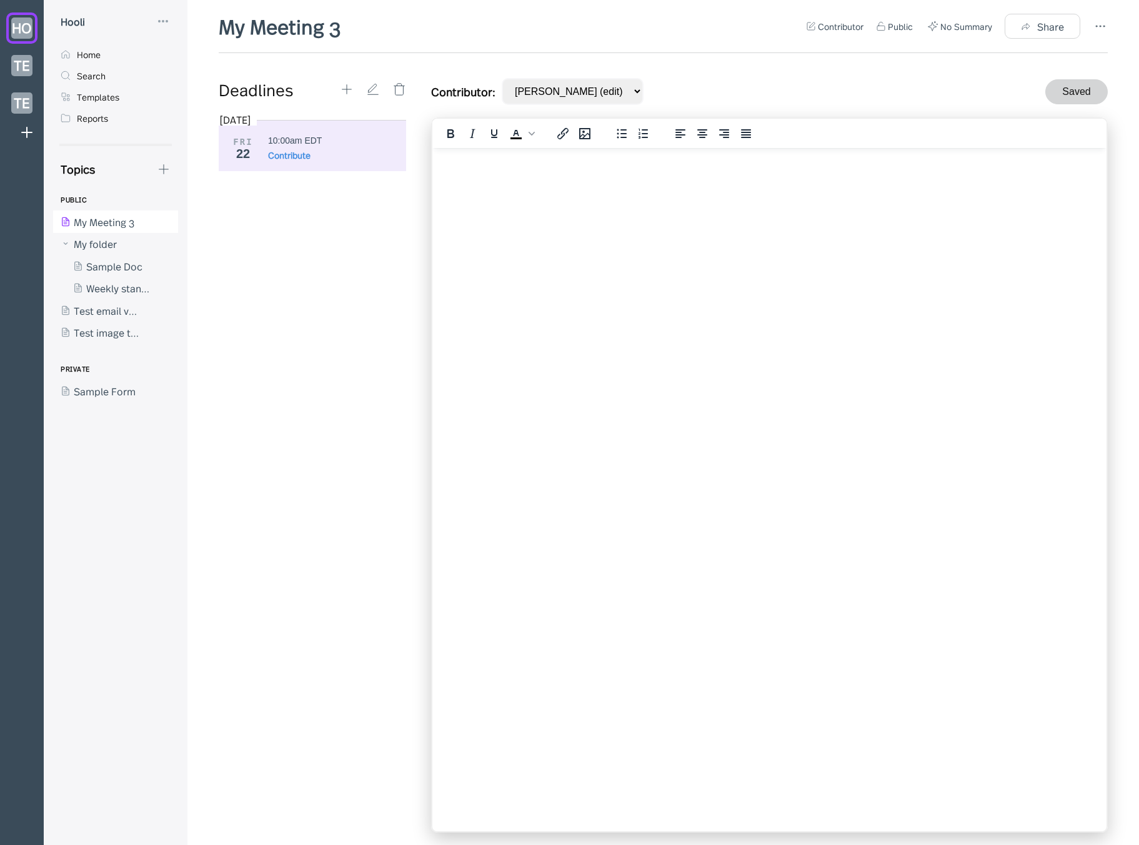
click at [255, 523] on div "[DATE] FRI 22 10:00am EDT Contribute" at bounding box center [317, 473] width 197 height 720
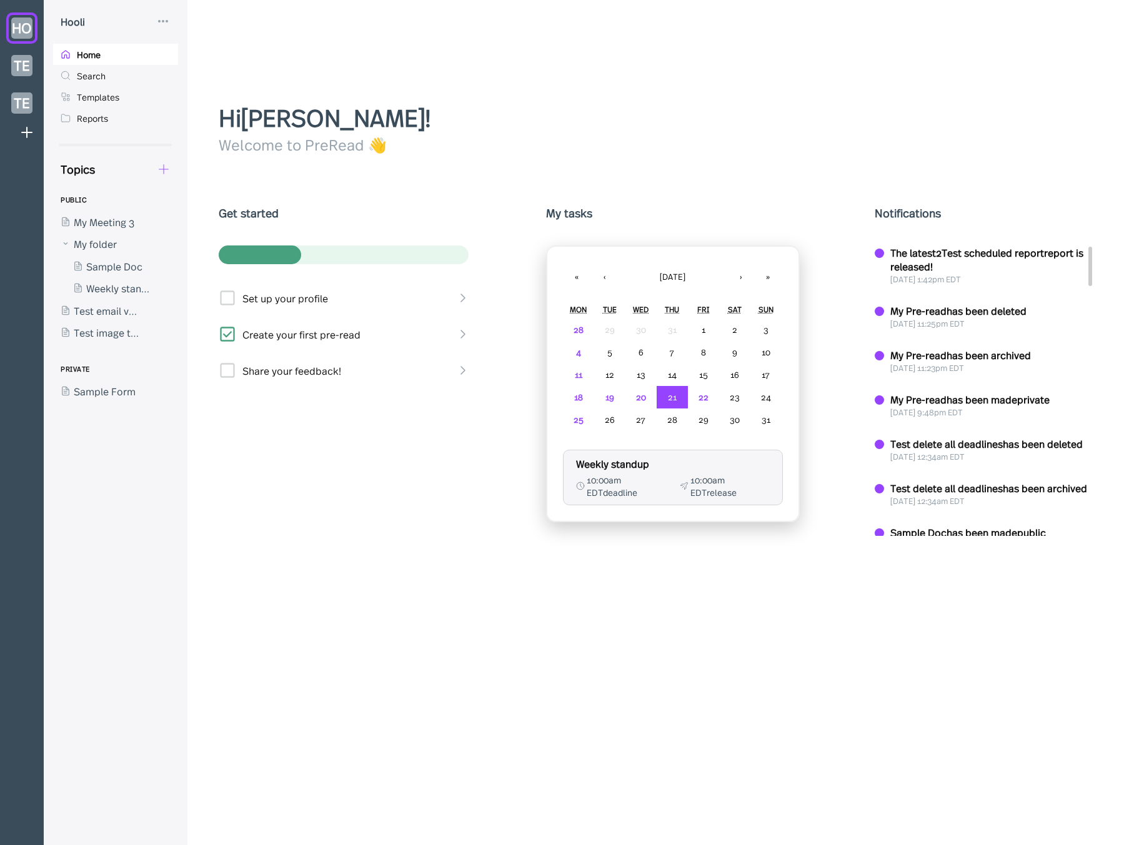
click at [160, 171] on icon at bounding box center [164, 169] width 14 height 14
click at [200, 228] on div "New Form" at bounding box center [210, 229] width 47 height 14
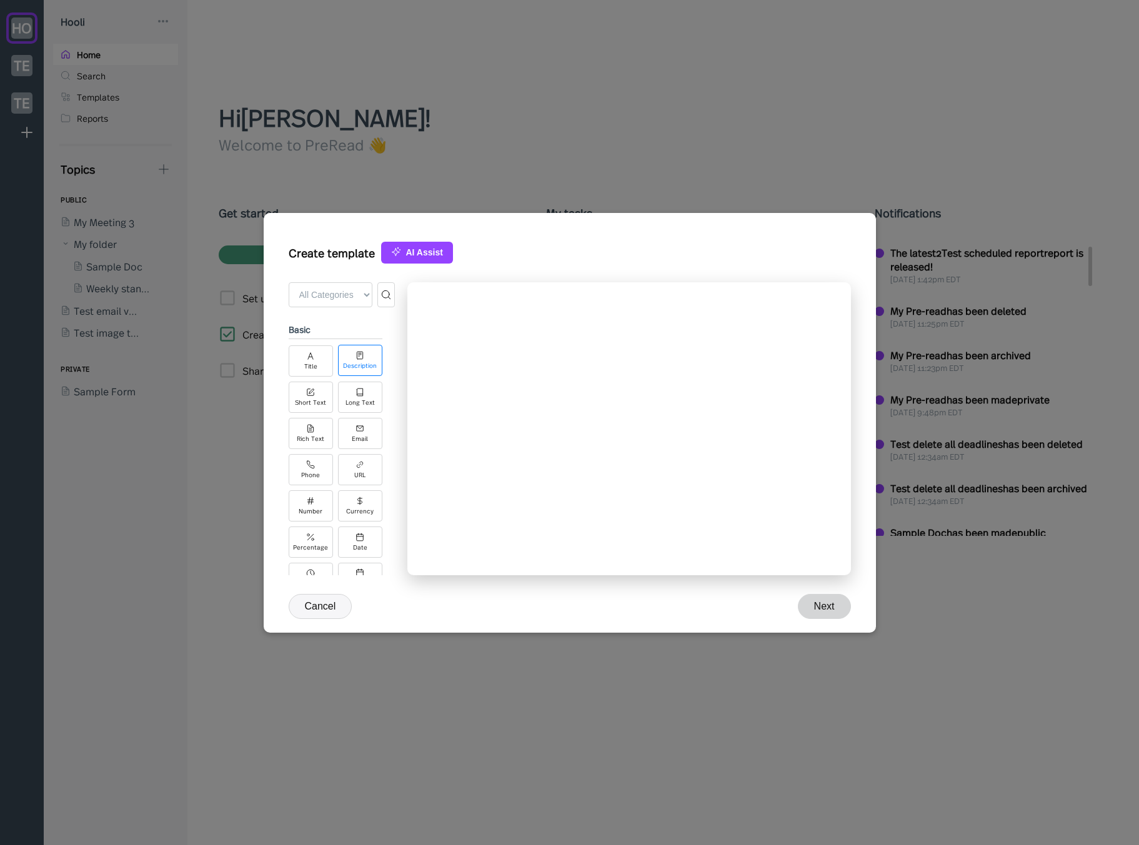
click at [367, 354] on div "Description" at bounding box center [360, 360] width 44 height 31
click at [362, 390] on icon at bounding box center [359, 391] width 9 height 9
click at [839, 606] on button "Next" at bounding box center [824, 606] width 53 height 25
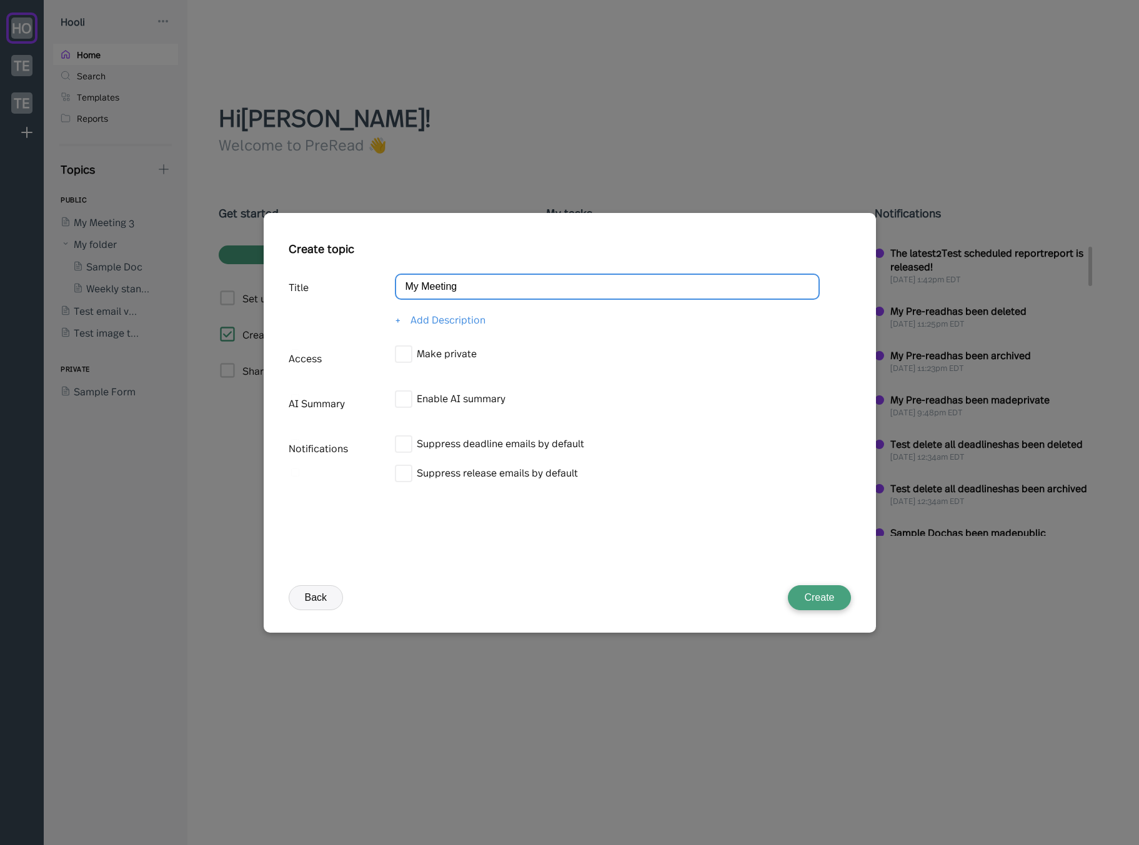
click at [520, 295] on input "My Meeting" at bounding box center [607, 287] width 425 height 26
type input "My Meeting 54"
drag, startPoint x: 809, startPoint y: 582, endPoint x: 818, endPoint y: 598, distance: 18.2
click at [809, 582] on div "Create topic Title My Meeting 54 + Add Description Access Make private AI Summa…" at bounding box center [570, 433] width 562 height 397
click at [818, 598] on button "Create" at bounding box center [819, 597] width 62 height 25
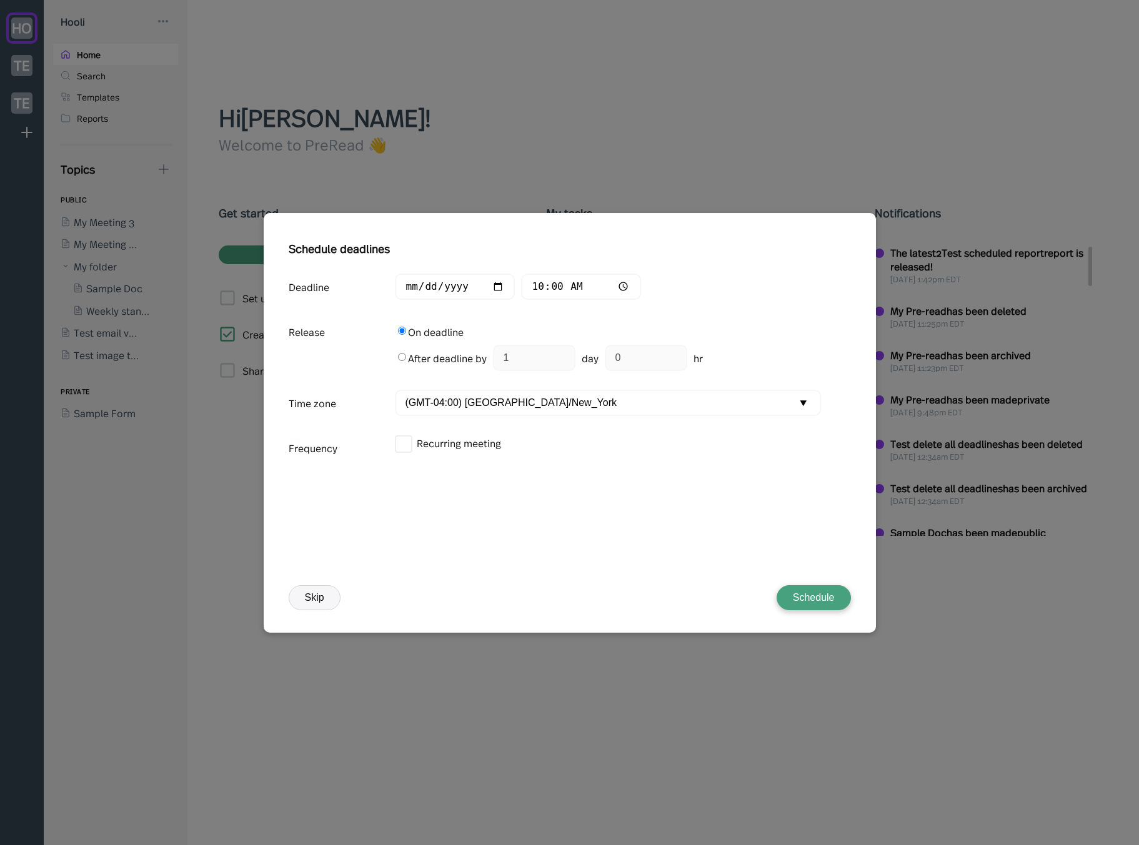
click at [804, 601] on button "Schedule" at bounding box center [813, 597] width 74 height 25
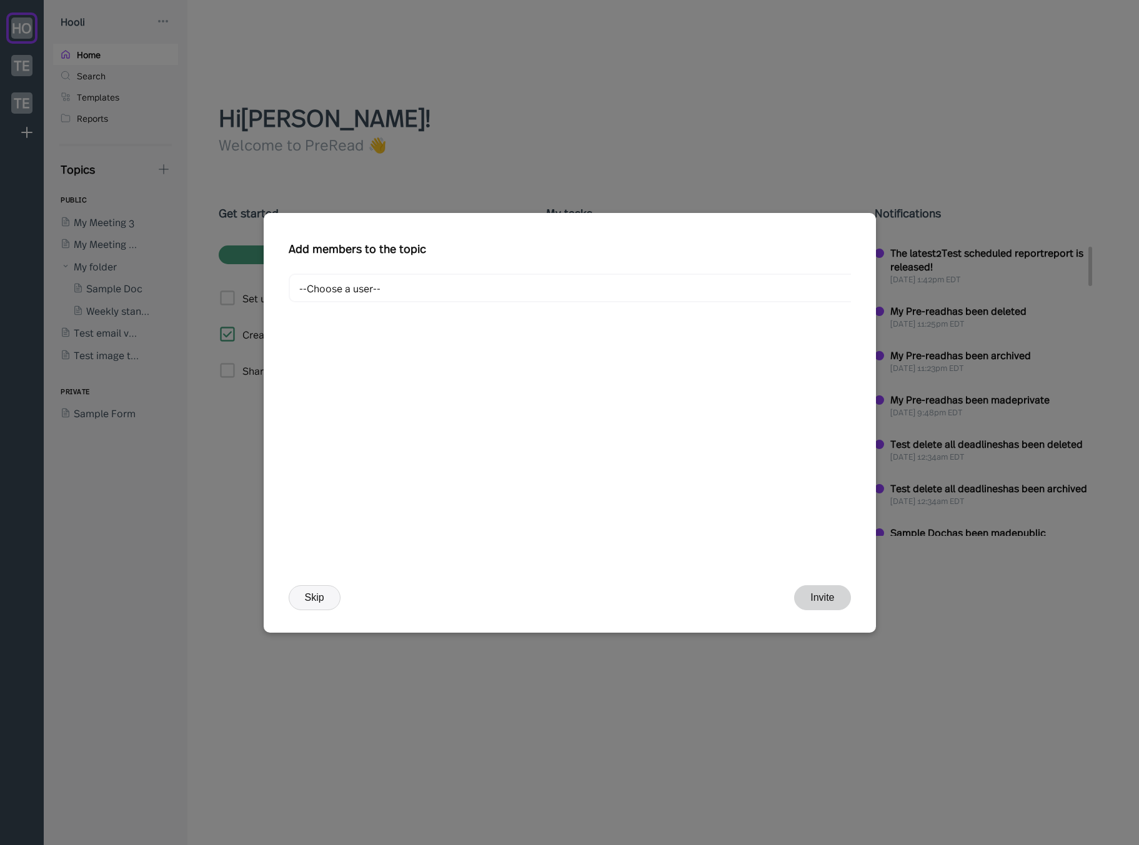
click at [330, 600] on button "Skip" at bounding box center [315, 597] width 52 height 25
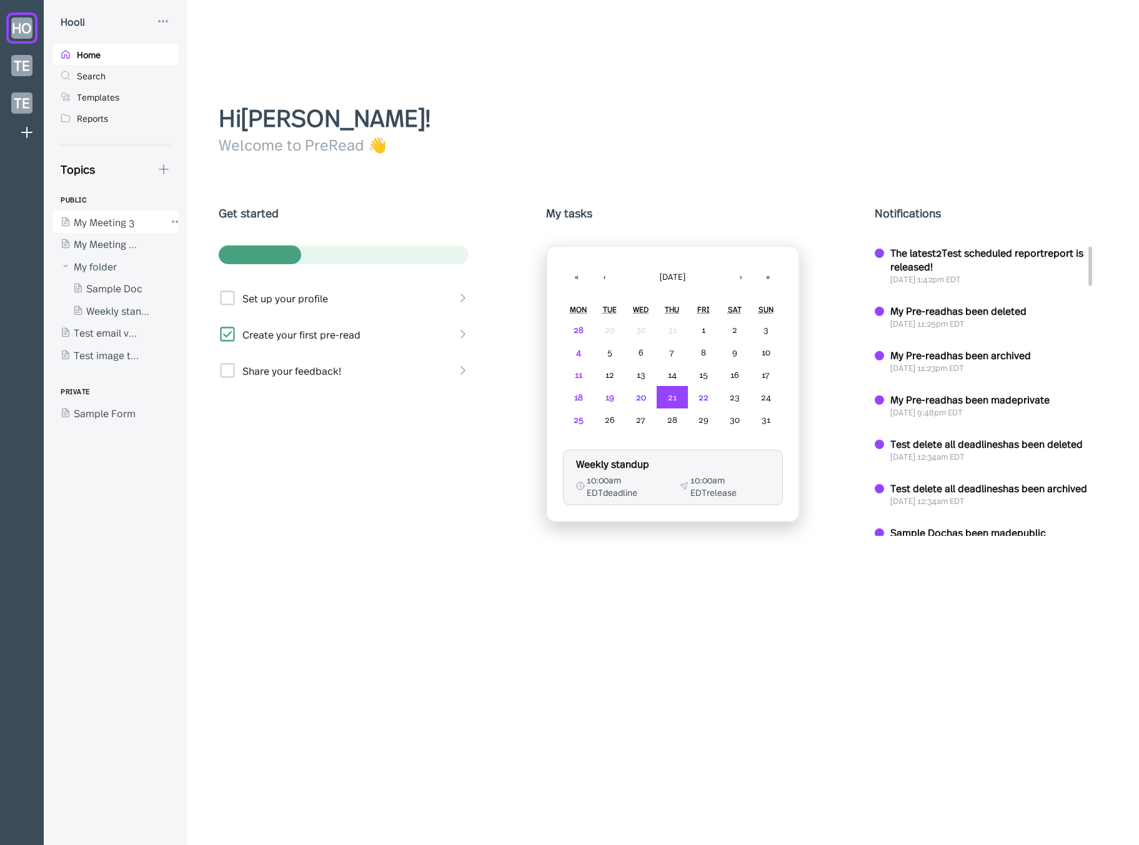
click at [104, 224] on div at bounding box center [109, 221] width 112 height 22
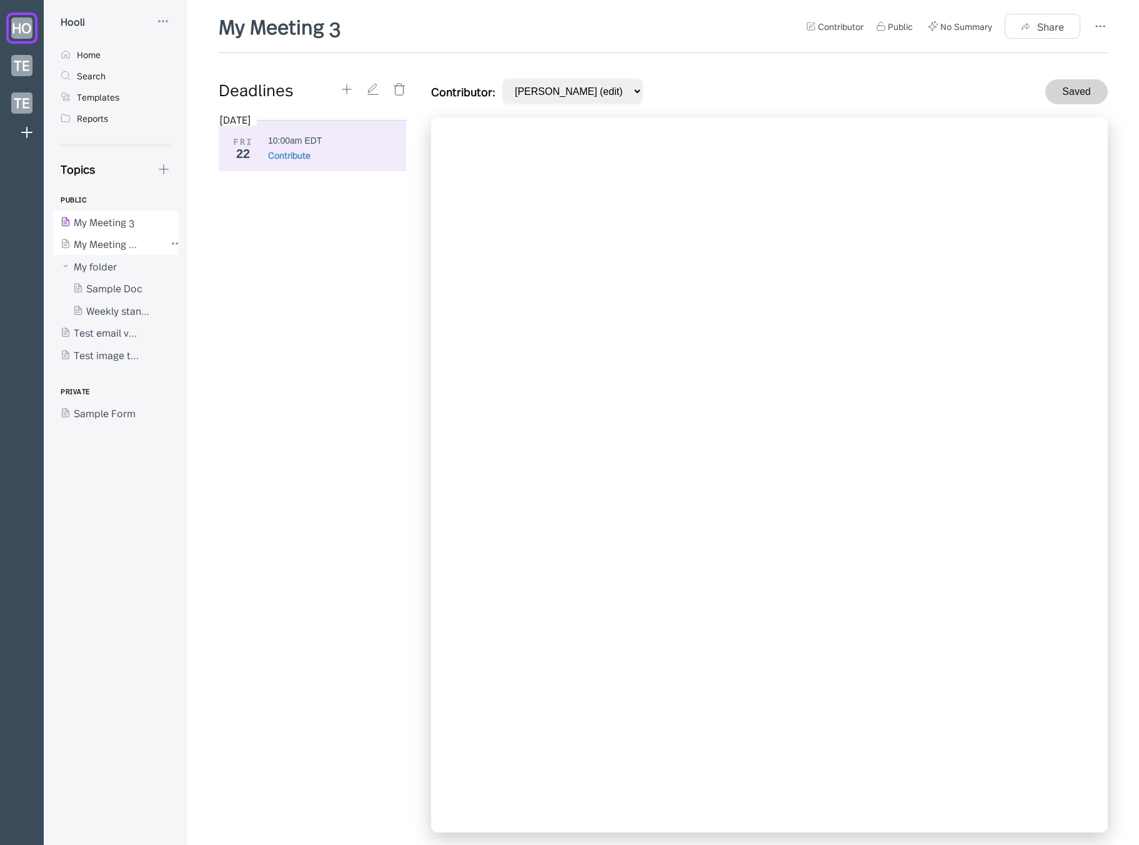
click at [107, 241] on div at bounding box center [109, 244] width 112 height 22
click at [1097, 26] on icon at bounding box center [1099, 26] width 15 height 15
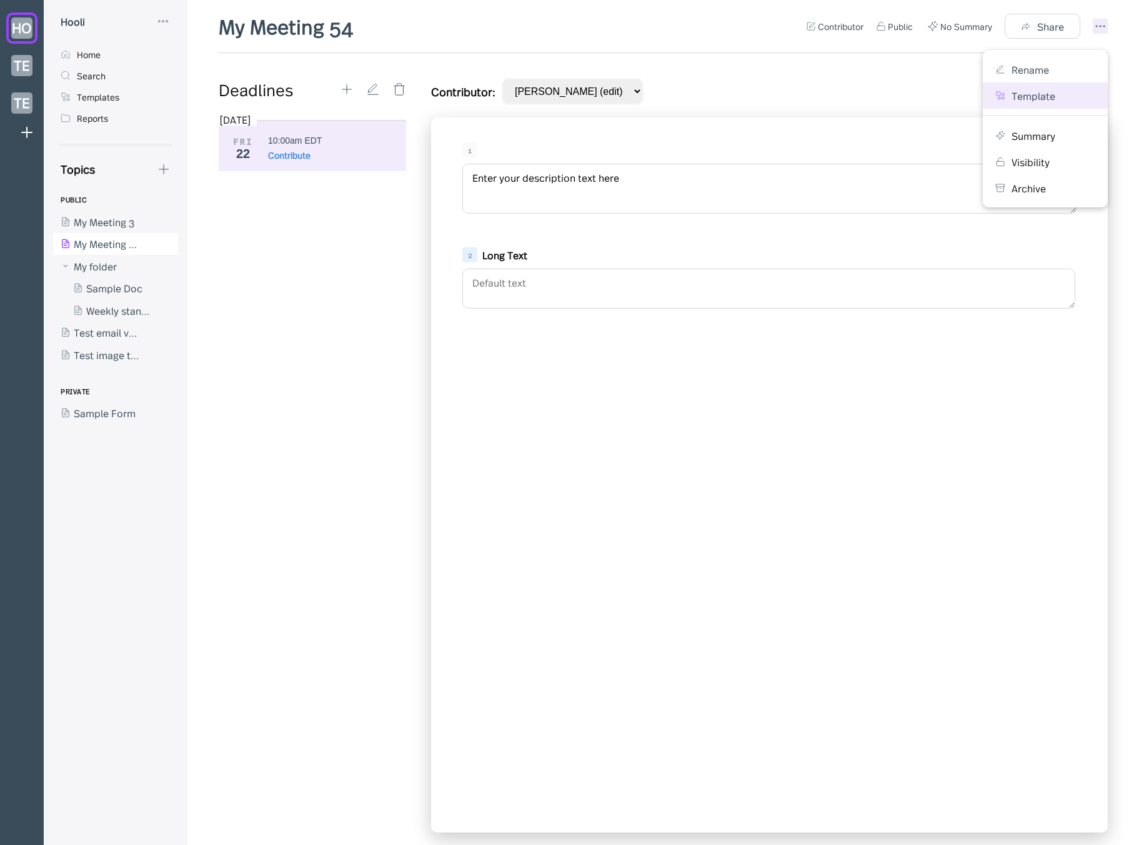
click at [1028, 94] on div "Template" at bounding box center [1033, 96] width 44 height 14
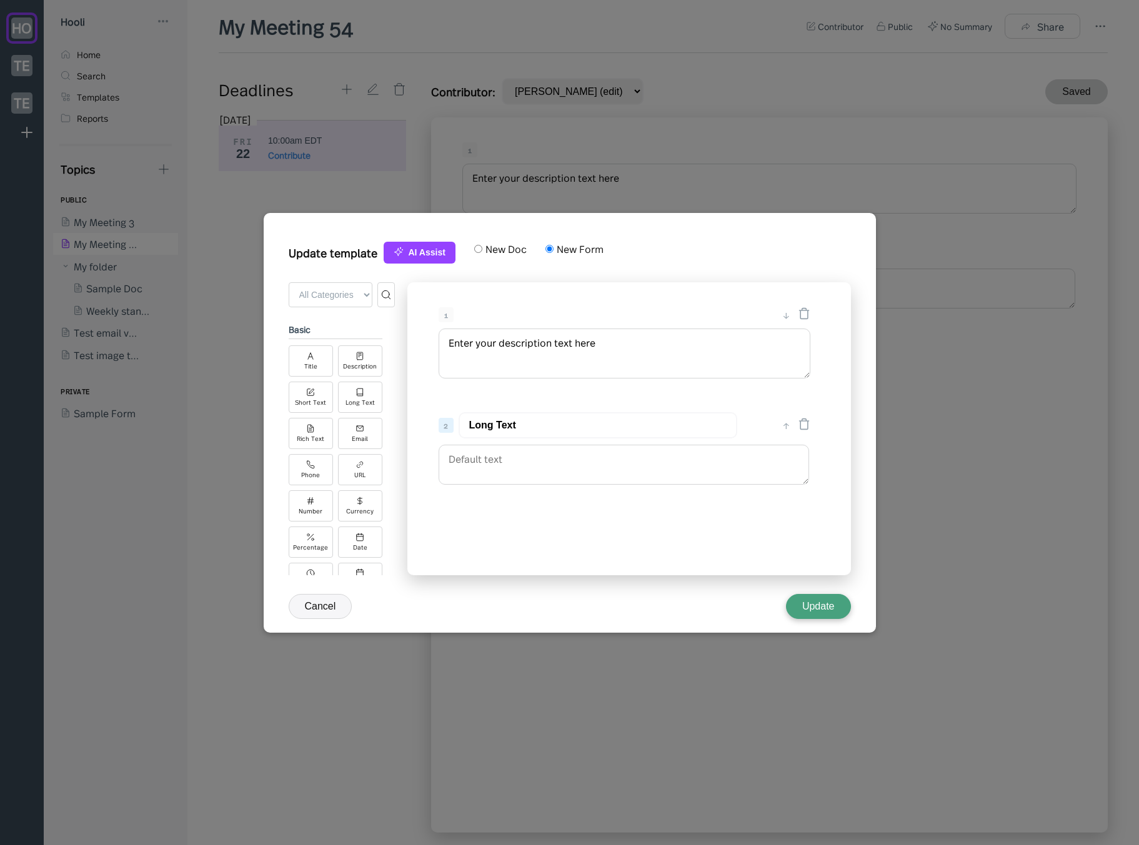
click at [488, 249] on label "New Doc" at bounding box center [504, 249] width 44 height 14
click at [482, 249] on input "New Doc" at bounding box center [478, 249] width 8 height 8
radio input "true"
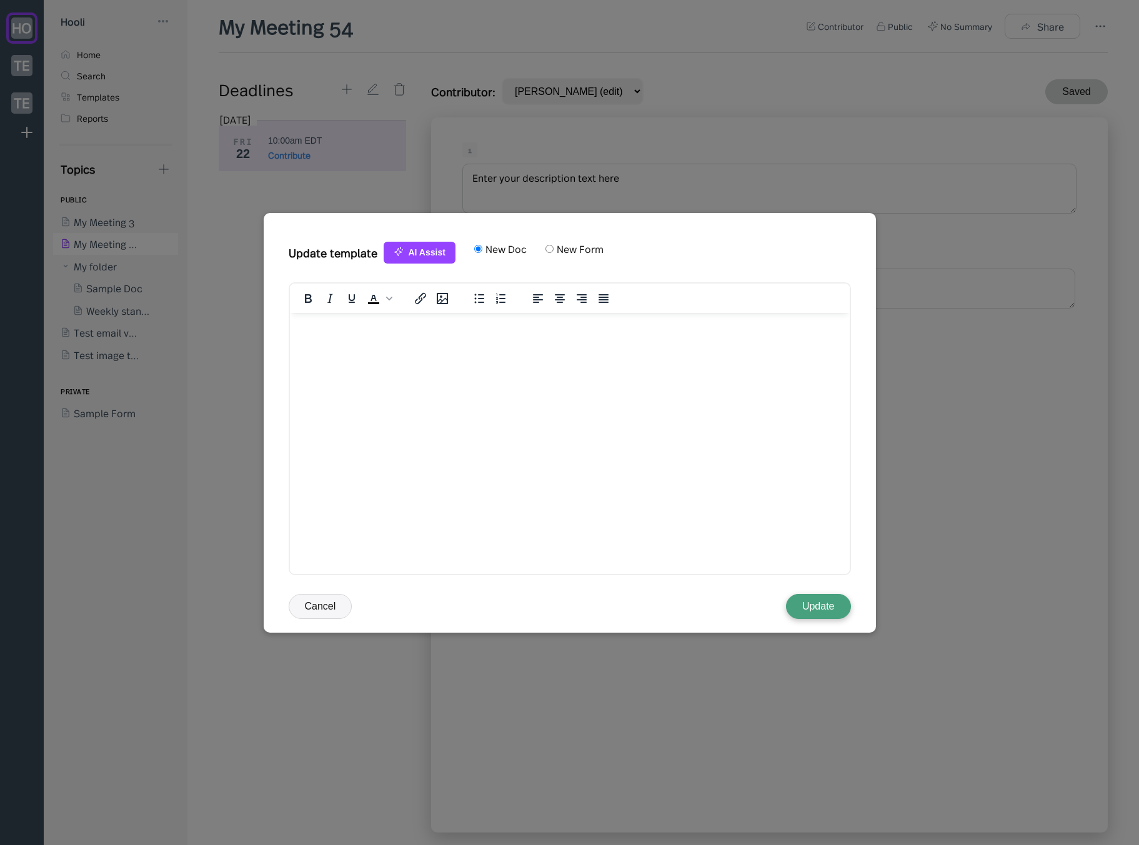
click at [821, 608] on button "Update" at bounding box center [818, 606] width 65 height 25
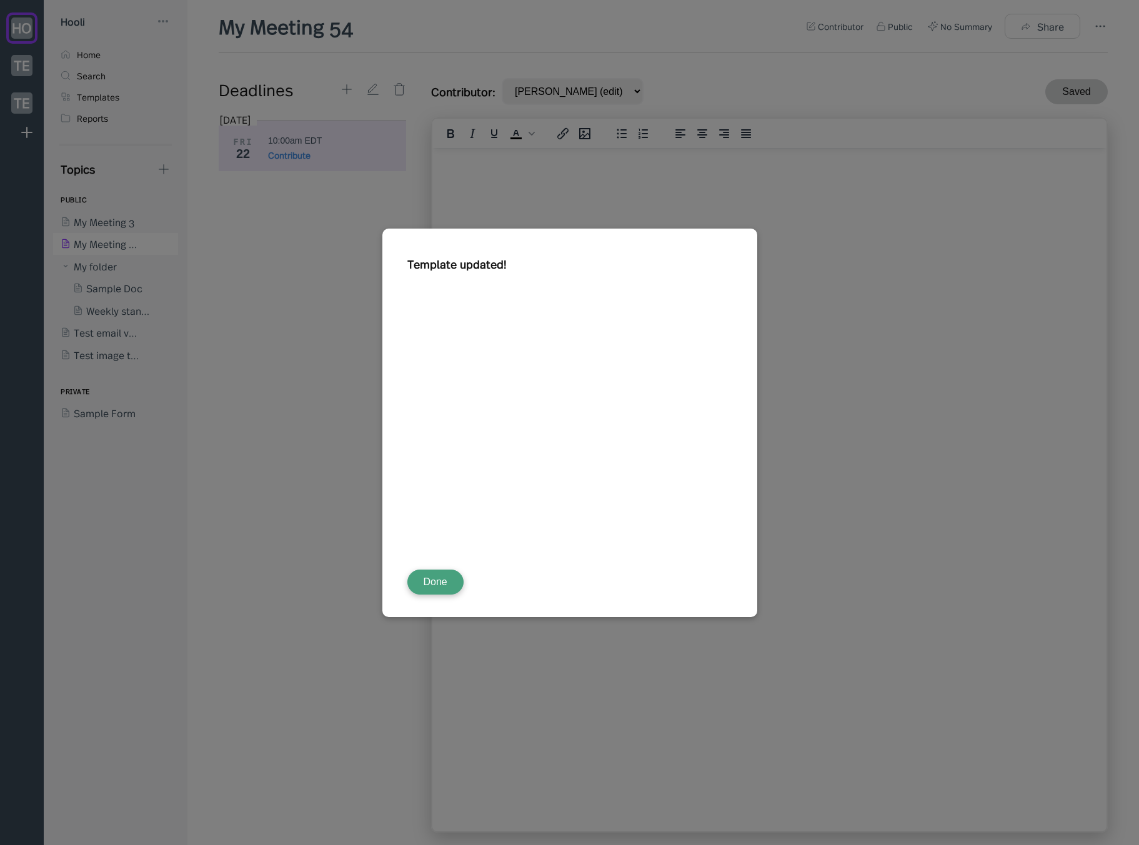
click at [443, 583] on button "Done" at bounding box center [435, 582] width 56 height 25
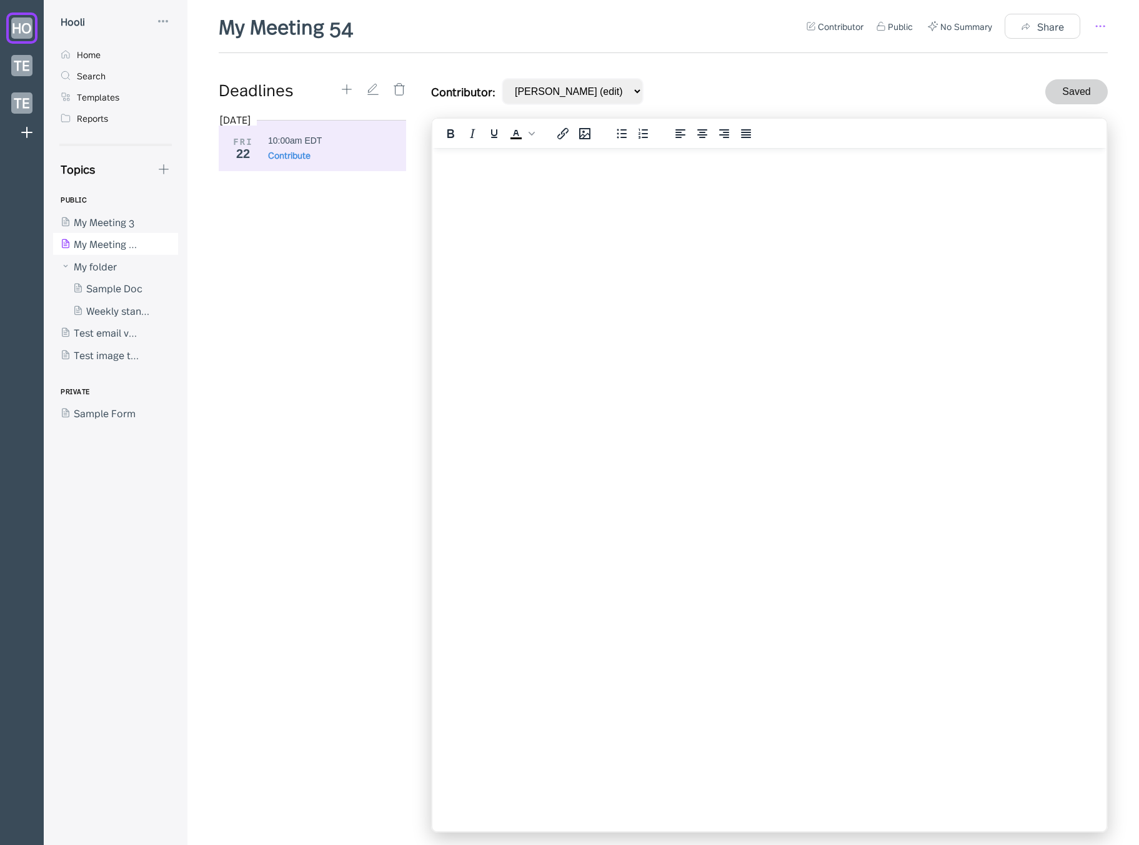
click at [1097, 25] on icon at bounding box center [1099, 26] width 15 height 15
click at [1035, 94] on div "Template" at bounding box center [1033, 96] width 44 height 14
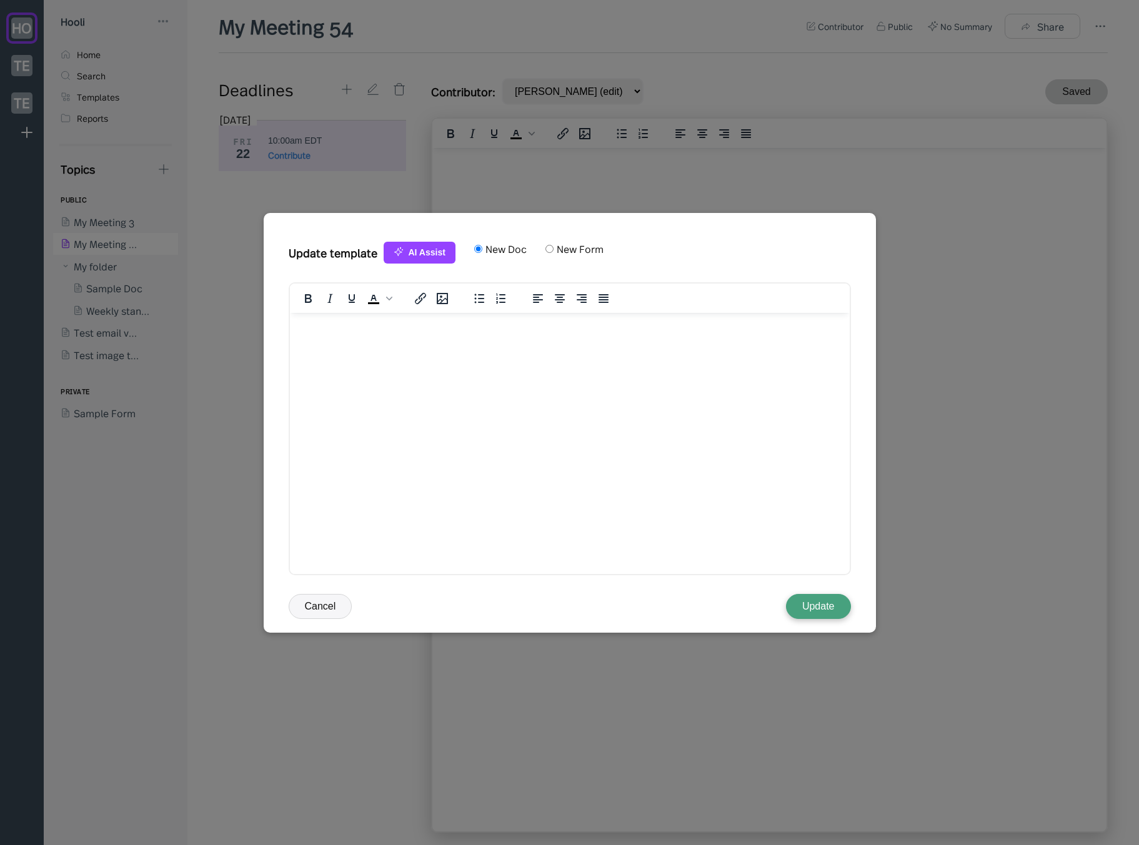
click at [563, 244] on label "New Form" at bounding box center [578, 249] width 50 height 14
click at [553, 245] on input "New Form" at bounding box center [549, 249] width 8 height 8
radio input "true"
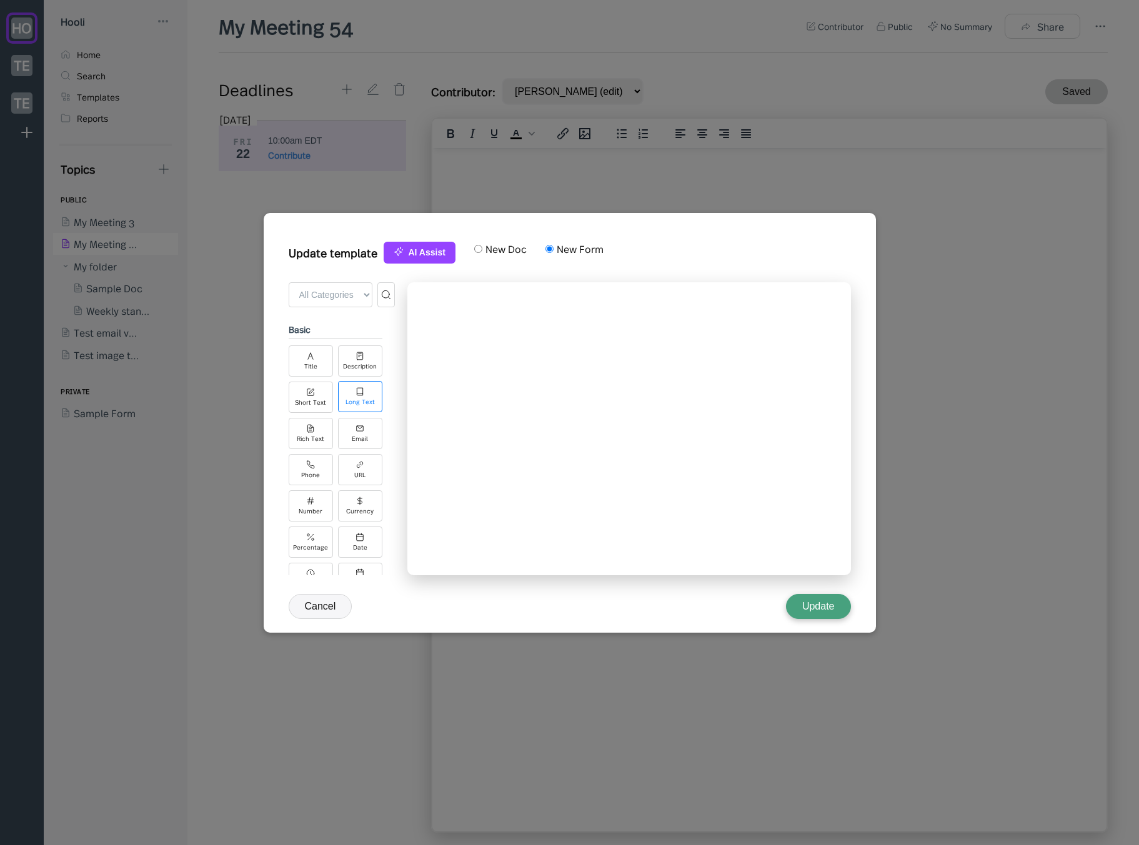
click at [365, 397] on div "Long Text" at bounding box center [360, 396] width 44 height 31
click at [353, 447] on div "Email" at bounding box center [360, 432] width 44 height 31
click at [362, 478] on div "URL" at bounding box center [360, 468] width 44 height 31
click at [812, 607] on button "Update" at bounding box center [818, 606] width 65 height 25
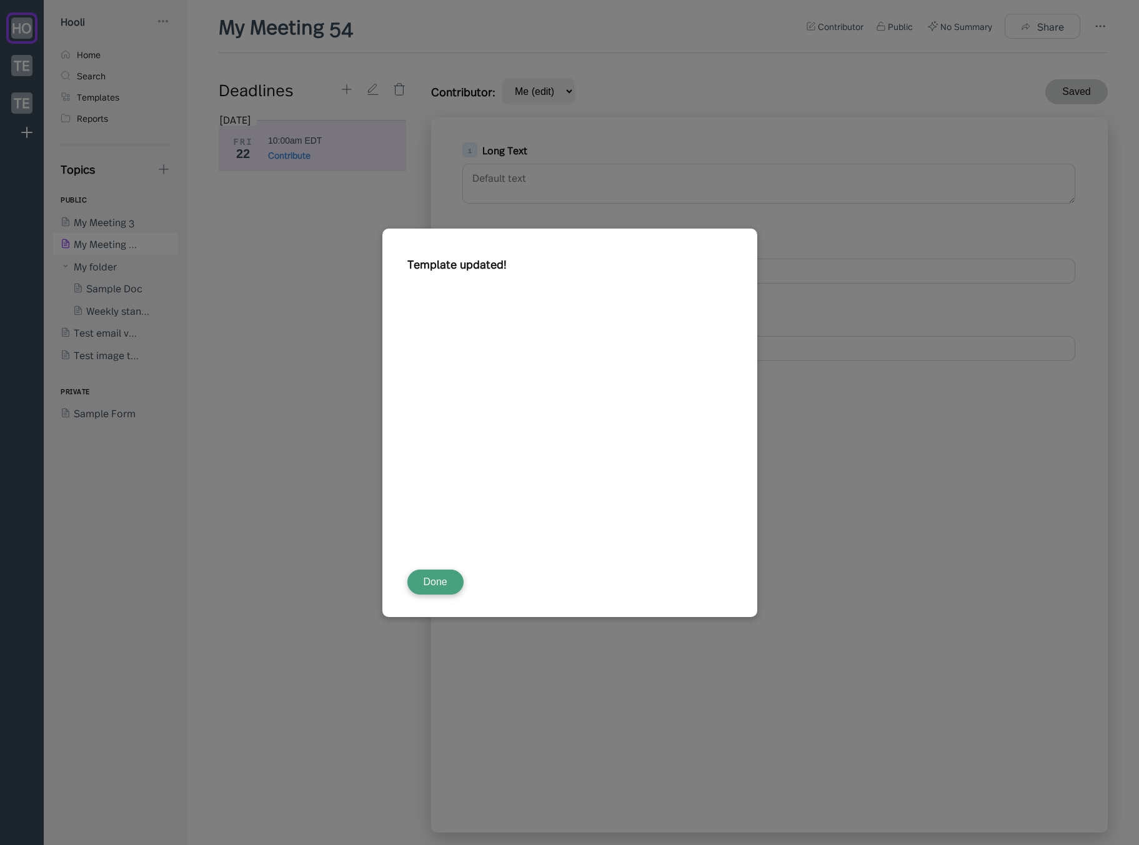
click at [442, 588] on button "Done" at bounding box center [435, 582] width 56 height 25
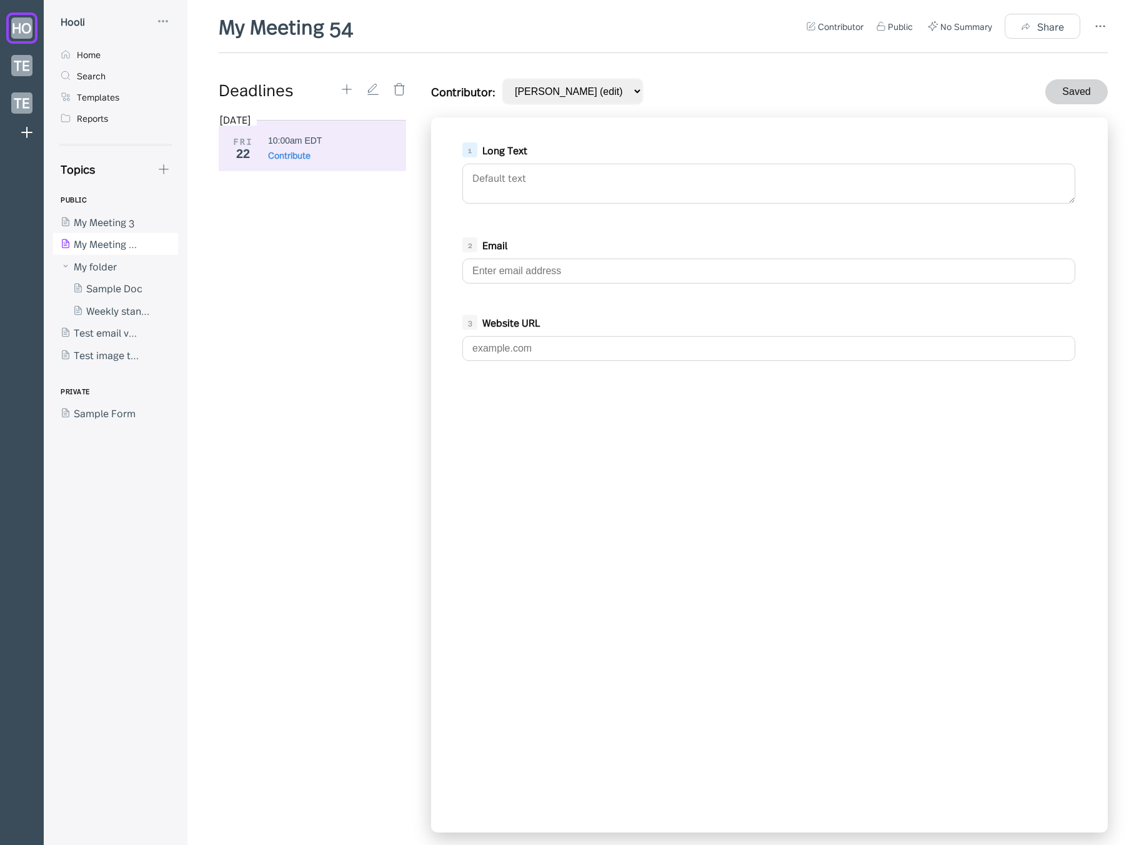
click at [777, 99] on div "Contributor: Jason Aronson (edit) Saved" at bounding box center [769, 91] width 676 height 27
click at [247, 387] on div "[DATE] FRI 22 10:00am EDT Contribute" at bounding box center [317, 473] width 197 height 720
click at [347, 91] on icon at bounding box center [347, 89] width 14 height 14
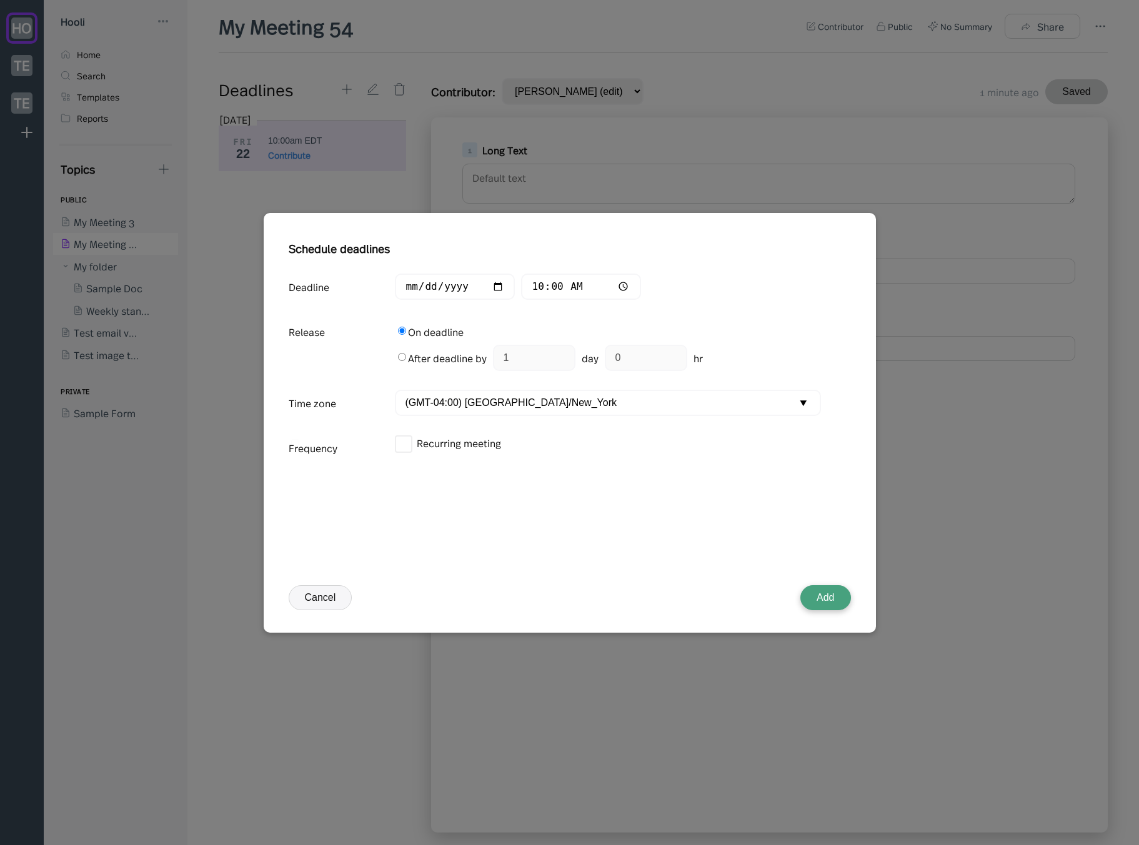
click at [319, 122] on div at bounding box center [569, 422] width 1139 height 845
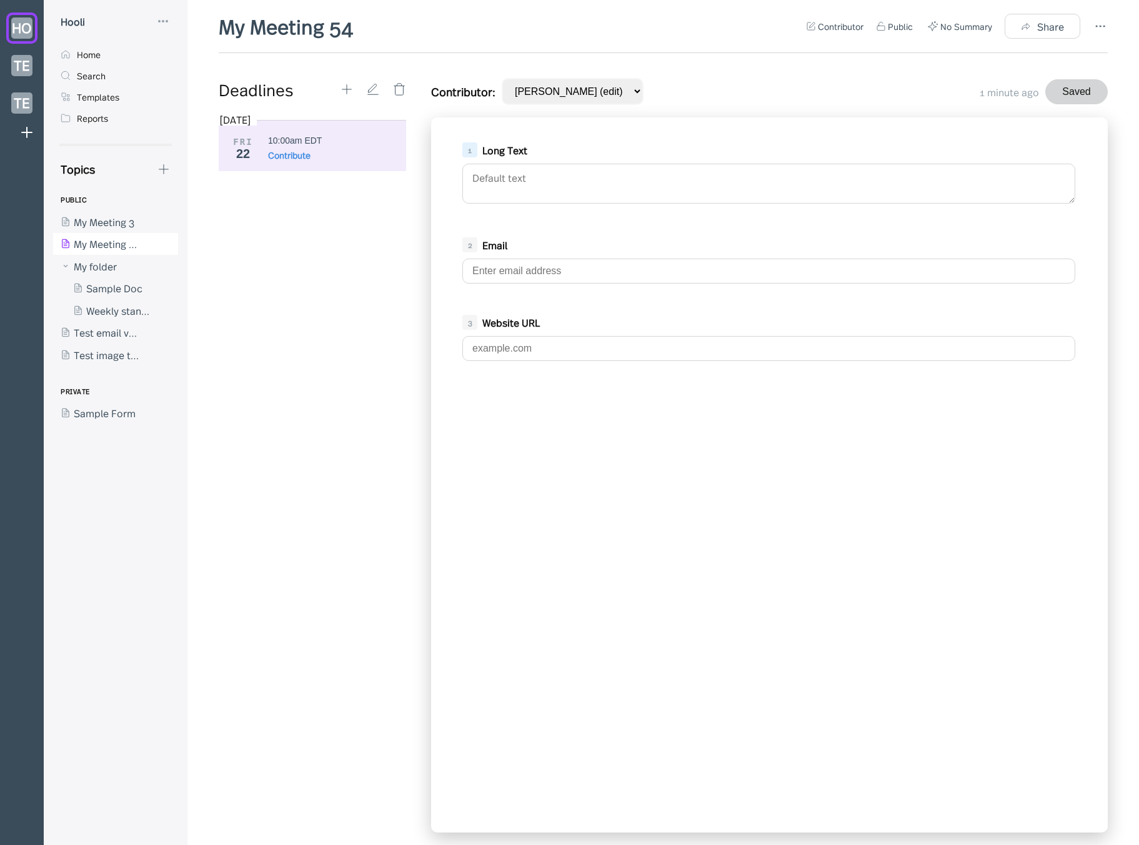
click at [417, 192] on div "Deadlines Aug 2025 FRI 22 10:00am EDT Contribute Back Fri, Aug 22, 2025 @ 10:00…" at bounding box center [663, 455] width 889 height 755
click at [315, 91] on div "Deadlines" at bounding box center [279, 89] width 121 height 22
click at [1099, 21] on icon at bounding box center [1099, 26] width 15 height 15
click at [1036, 132] on div "Summary" at bounding box center [1033, 136] width 44 height 14
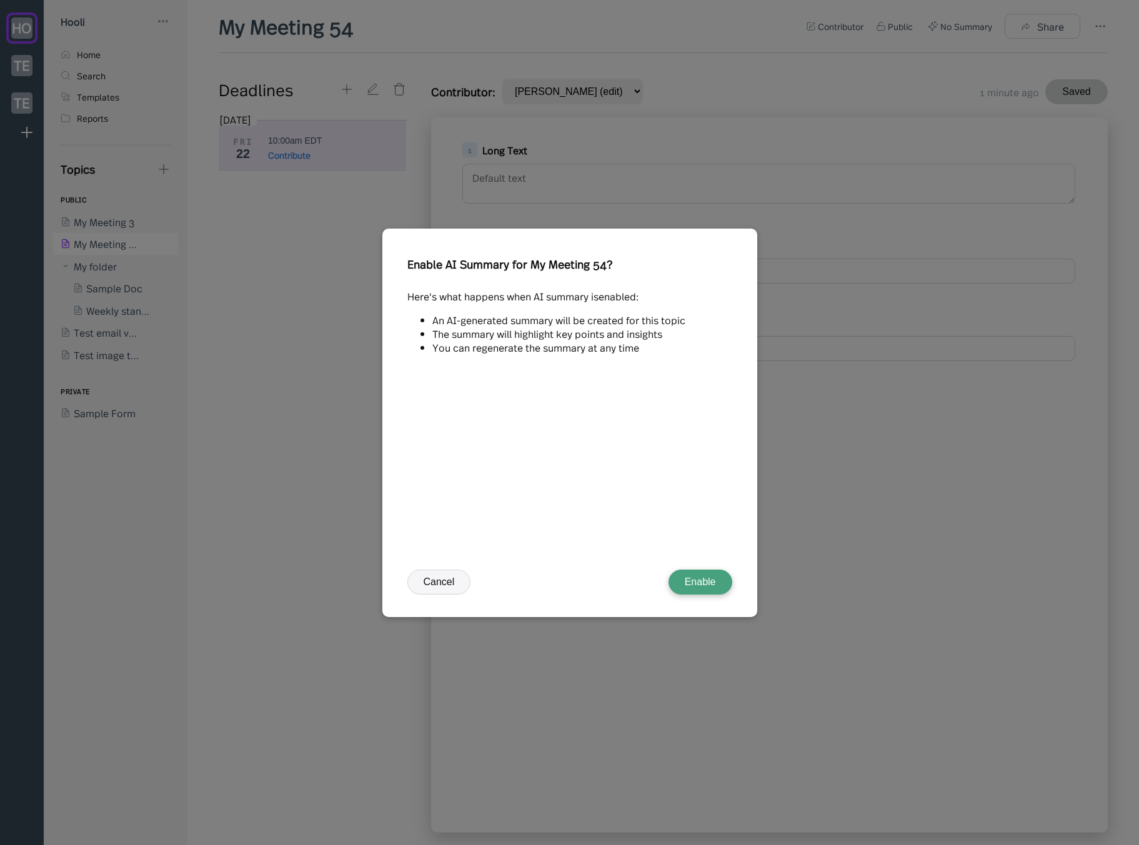
click at [433, 582] on button "Cancel" at bounding box center [439, 582] width 64 height 25
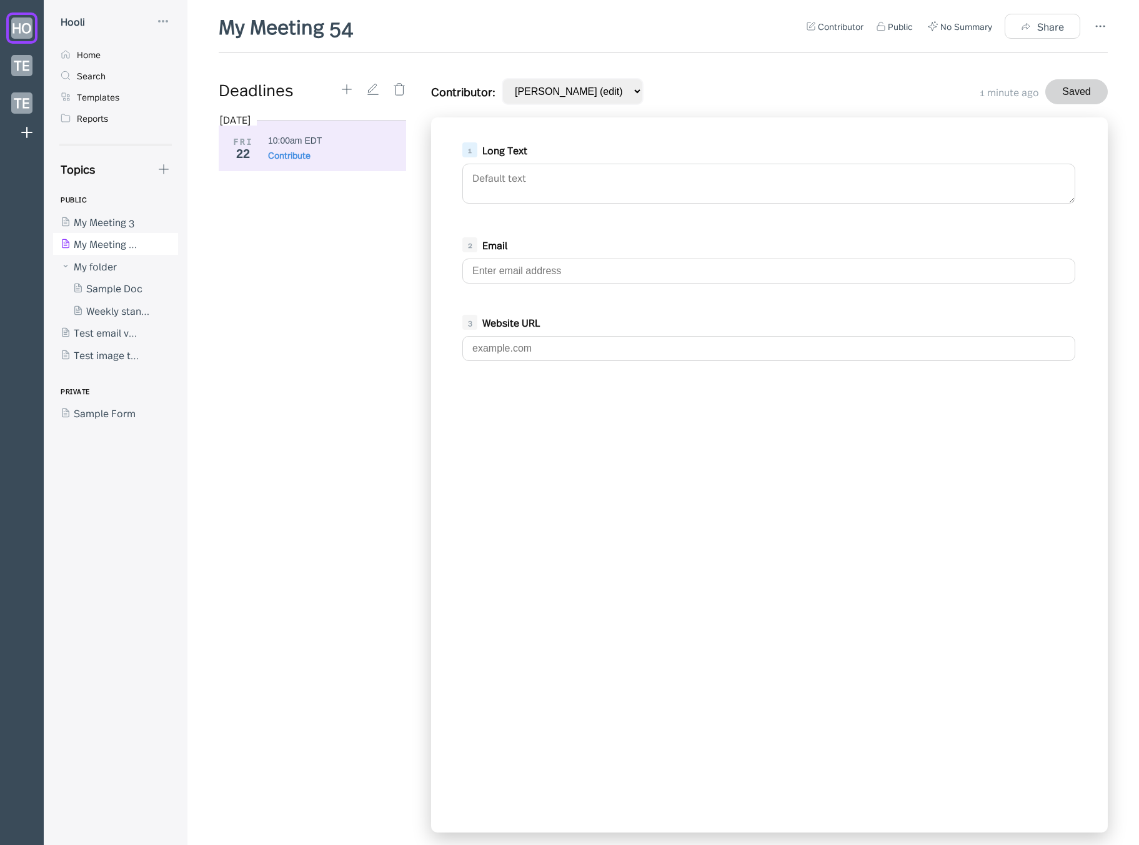
drag, startPoint x: 367, startPoint y: 418, endPoint x: 367, endPoint y: 393, distance: 25.0
click at [367, 418] on div "[DATE] FRI 22 10:00am EDT Contribute" at bounding box center [317, 473] width 197 height 720
